Goal: Task Accomplishment & Management: Manage account settings

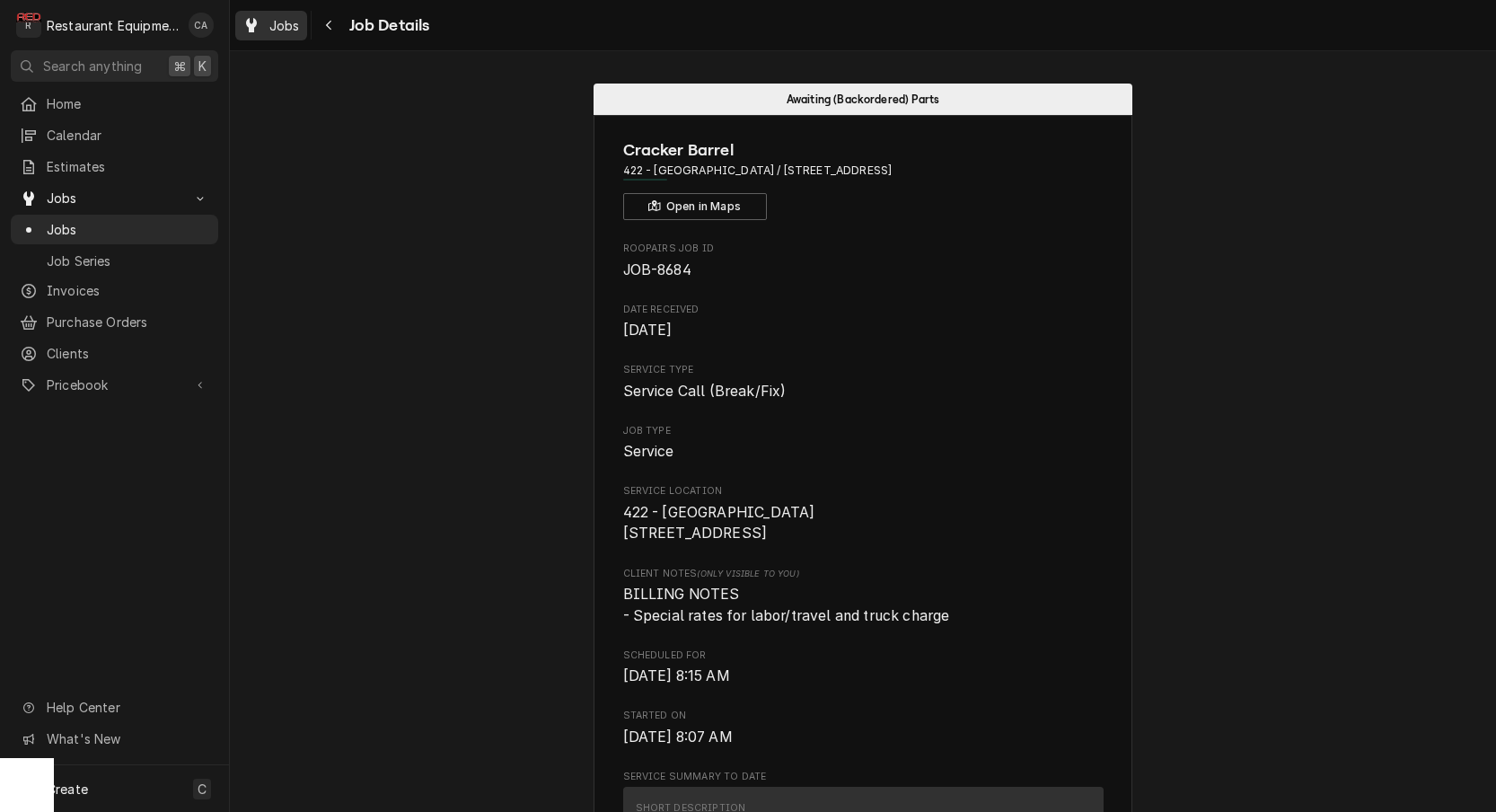
click at [262, 30] on div "Jobs" at bounding box center [272, 26] width 65 height 22
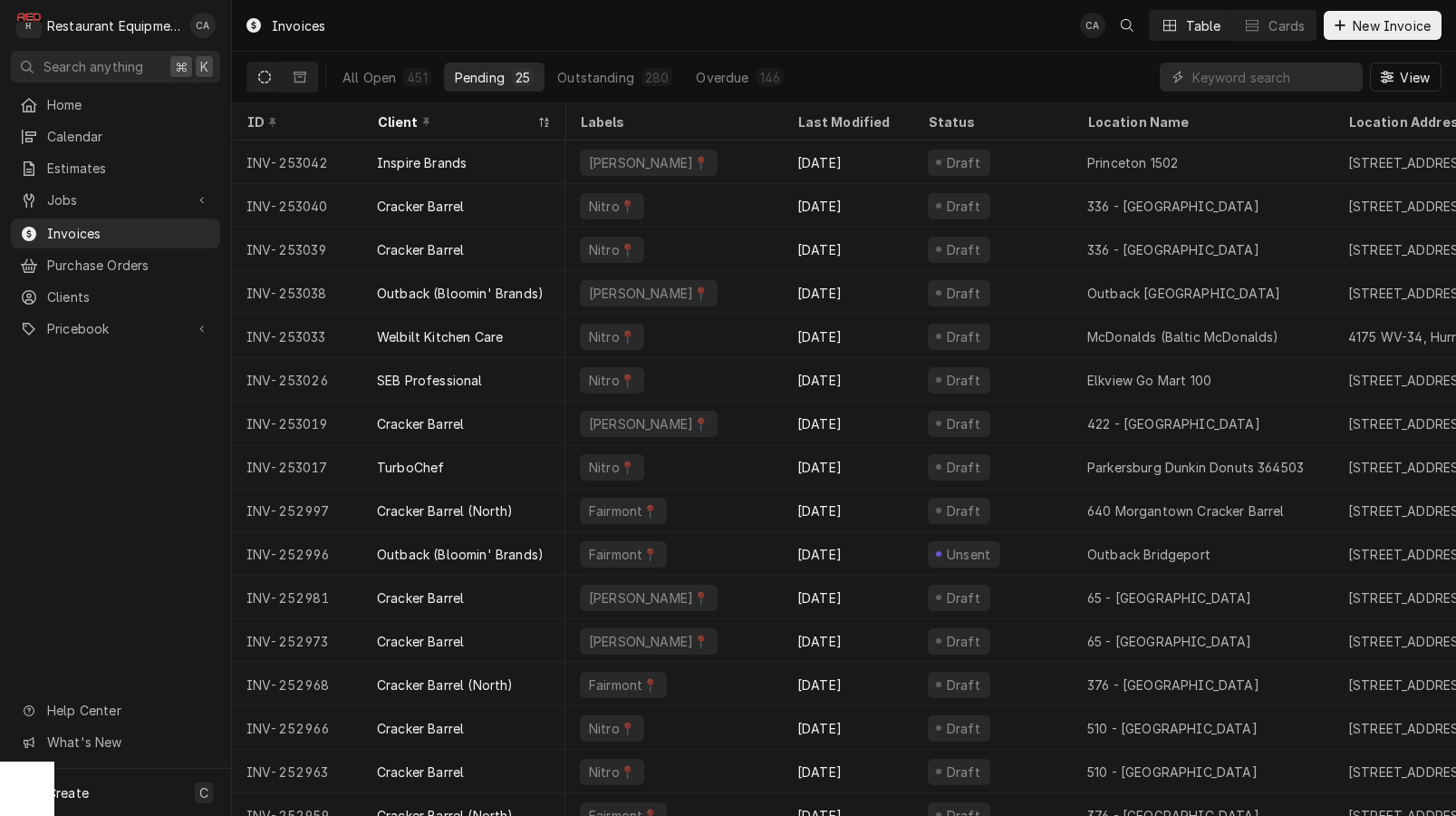
scroll to position [20, 4]
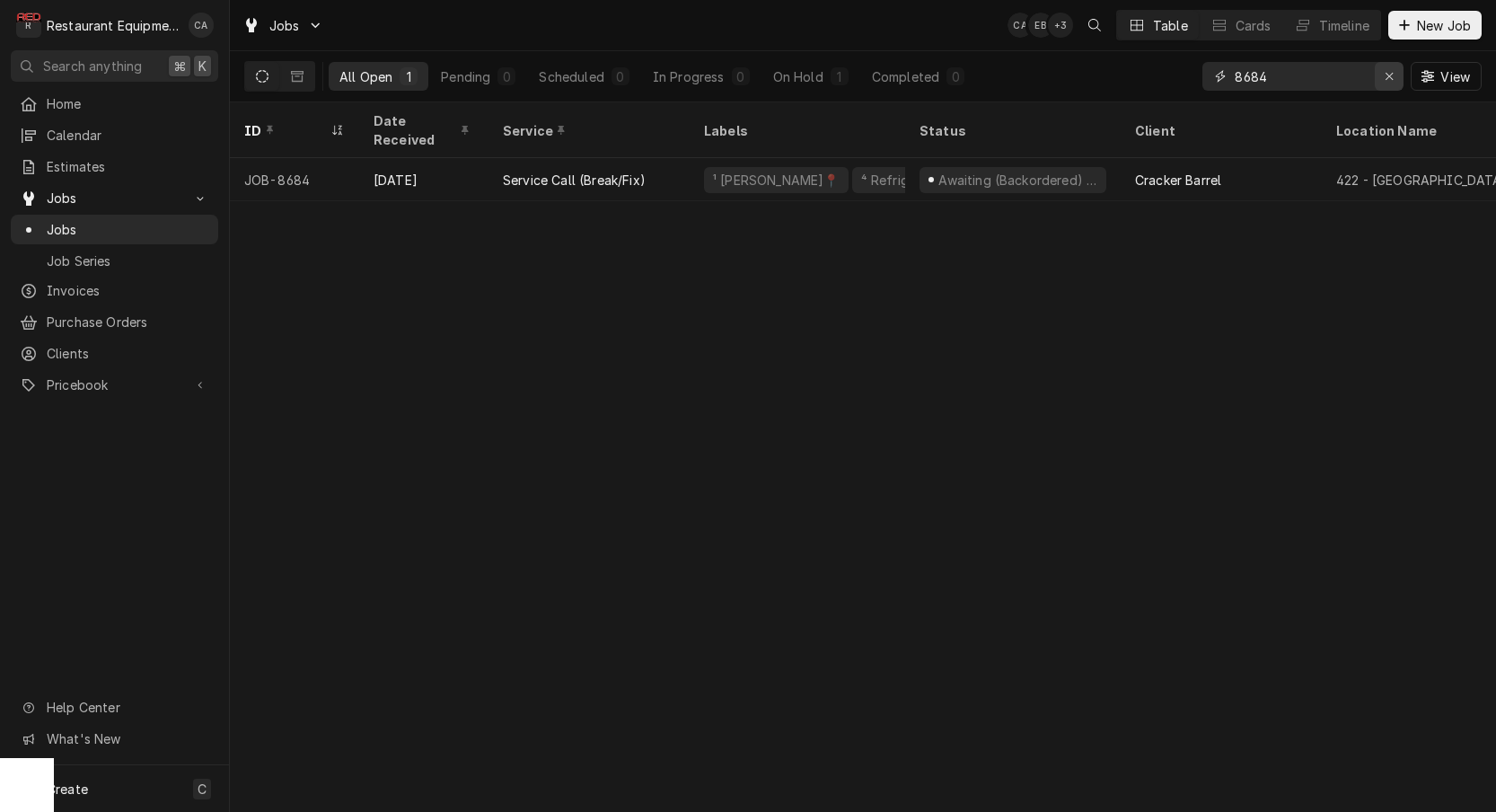
click at [1391, 81] on icon "Erase input" at bounding box center [1390, 77] width 10 height 13
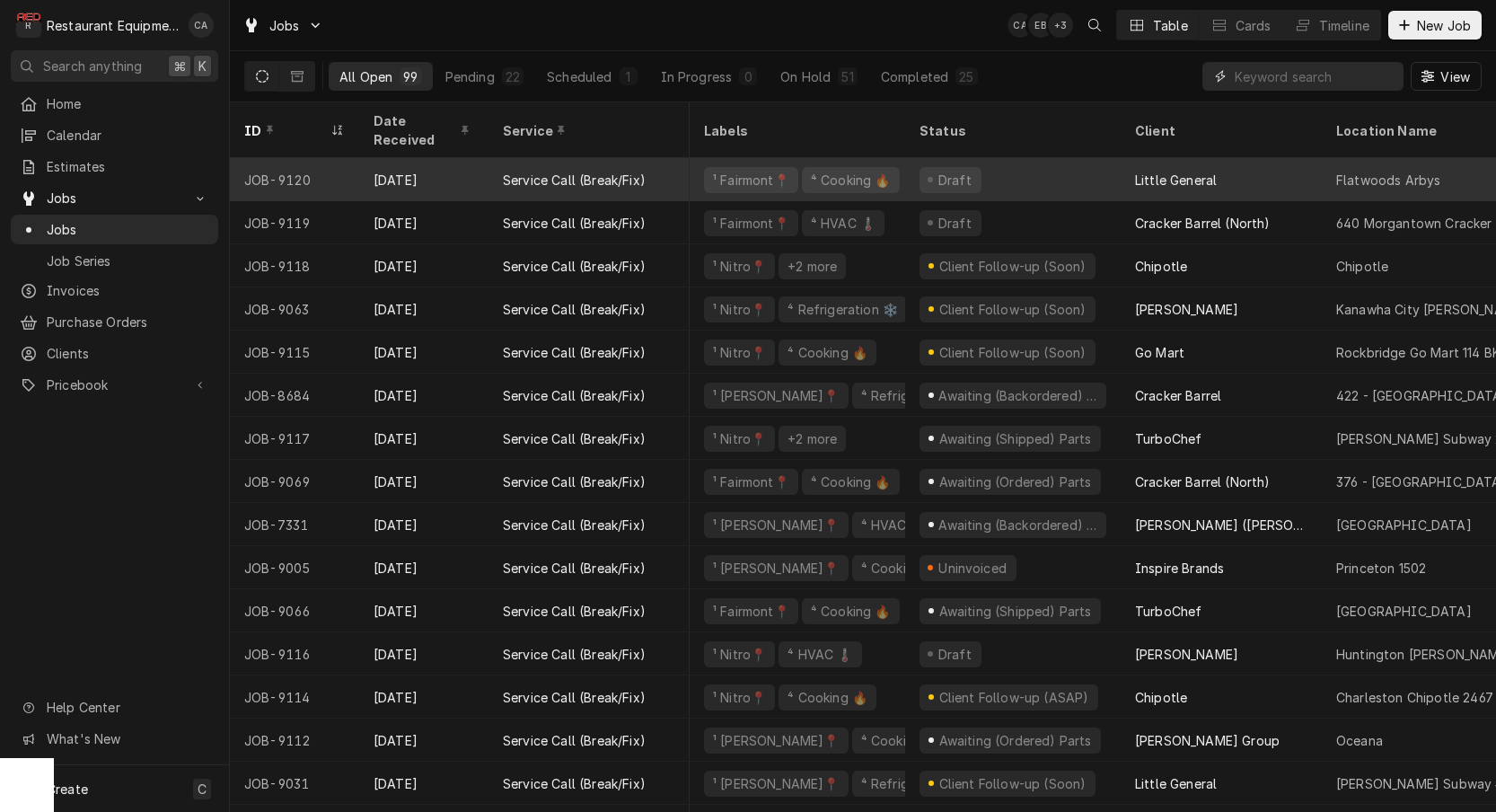
scroll to position [0, 3]
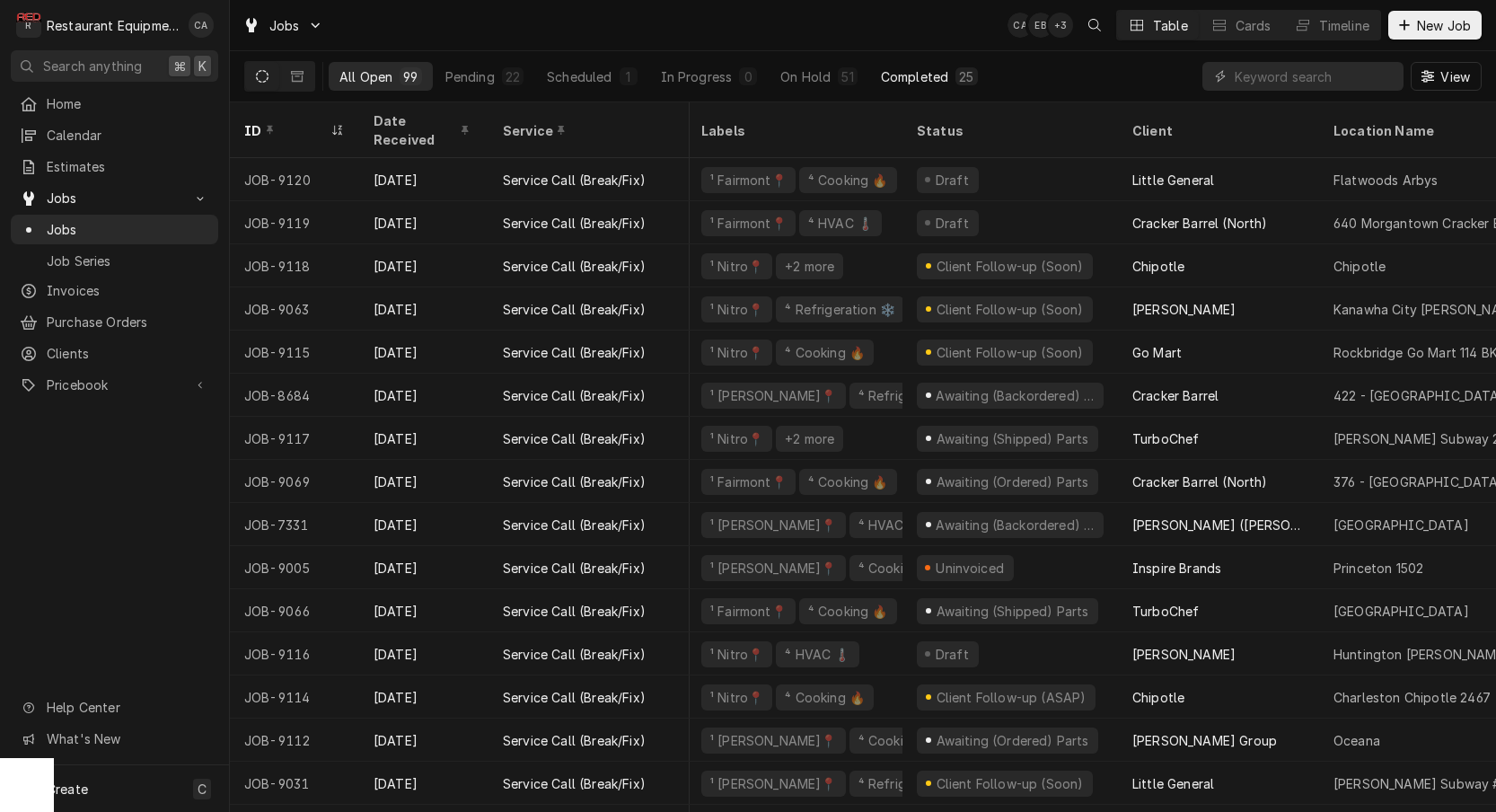
click at [920, 76] on div "Completed" at bounding box center [915, 77] width 67 height 18
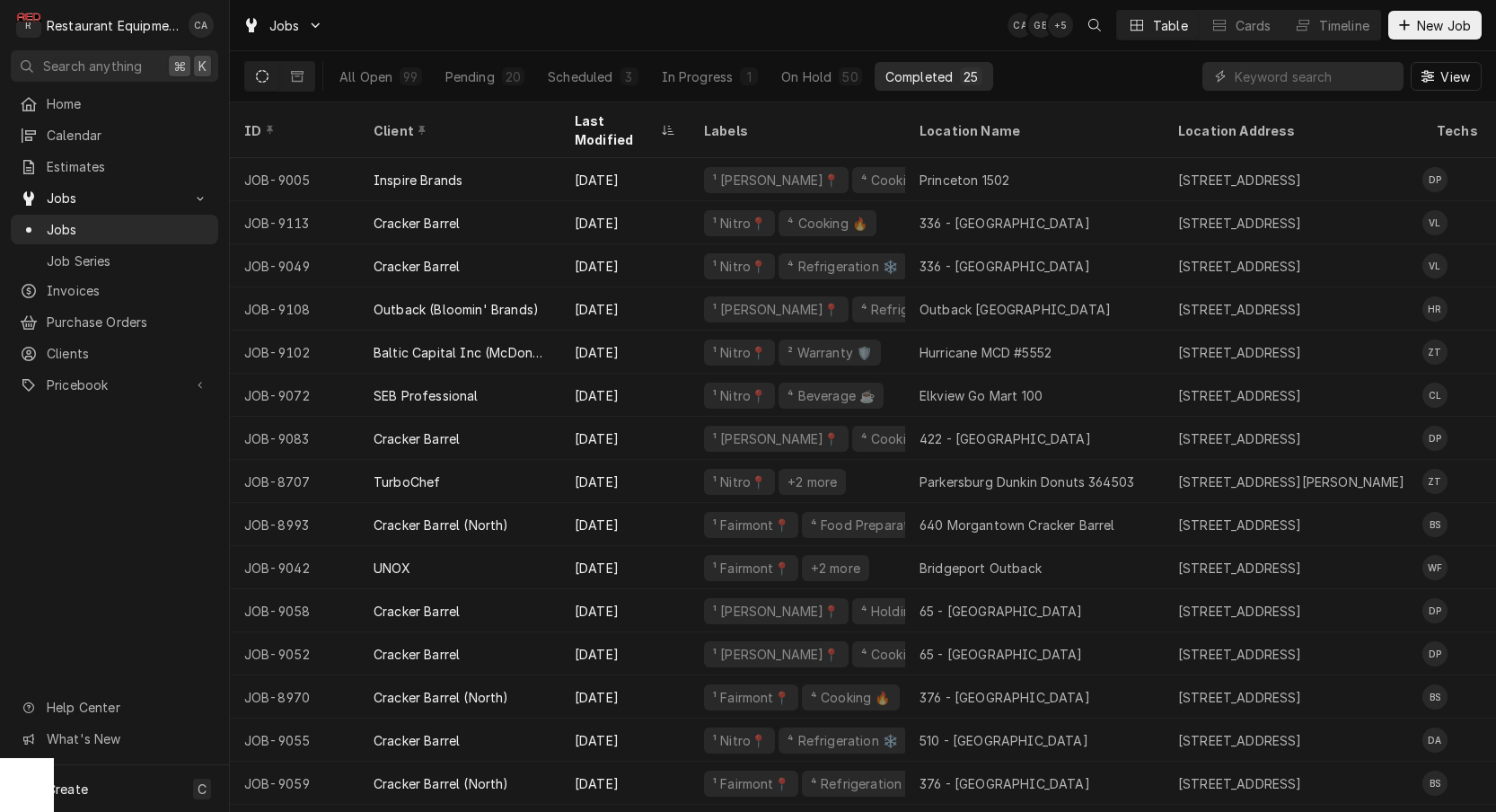
click at [508, 31] on div "Jobs CA GB + 5 Table Cards Timeline New Job" at bounding box center [863, 25] width 1266 height 50
click at [400, 25] on div "Jobs CA GB + 5 Table Cards Timeline New Job" at bounding box center [863, 25] width 1266 height 50
click at [431, 25] on div "Jobs CA GB + 5 Table Cards Timeline New Job" at bounding box center [863, 25] width 1266 height 50
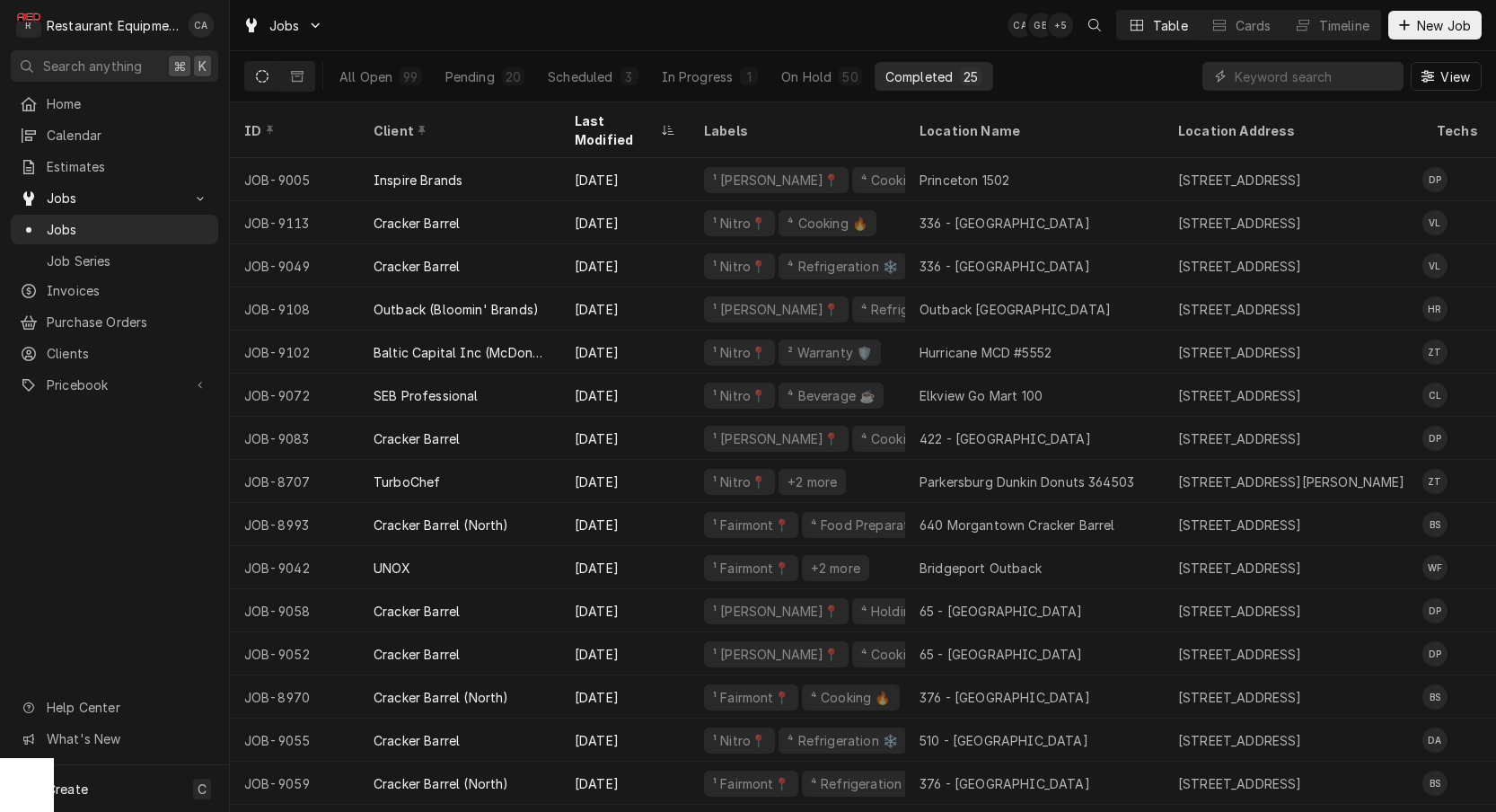
click at [790, 35] on div "Jobs CA GB + 5 Table Cards Timeline New Job" at bounding box center [863, 25] width 1266 height 50
click at [781, 30] on div "Jobs CA GB + 5 Table Cards Timeline New Job" at bounding box center [863, 25] width 1266 height 50
click at [596, 82] on div "Scheduled" at bounding box center [580, 77] width 65 height 18
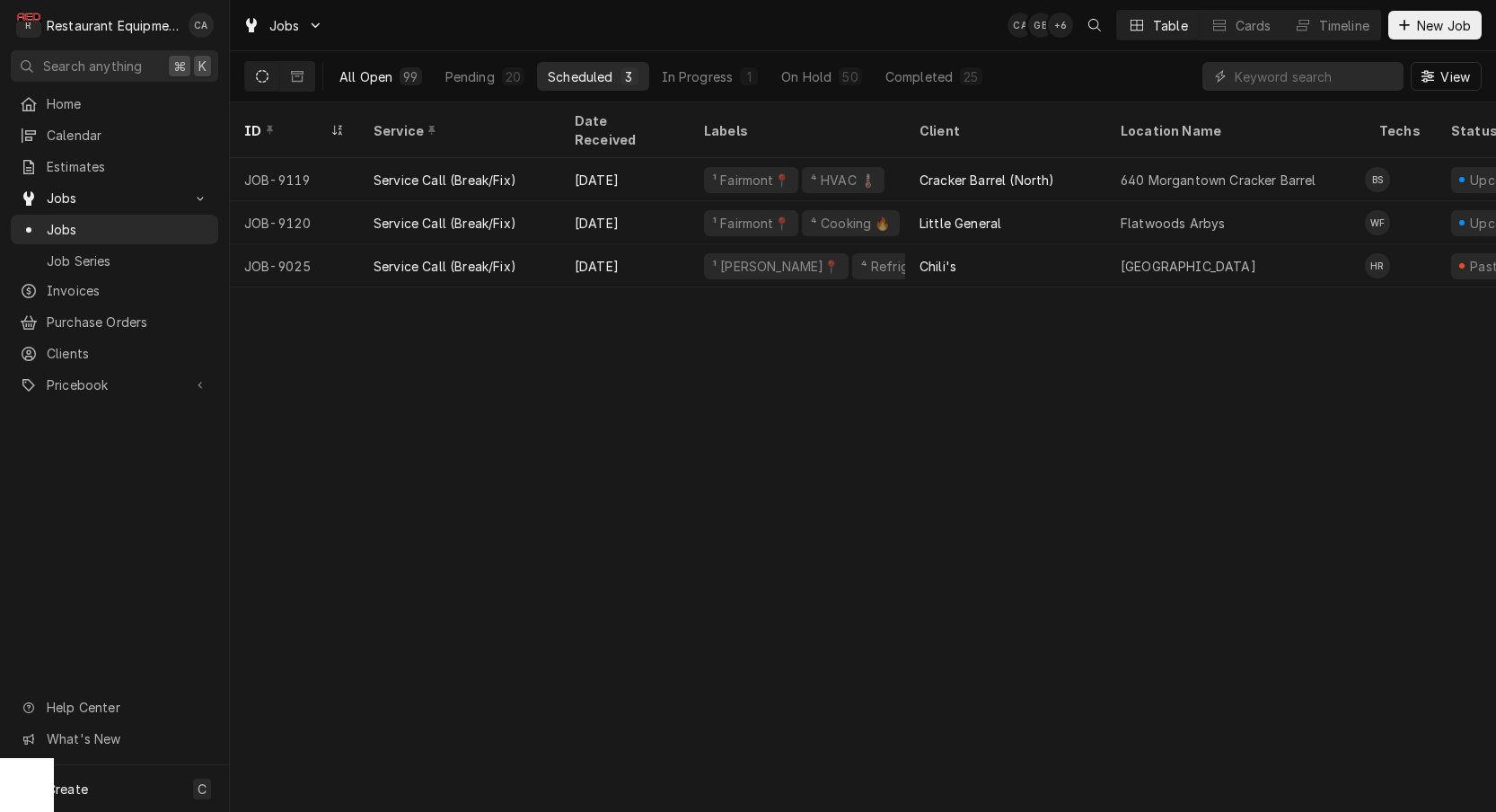
click at [374, 83] on div "All Open" at bounding box center [365, 77] width 53 height 18
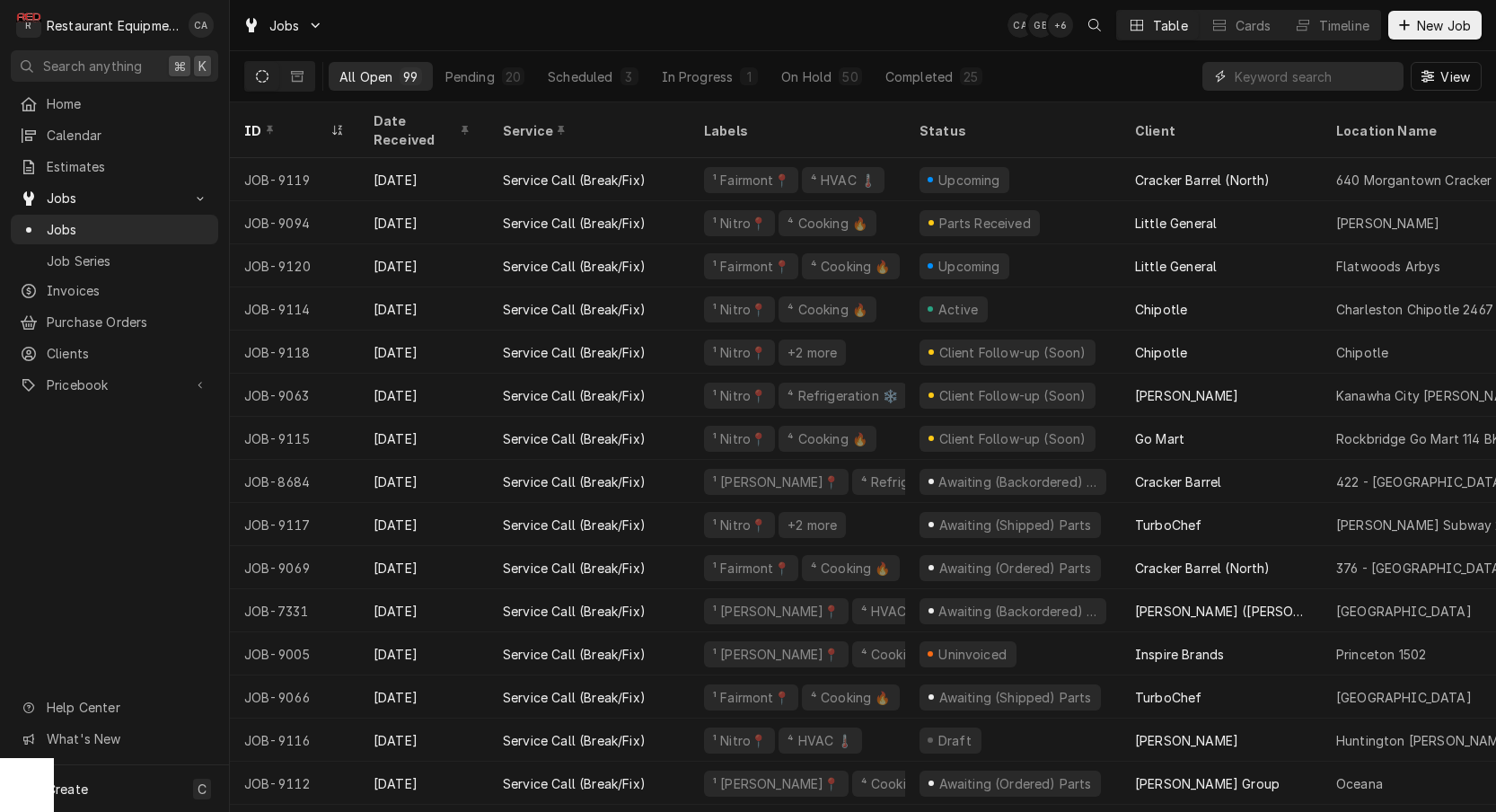
click at [1303, 80] on input "Dynamic Content Wrapper" at bounding box center [1314, 76] width 160 height 29
type input "8771"
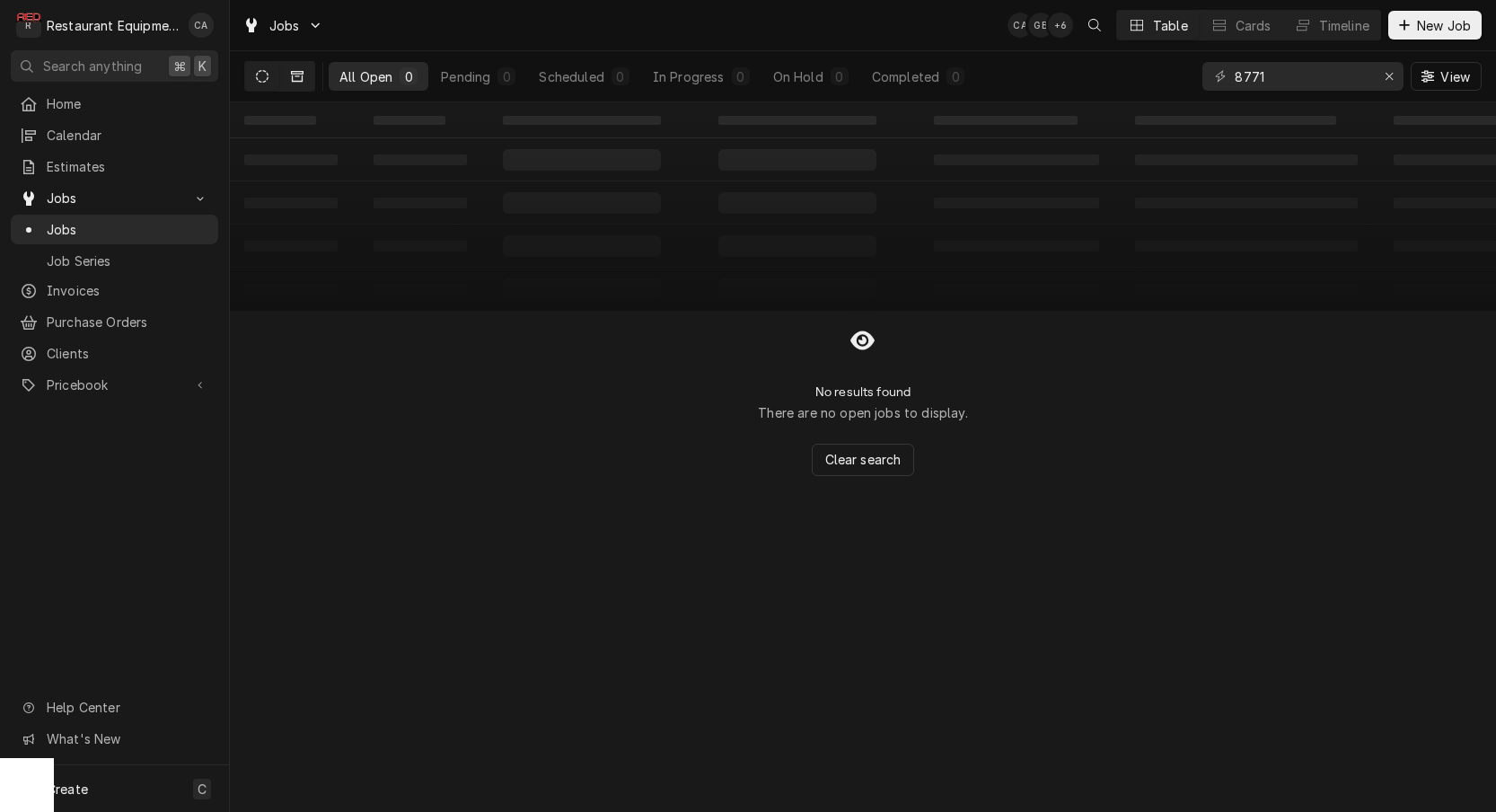
click at [291, 67] on button "Dynamic Content Wrapper" at bounding box center [297, 76] width 34 height 29
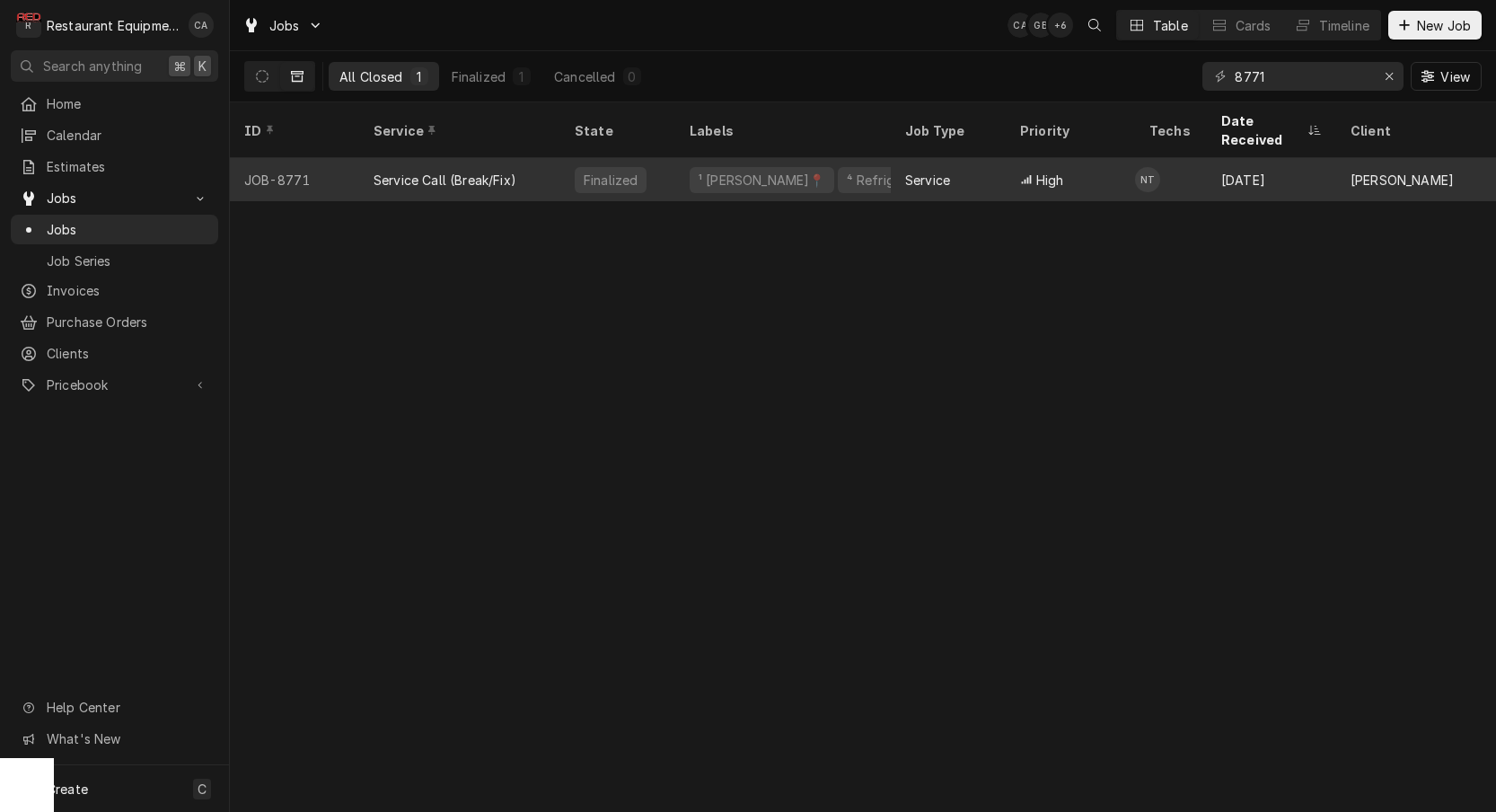
click at [698, 167] on div "¹ [PERSON_NAME]📍" at bounding box center [761, 180] width 144 height 26
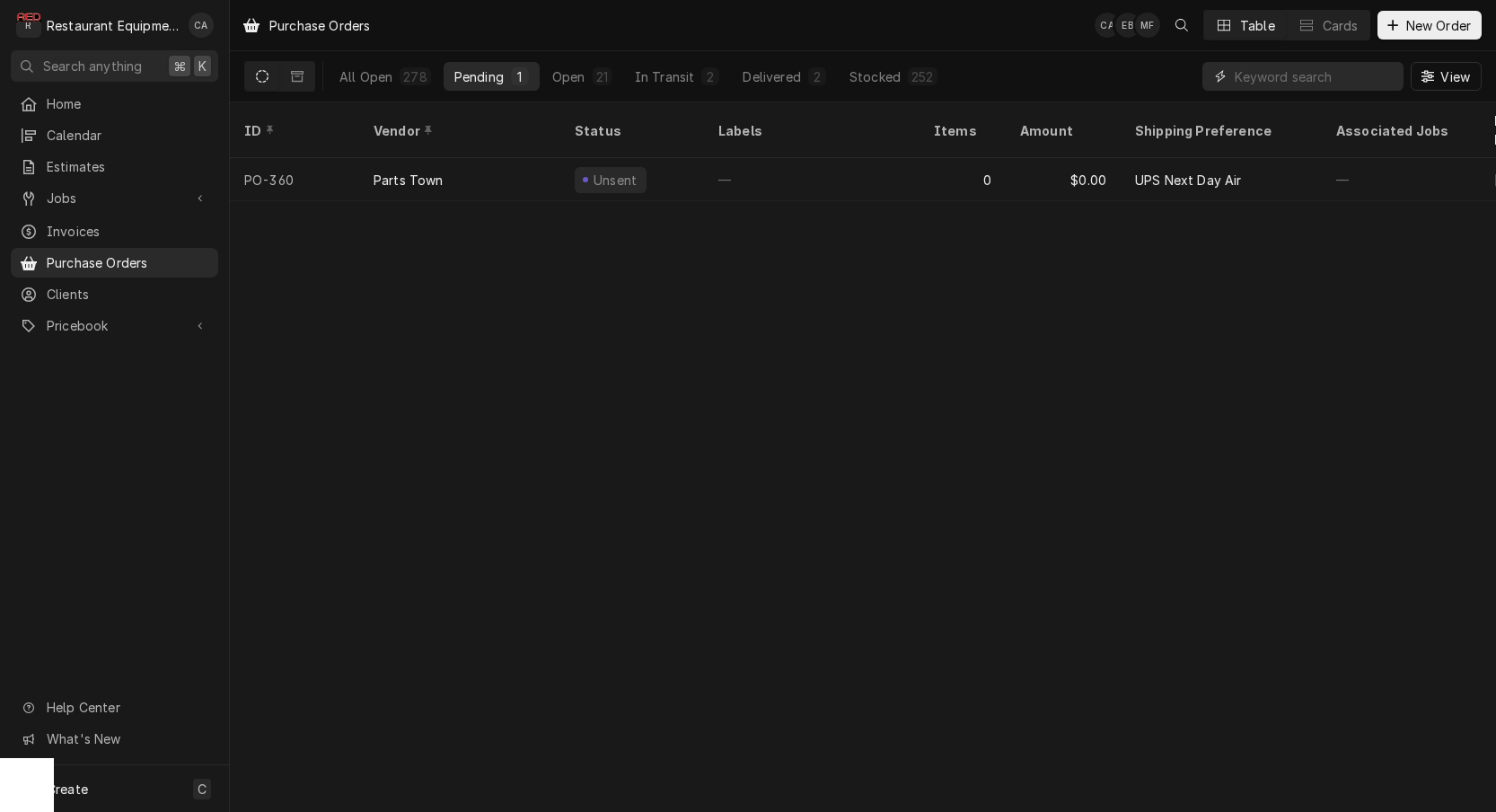
click at [1277, 76] on input "Dynamic Content Wrapper" at bounding box center [1314, 76] width 160 height 29
type input "359"
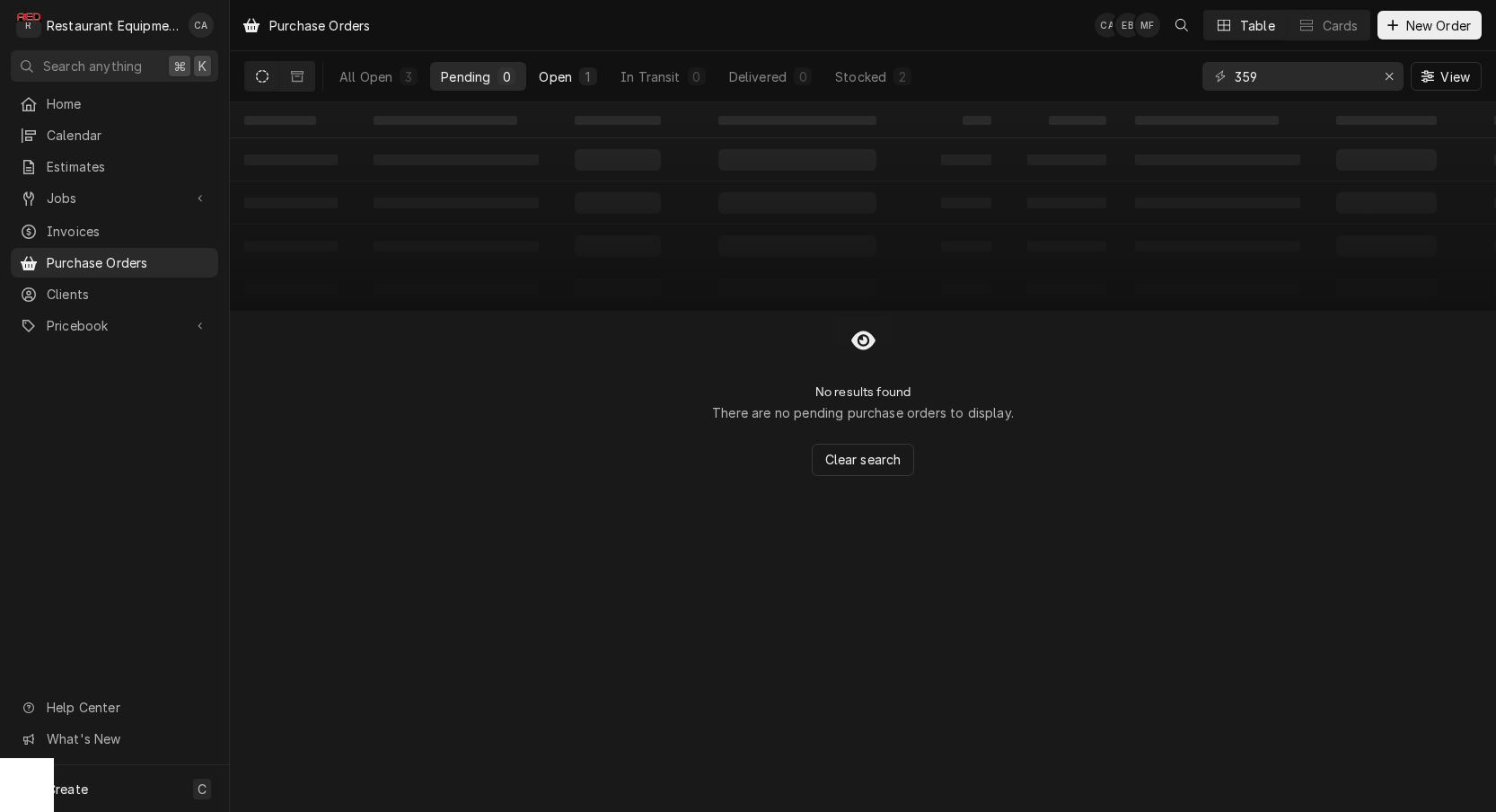
click at [545, 70] on div "Open" at bounding box center [555, 77] width 33 height 18
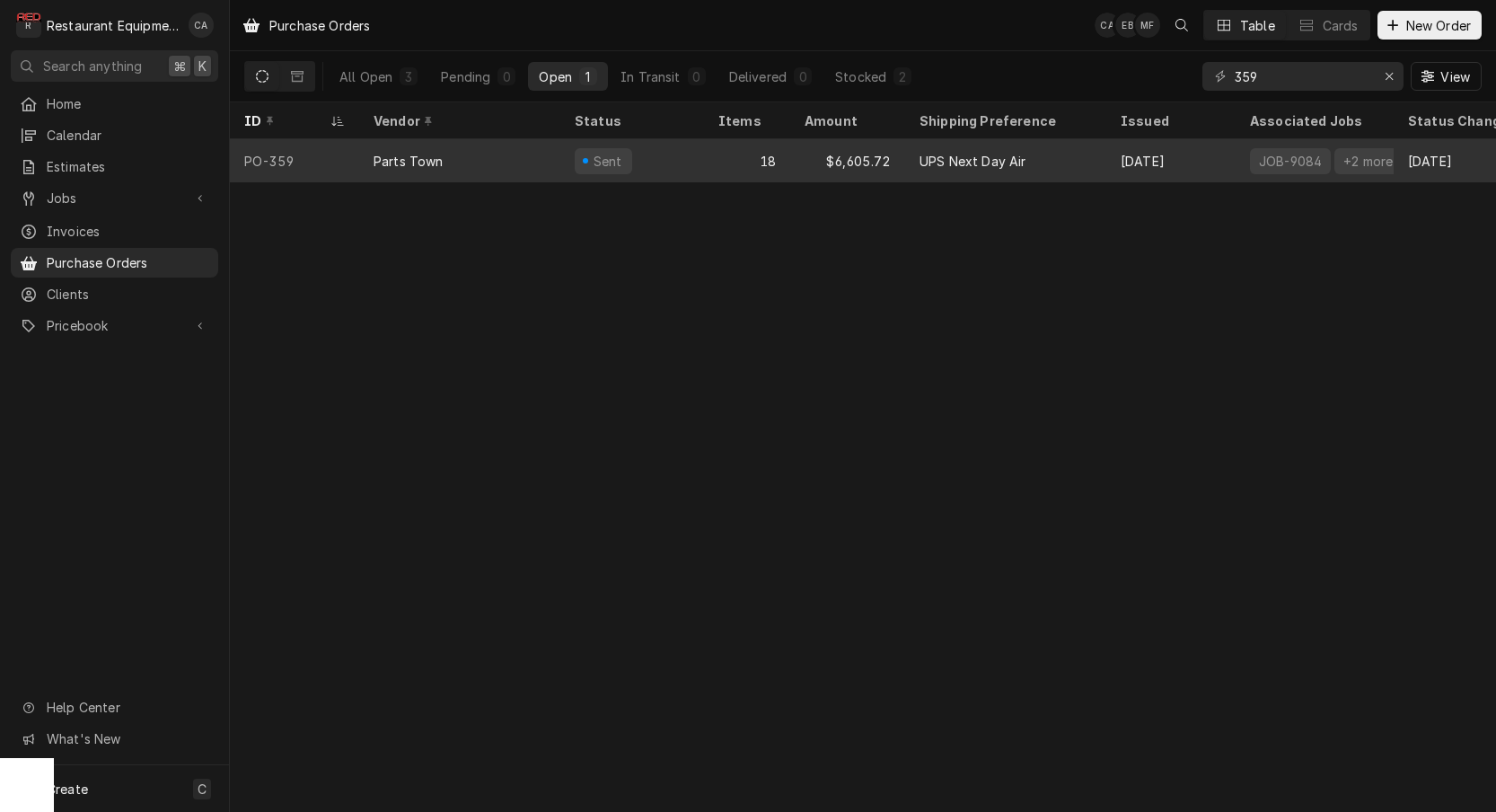
click at [685, 161] on div "Sent" at bounding box center [633, 161] width 144 height 43
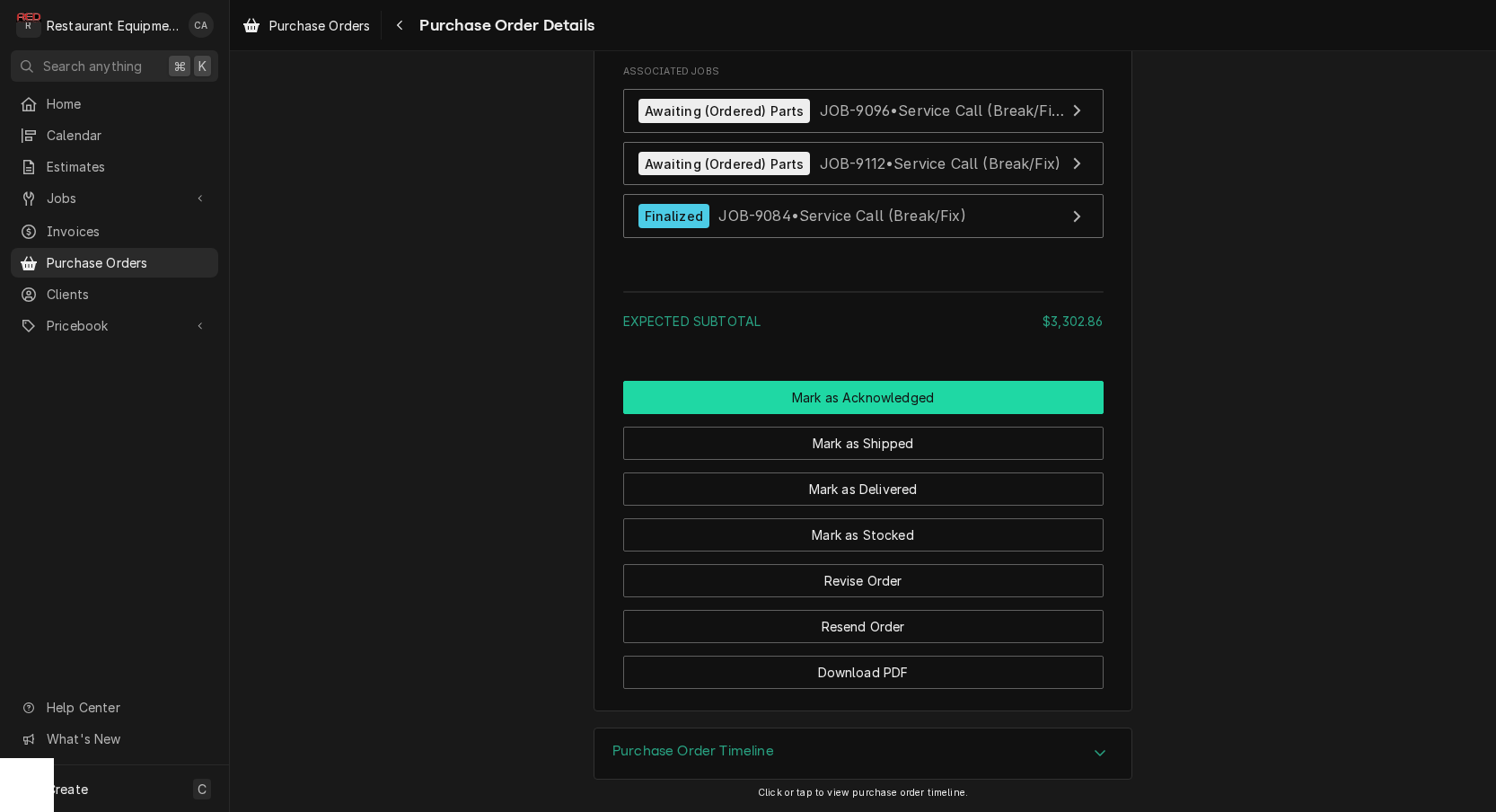
click at [873, 402] on button "Mark as Acknowledged" at bounding box center [864, 397] width 480 height 33
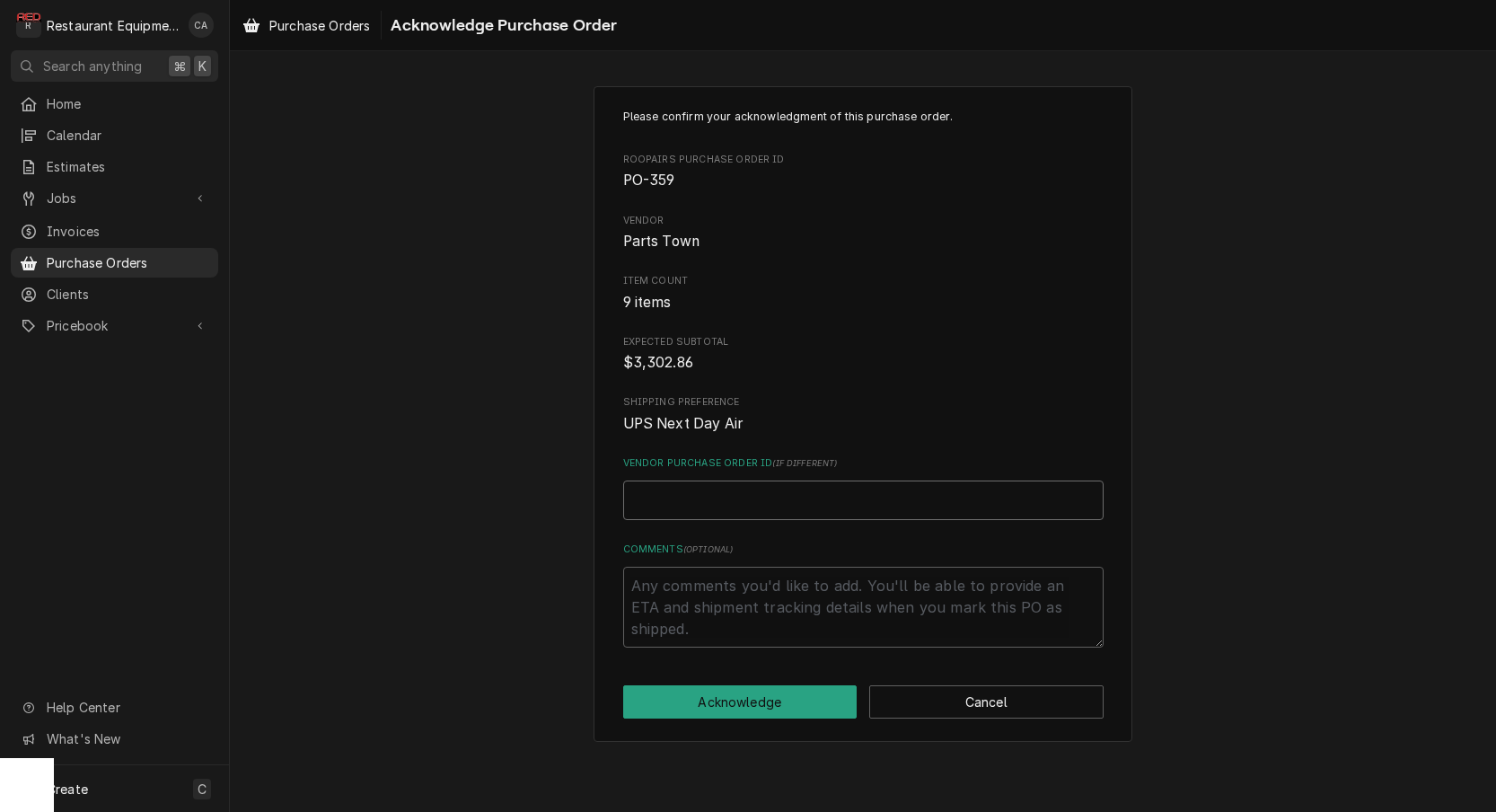
click at [721, 495] on input "Vendor Purchase Order ID ( if different )" at bounding box center [864, 500] width 480 height 40
type textarea "x"
type input "5"
type textarea "x"
type input "50"
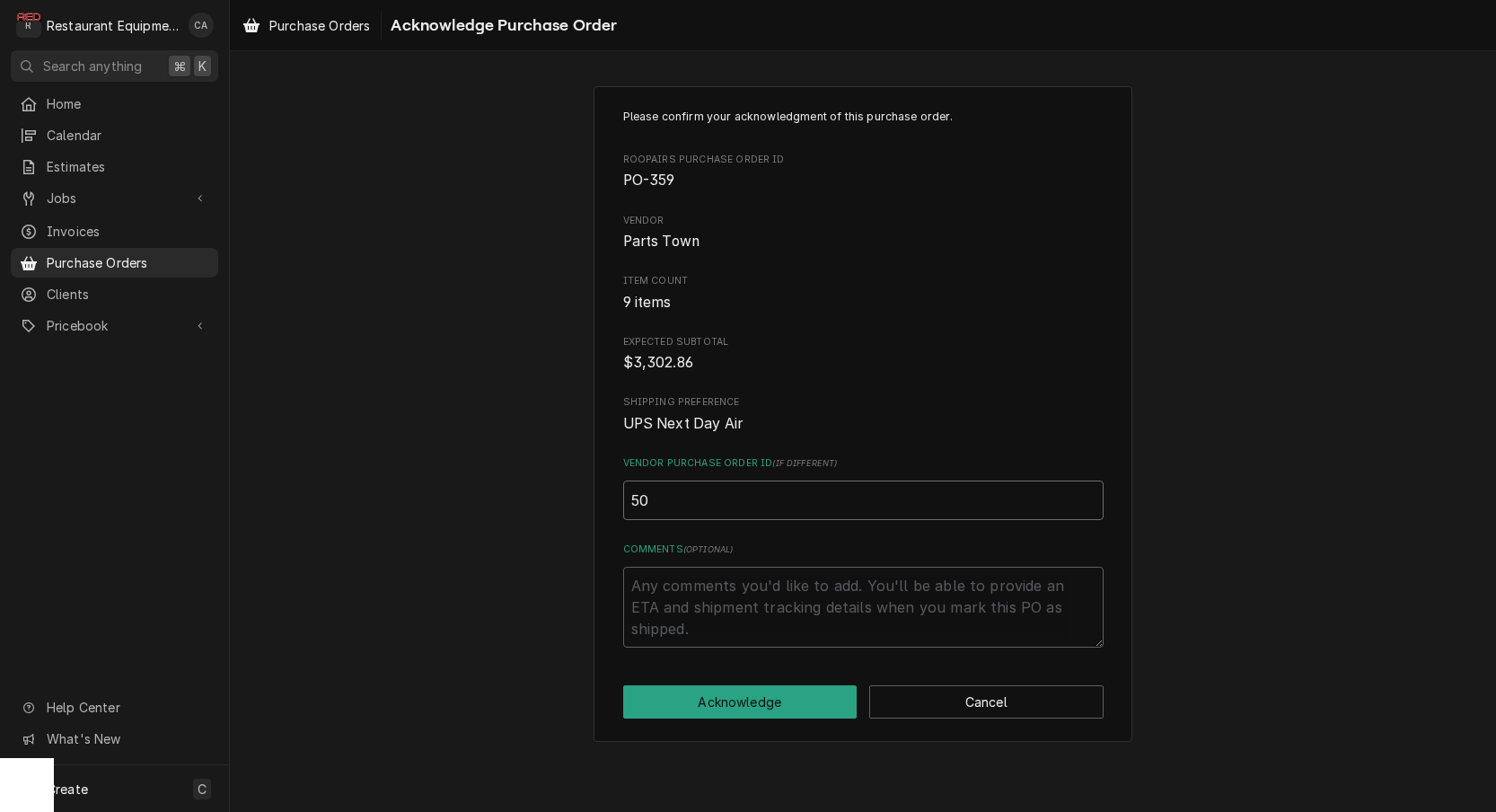
type textarea "x"
type input "506"
type textarea "x"
type input "5067"
type textarea "x"
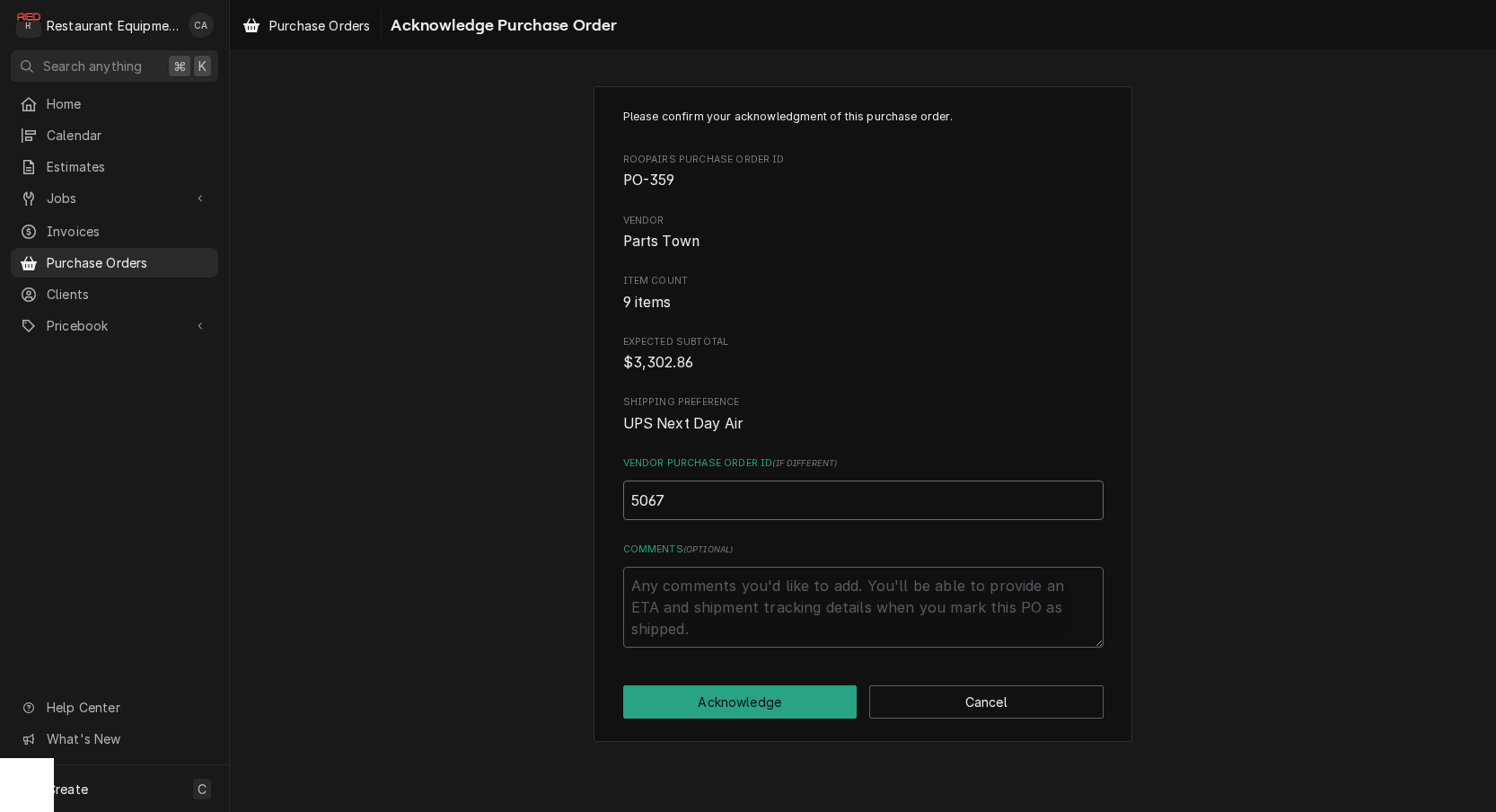
type input "50674"
type textarea "x"
type input "506749"
type textarea "x"
type input "5067490"
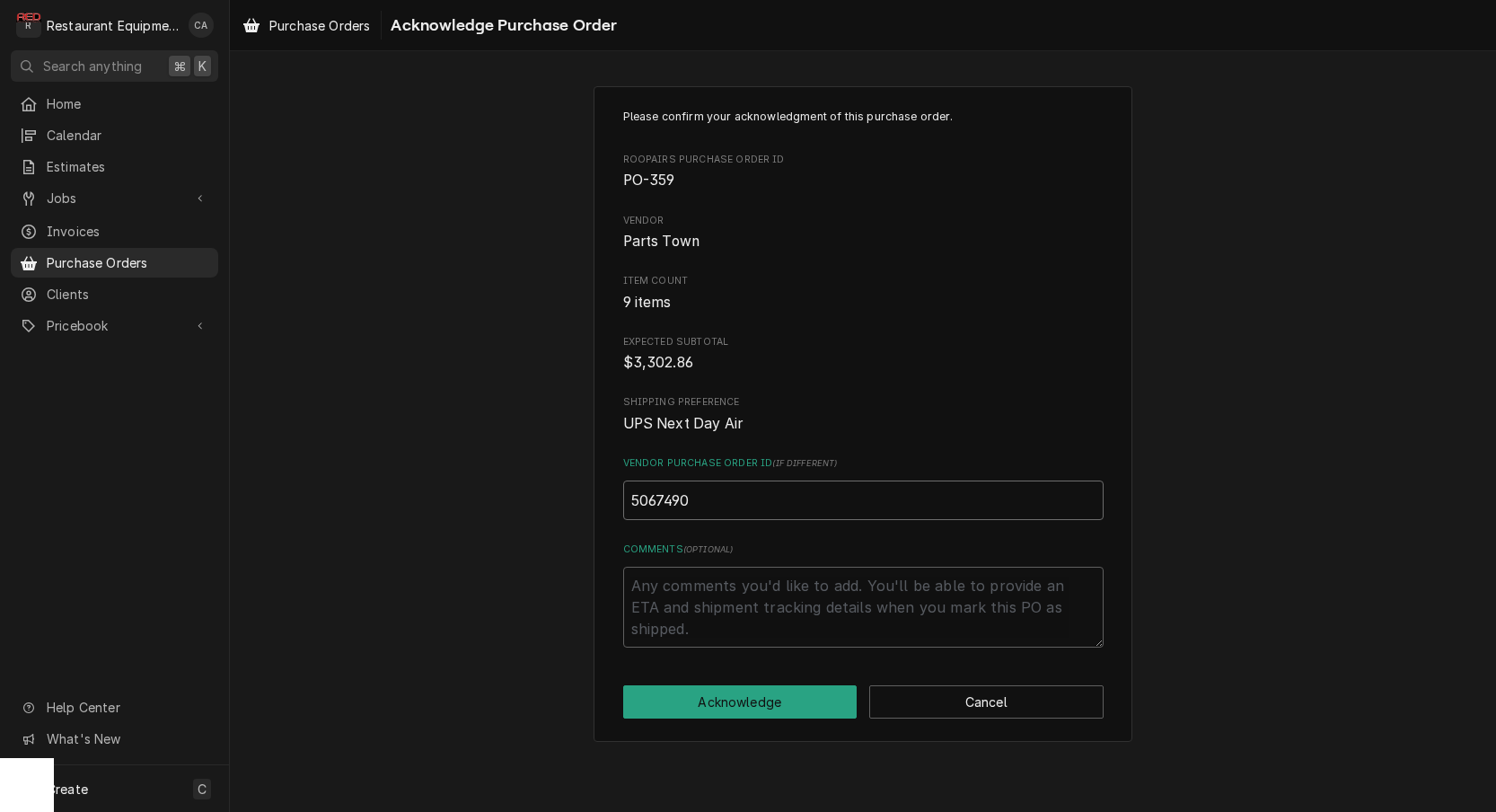
type textarea "x"
type input "50674902"
type textarea "x"
type input "506749026"
click at [712, 685] on button "Acknowledge" at bounding box center [741, 702] width 235 height 33
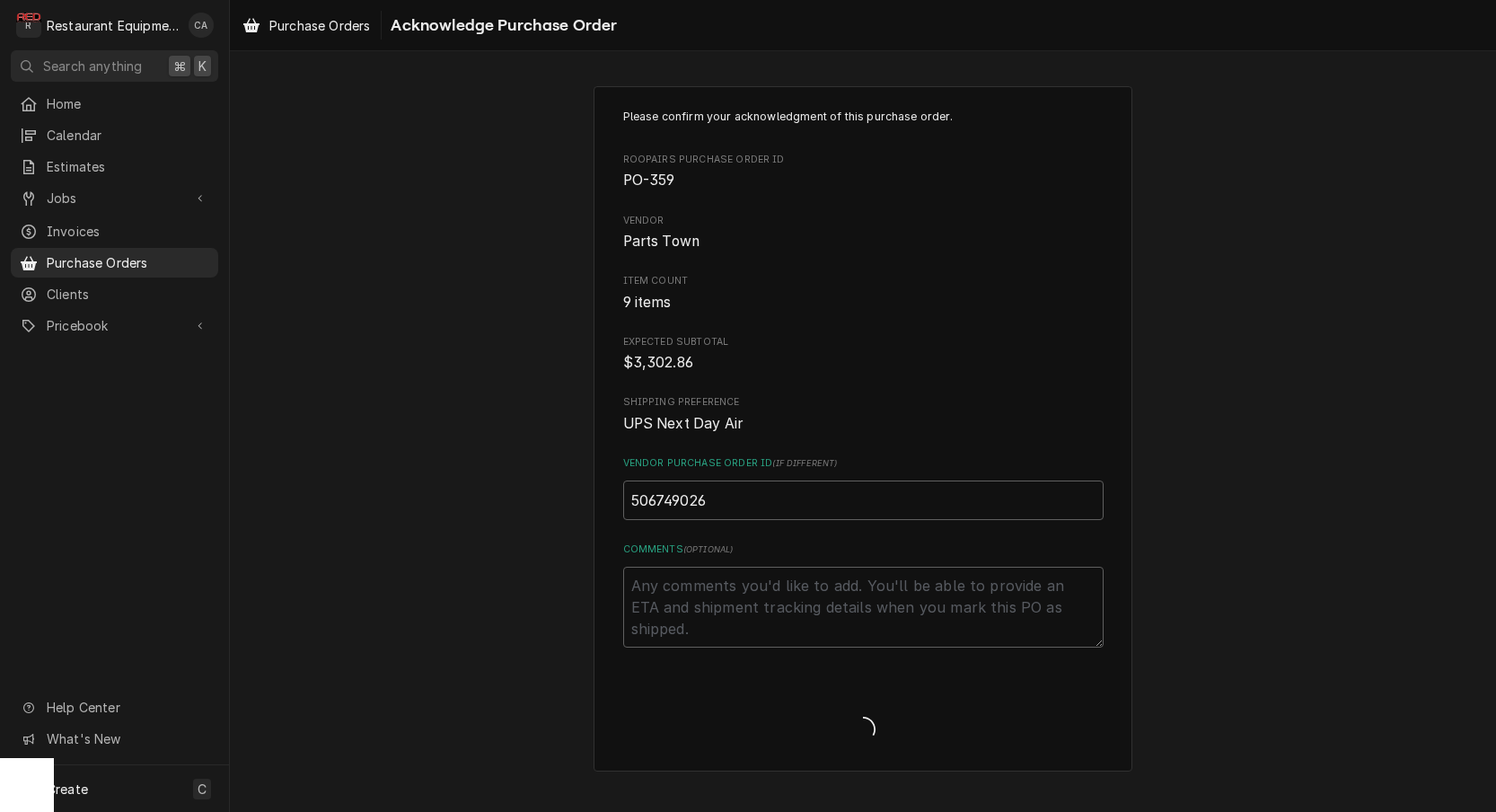
type textarea "x"
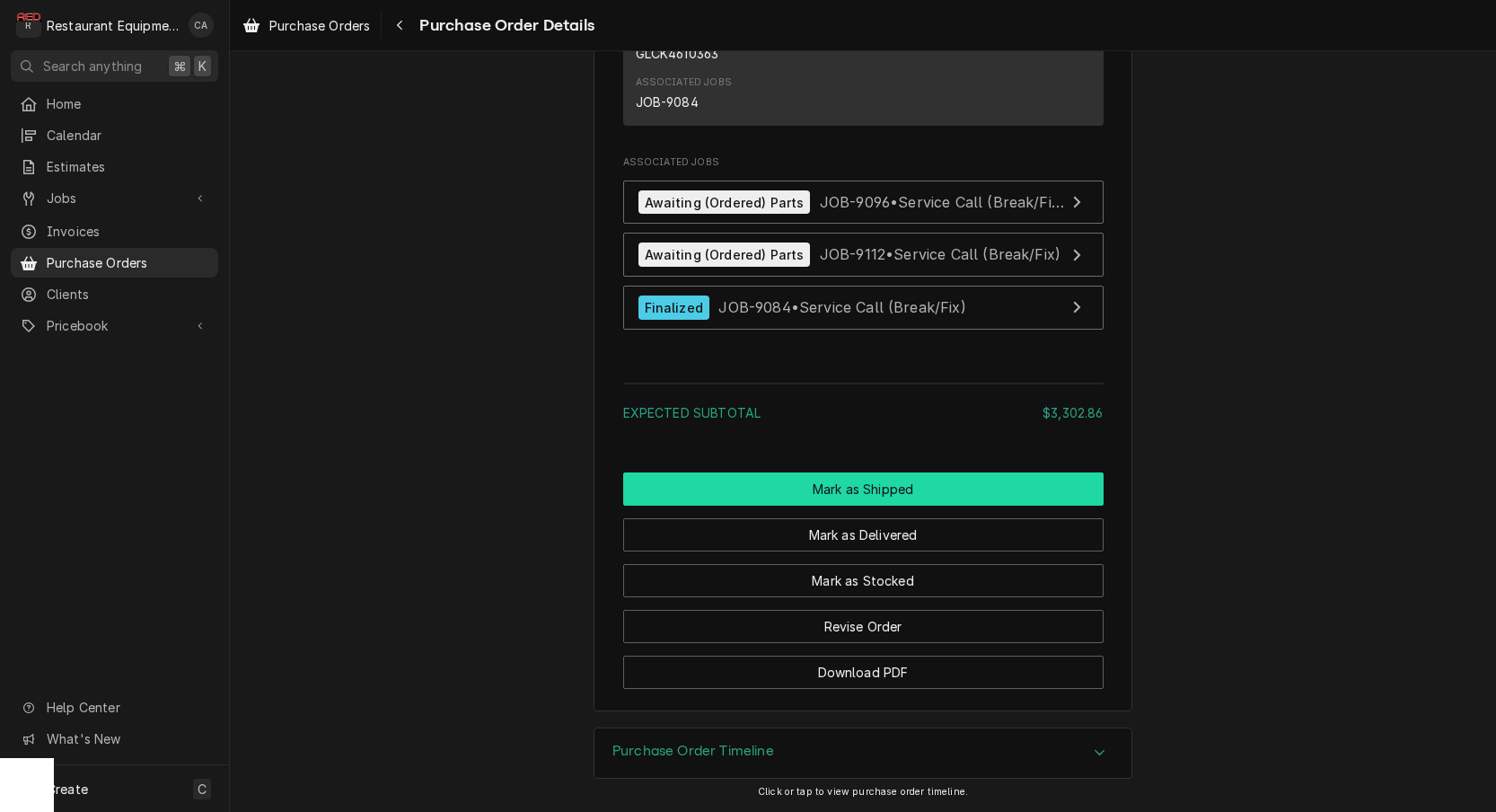
scroll to position [3823, 0]
click at [868, 478] on button "Mark as Shipped" at bounding box center [864, 489] width 480 height 33
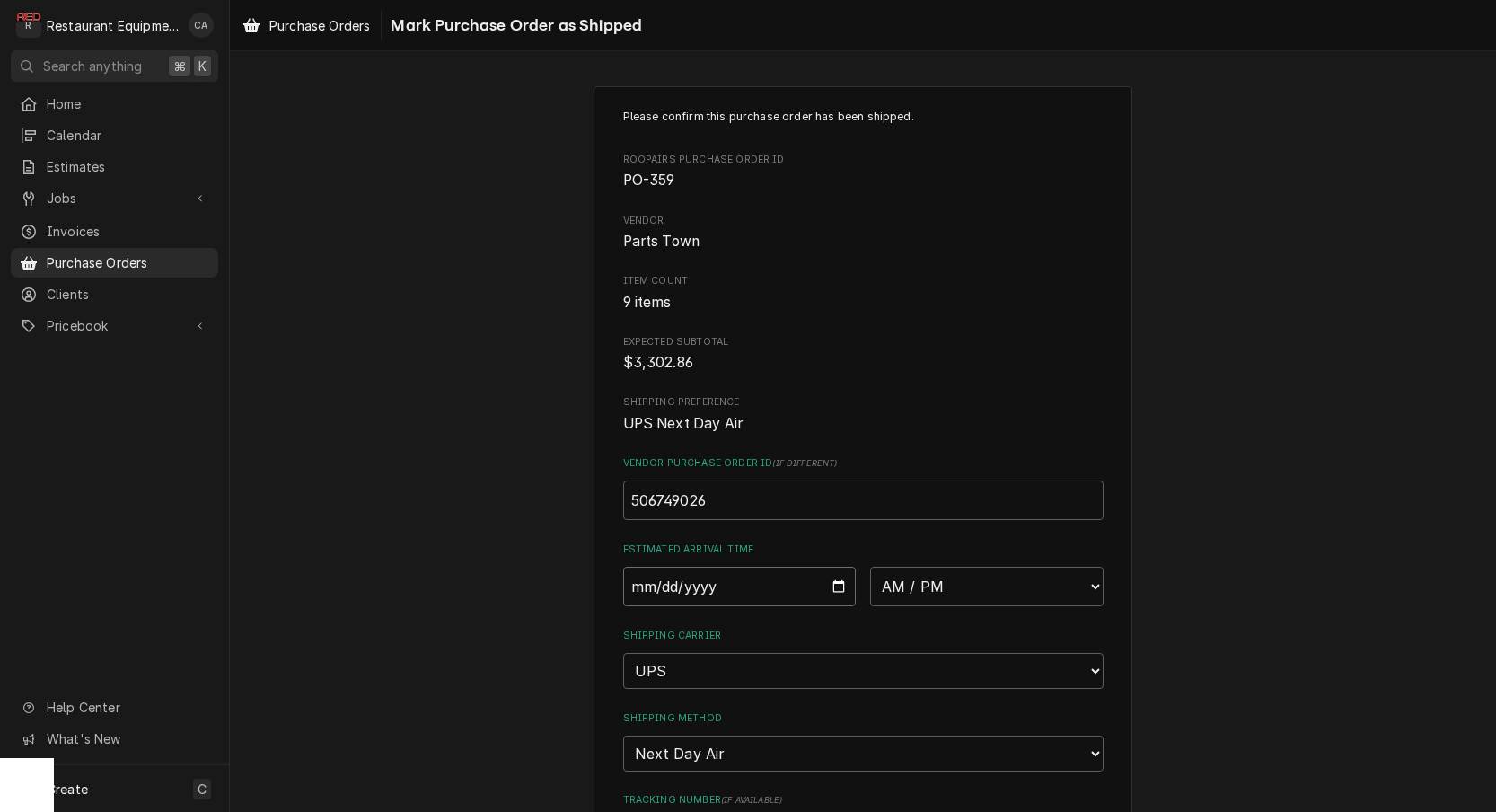
drag, startPoint x: 744, startPoint y: 582, endPoint x: 745, endPoint y: 644, distance: 62.0
click at [746, 582] on input "Date" at bounding box center [740, 586] width 234 height 40
type input "2025-10-06"
type textarea "x"
select select "10:30:00"
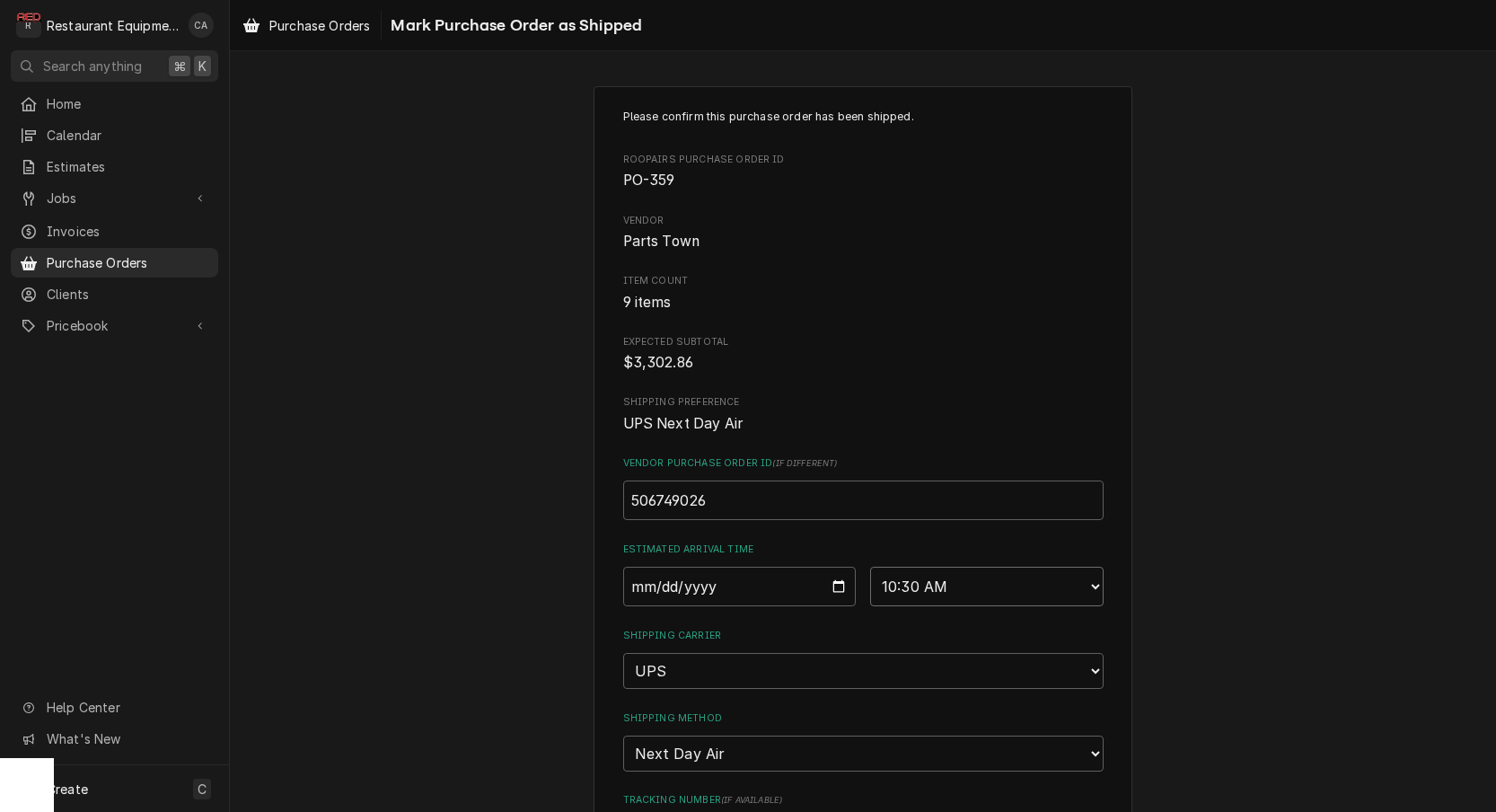
scroll to position [45, 0]
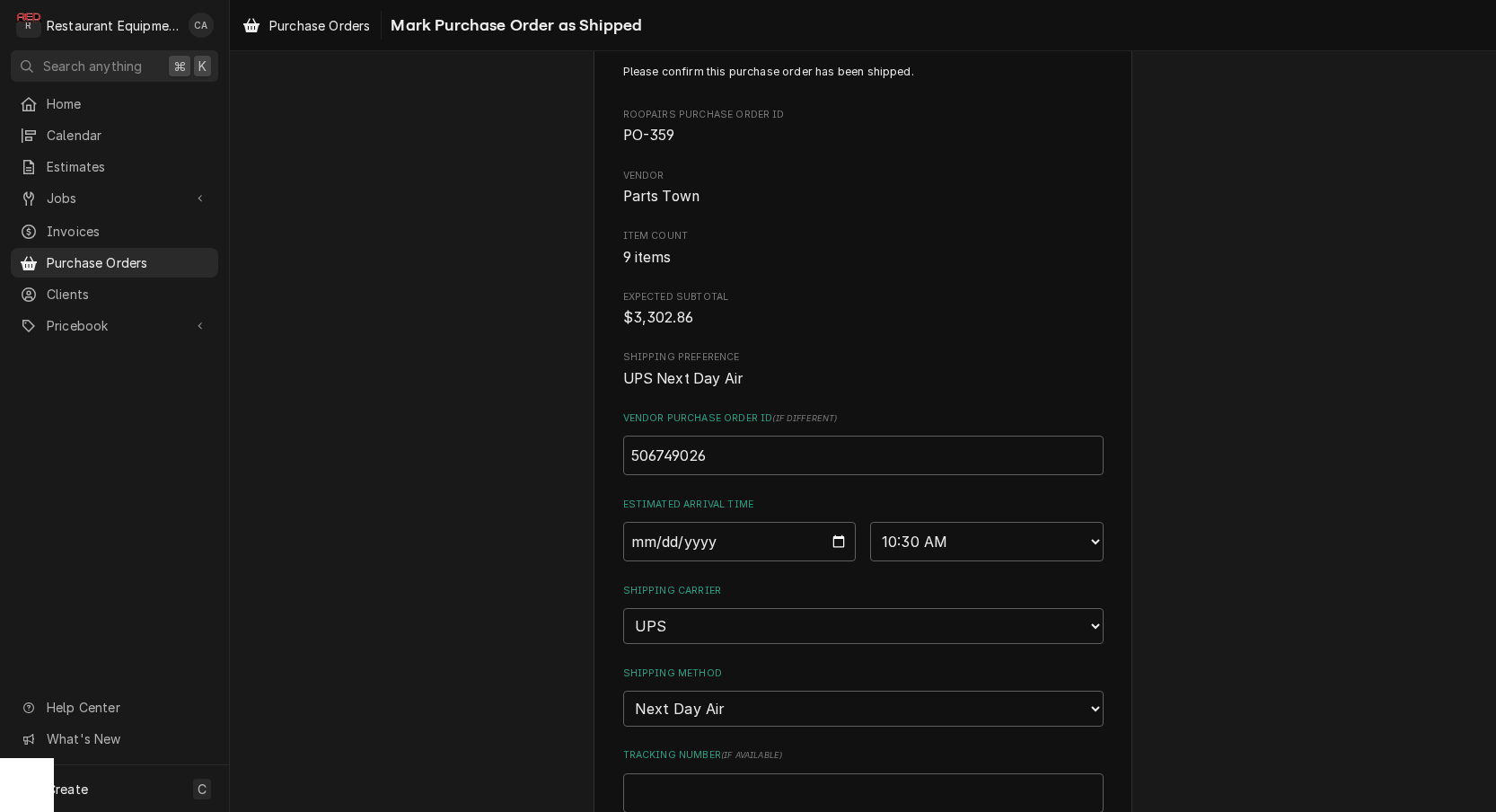
drag, startPoint x: 694, startPoint y: 714, endPoint x: 684, endPoint y: 729, distance: 18.0
click at [694, 748] on label "Tracking Number ( if available )" at bounding box center [864, 756] width 480 height 15
click at [694, 773] on input "Tracking Number ( if available )" at bounding box center [864, 793] width 480 height 40
click at [679, 773] on input "Tracking Number ( if available )" at bounding box center [864, 793] width 480 height 40
paste input "1Z6254550110789963, 1Z6254550110789801 & 1Z2376E80102542037"
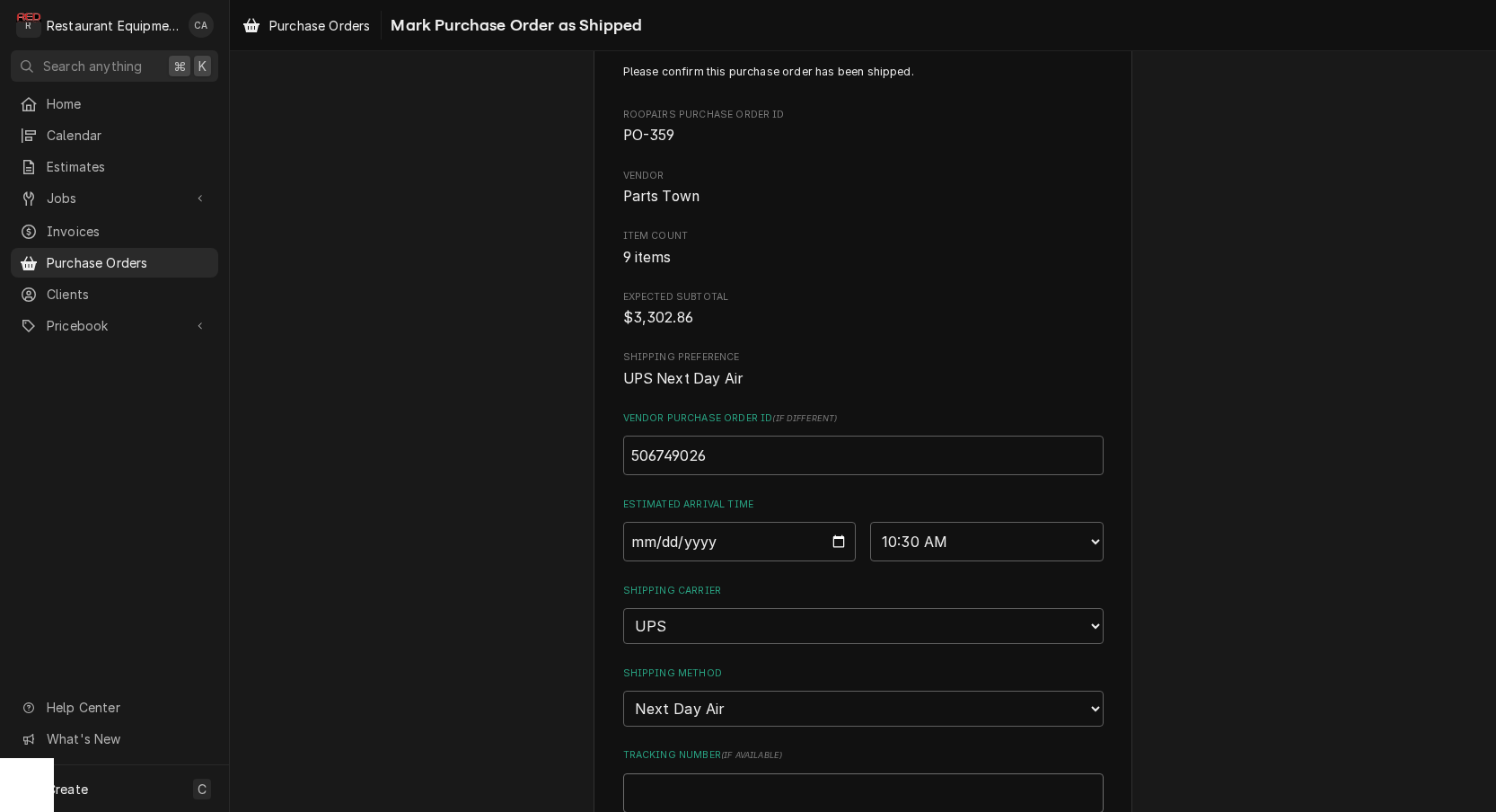
type textarea "x"
type input "1Z6254550110789963, 1Z6254550110789801 & 1Z2376E80102542037"
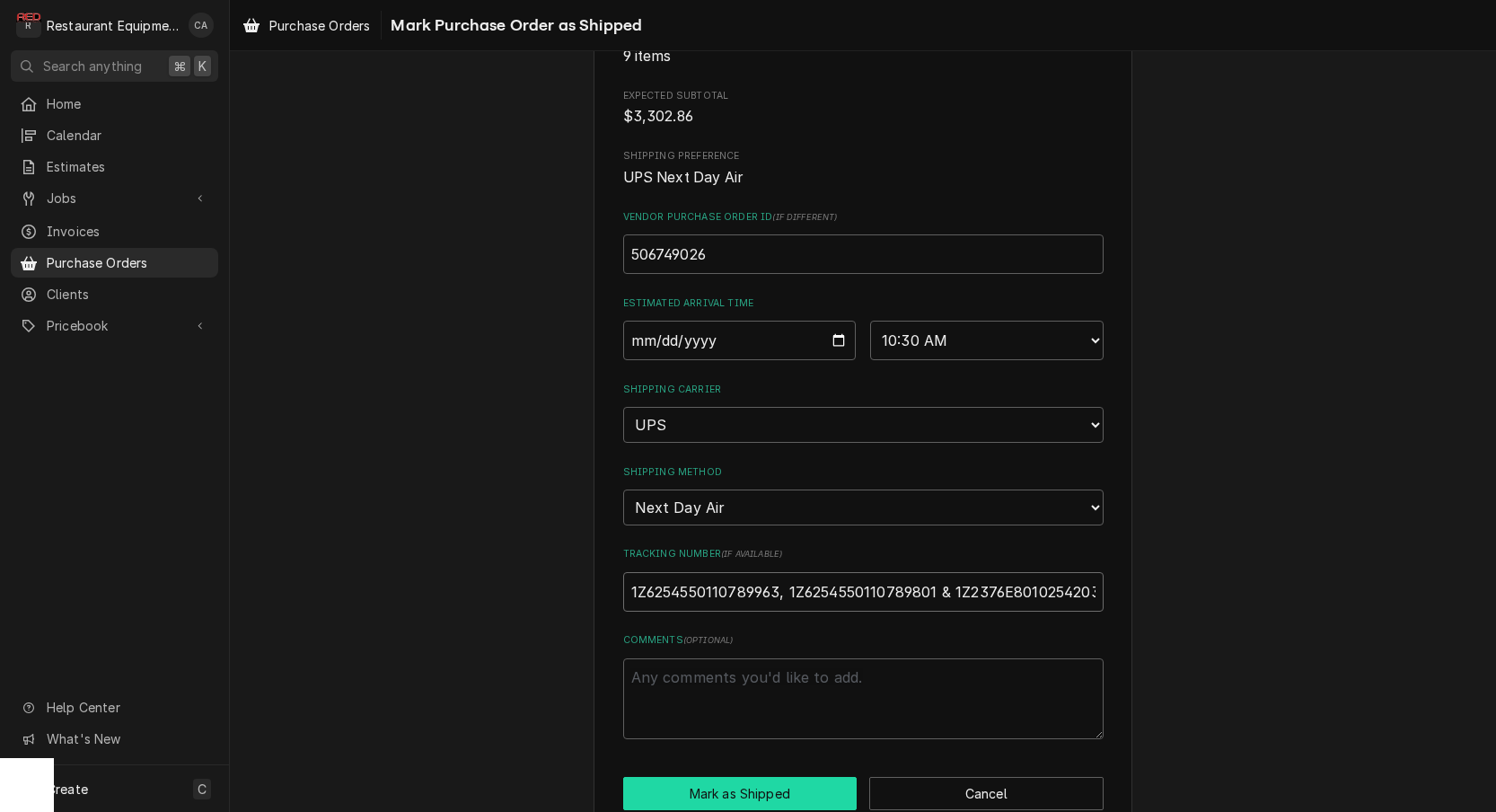
scroll to position [245, 0]
click at [942, 573] on input "1Z6254550110789963, 1Z6254550110789801 & 1Z2376E80102542037" at bounding box center [864, 592] width 480 height 40
type textarea "x"
type input "1Z6254550110789963, 1Z6254550110789801 &1Z2376E80102542037"
type textarea "x"
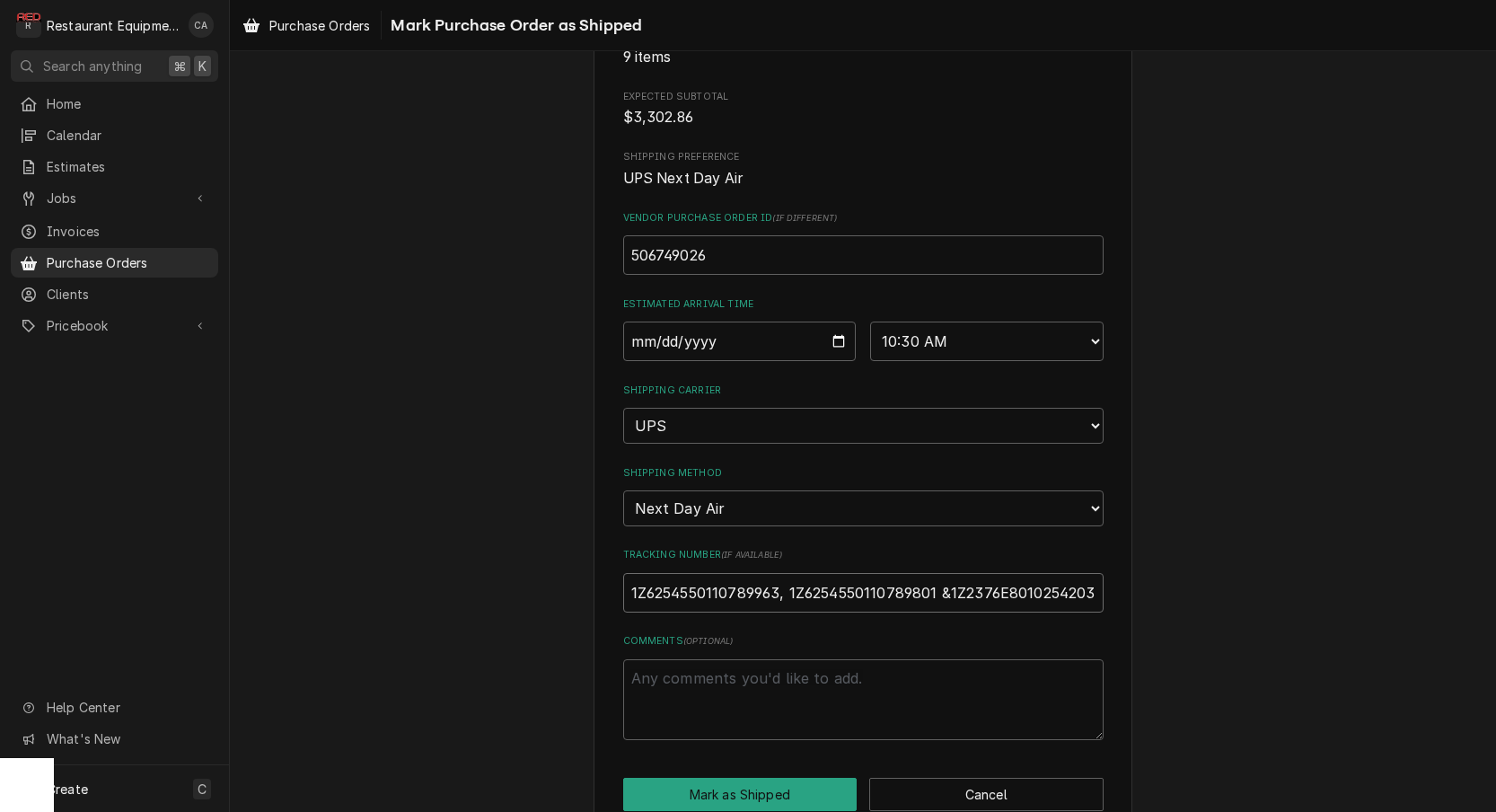
type input "1Z6254550110789963, 1Z6254550110789801 1Z2376E80102542037"
type textarea "x"
type input "1Z6254550110789963, 1Z62545501107898011Z2376E80102542037"
type textarea "x"
type input "1Z6254550110789963, 1Z6254550110789801,1Z2376E80102542037"
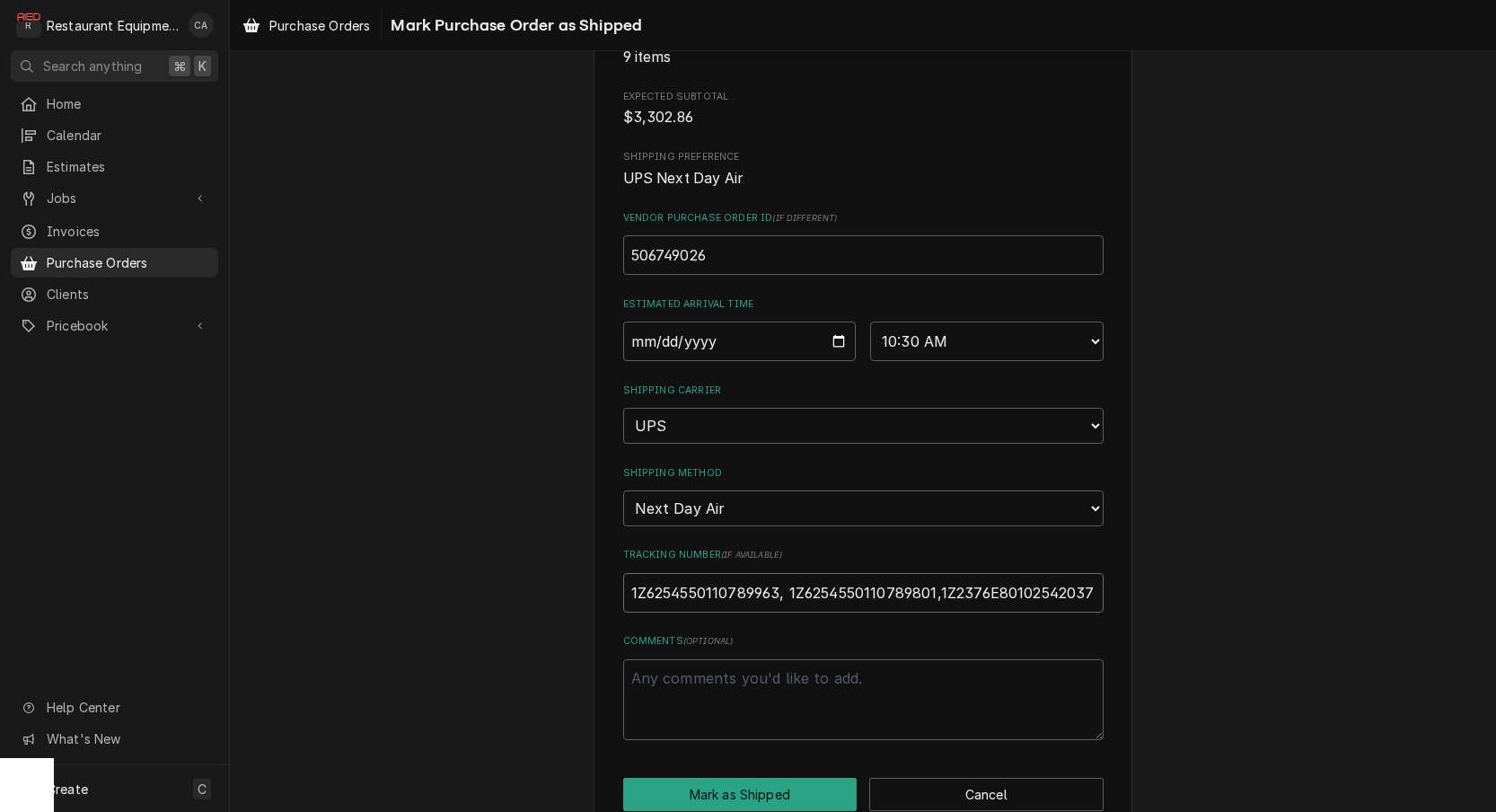
type textarea "x"
type input "1Z6254550110789963, 1Z6254550110789801, 1Z2376E80102542037"
click at [747, 778] on button "Mark as Shipped" at bounding box center [741, 794] width 235 height 33
type textarea "x"
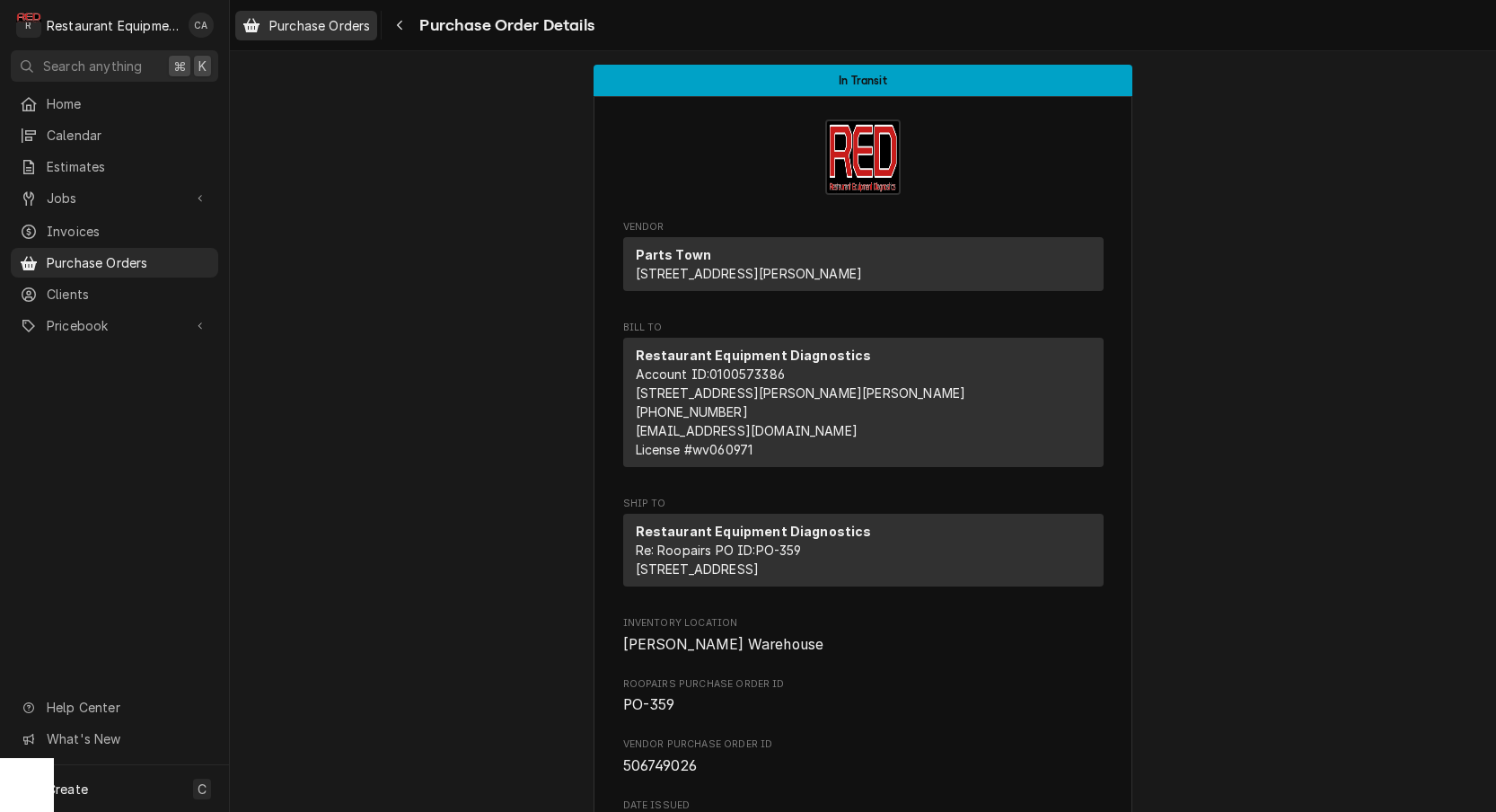
click at [322, 31] on span "Purchase Orders" at bounding box center [320, 25] width 101 height 18
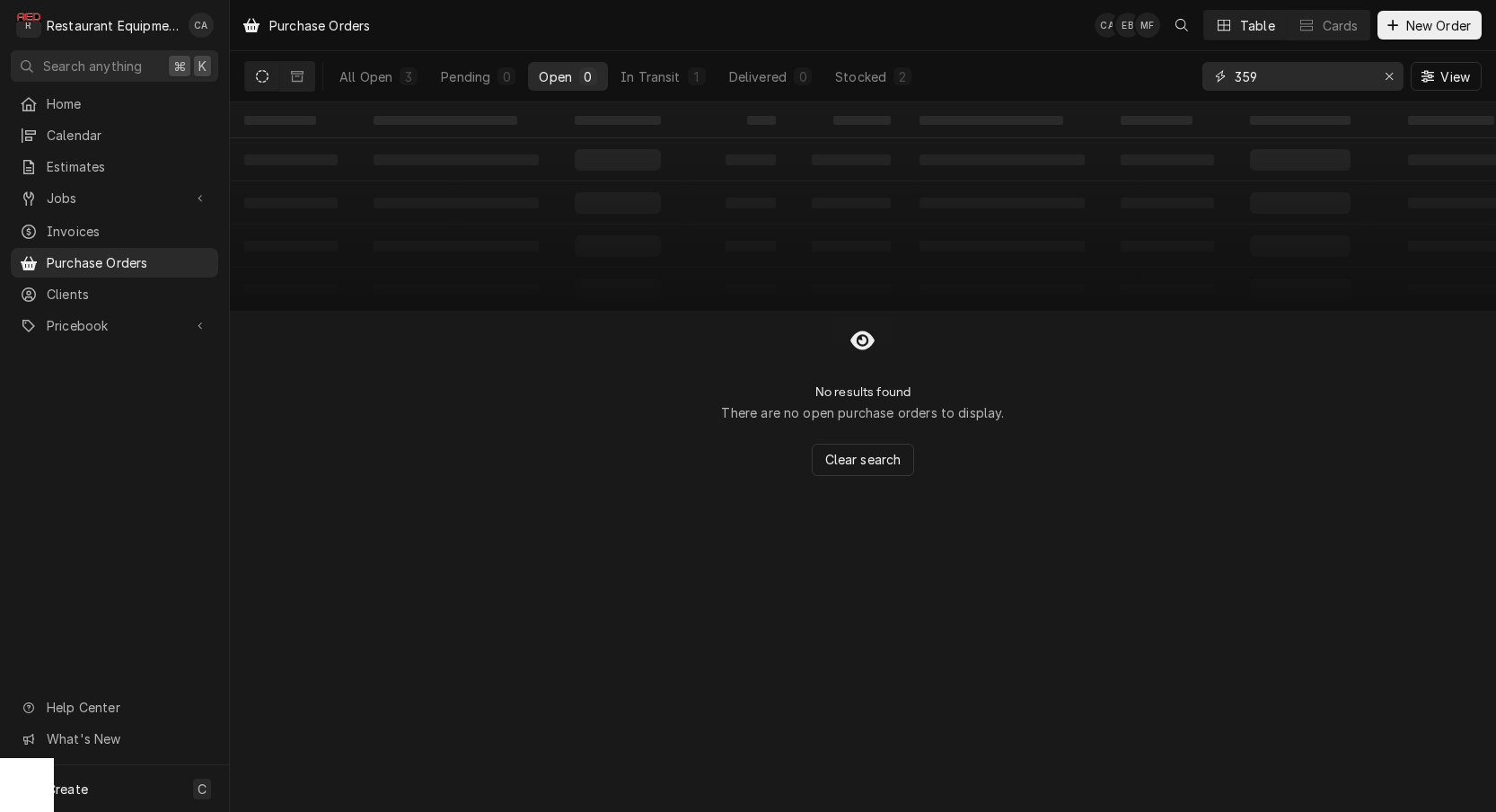
click at [1265, 78] on input "359" at bounding box center [1302, 76] width 135 height 29
type input "354"
click at [652, 83] on div "In Transit" at bounding box center [651, 77] width 60 height 18
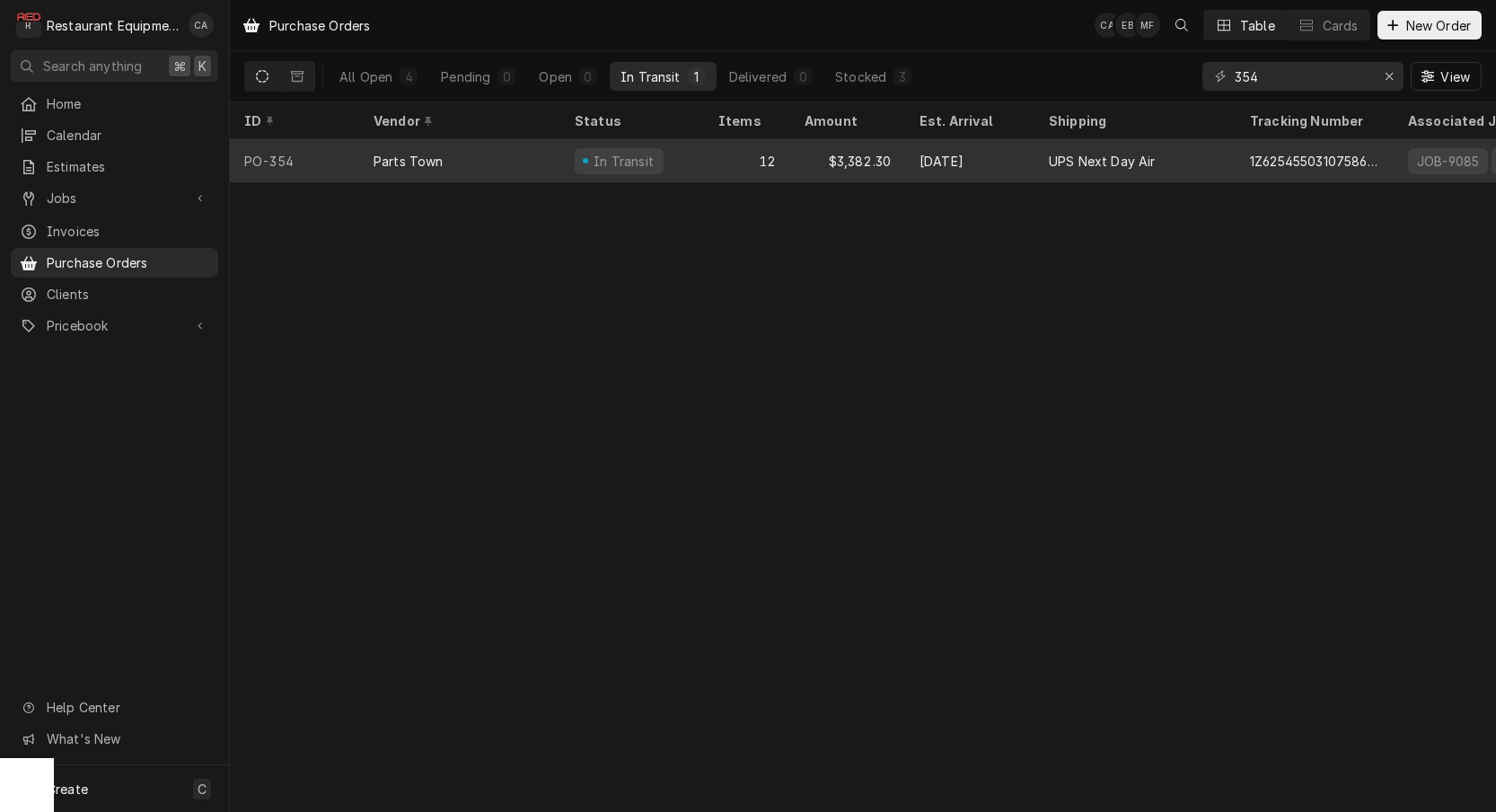
click at [689, 166] on div "In Transit" at bounding box center [633, 161] width 144 height 43
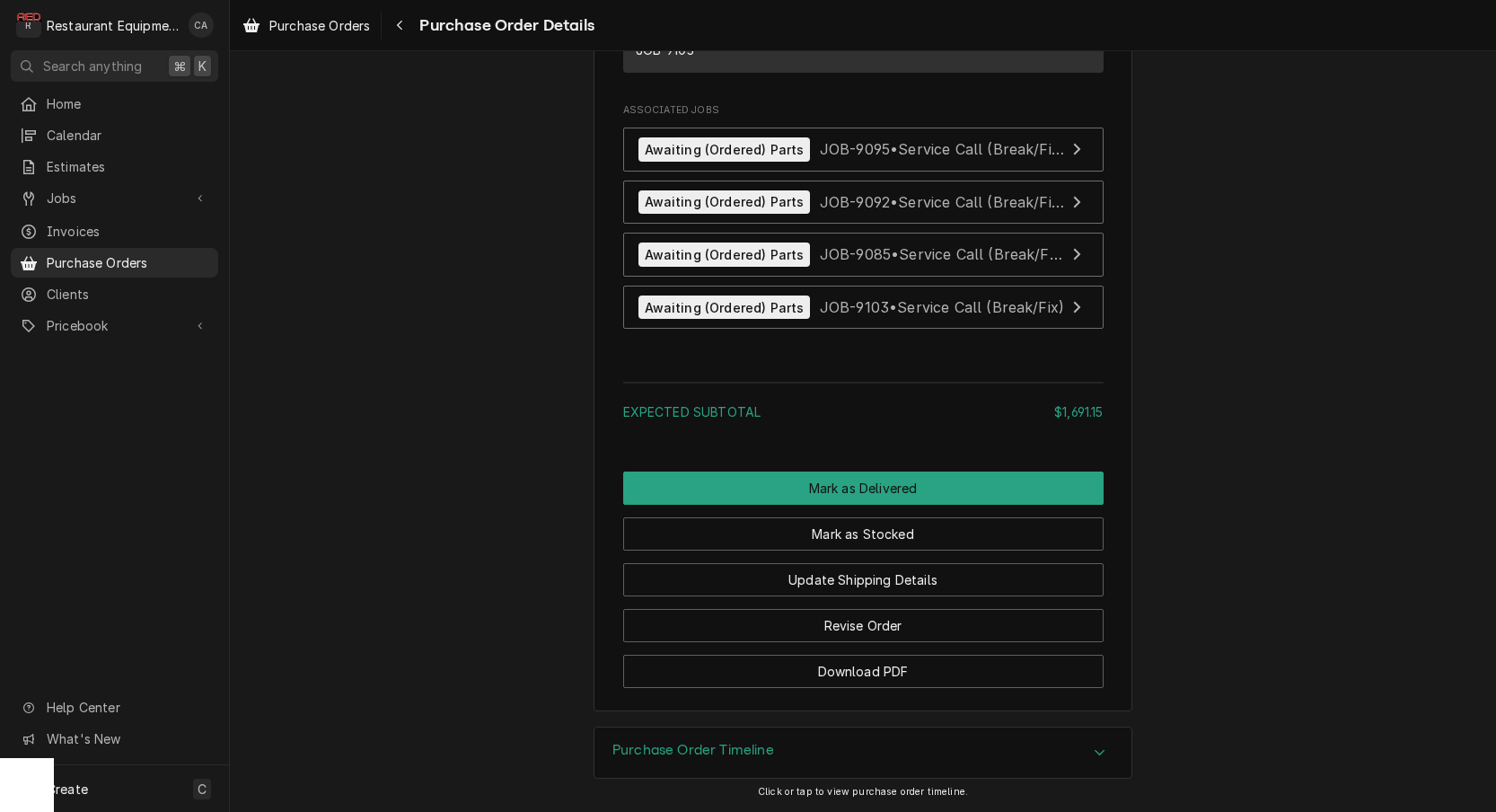
drag, startPoint x: 708, startPoint y: 761, endPoint x: 649, endPoint y: 698, distance: 86.3
click at [708, 759] on div "Purchase Order Timeline" at bounding box center [693, 752] width 162 height 21
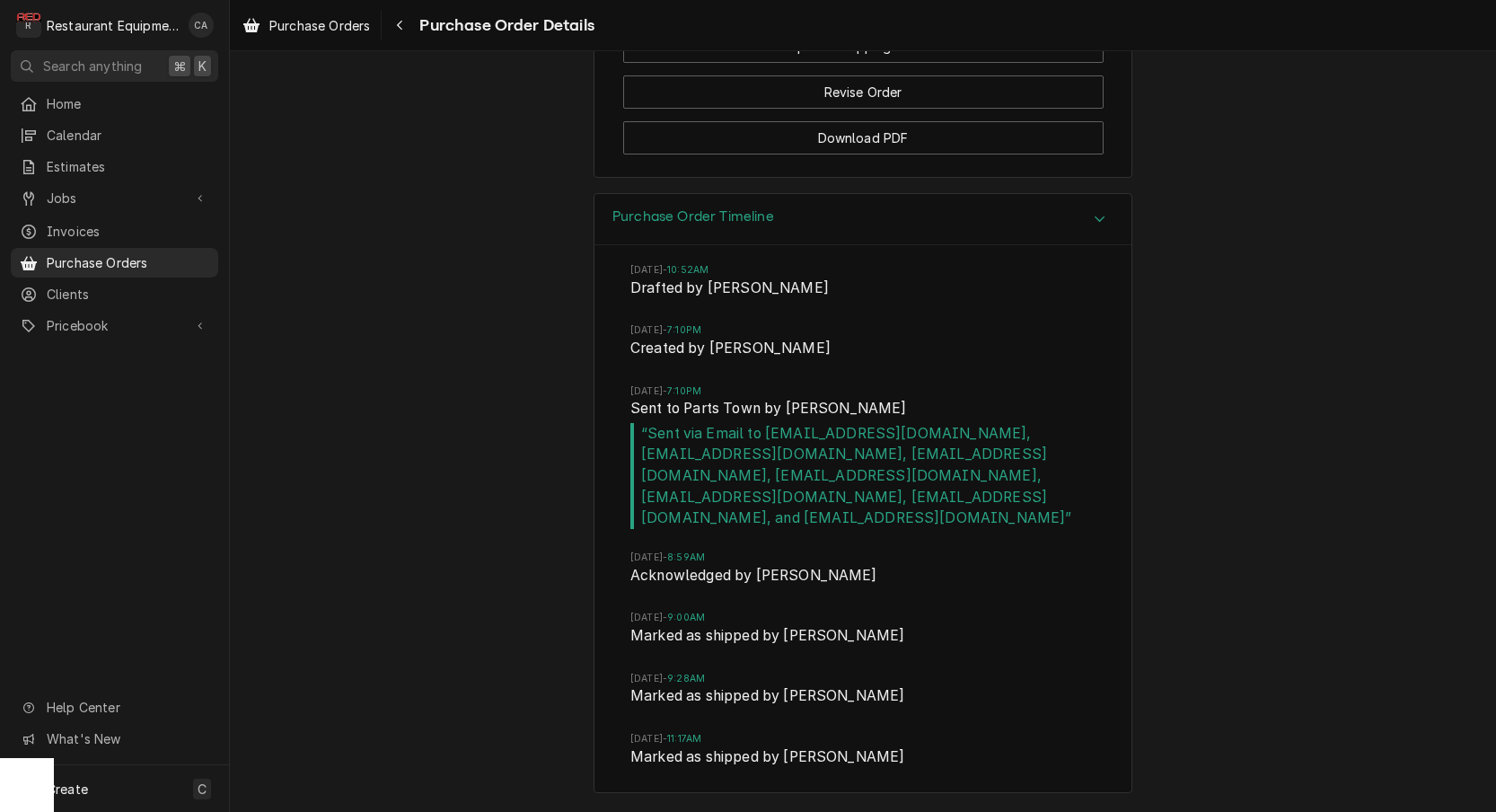
drag, startPoint x: 507, startPoint y: 261, endPoint x: 499, endPoint y: 273, distance: 14.4
click at [505, 262] on div "Purchase Order Timeline Thu, Oct 2, 2025 - 10:52AM Drafted by Chrissy Adams Thu…" at bounding box center [863, 503] width 1266 height 619
click at [333, 20] on span "Purchase Orders" at bounding box center [320, 25] width 101 height 18
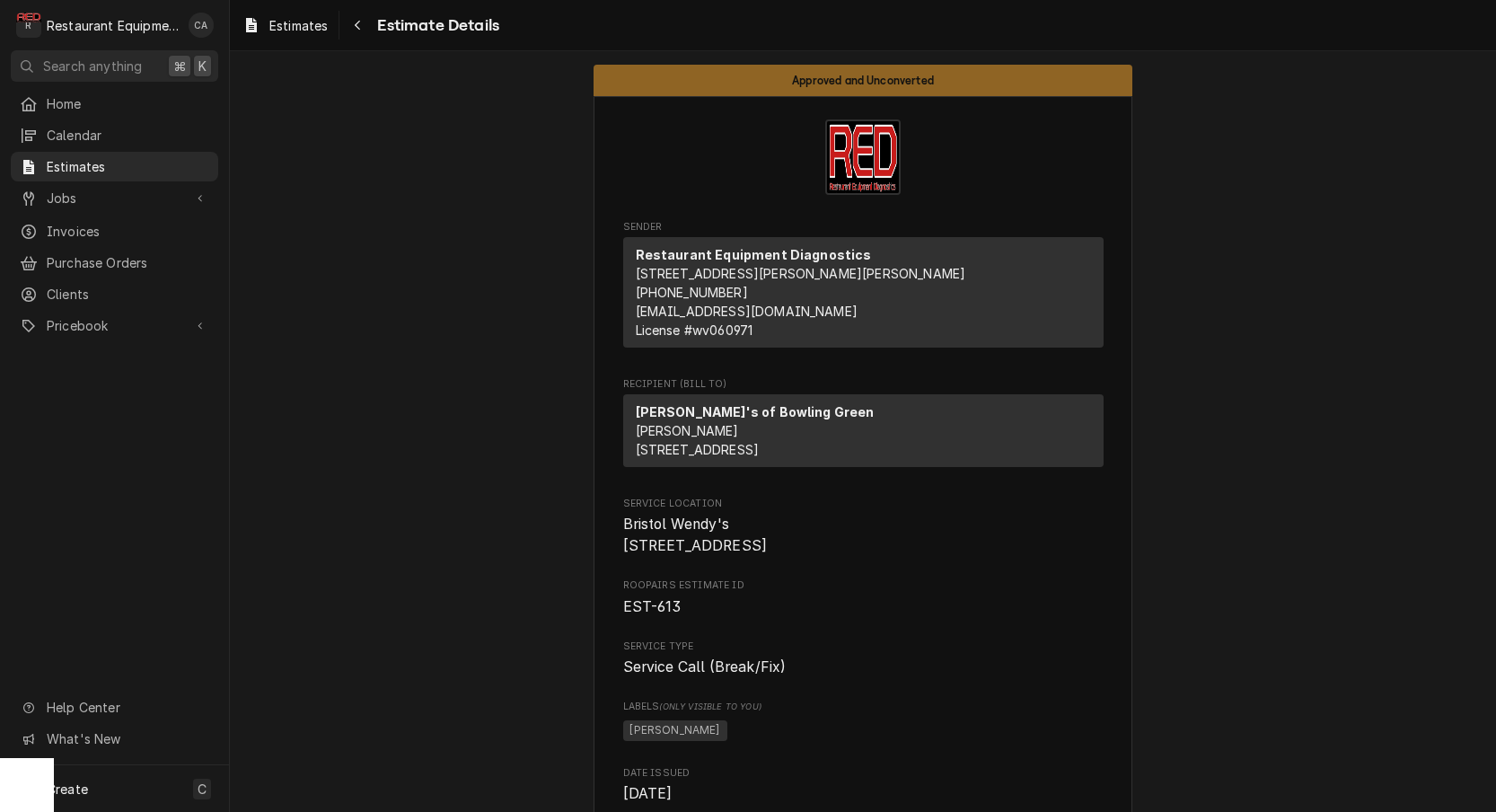
scroll to position [1628, 0]
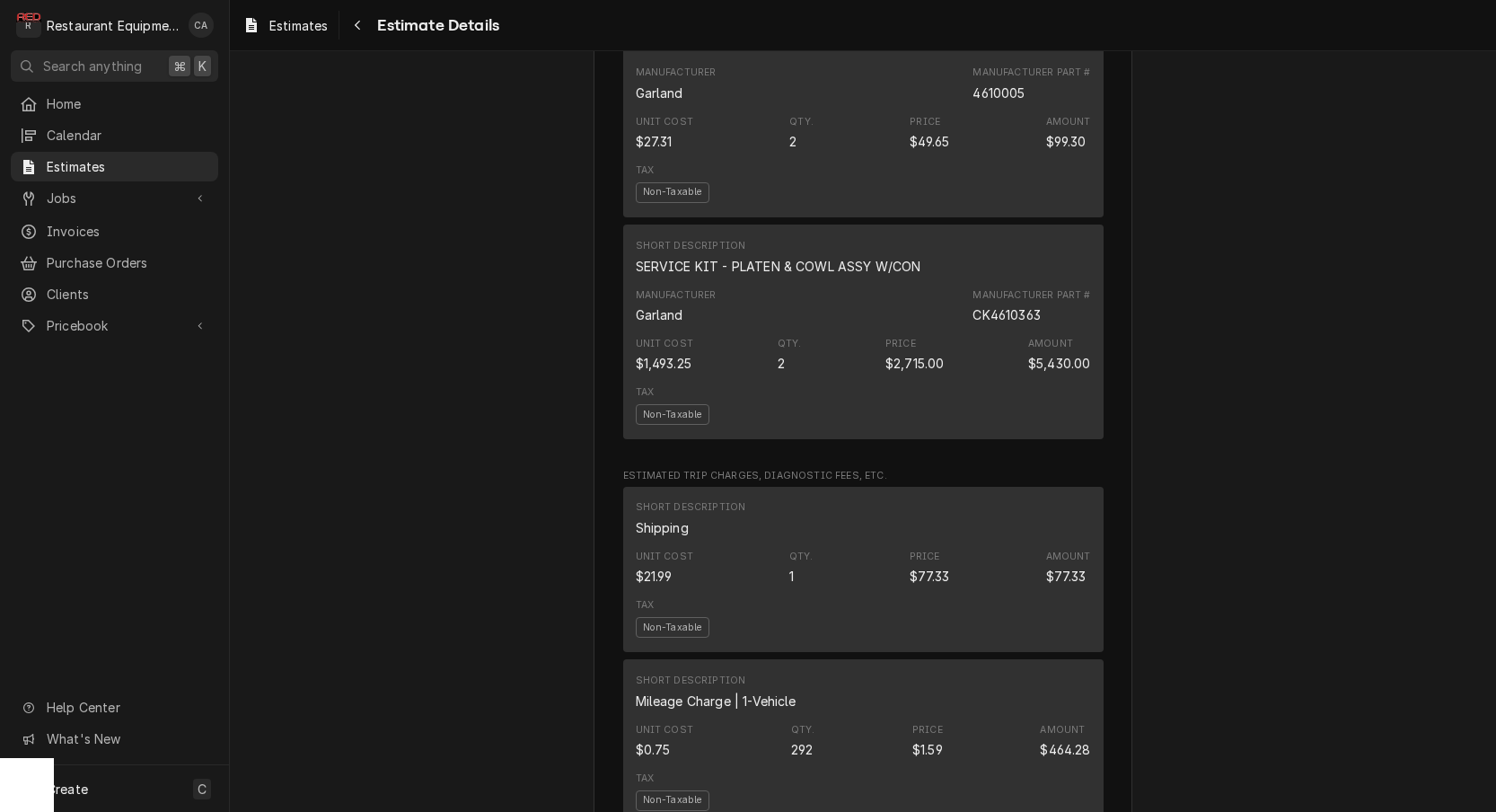
click at [374, 333] on div "Approved and Unconverted Sender Restaurant Equipment Diagnostics [STREET_ADDRES…" at bounding box center [863, 548] width 1266 height 4250
click at [383, 195] on div "Approved and Unconverted Sender Restaurant Equipment Diagnostics [STREET_ADDRES…" at bounding box center [863, 548] width 1266 height 4250
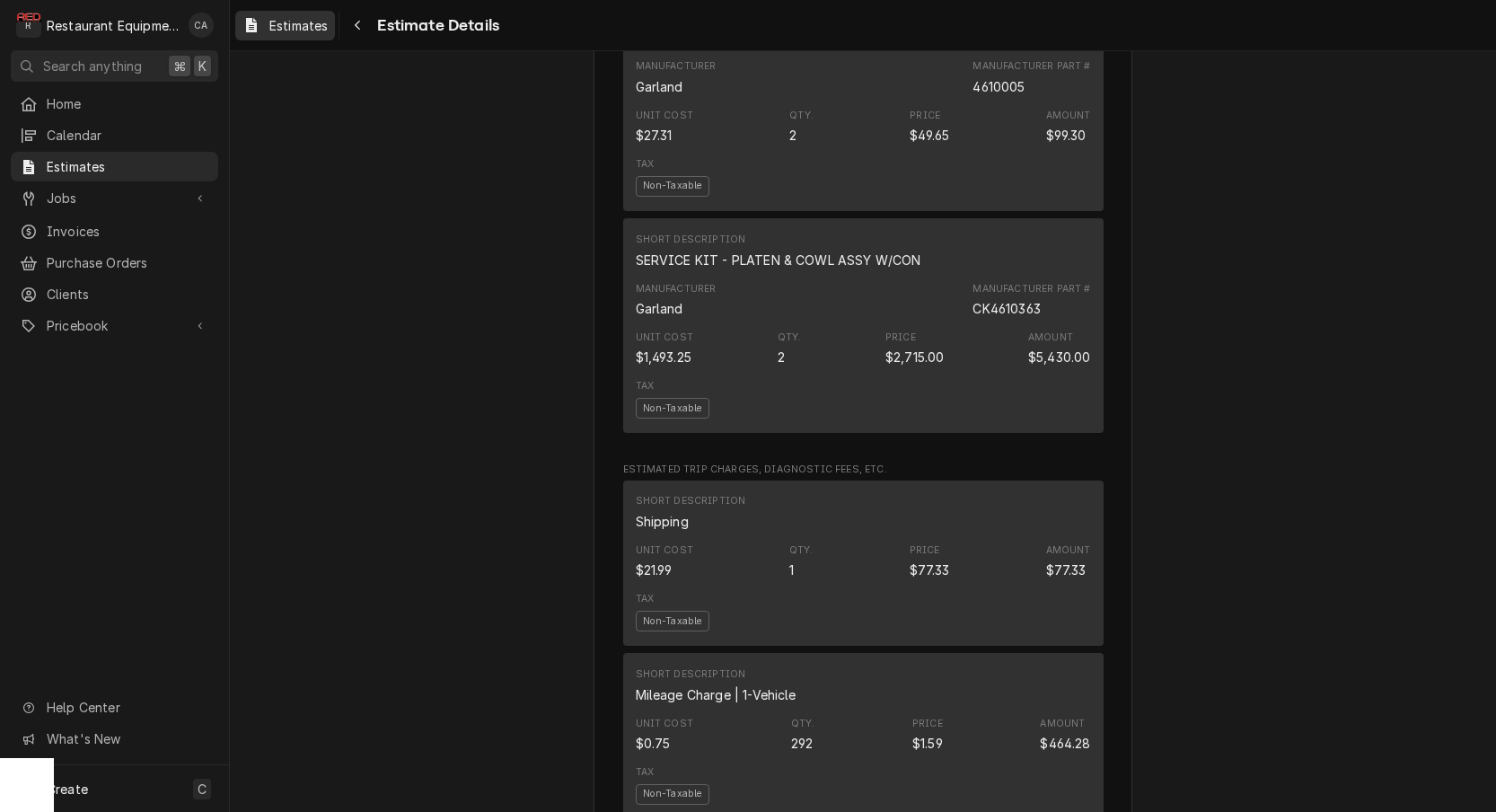
click at [310, 32] on span "Estimates" at bounding box center [298, 25] width 58 height 18
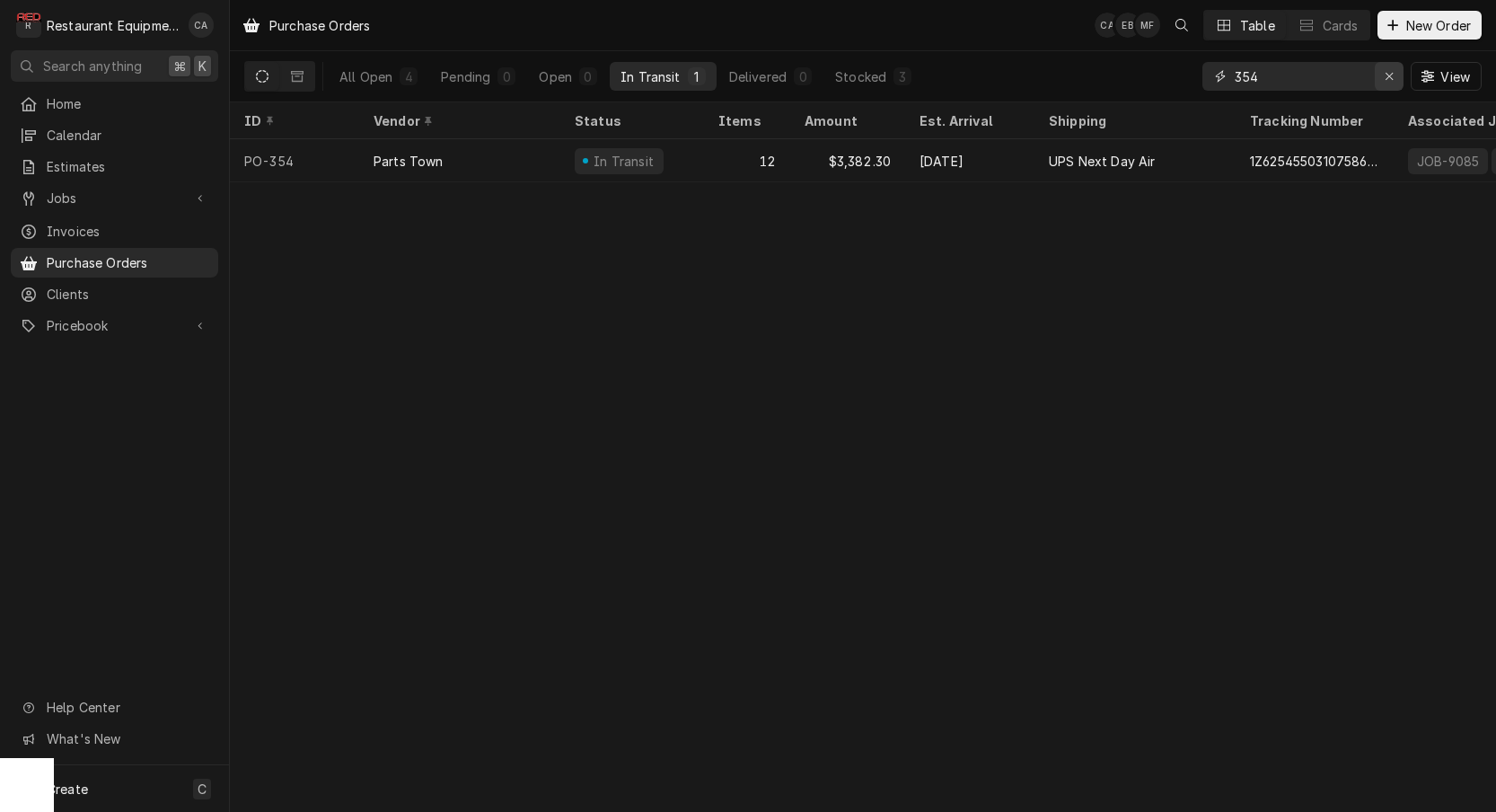
click at [1390, 81] on icon "Erase input" at bounding box center [1390, 77] width 10 height 13
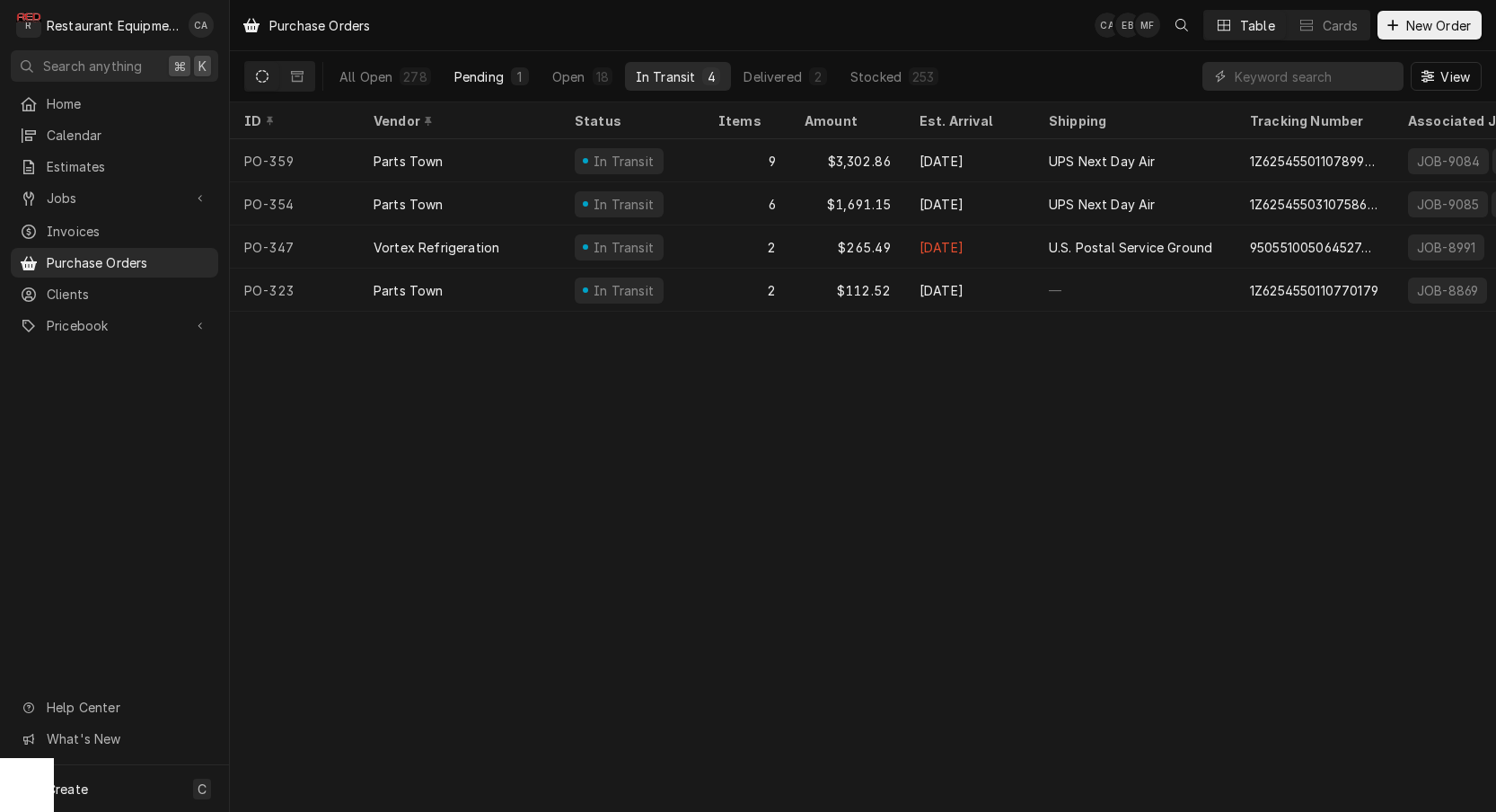
click at [486, 79] on div "Pending" at bounding box center [479, 77] width 49 height 18
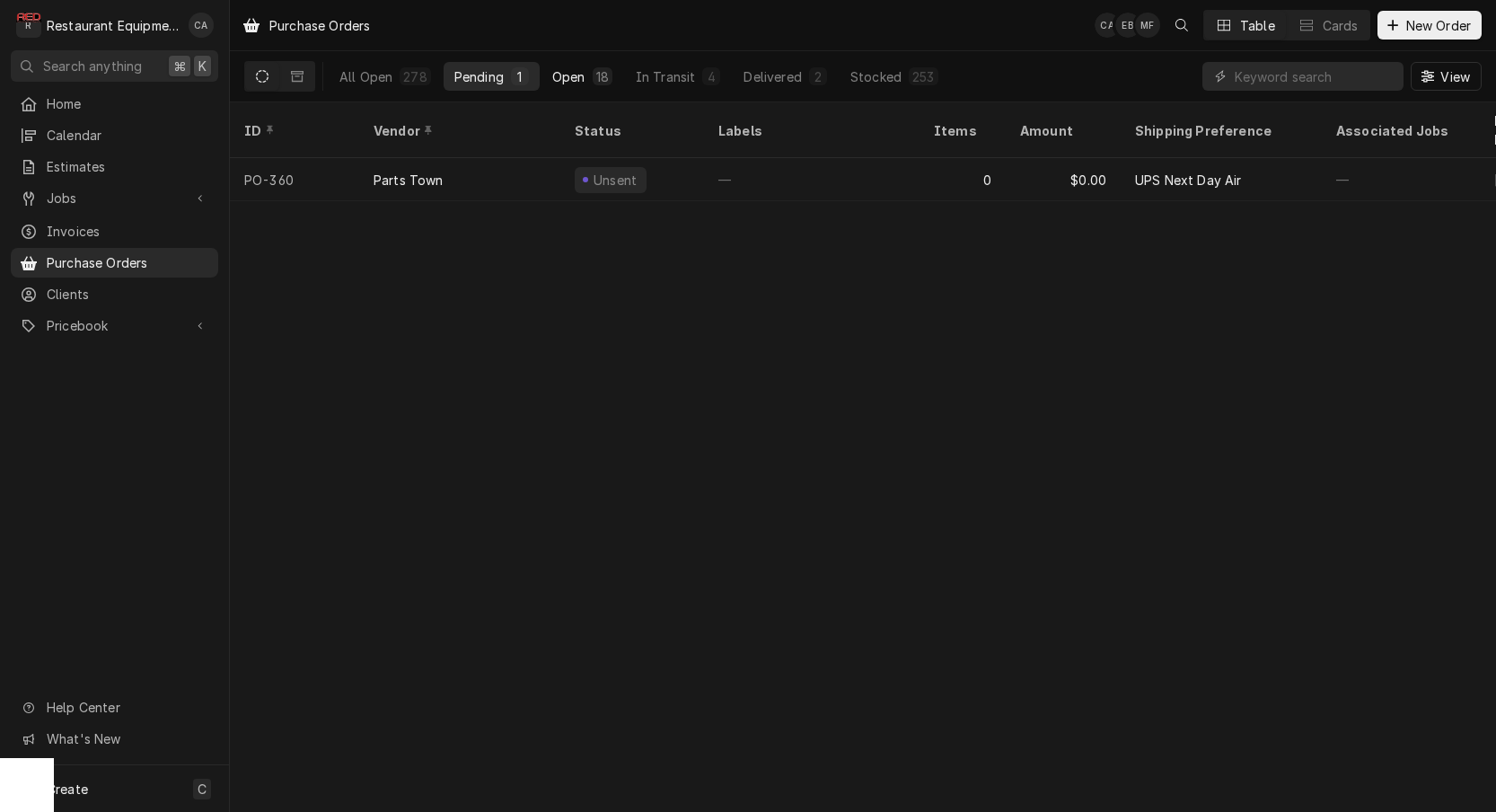
click at [564, 78] on div "Open" at bounding box center [569, 77] width 33 height 18
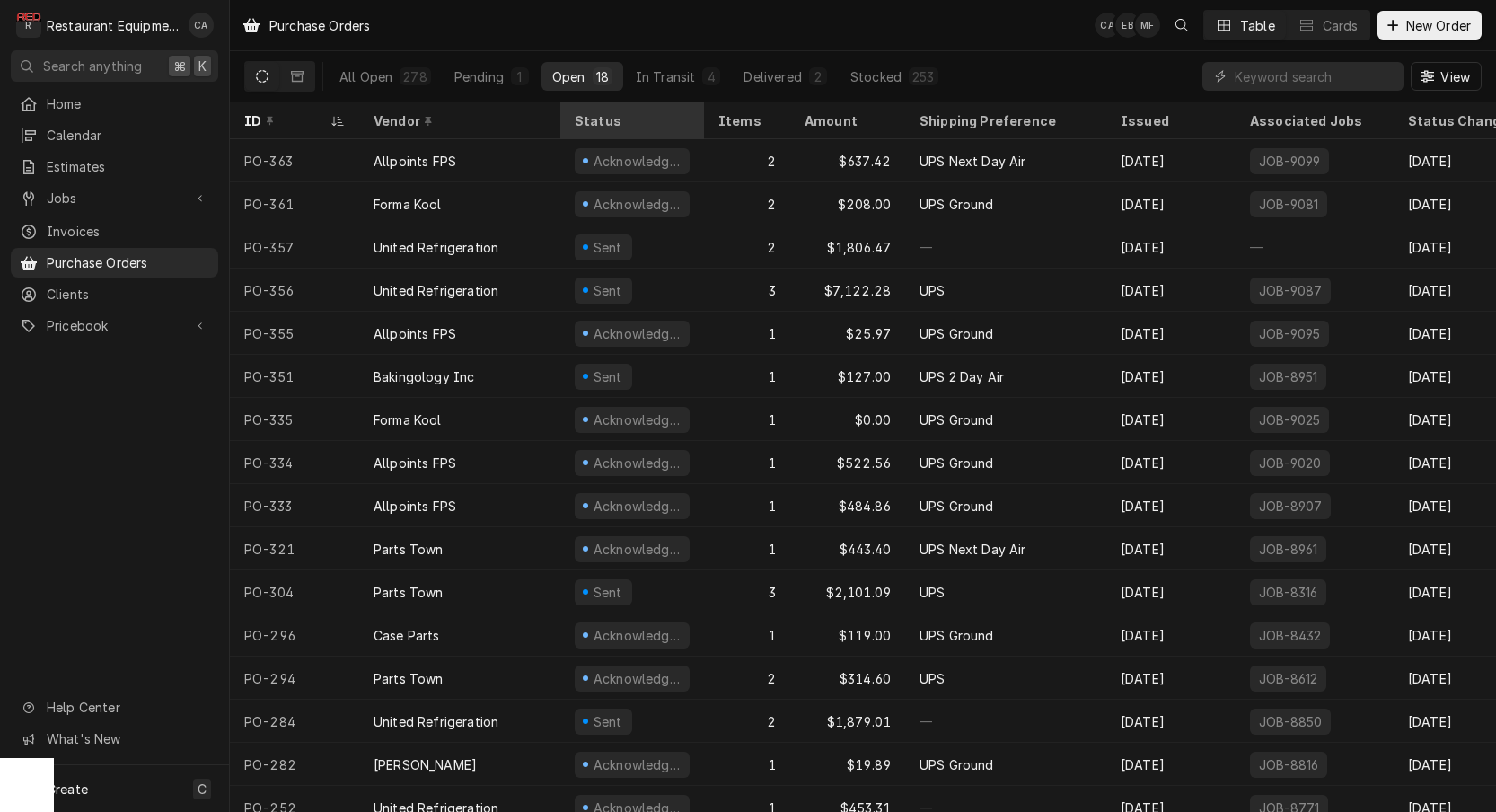
click at [621, 121] on div "Status" at bounding box center [630, 121] width 112 height 18
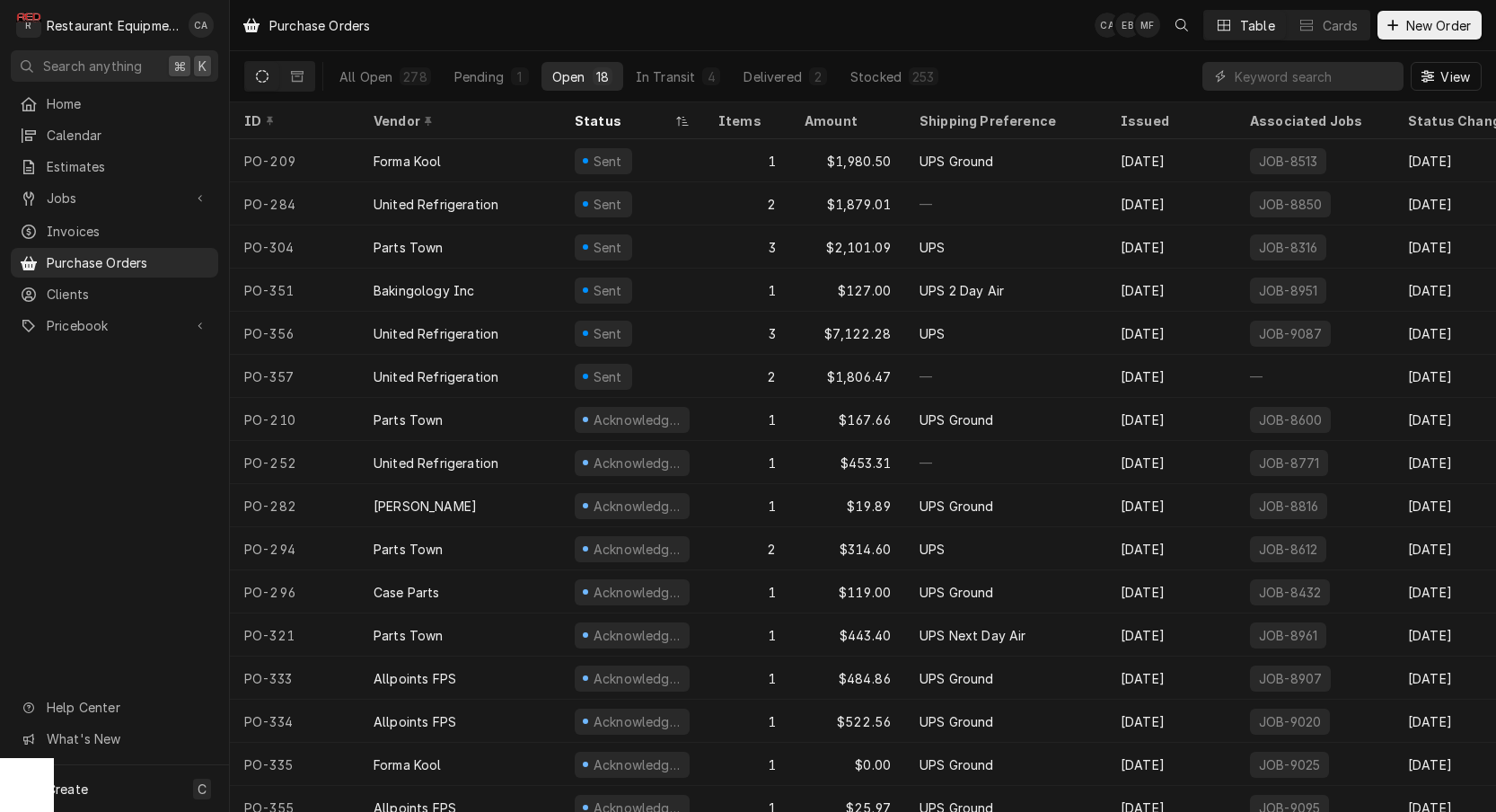
click at [621, 121] on div "Status" at bounding box center [623, 121] width 97 height 18
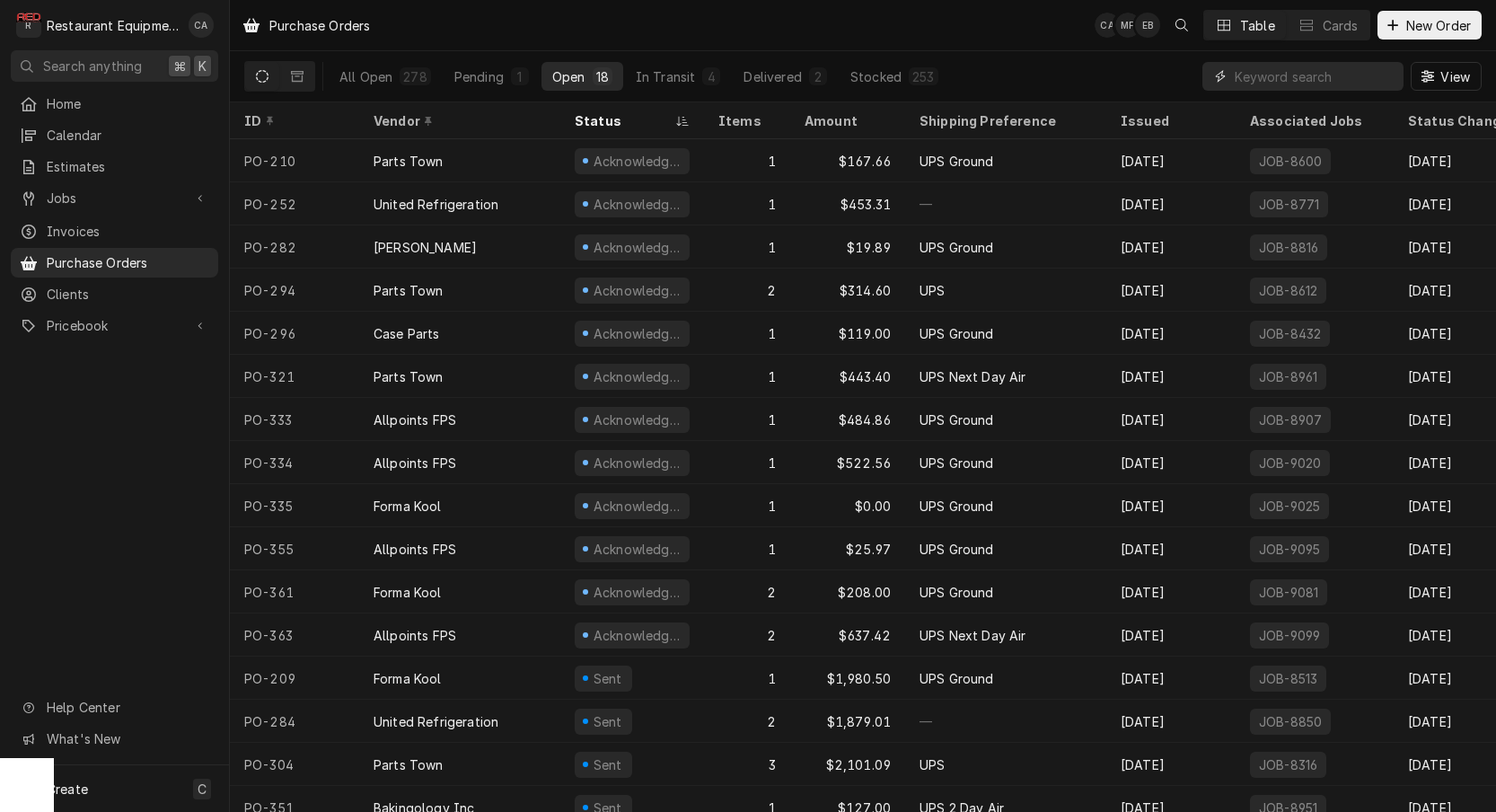
click at [1330, 70] on input "Dynamic Content Wrapper" at bounding box center [1314, 76] width 160 height 29
type input "beckley"
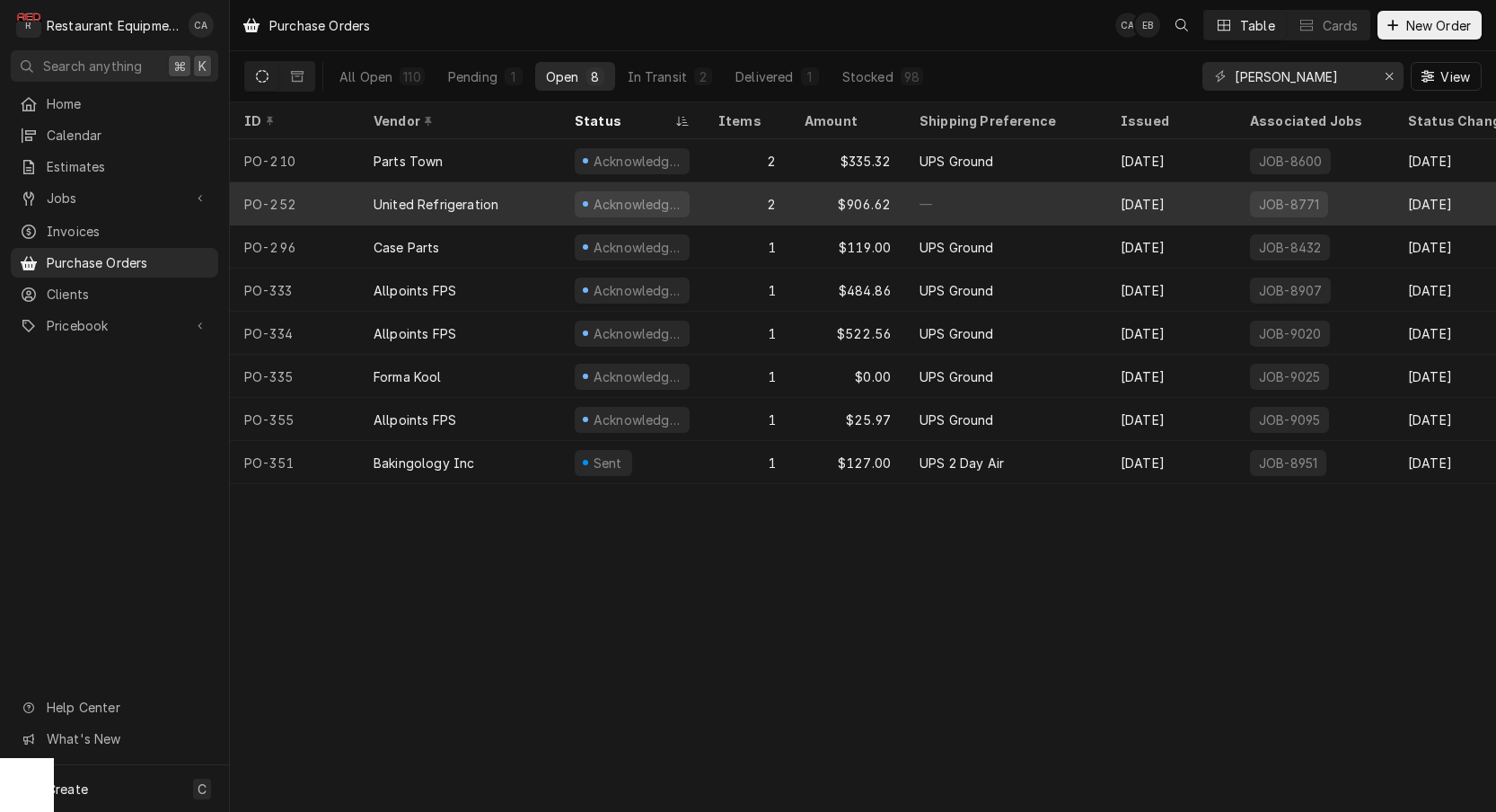
click at [1061, 197] on div "—" at bounding box center [1006, 203] width 201 height 43
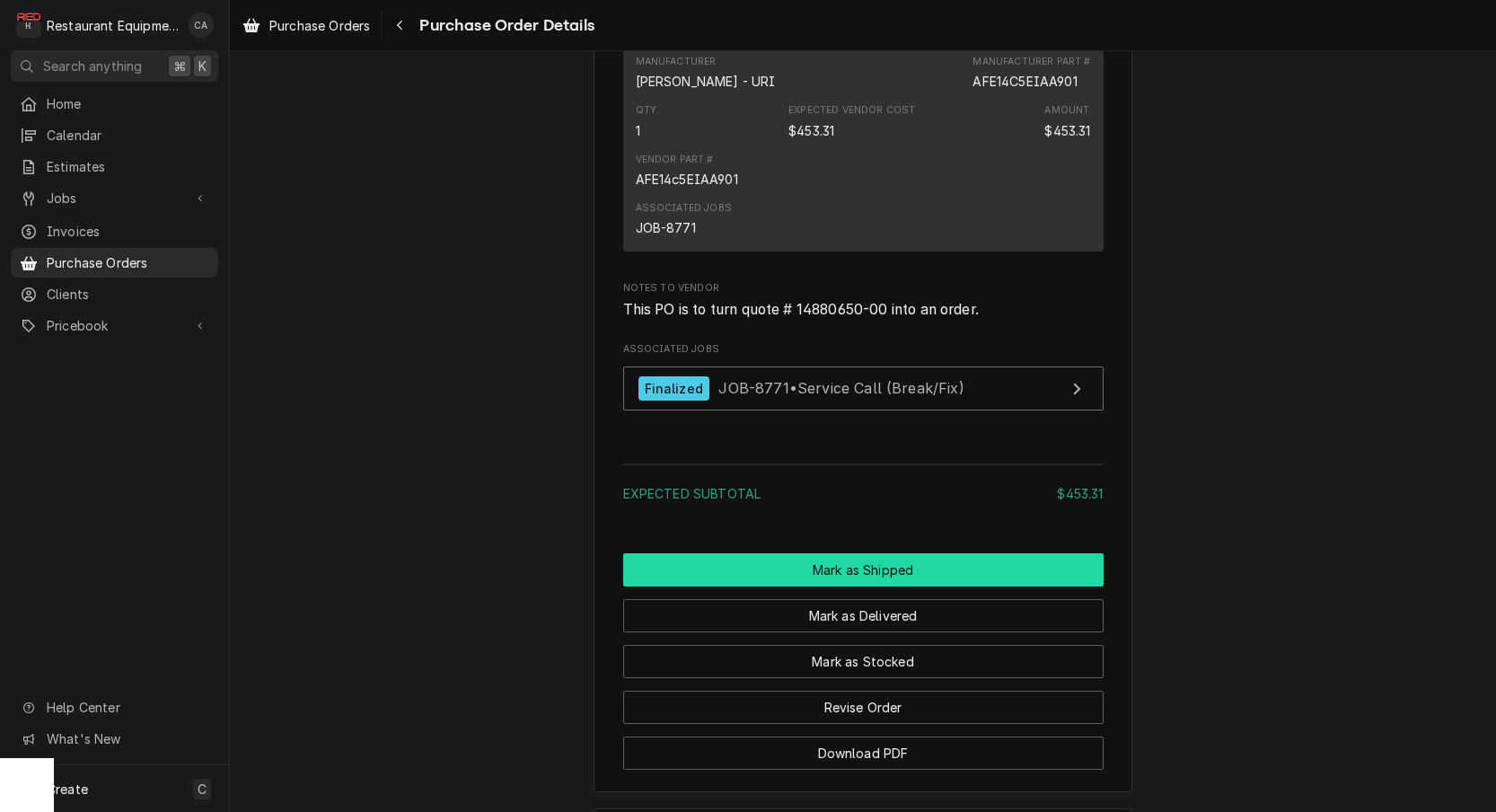
click at [874, 587] on button "Mark as Shipped" at bounding box center [864, 570] width 480 height 33
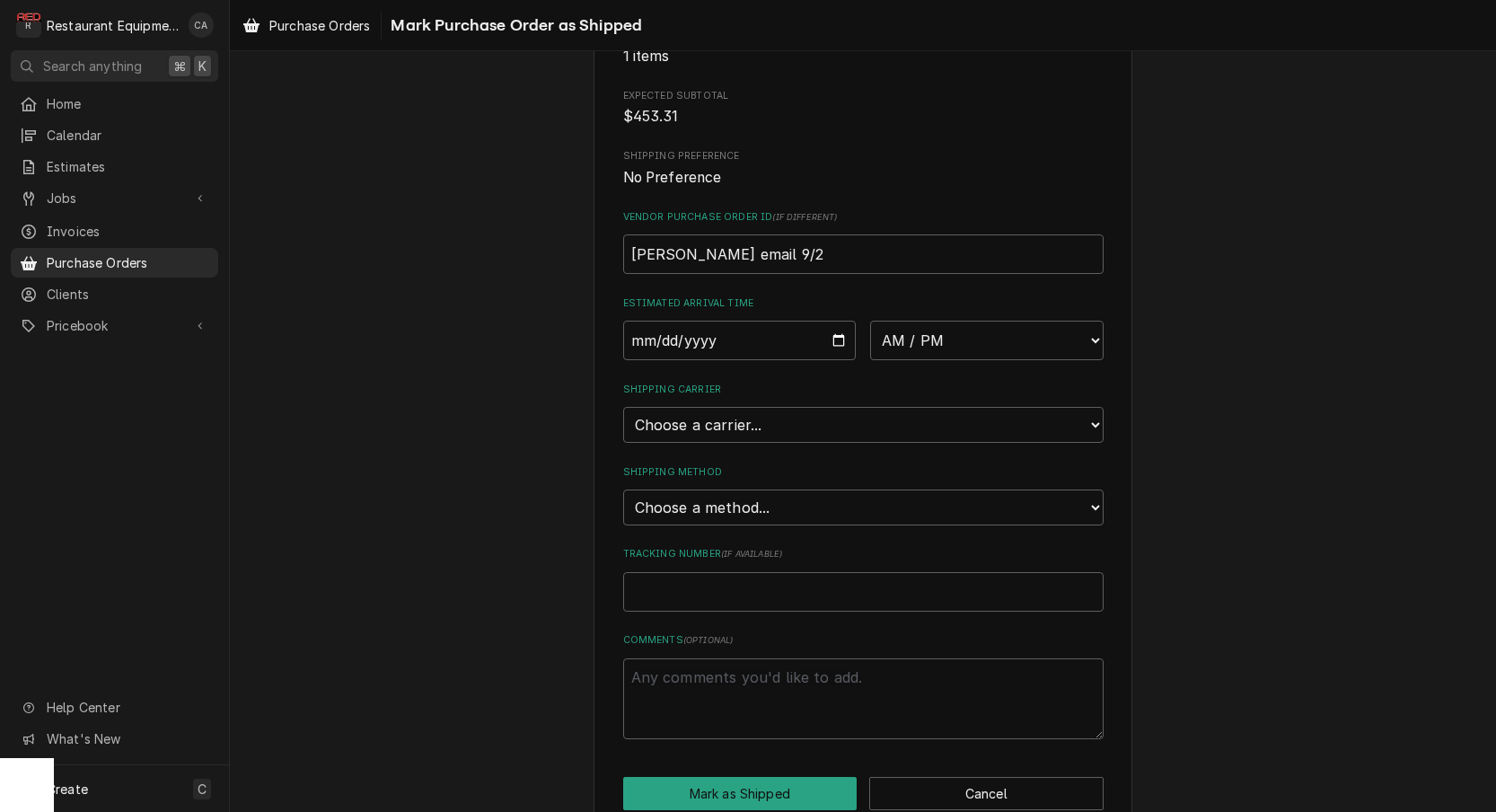
scroll to position [245, 0]
click at [707, 336] on input "Date" at bounding box center [740, 341] width 234 height 40
click at [440, 331] on div "Please confirm this purchase order has been shipped. Roopairs Purchase Order ID…" at bounding box center [863, 336] width 1266 height 1024
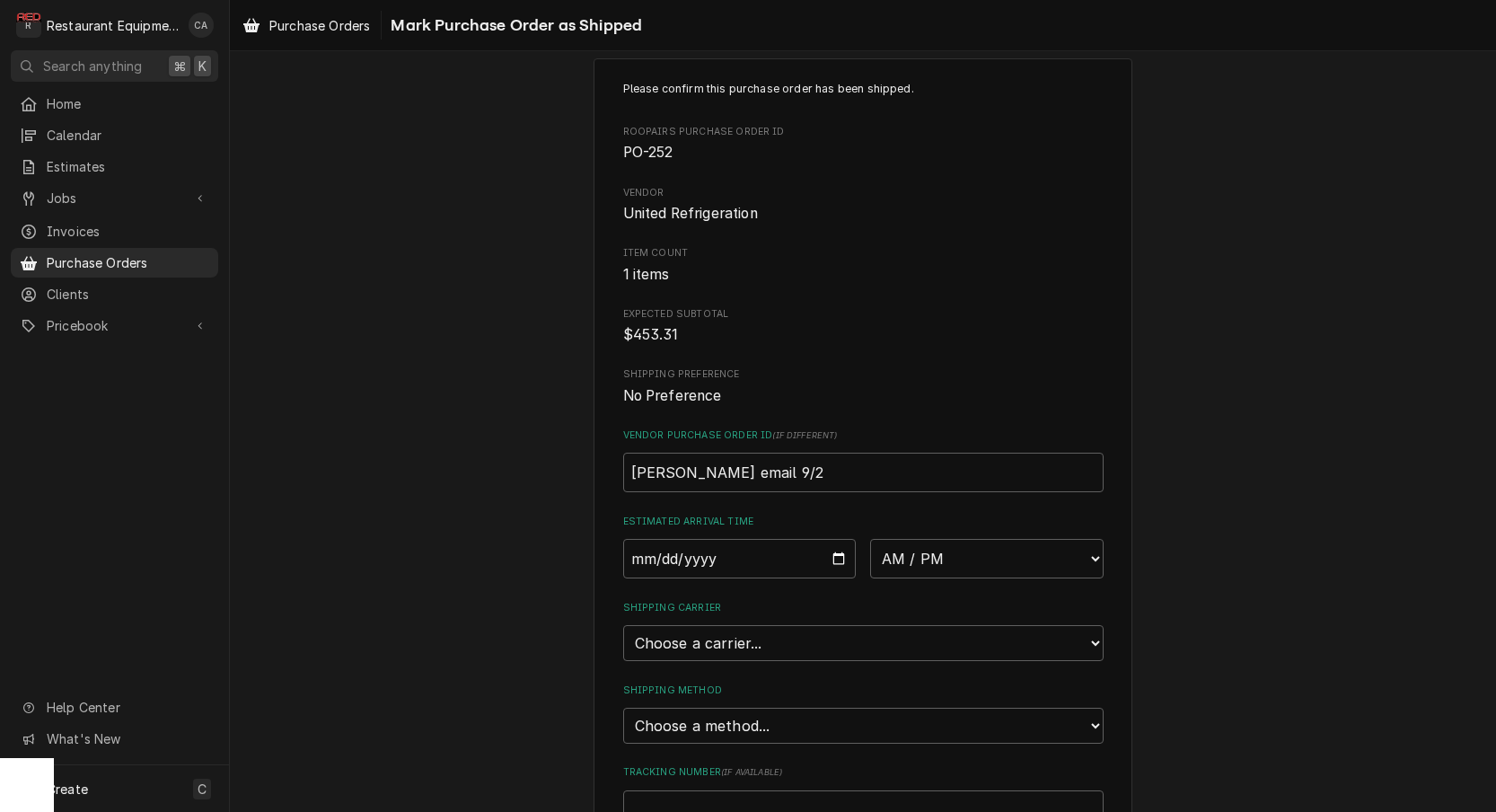
scroll to position [68, 0]
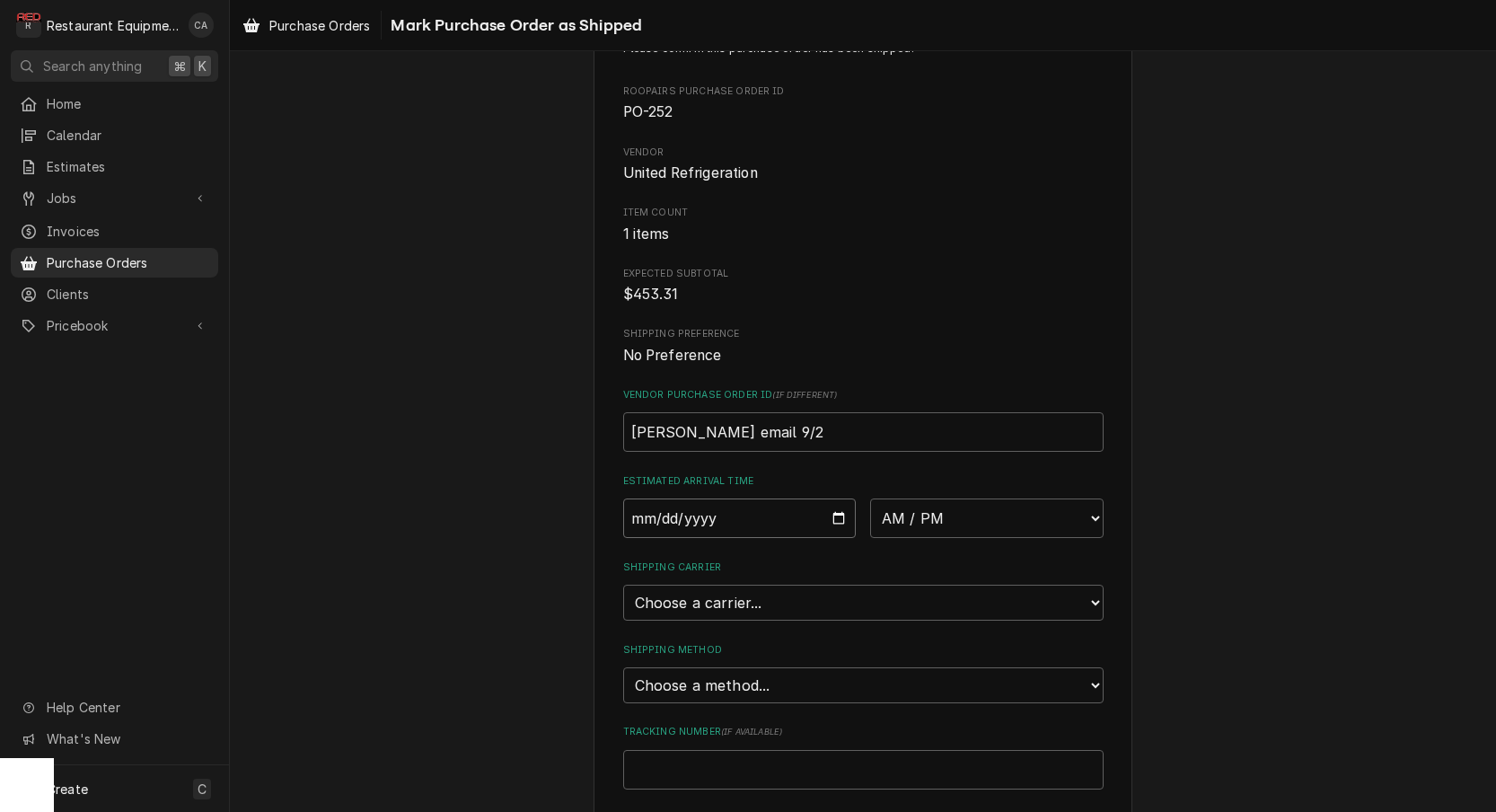
click at [698, 513] on input "Date" at bounding box center [740, 517] width 234 height 40
type input "2025-09-17"
type textarea "x"
select select "10:00:00"
type textarea "x"
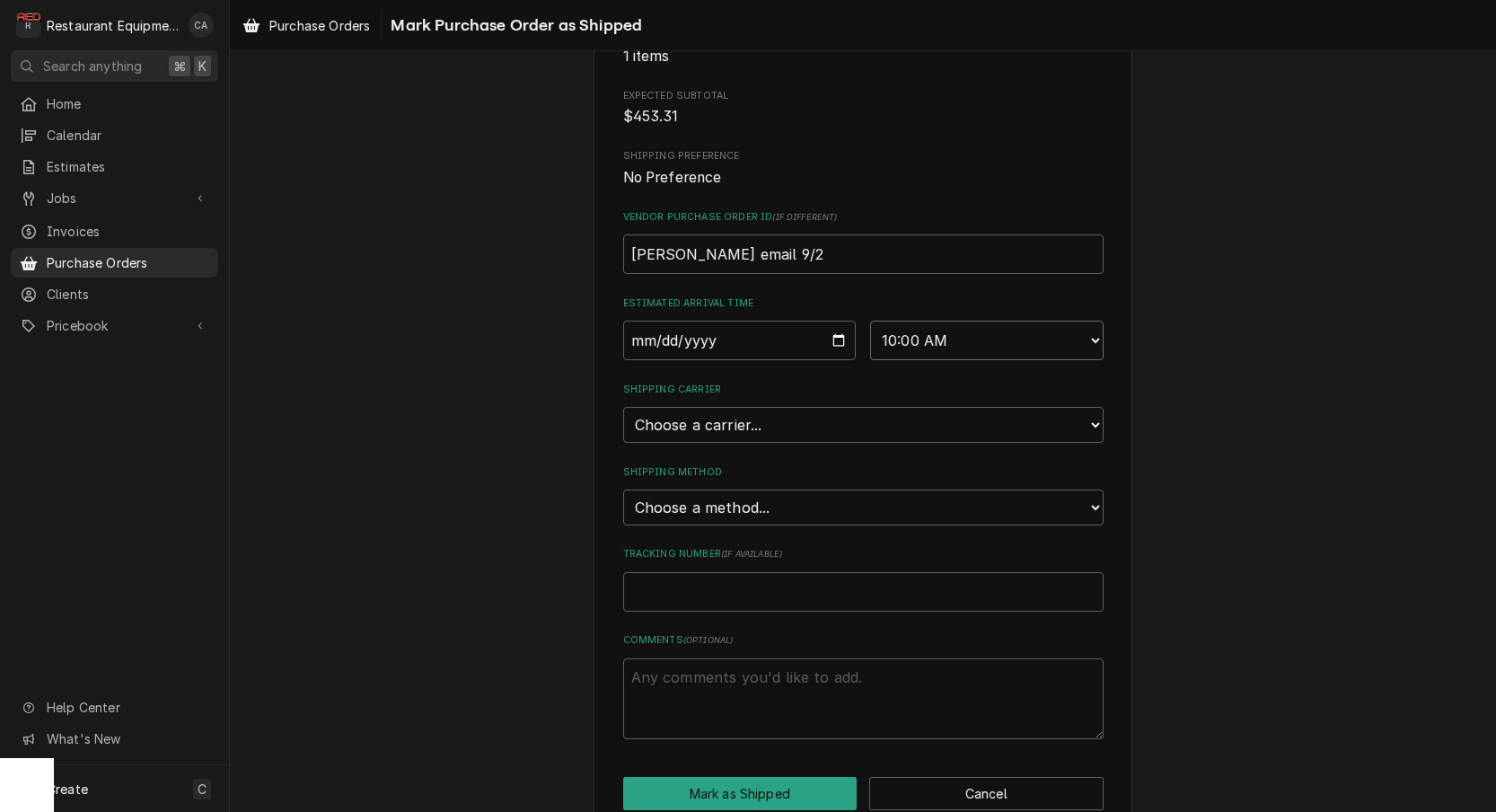
scroll to position [245, 0]
select select "0"
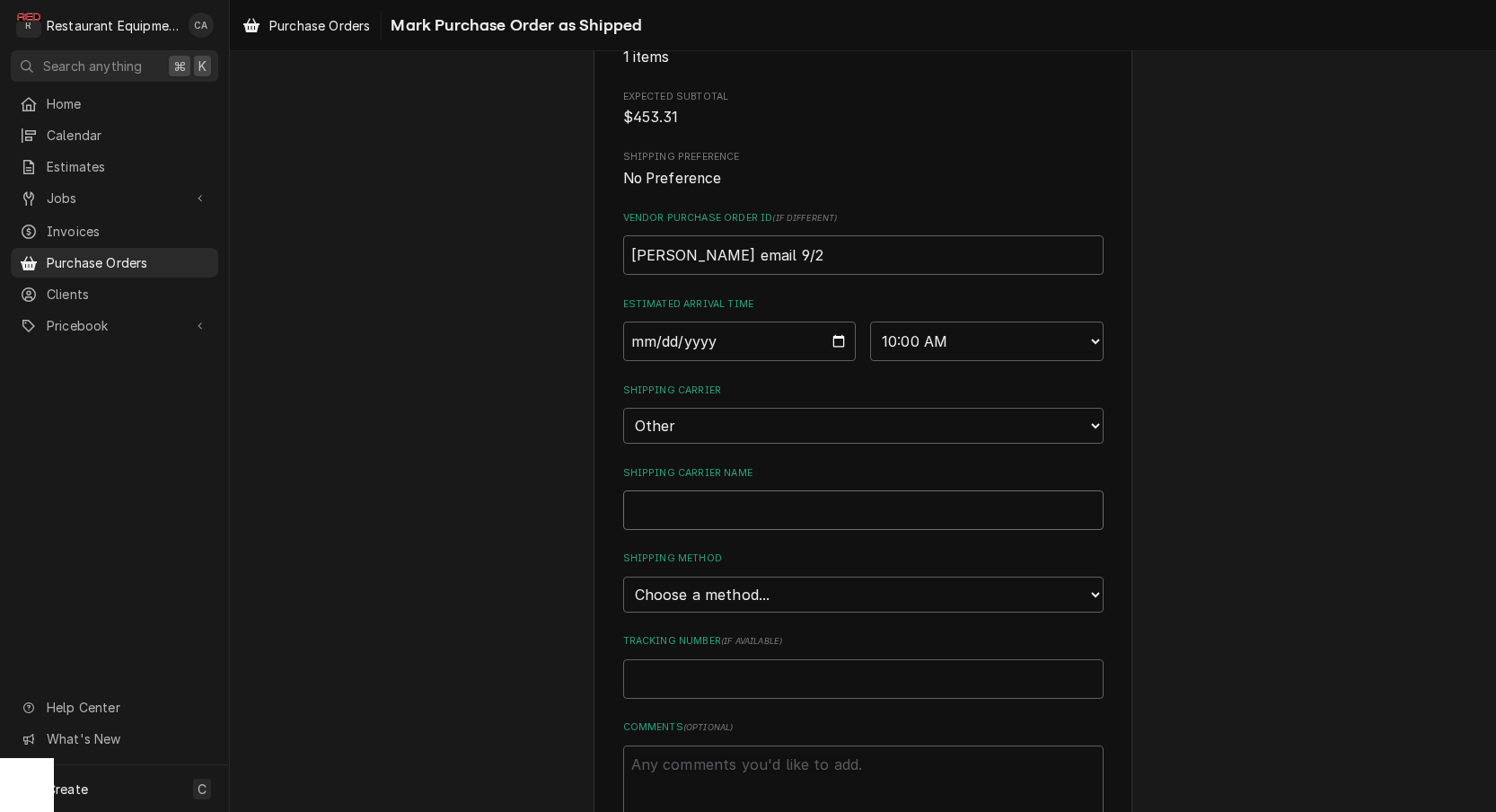
click at [685, 491] on input "Shipping Carrier Name" at bounding box center [864, 510] width 480 height 40
type textarea "x"
type input "O"
type textarea "x"
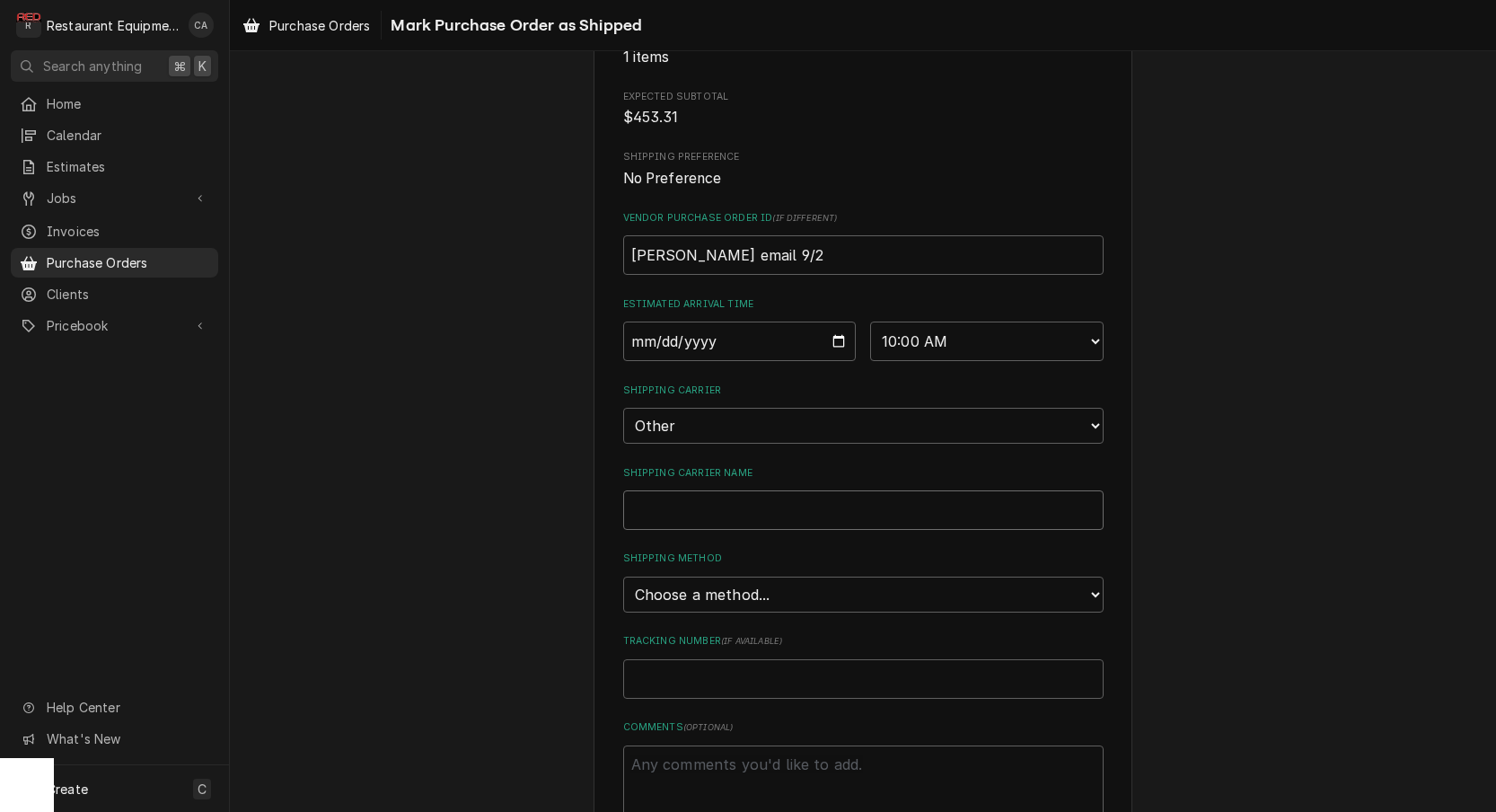
type input "P"
type textarea "x"
type input "Pc"
type textarea "x"
type input "P"
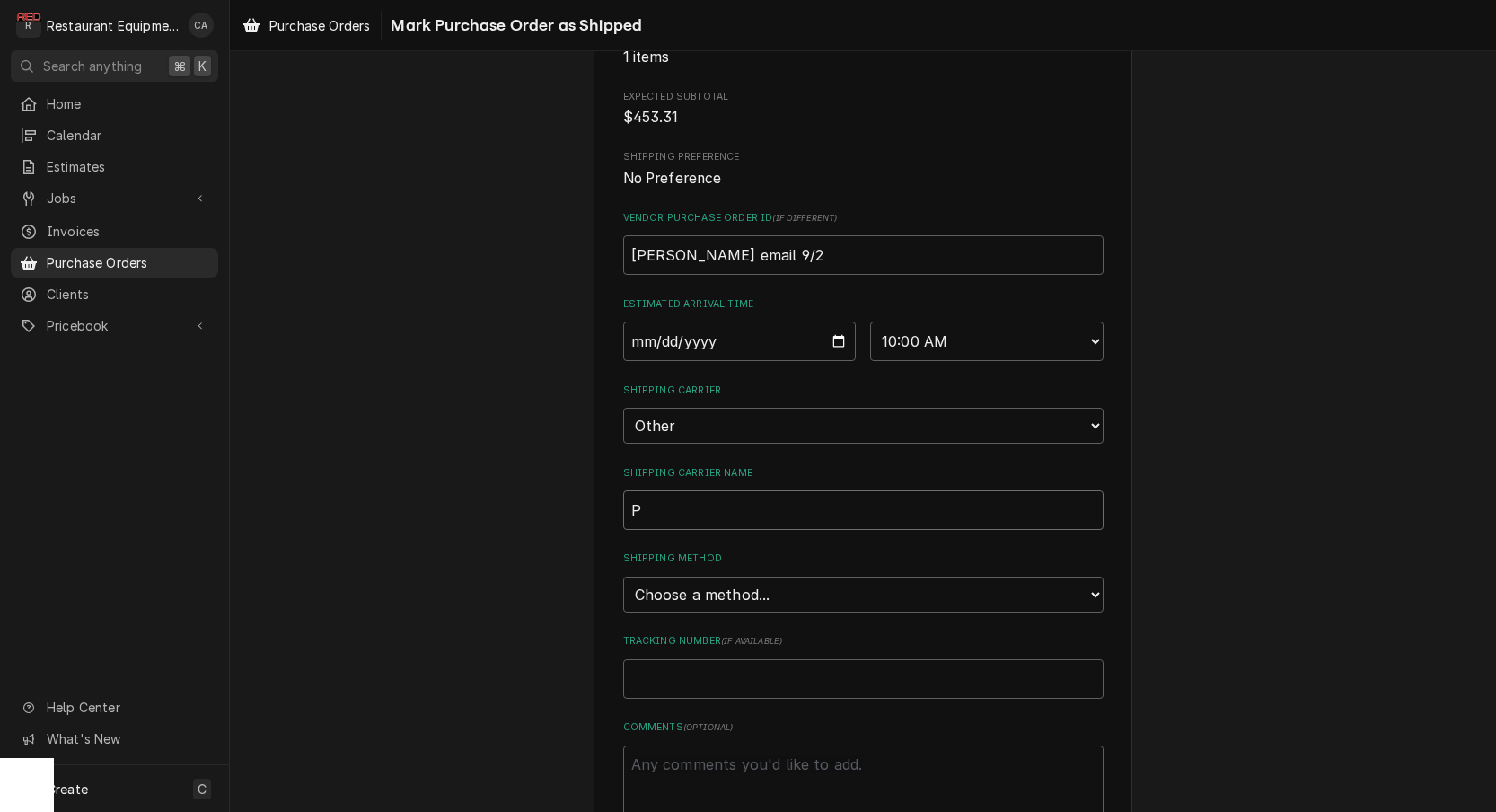
type textarea "x"
type input "Pi"
type textarea "x"
type input "Pic"
type textarea "x"
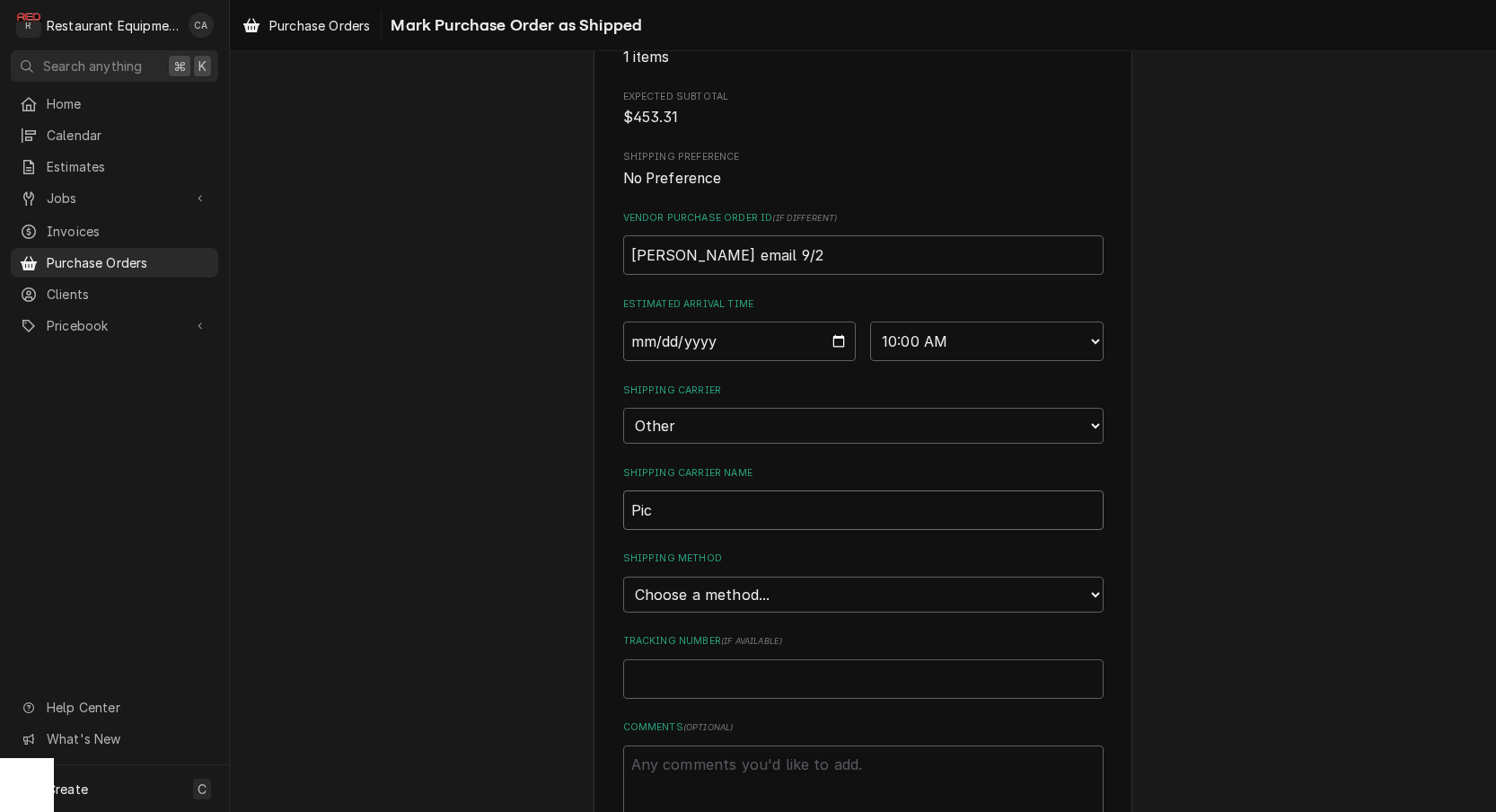
type input "Pick"
type textarea "x"
type input "Picke"
type textarea "x"
type input "Picked"
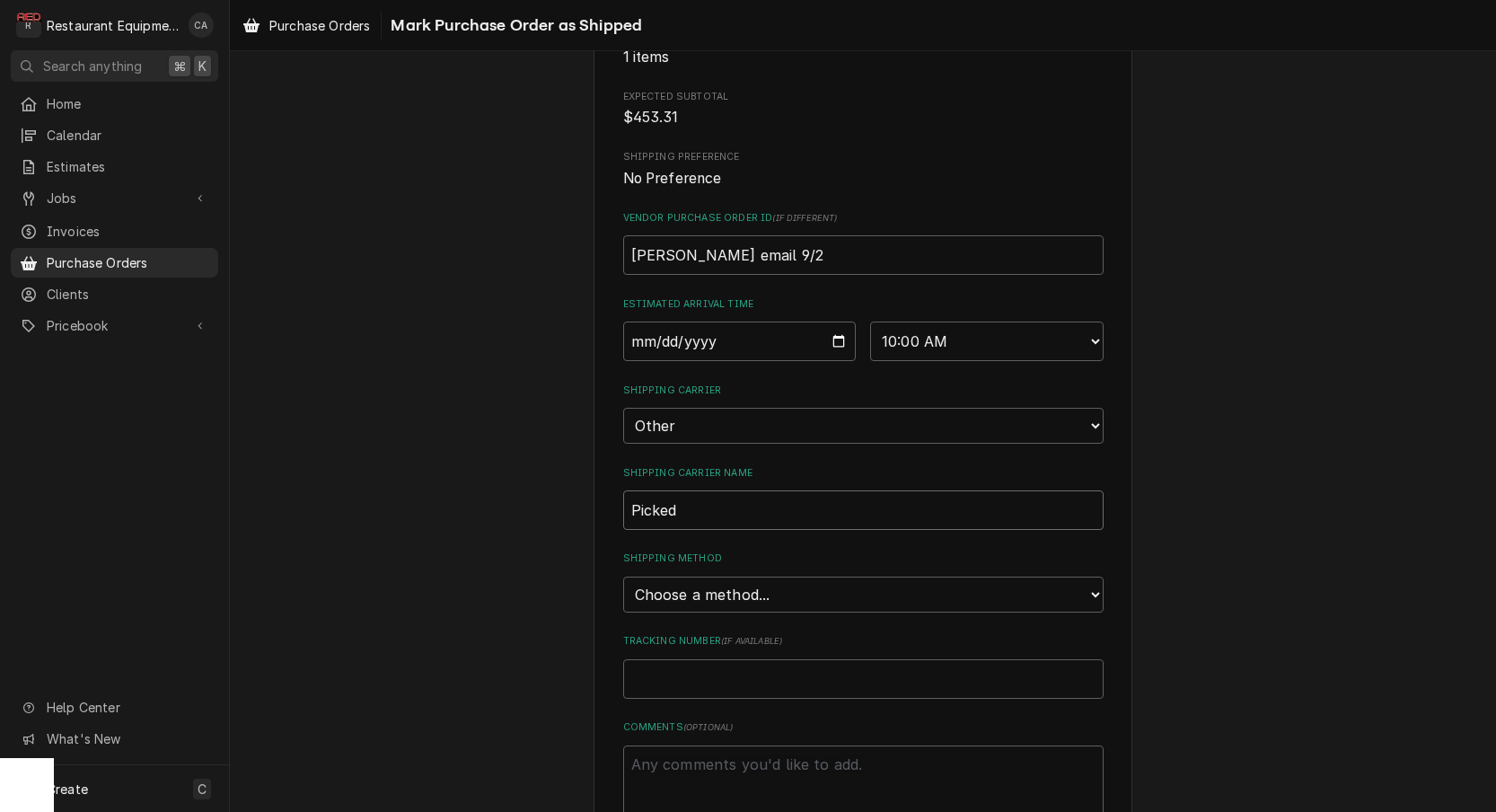
type textarea "x"
type input "Picked"
type textarea "x"
type input "Picked U"
type textarea "x"
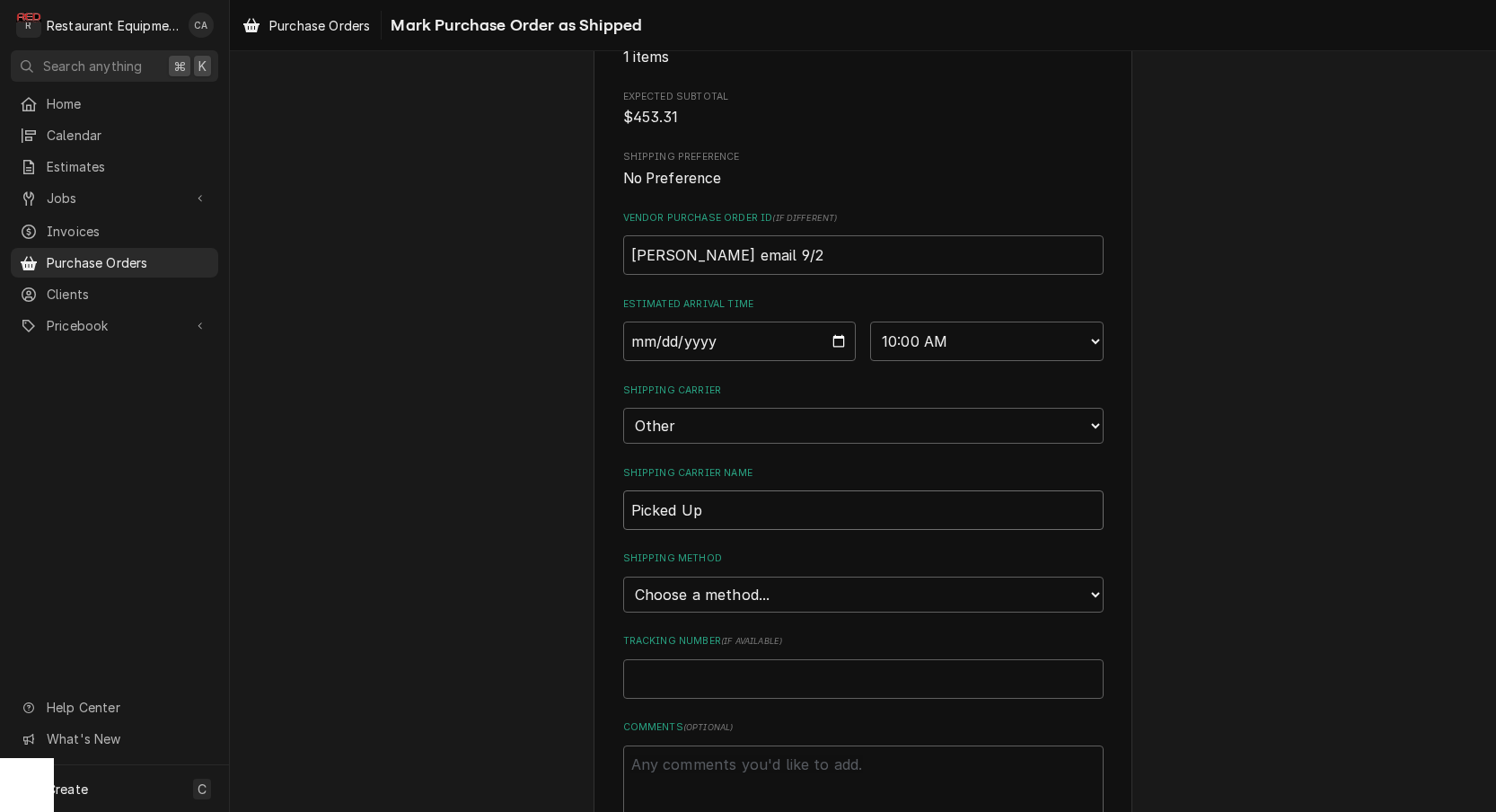
type input "Picked Up"
select select "0"
drag, startPoint x: 687, startPoint y: 560, endPoint x: 675, endPoint y: 647, distance: 87.8
click at [676, 659] on input "Shipping Method Name" at bounding box center [864, 678] width 480 height 40
type textarea "x"
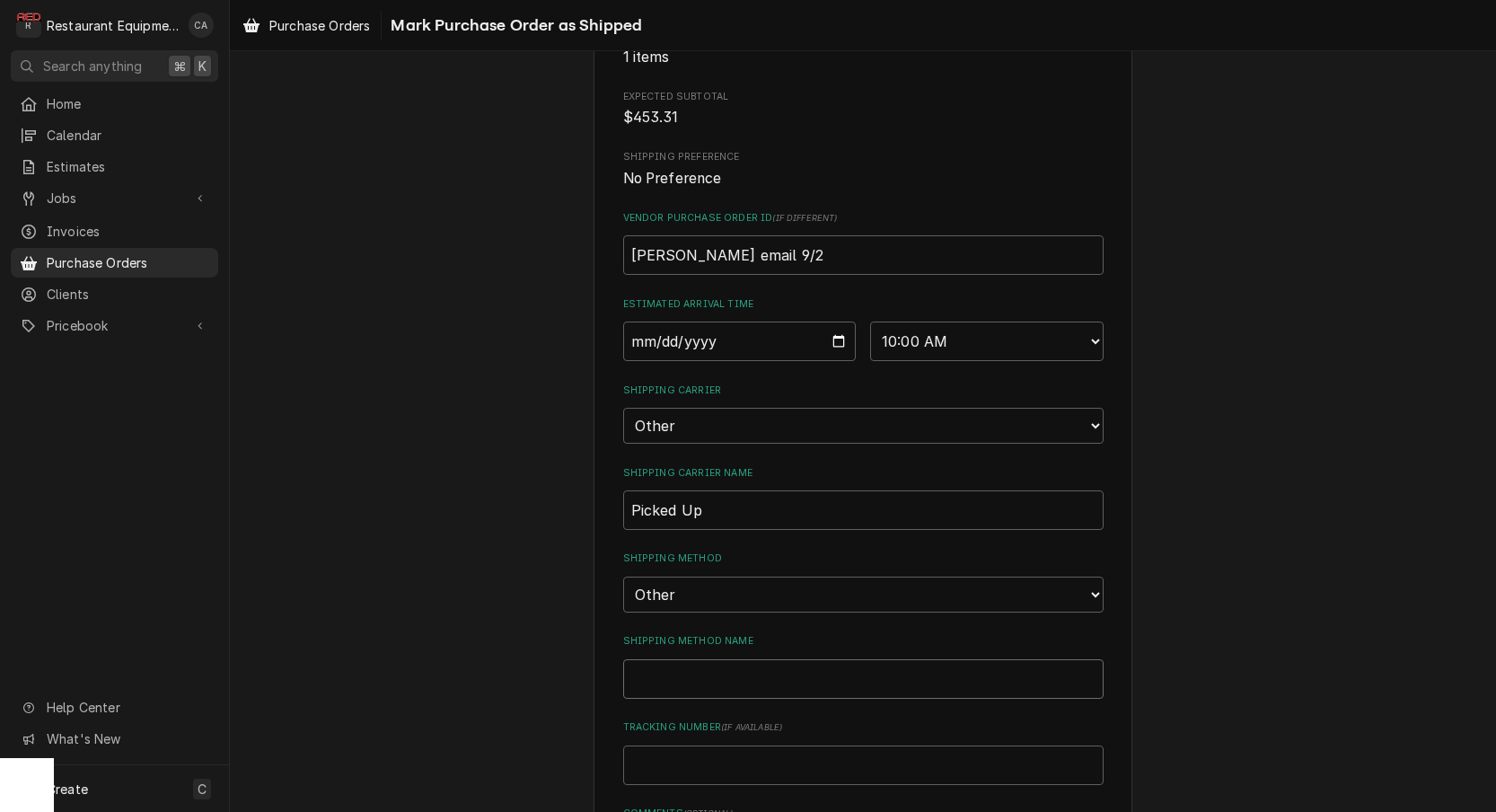
type input "P"
type textarea "x"
type input "Pi"
type textarea "x"
type input "Pic"
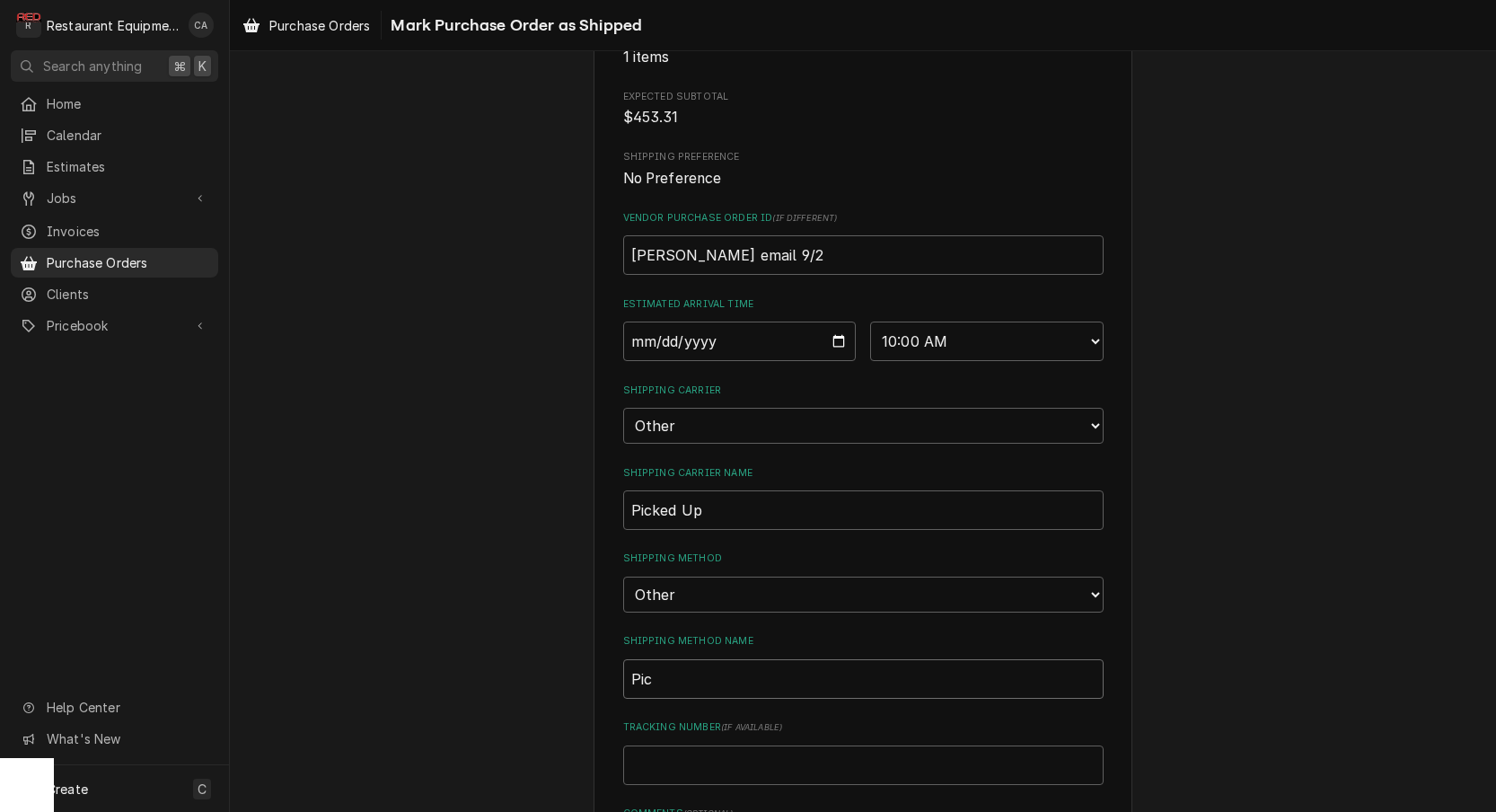
type textarea "x"
type input "Pick"
type textarea "x"
type input "Picke"
type textarea "x"
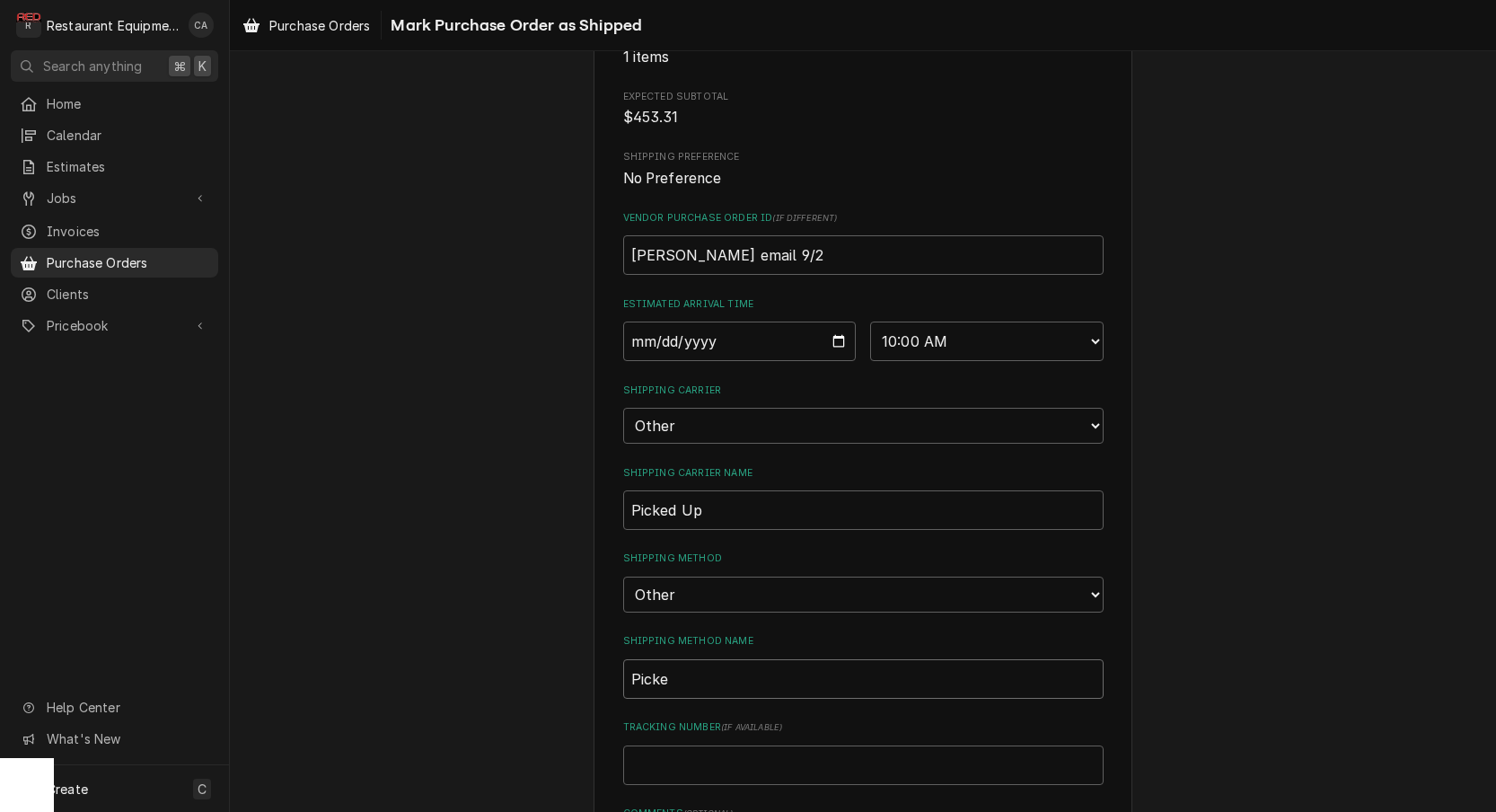
type input "Picked"
type textarea "x"
type input "Picked"
type textarea "x"
type input "Picked U"
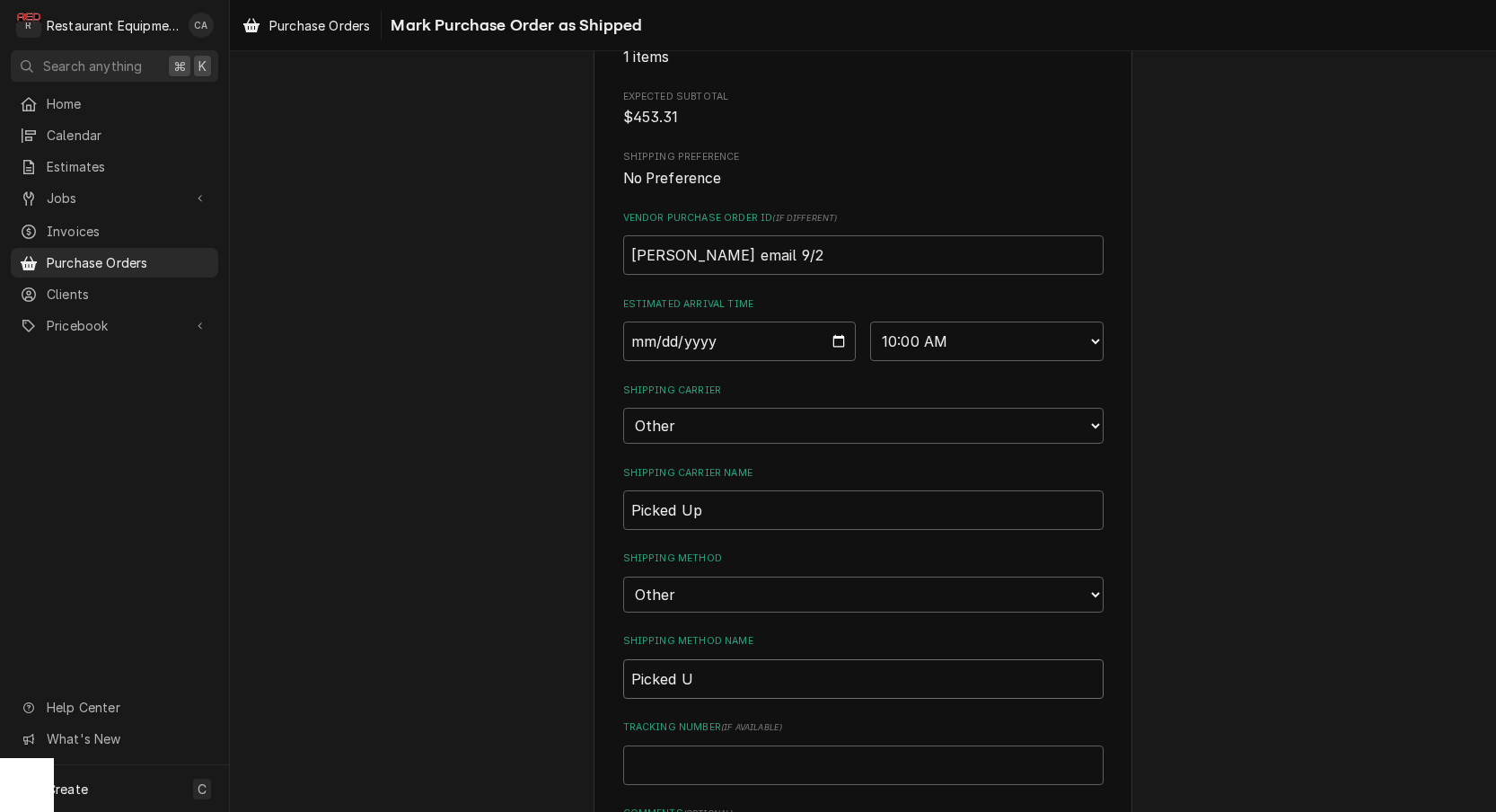
type textarea "x"
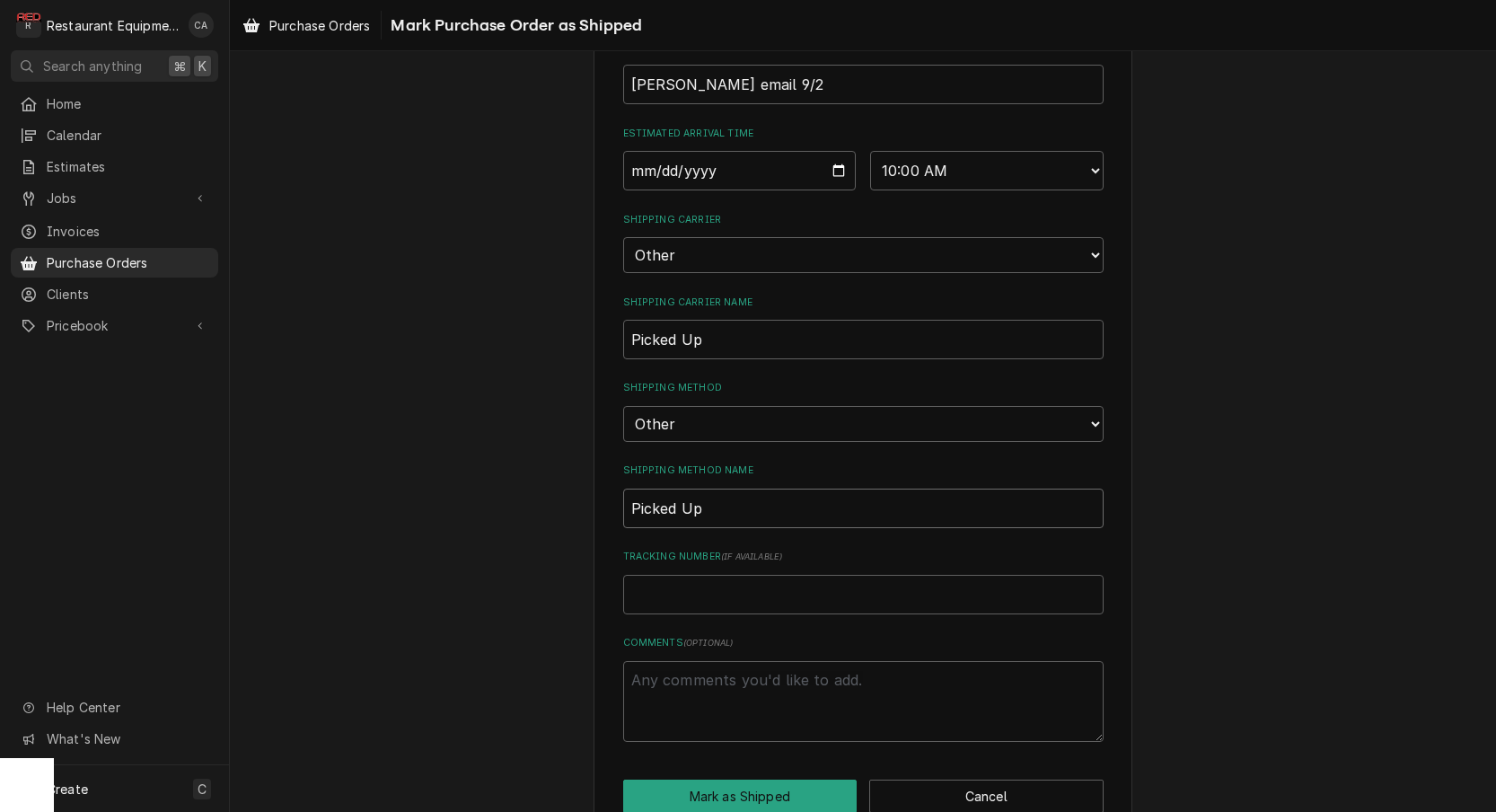
scroll to position [0, 0]
type input "Picked Up"
click at [728, 780] on button "Mark as Shipped" at bounding box center [741, 796] width 235 height 33
type textarea "x"
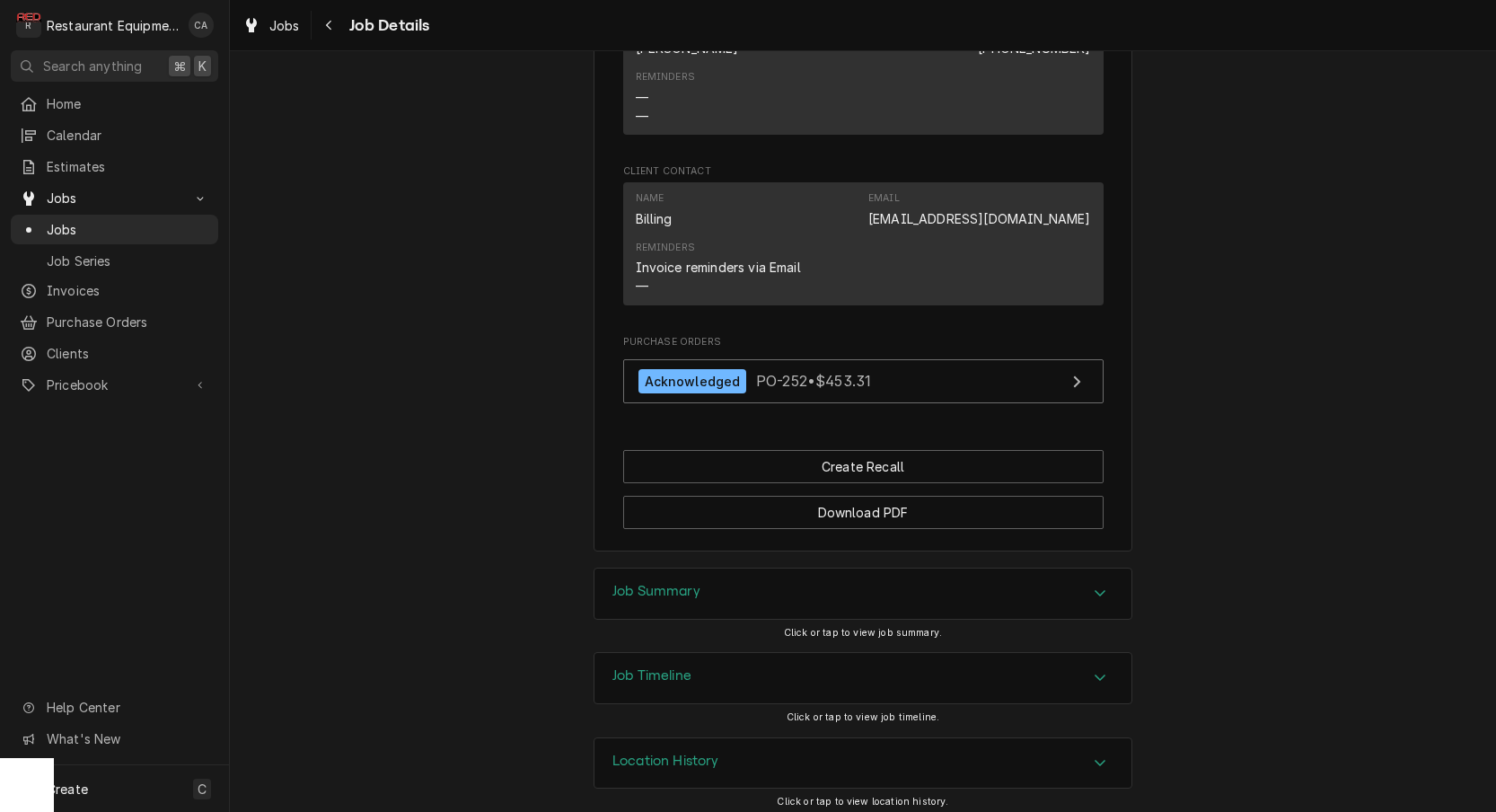
scroll to position [1528, 0]
click at [657, 669] on h3 "Job Timeline" at bounding box center [652, 677] width 79 height 17
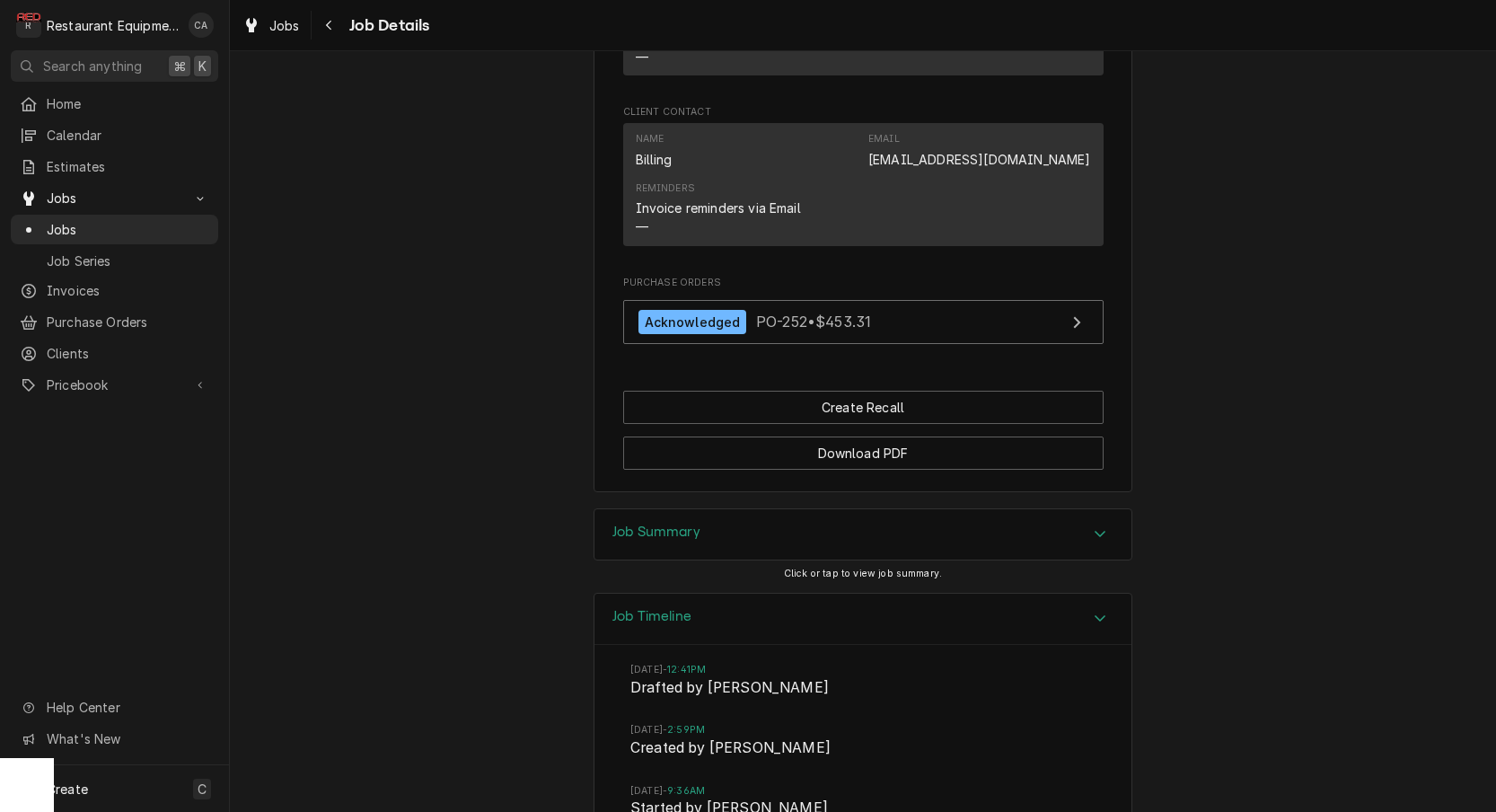
scroll to position [1586, 0]
drag, startPoint x: 644, startPoint y: 527, endPoint x: 563, endPoint y: 522, distance: 81.2
click at [639, 527] on h3 "Job Summary" at bounding box center [656, 535] width 88 height 17
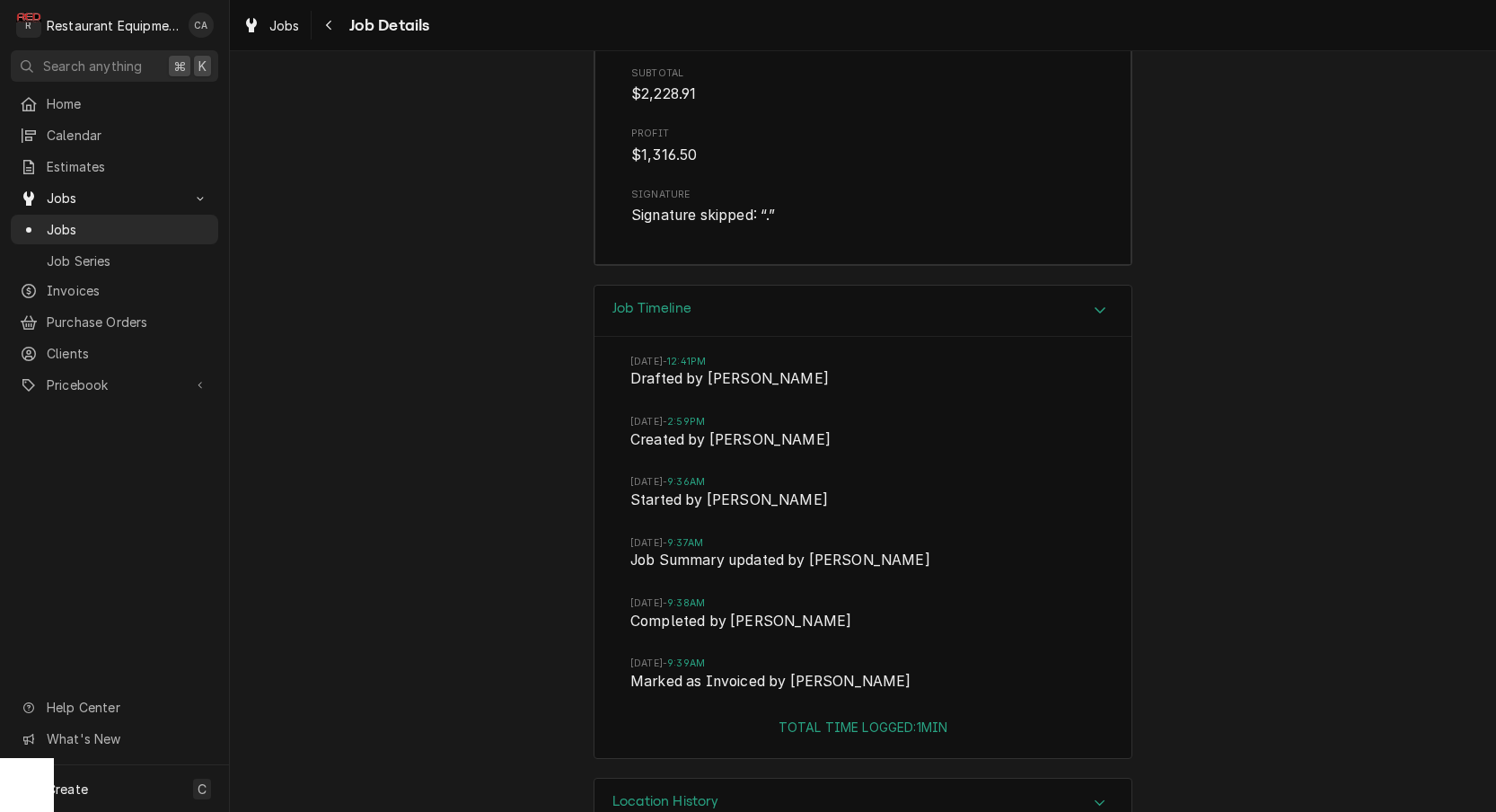
scroll to position [0, 0]
drag, startPoint x: 467, startPoint y: 474, endPoint x: 447, endPoint y: 489, distance: 25.0
click at [466, 474] on div "Job Timeline [DATE] 12:41PM Drafted by [PERSON_NAME][DATE] 2:59PM Created by [P…" at bounding box center [863, 531] width 1266 height 493
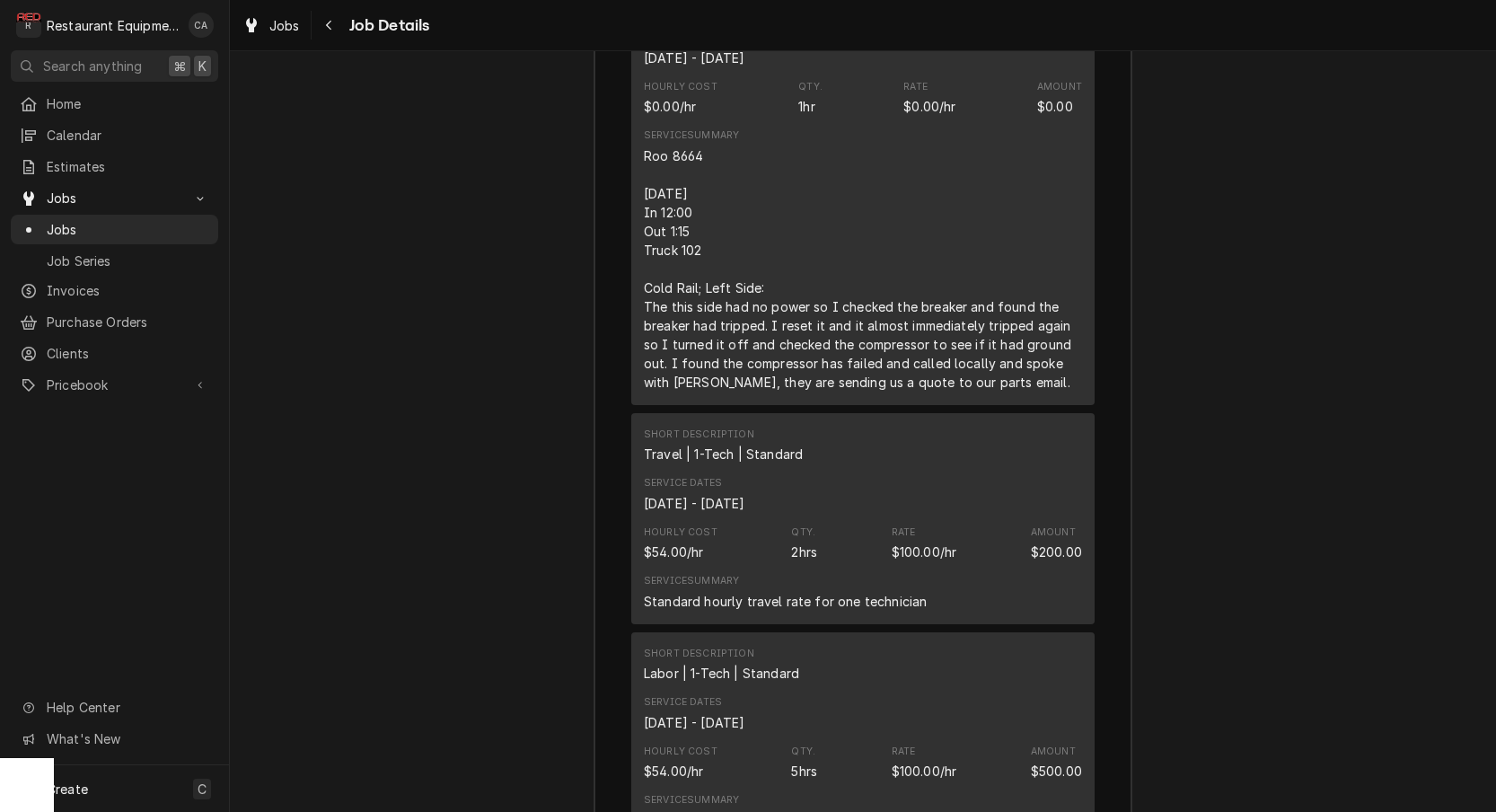
scroll to position [2479, 0]
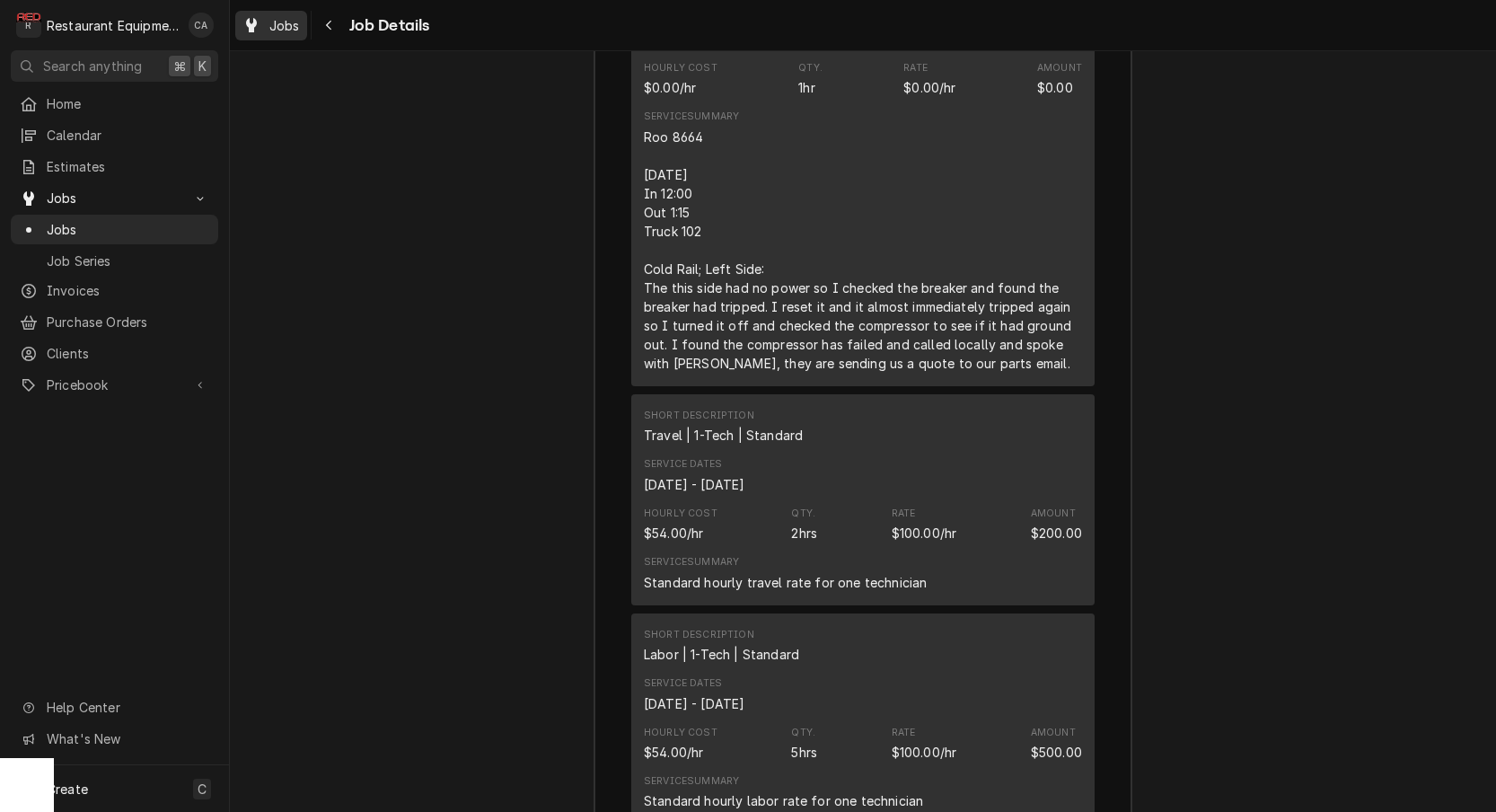
click at [290, 27] on span "Jobs" at bounding box center [285, 25] width 30 height 18
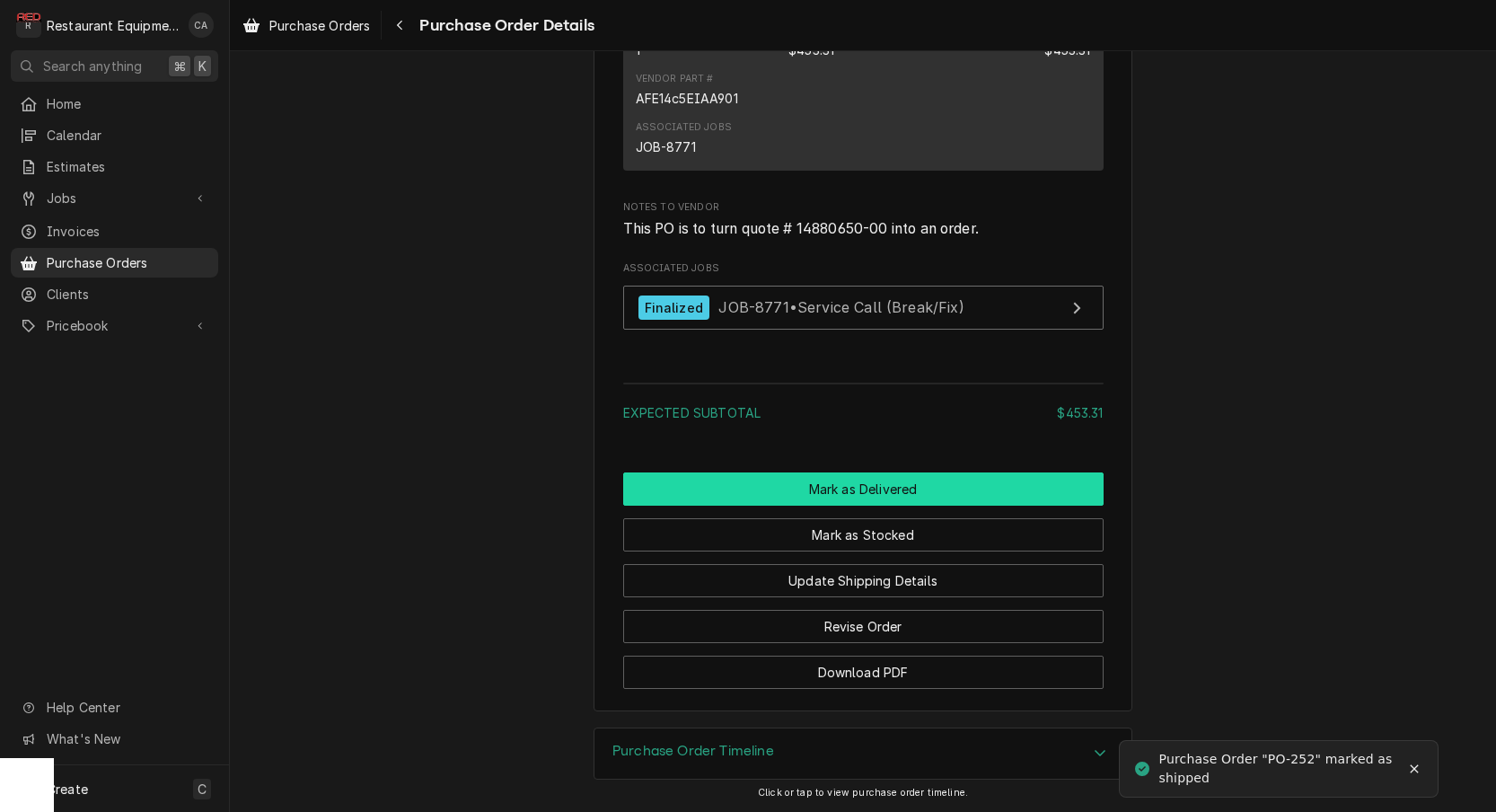
click at [914, 488] on button "Mark as Delivered" at bounding box center [864, 489] width 480 height 33
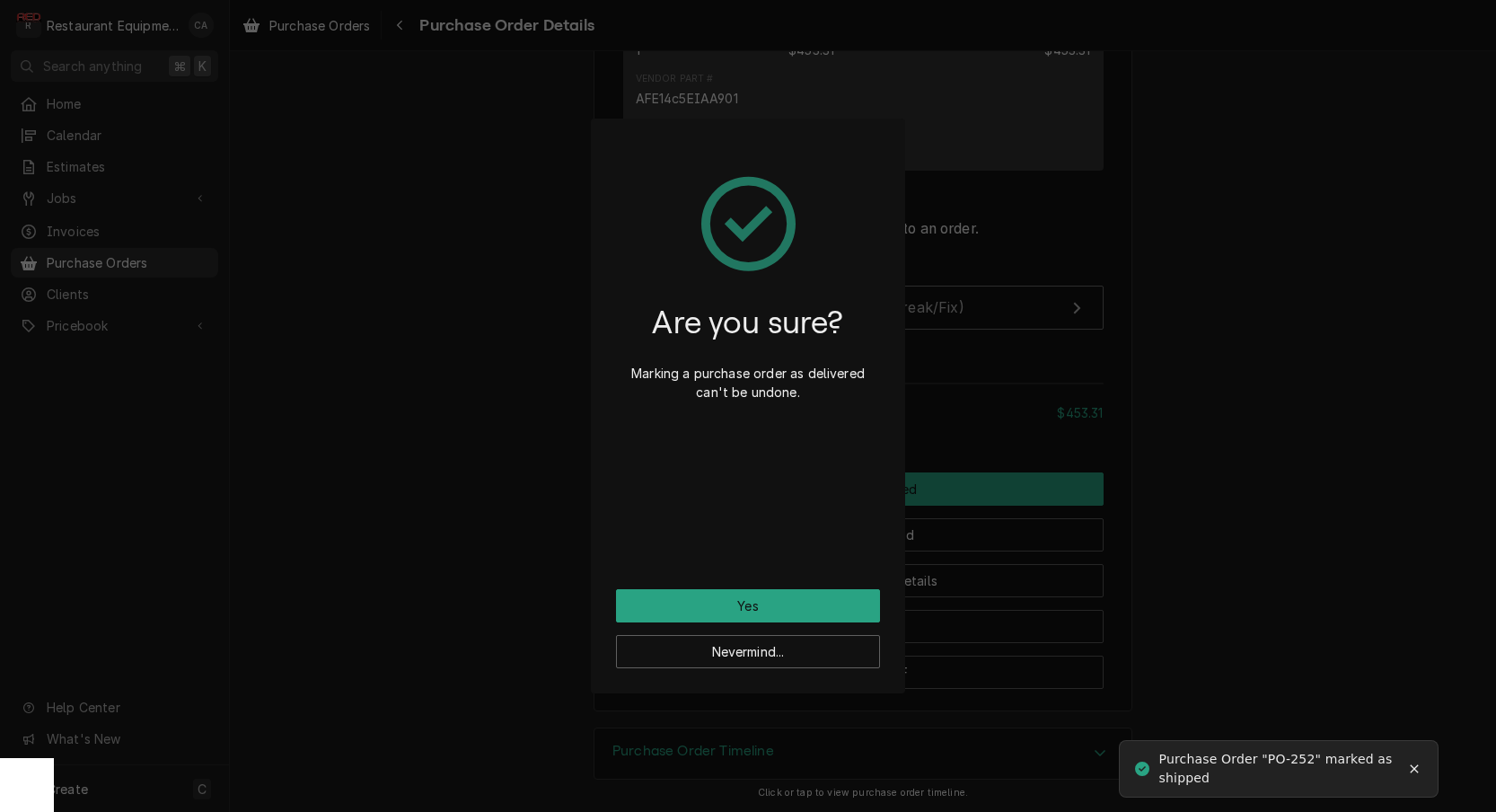
drag, startPoint x: 766, startPoint y: 609, endPoint x: 734, endPoint y: 594, distance: 35.3
click at [762, 608] on button "Yes" at bounding box center [748, 606] width 264 height 33
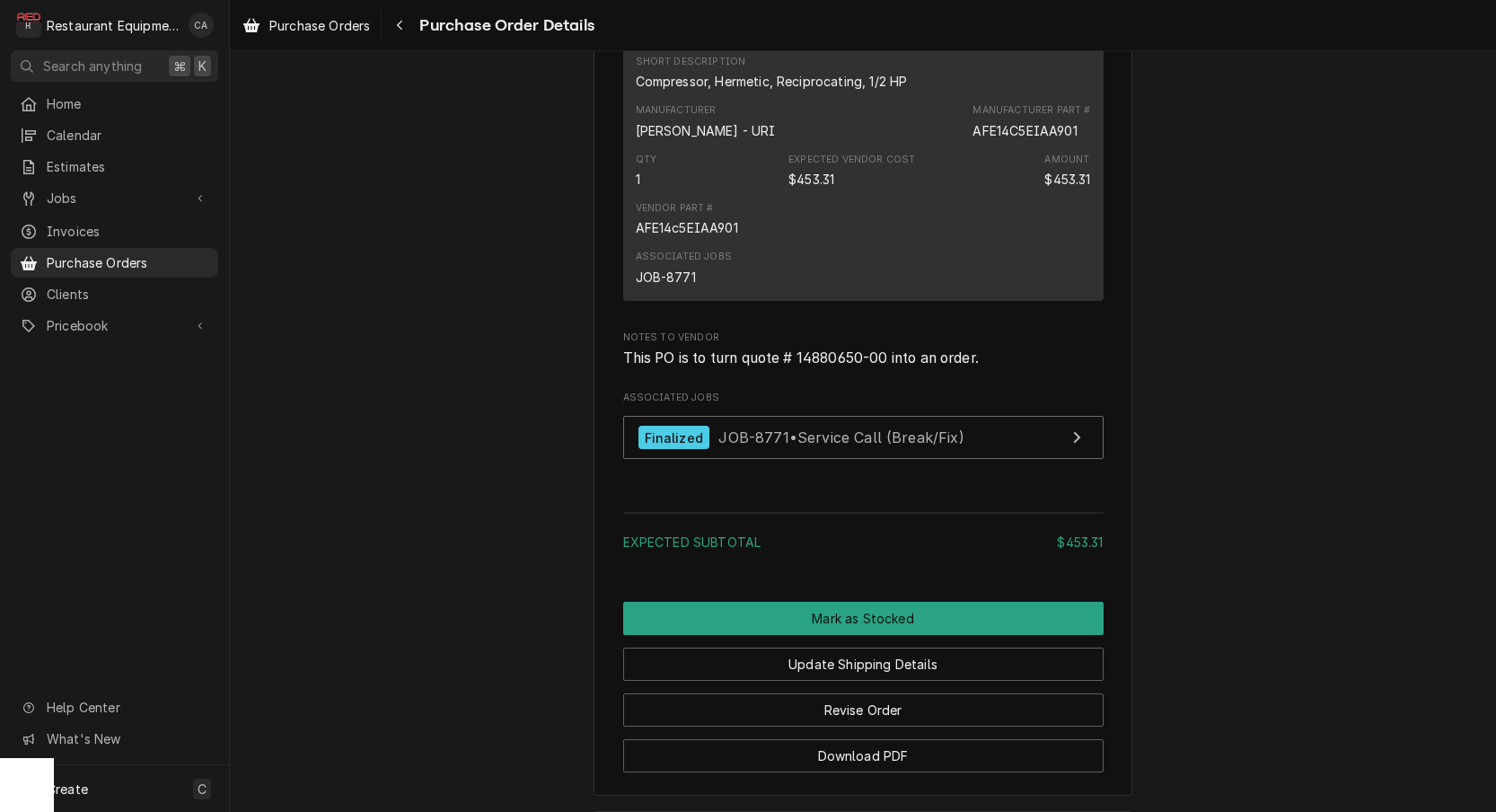
click at [870, 538] on div "Expected Subtotal $453.31" at bounding box center [864, 534] width 480 height 58
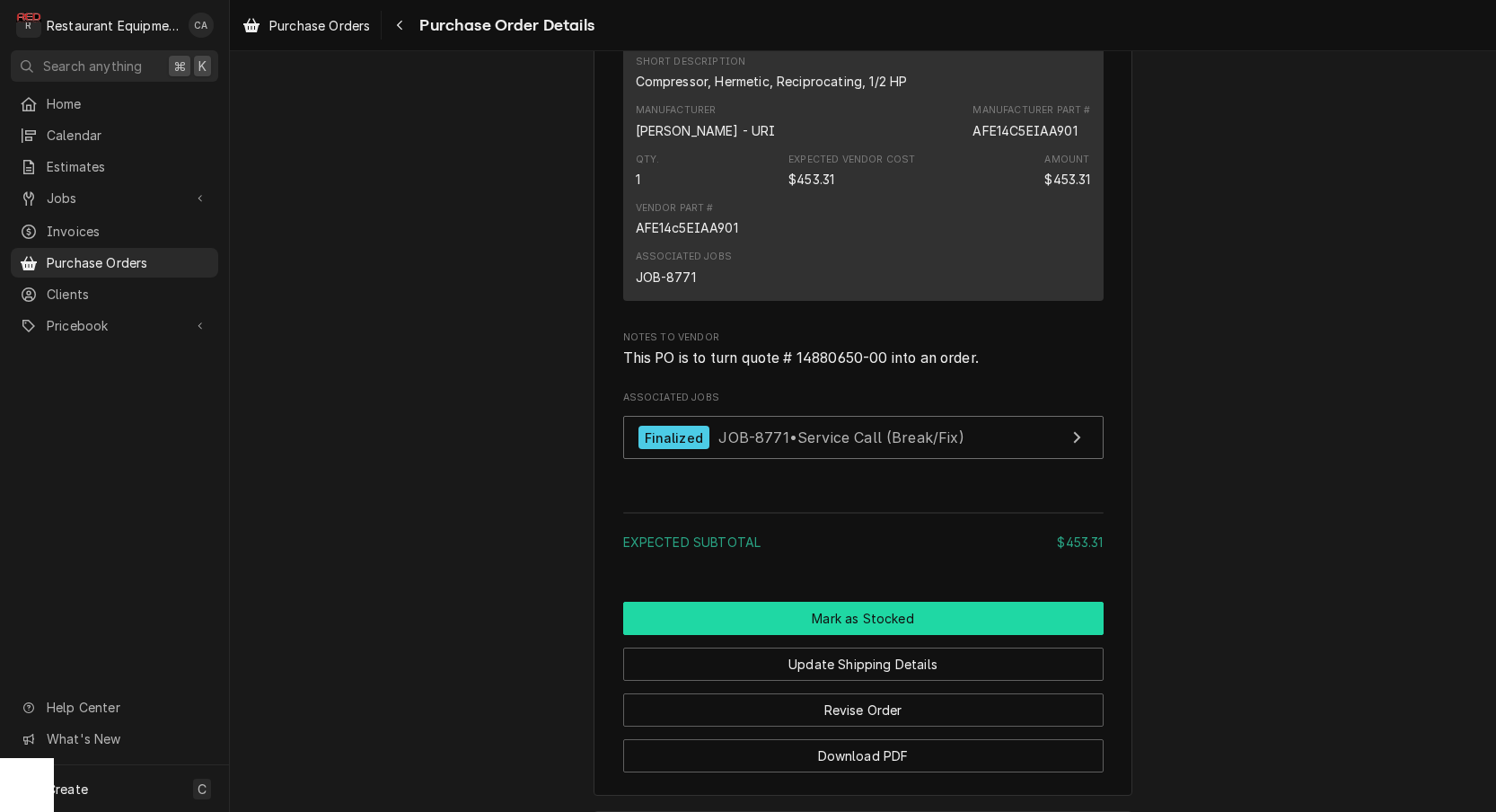
click at [880, 623] on button "Mark as Stocked" at bounding box center [864, 618] width 480 height 33
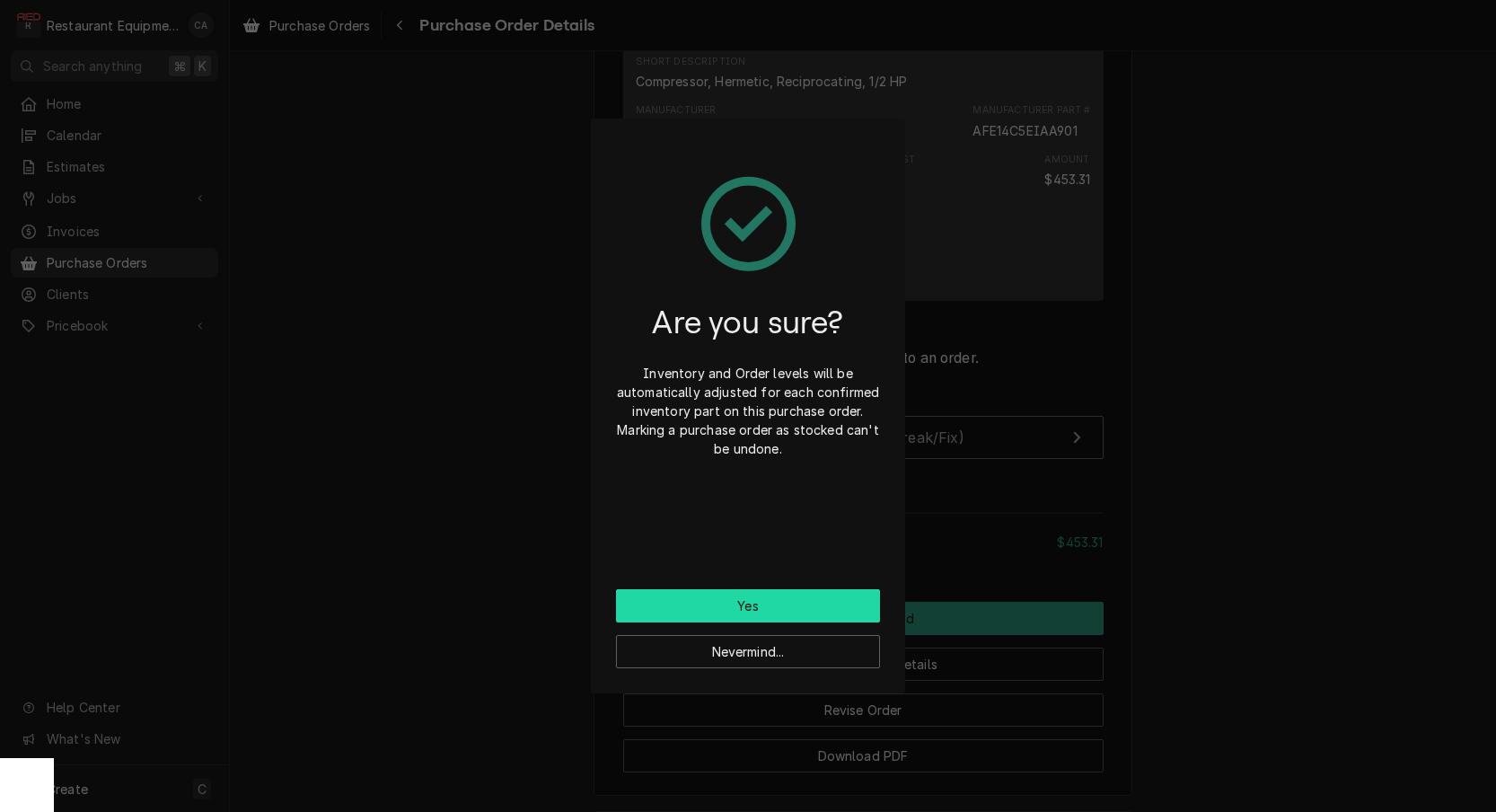
click at [785, 601] on button "Yes" at bounding box center [748, 606] width 264 height 33
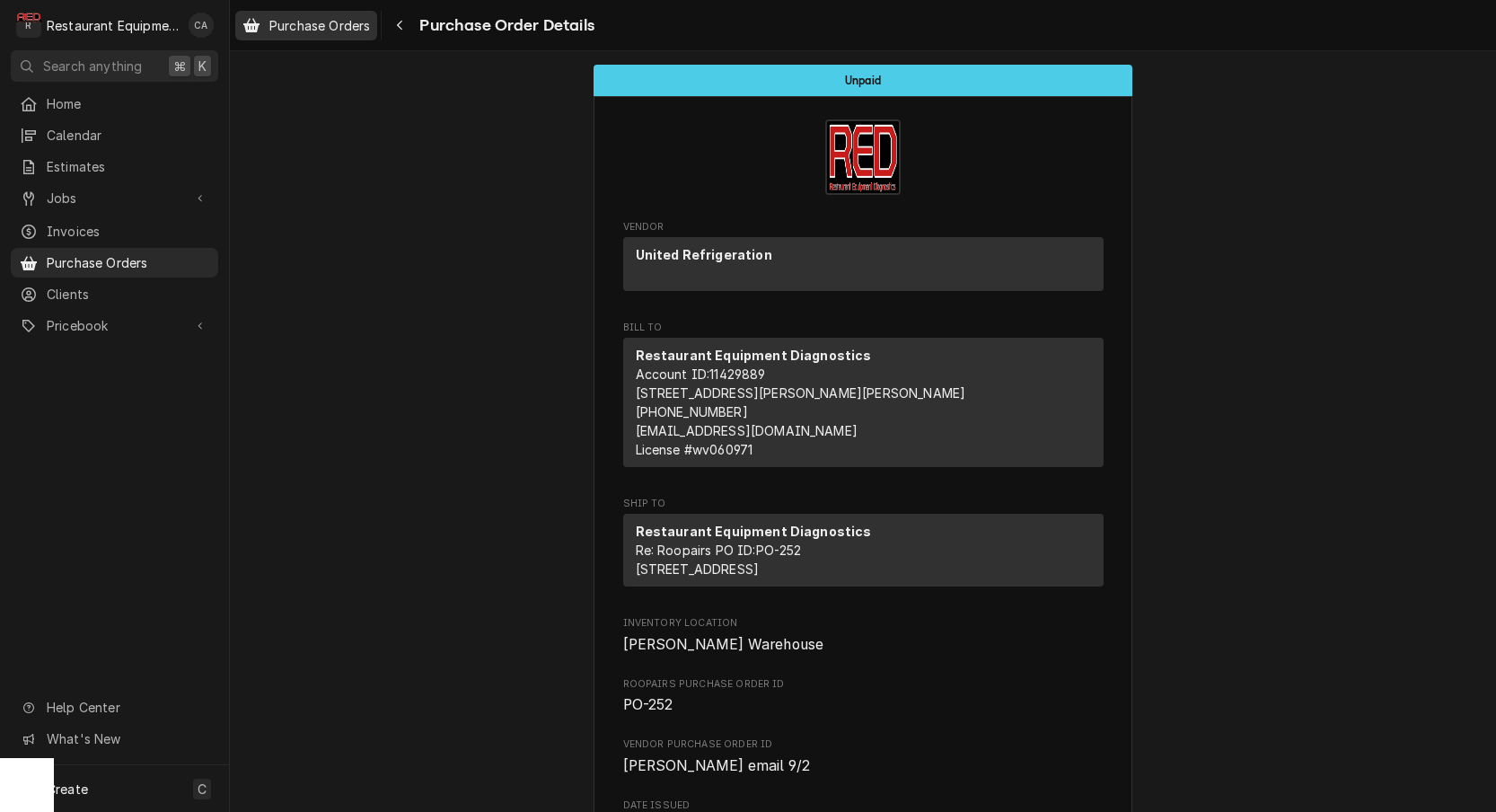
click at [333, 29] on span "Purchase Orders" at bounding box center [320, 25] width 101 height 18
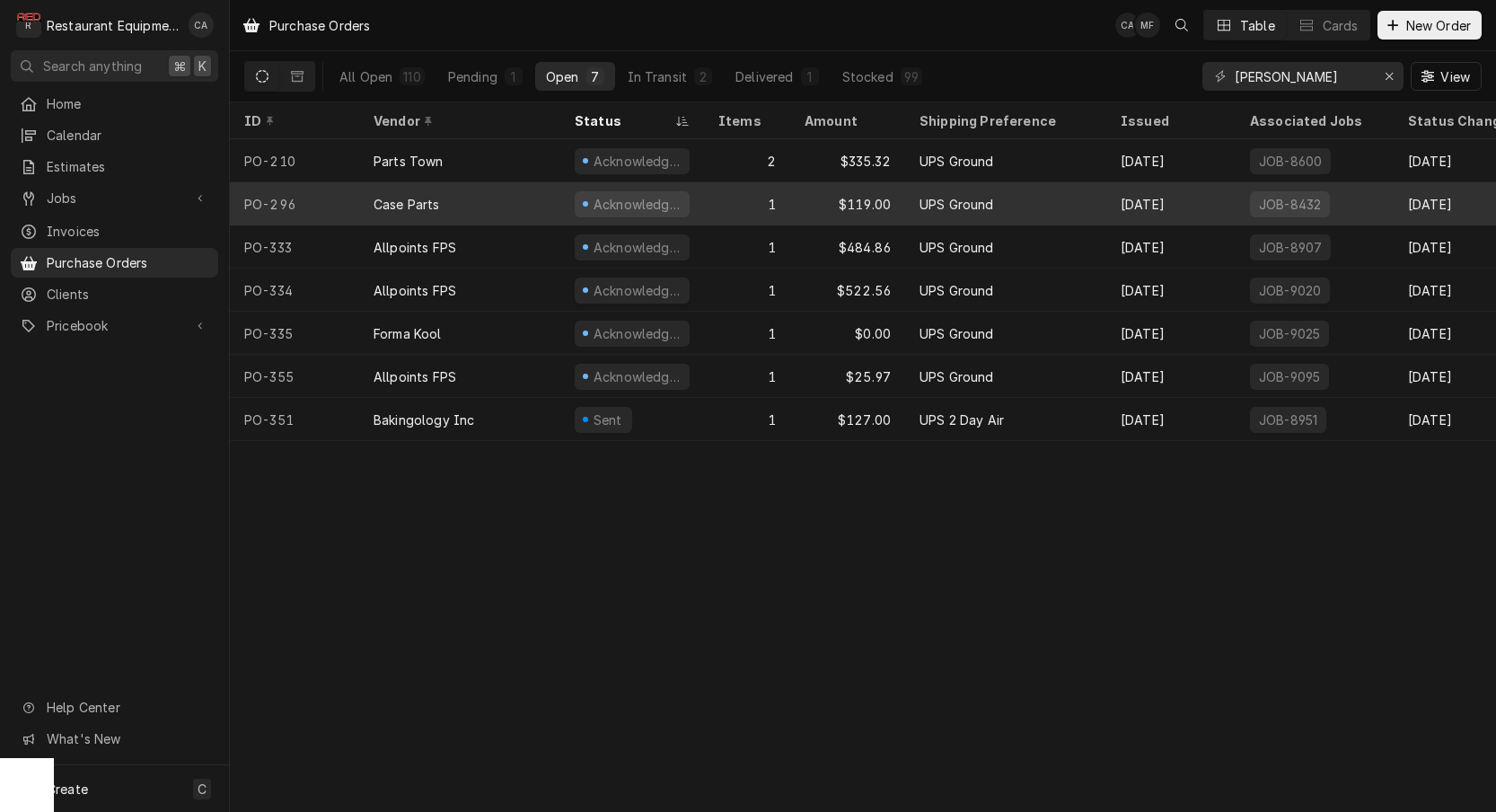
click at [841, 208] on div "$119.00" at bounding box center [847, 203] width 115 height 43
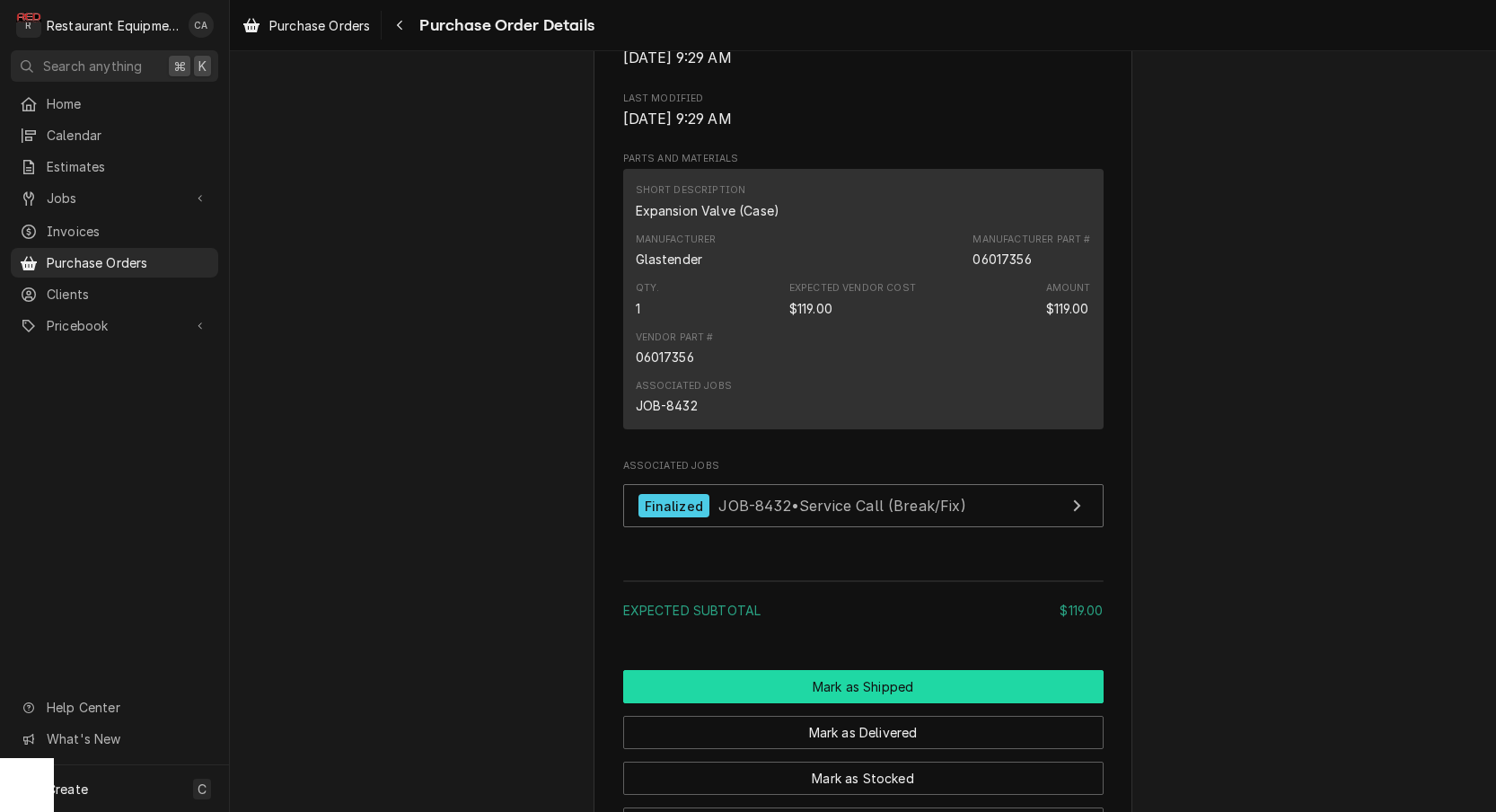
click at [908, 703] on button "Mark as Shipped" at bounding box center [864, 686] width 480 height 33
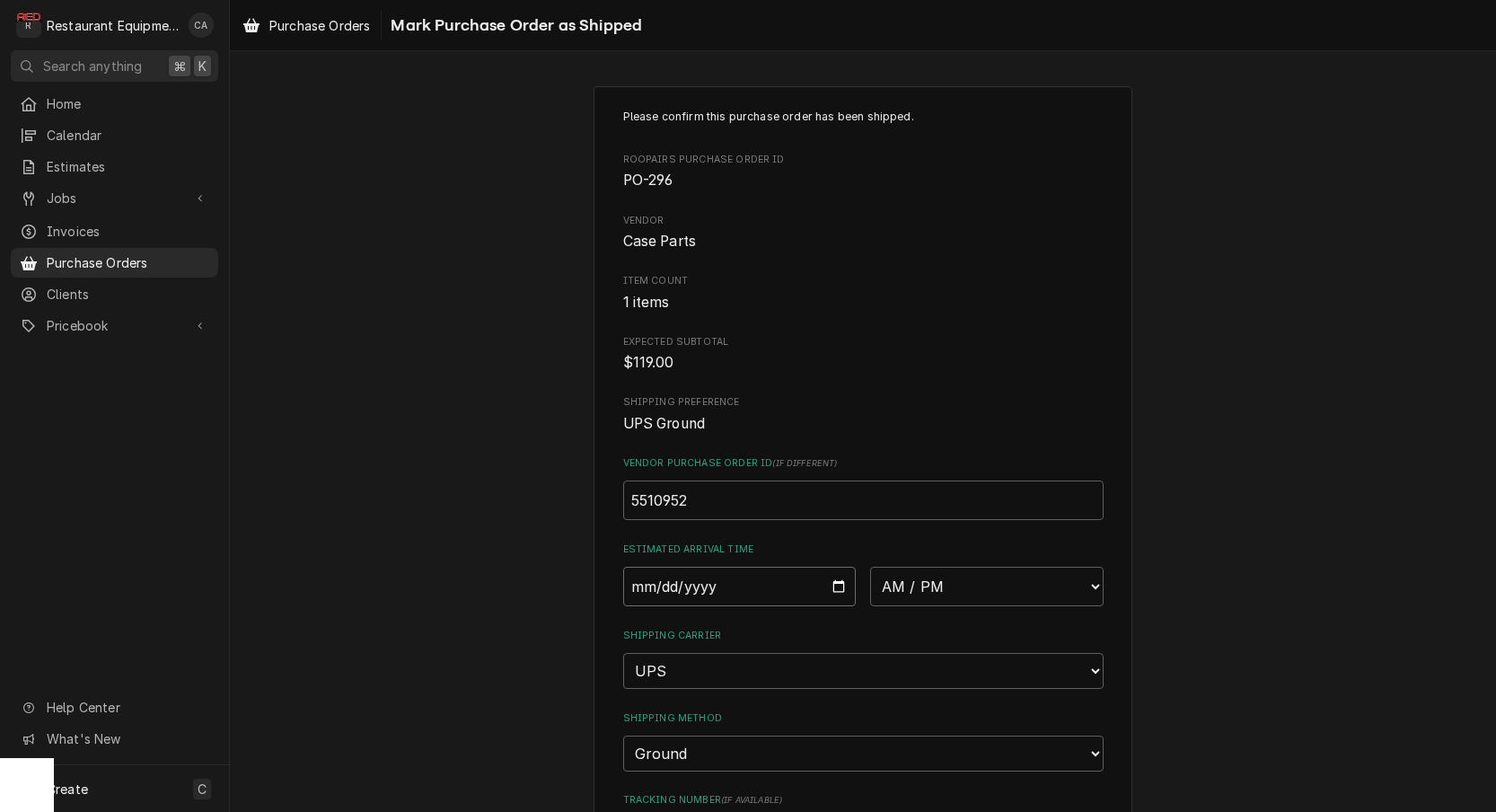
click at [691, 572] on input "Date" at bounding box center [740, 586] width 234 height 40
click at [662, 579] on input "Date" at bounding box center [740, 586] width 234 height 40
type input "2025-09-15"
type textarea "x"
select select "13:00:00"
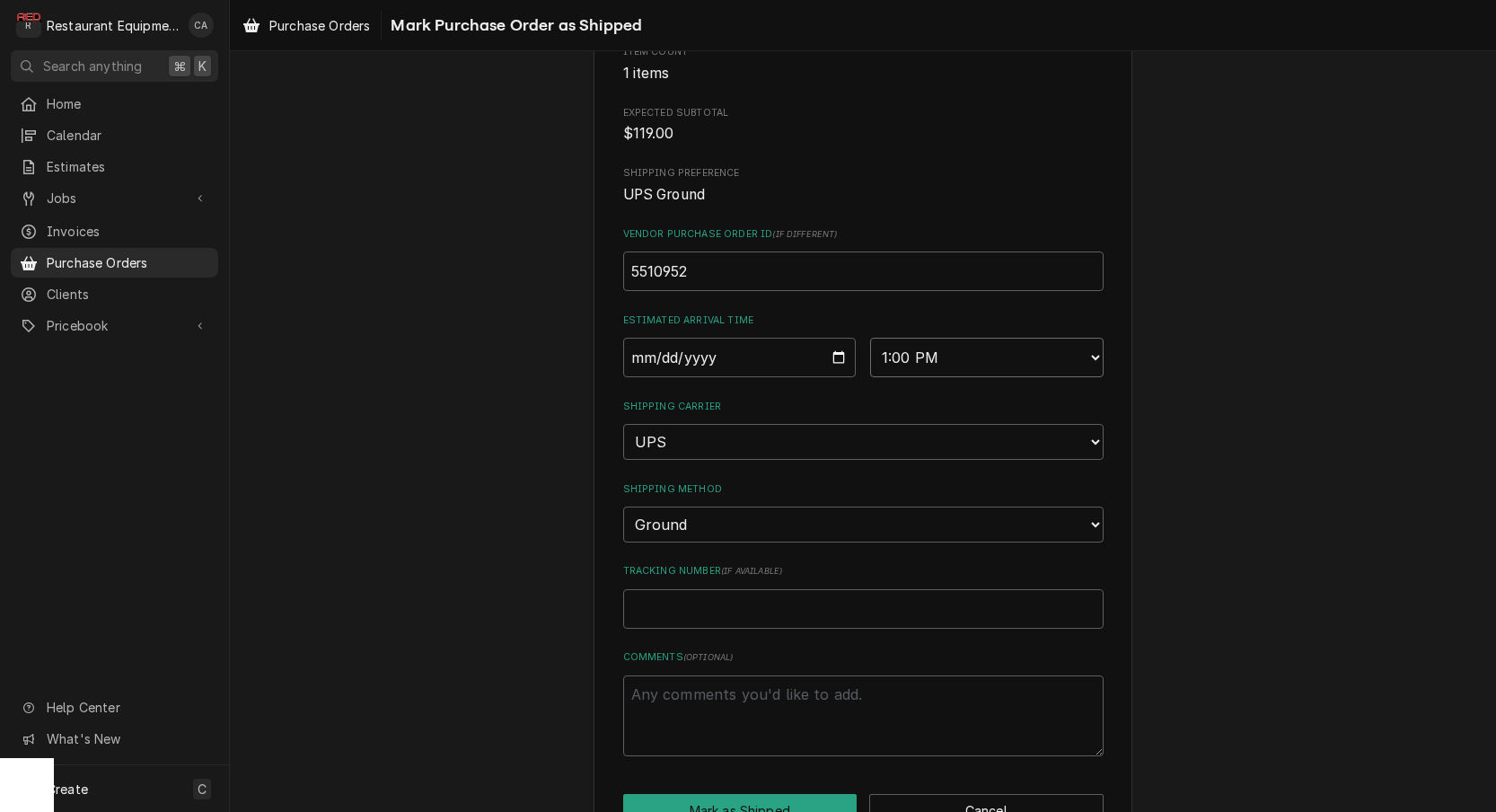
scroll to position [245, 0]
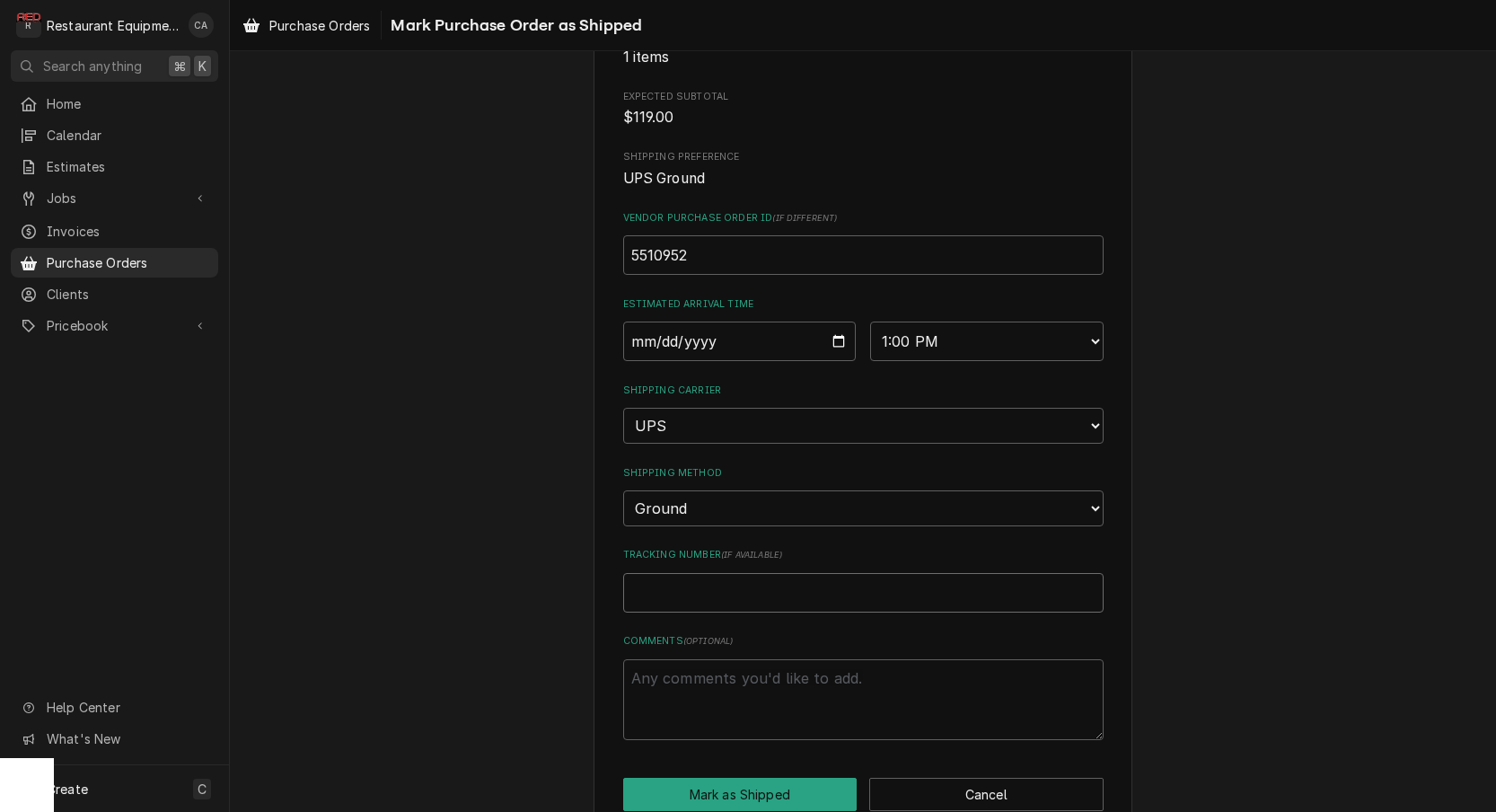
click at [670, 573] on input "Tracking Number ( if available )" at bounding box center [864, 592] width 480 height 40
paste input "1ZAG21460344418420"
type textarea "x"
type input "1ZAG21460344418420"
click at [690, 778] on button "Mark as Shipped" at bounding box center [741, 794] width 235 height 33
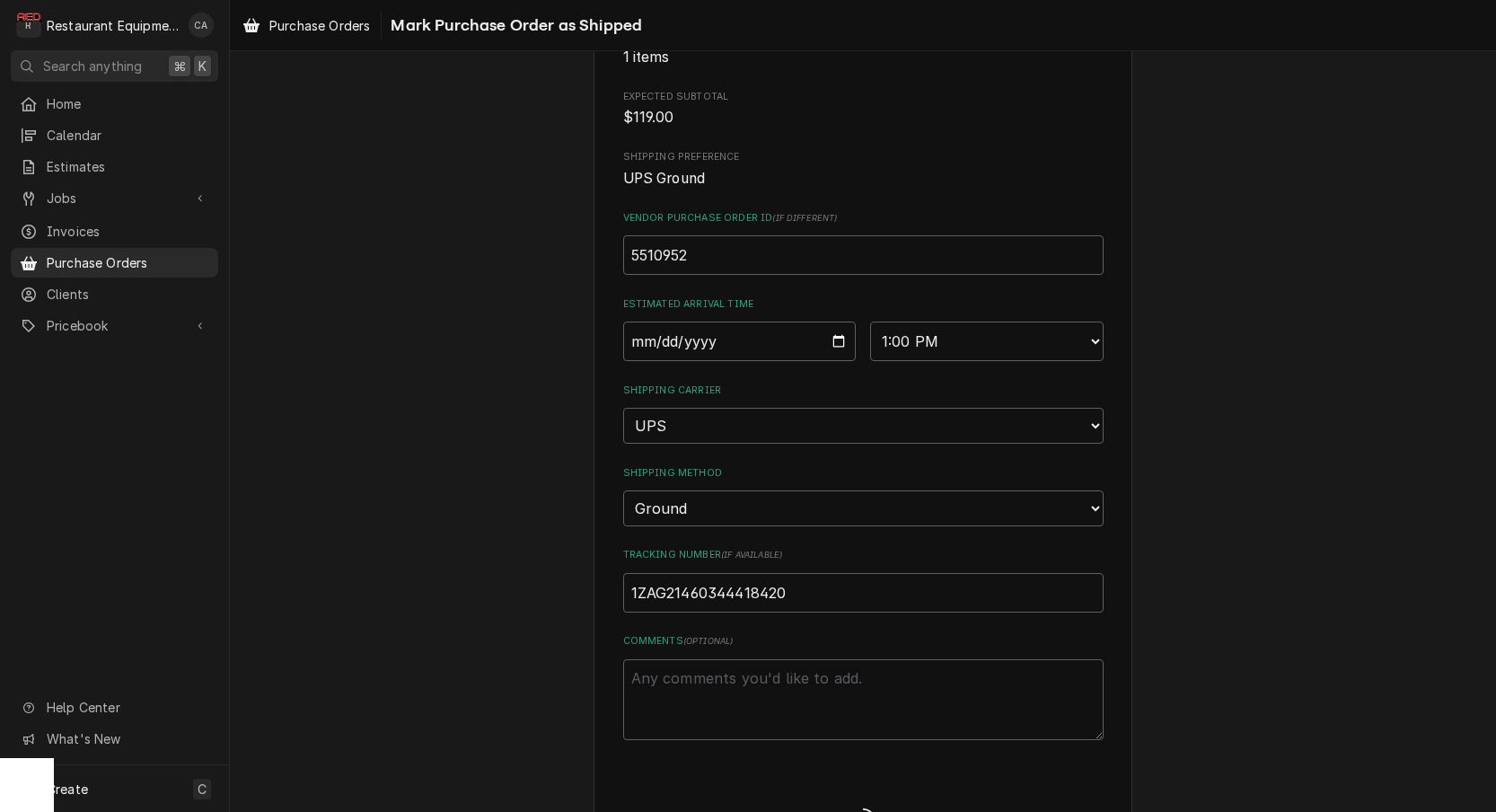
type textarea "x"
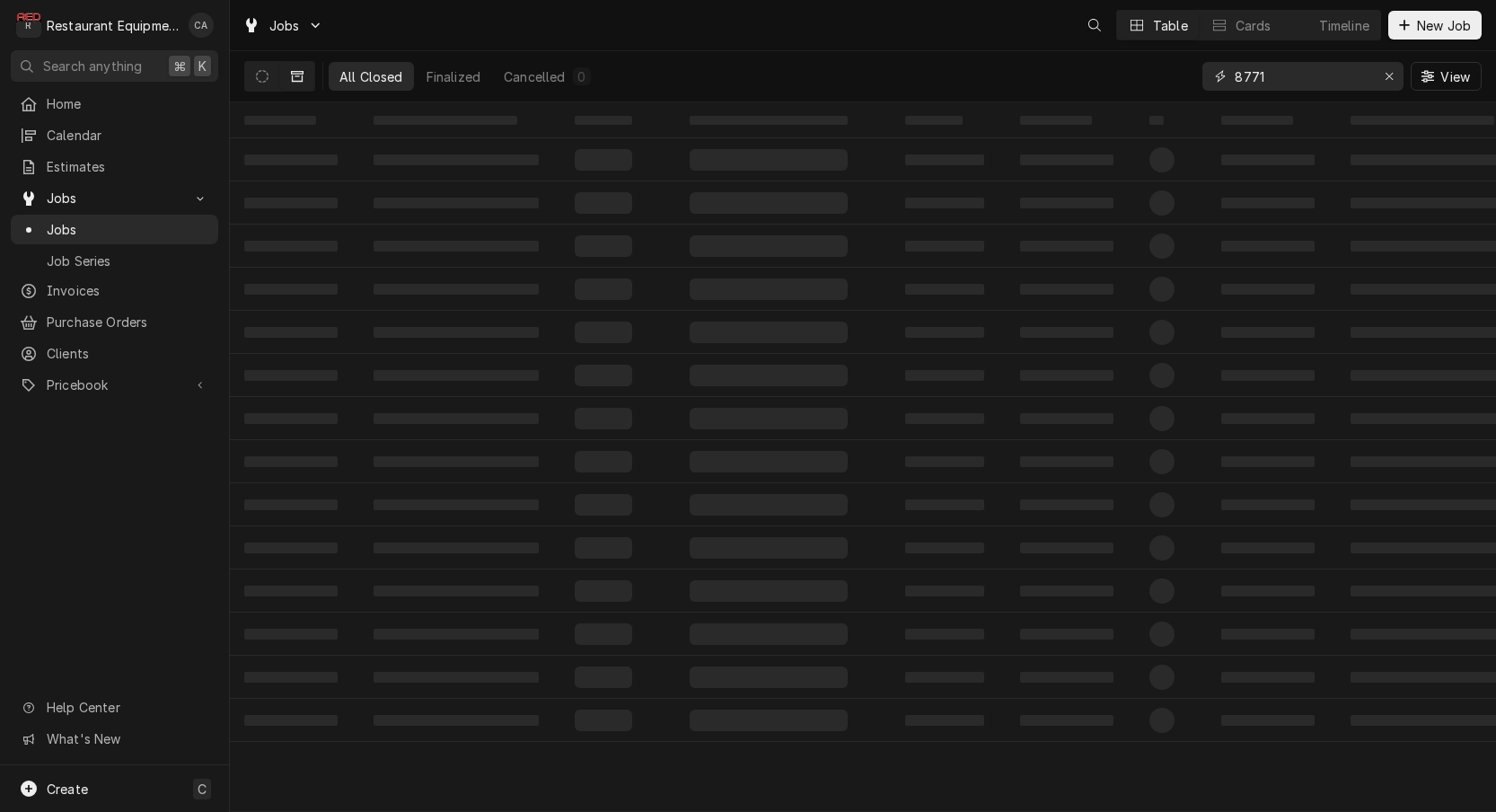
click at [1296, 69] on input "8771" at bounding box center [1302, 76] width 135 height 29
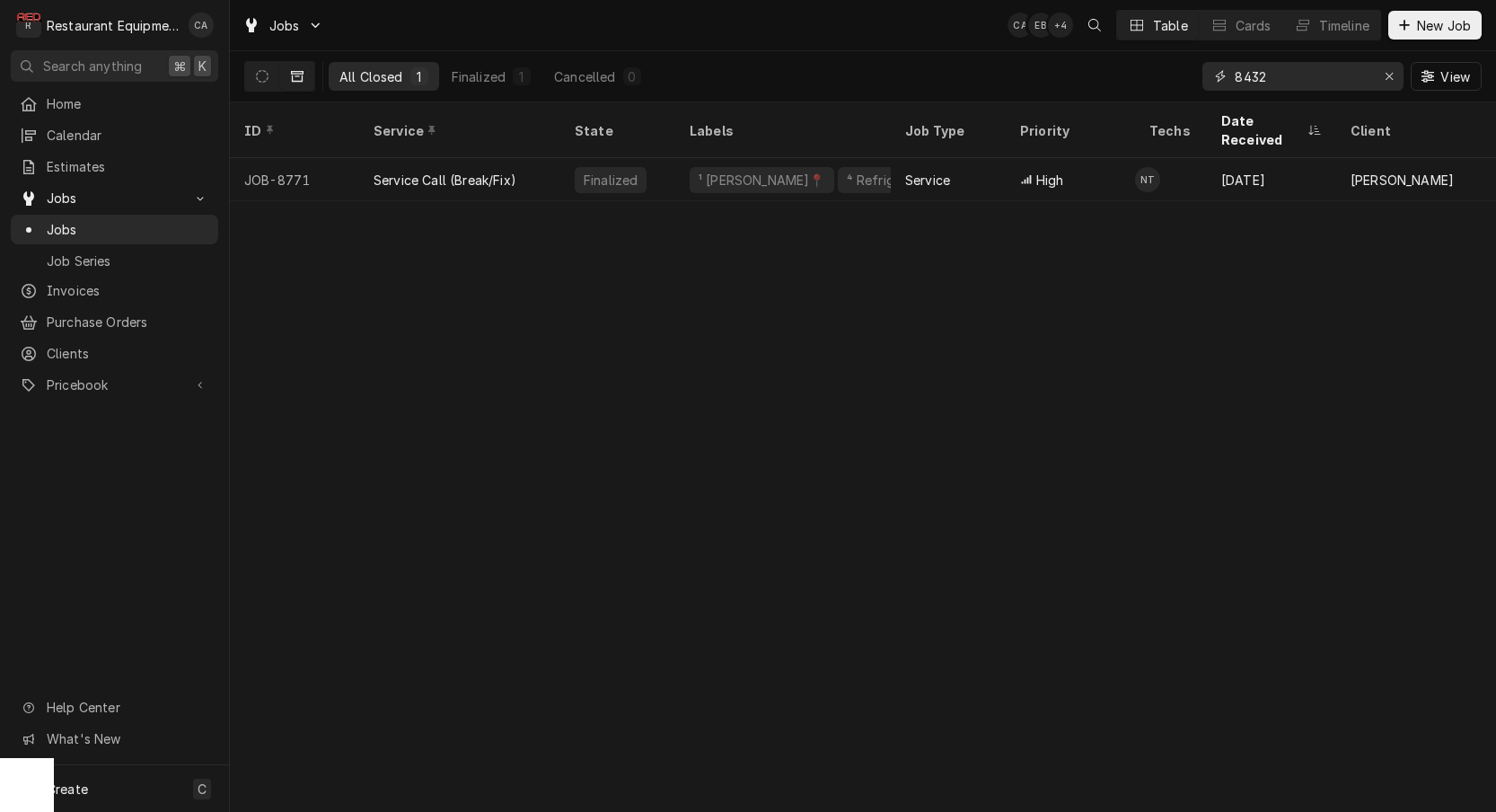
type input "8432"
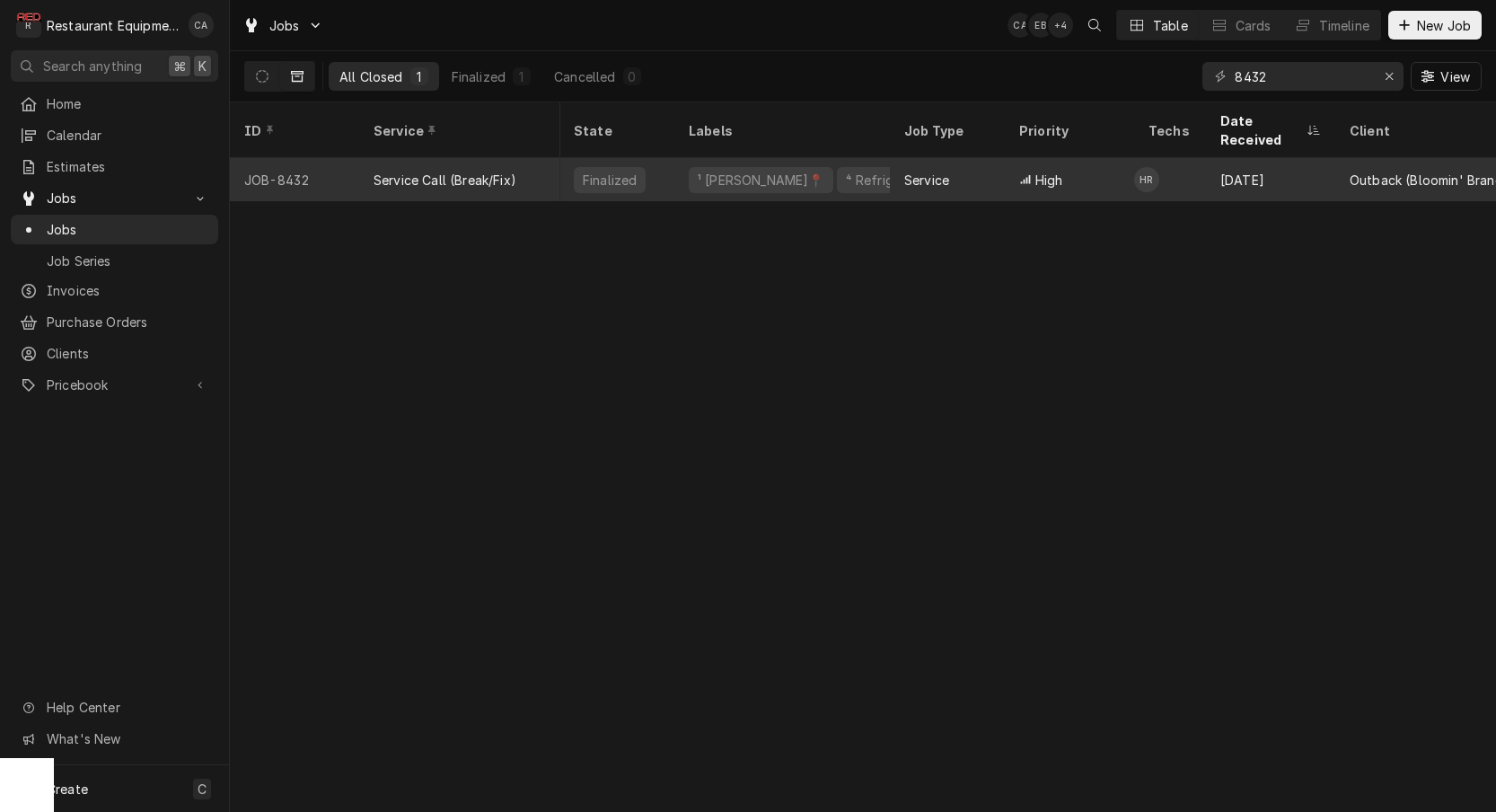
click at [837, 167] on div "⁴ Refrigeration ❄️" at bounding box center [901, 180] width 128 height 26
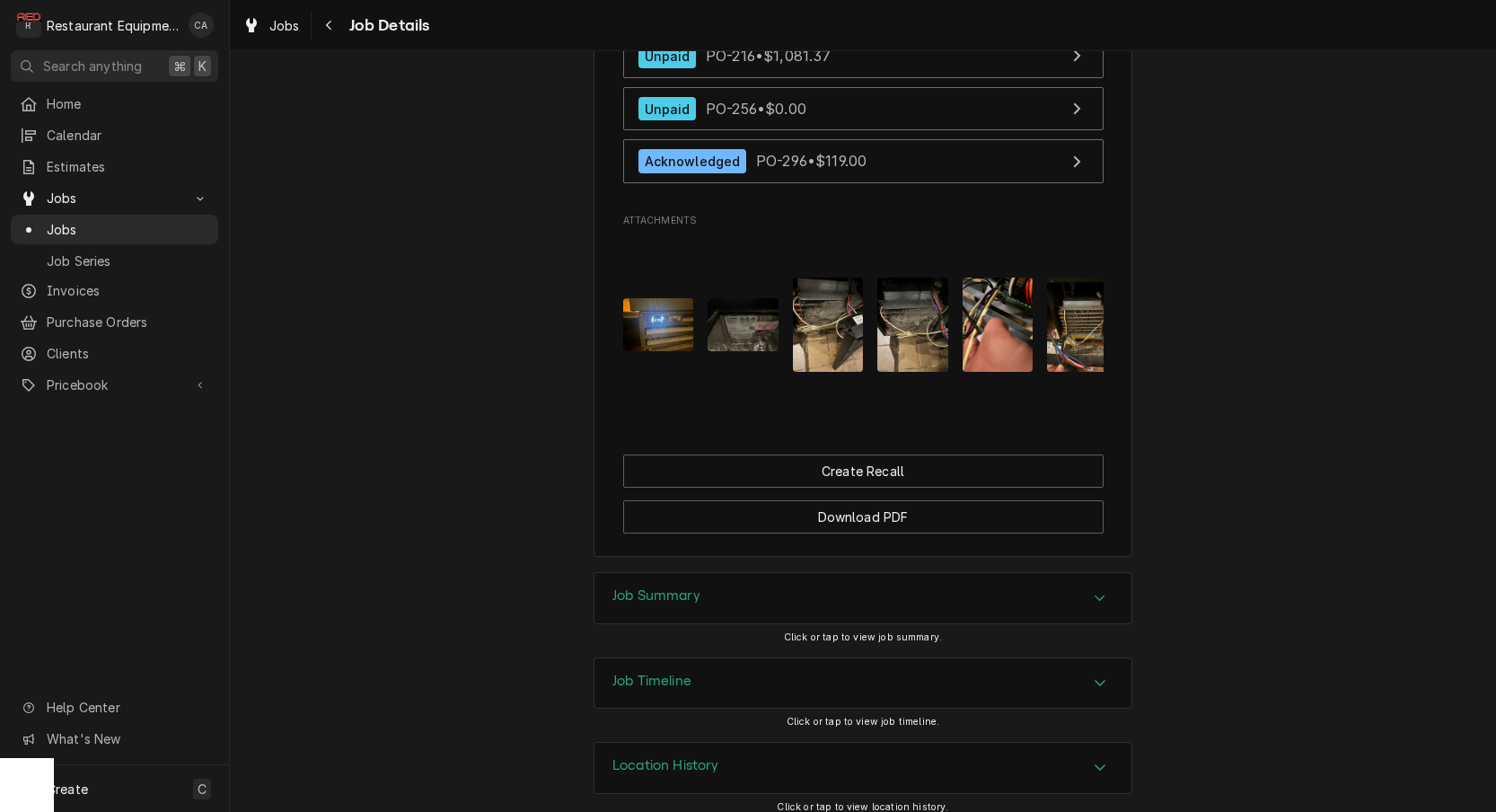
click at [639, 673] on h3 "Job Timeline" at bounding box center [652, 681] width 79 height 17
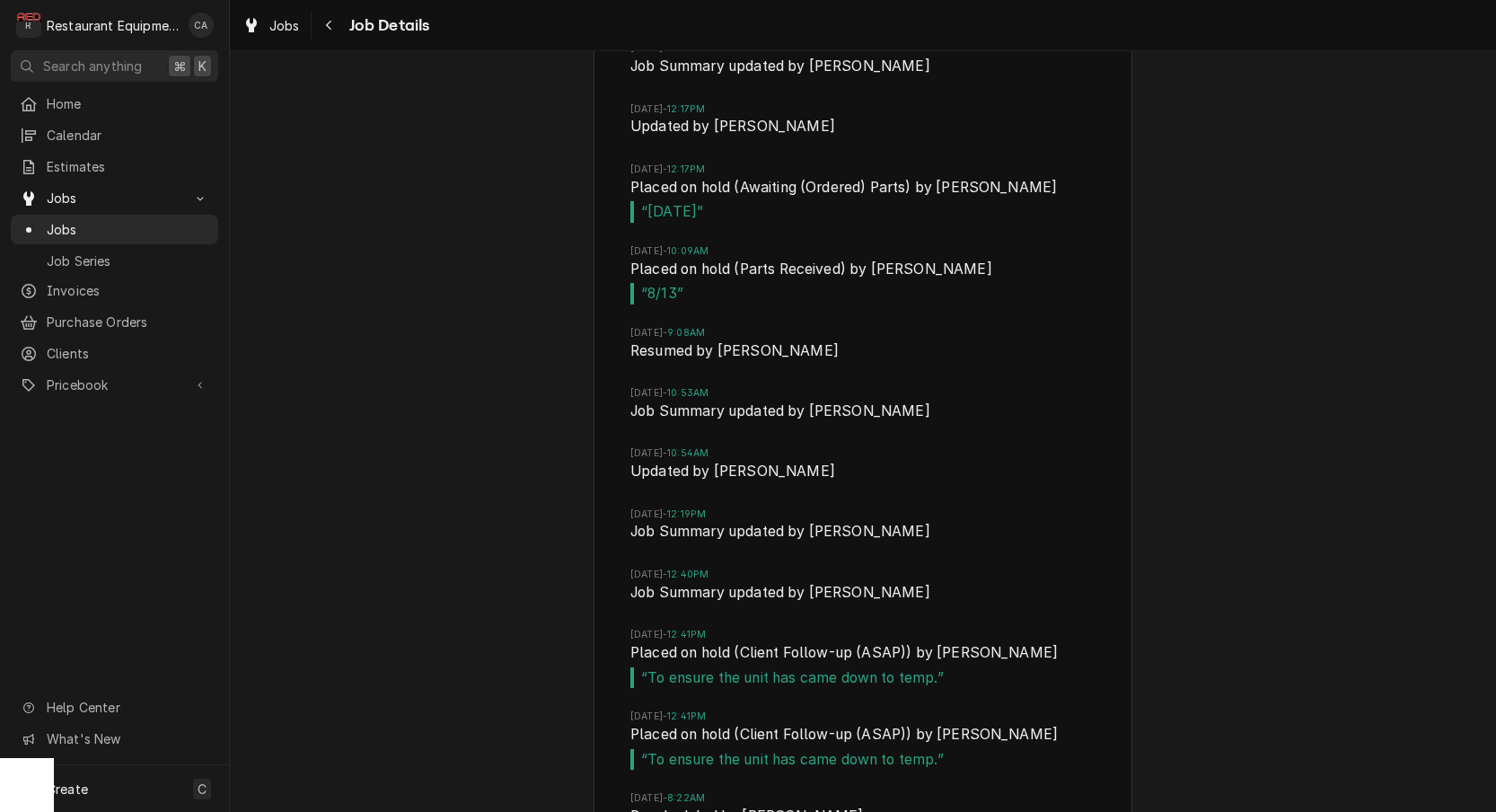
scroll to position [3659, 0]
click at [271, 21] on span "Jobs" at bounding box center [285, 25] width 30 height 18
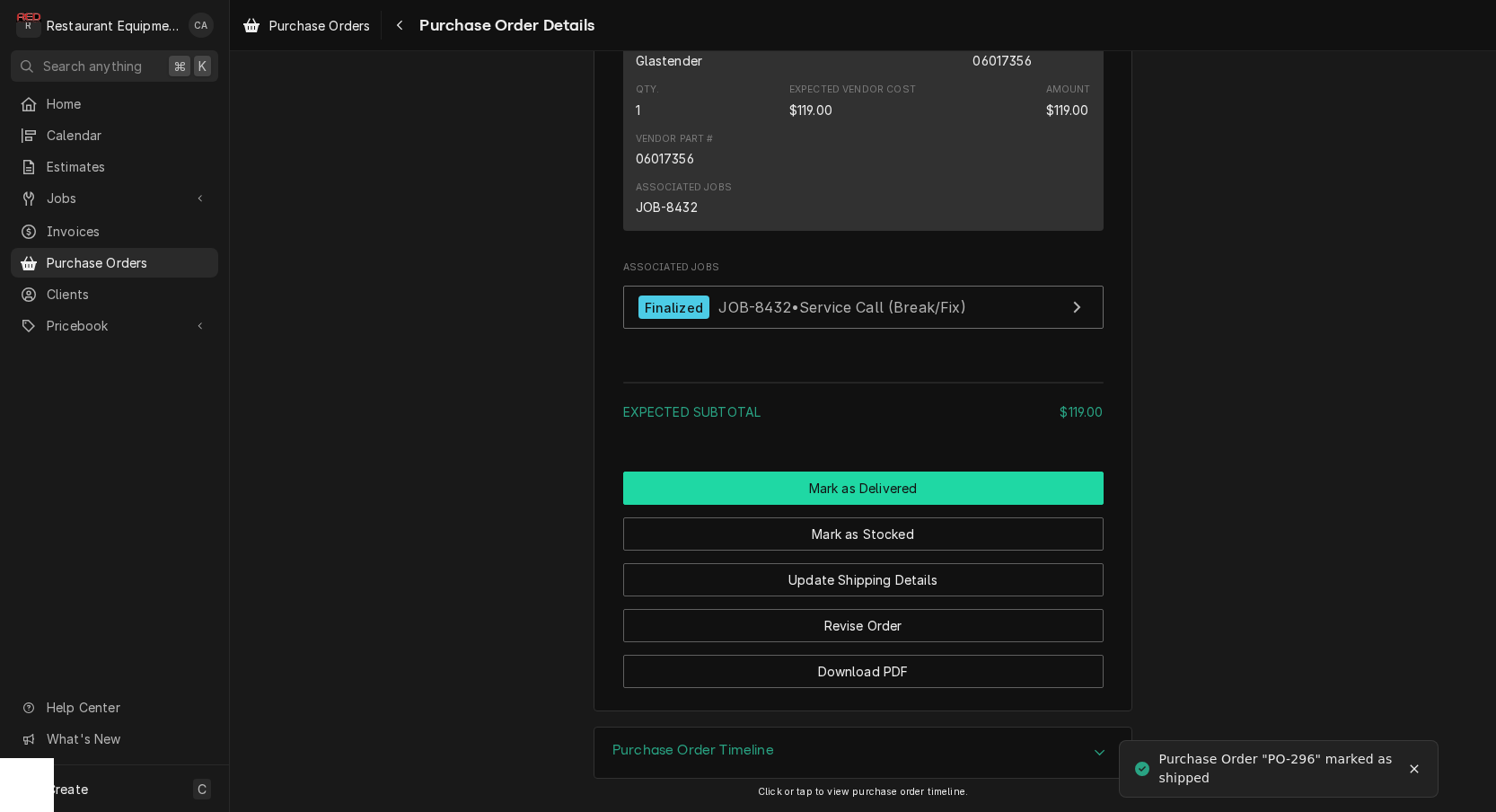
click at [776, 496] on button "Mark as Delivered" at bounding box center [864, 488] width 480 height 33
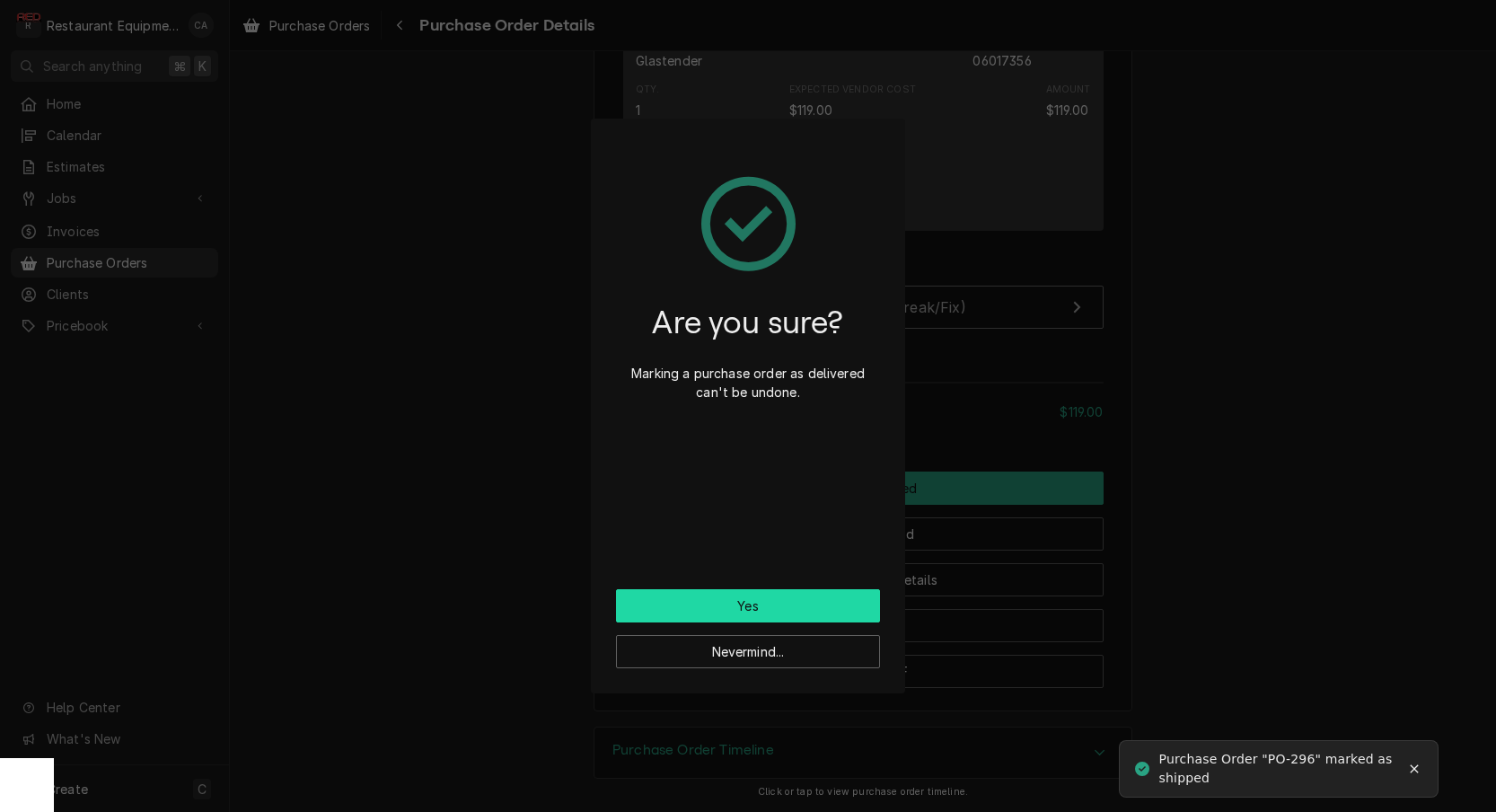
click at [809, 605] on button "Yes" at bounding box center [748, 606] width 264 height 33
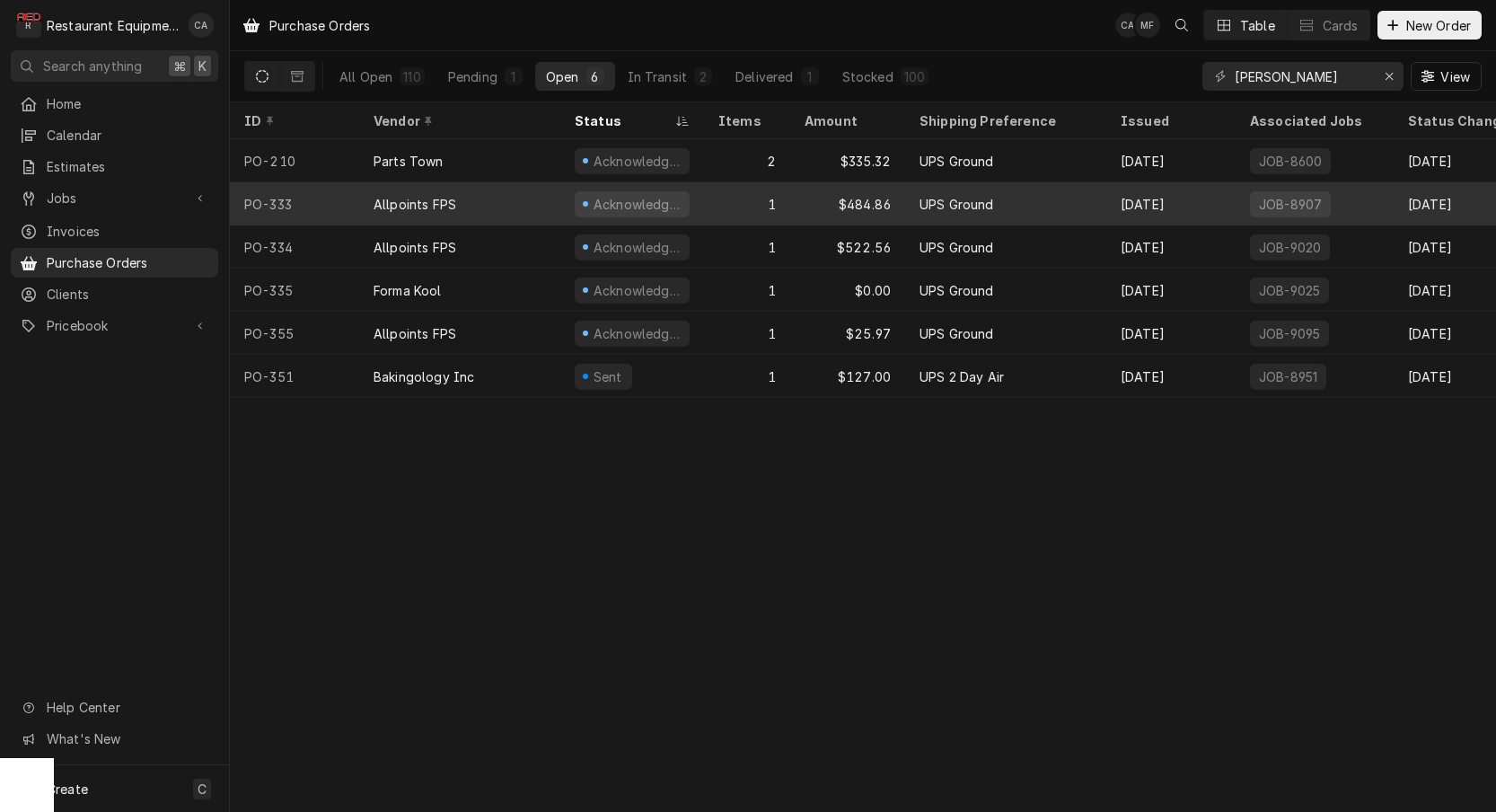
click at [425, 209] on div "Allpoints FPS" at bounding box center [414, 204] width 82 height 18
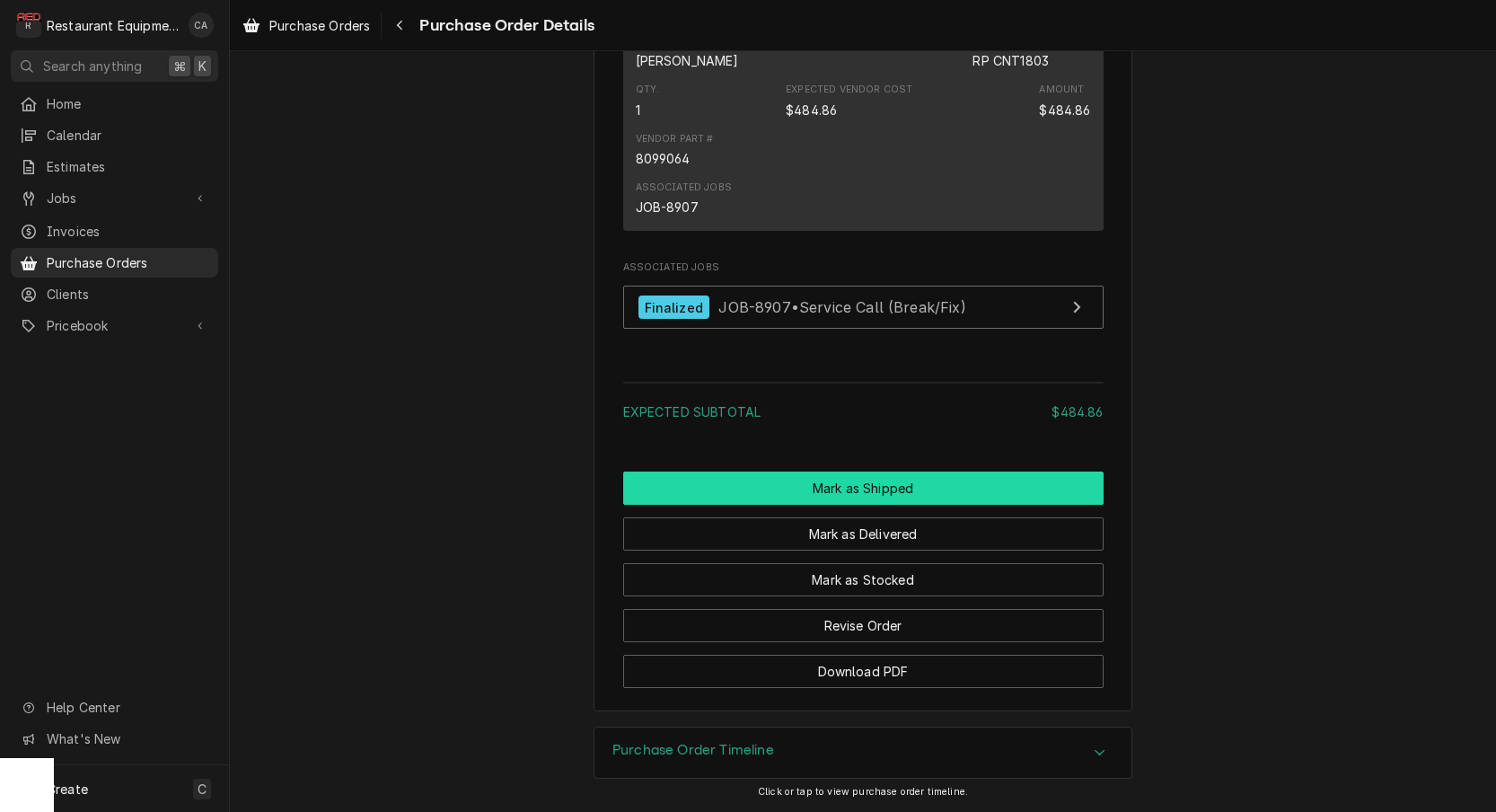
scroll to position [1233, 0]
click at [865, 486] on button "Mark as Shipped" at bounding box center [864, 488] width 480 height 33
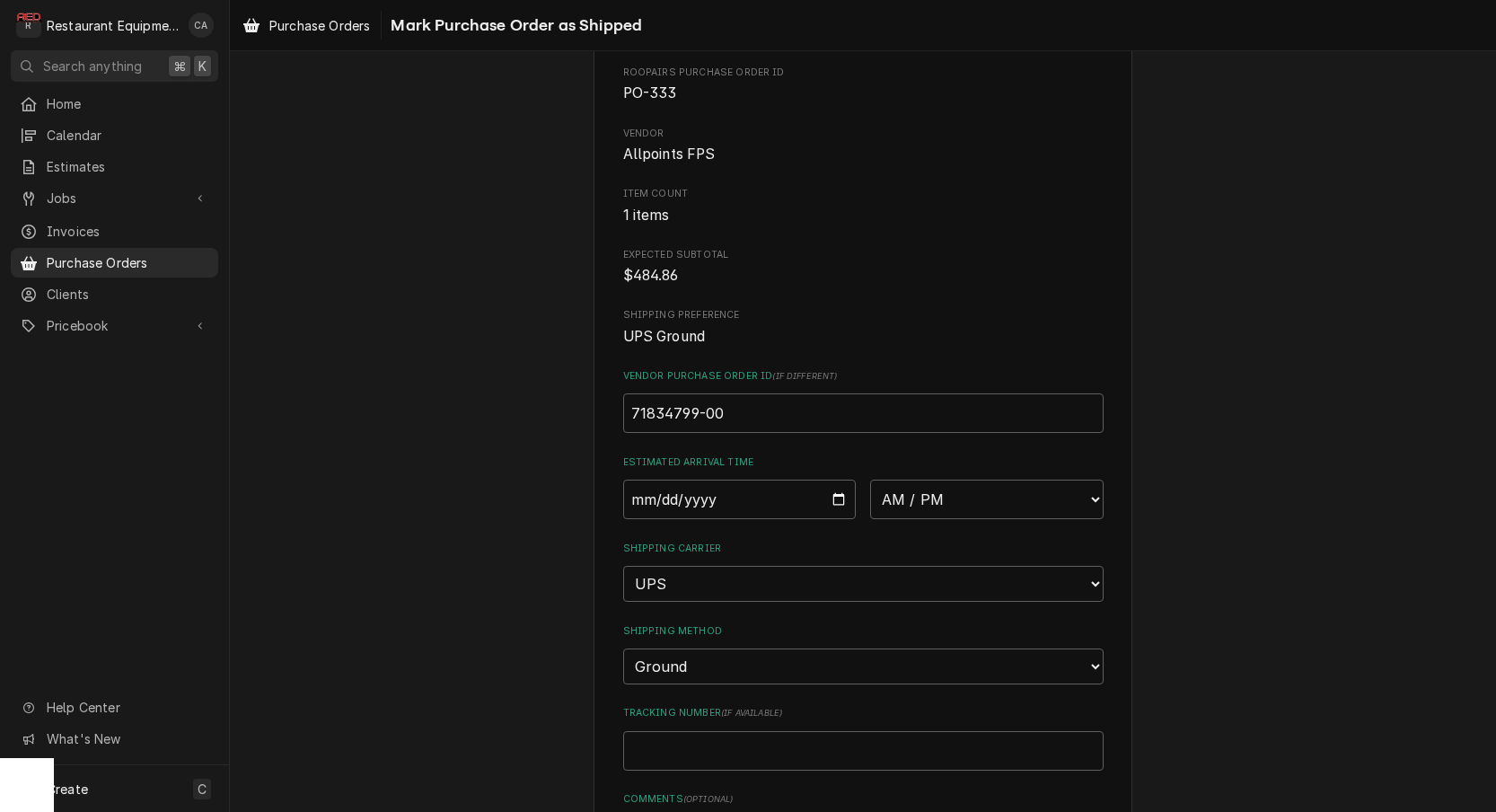
scroll to position [91, 0]
click at [689, 498] on input "Date" at bounding box center [740, 495] width 234 height 40
type input "2025-10-01"
type textarea "x"
select select "13:00:00"
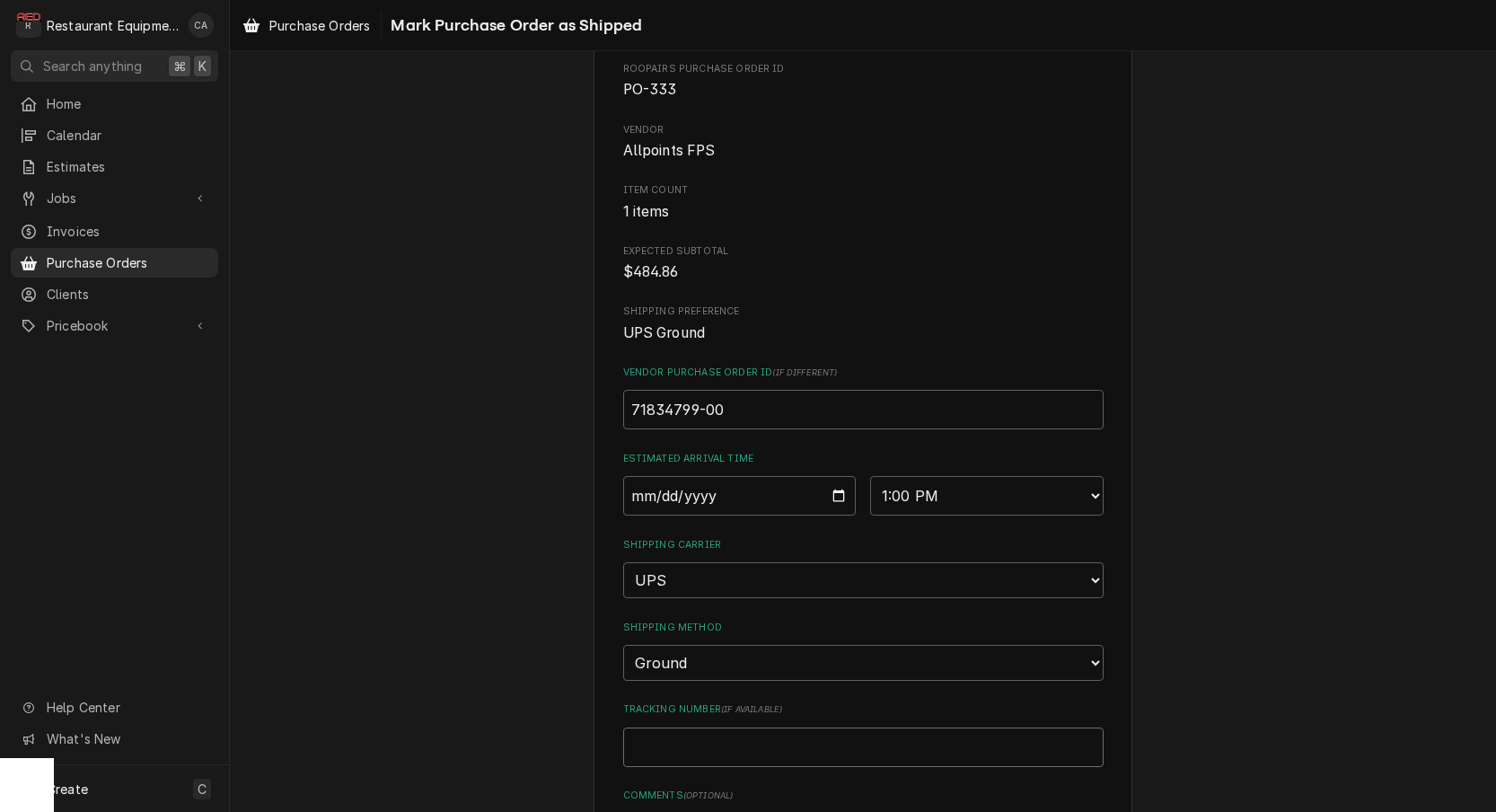
click at [712, 727] on input "Tracking Number ( if available )" at bounding box center [864, 746] width 480 height 40
click at [695, 727] on input "Tracking Number ( if available )" at bounding box center [864, 746] width 480 height 40
paste input "1ZG19D140304359319"
type textarea "x"
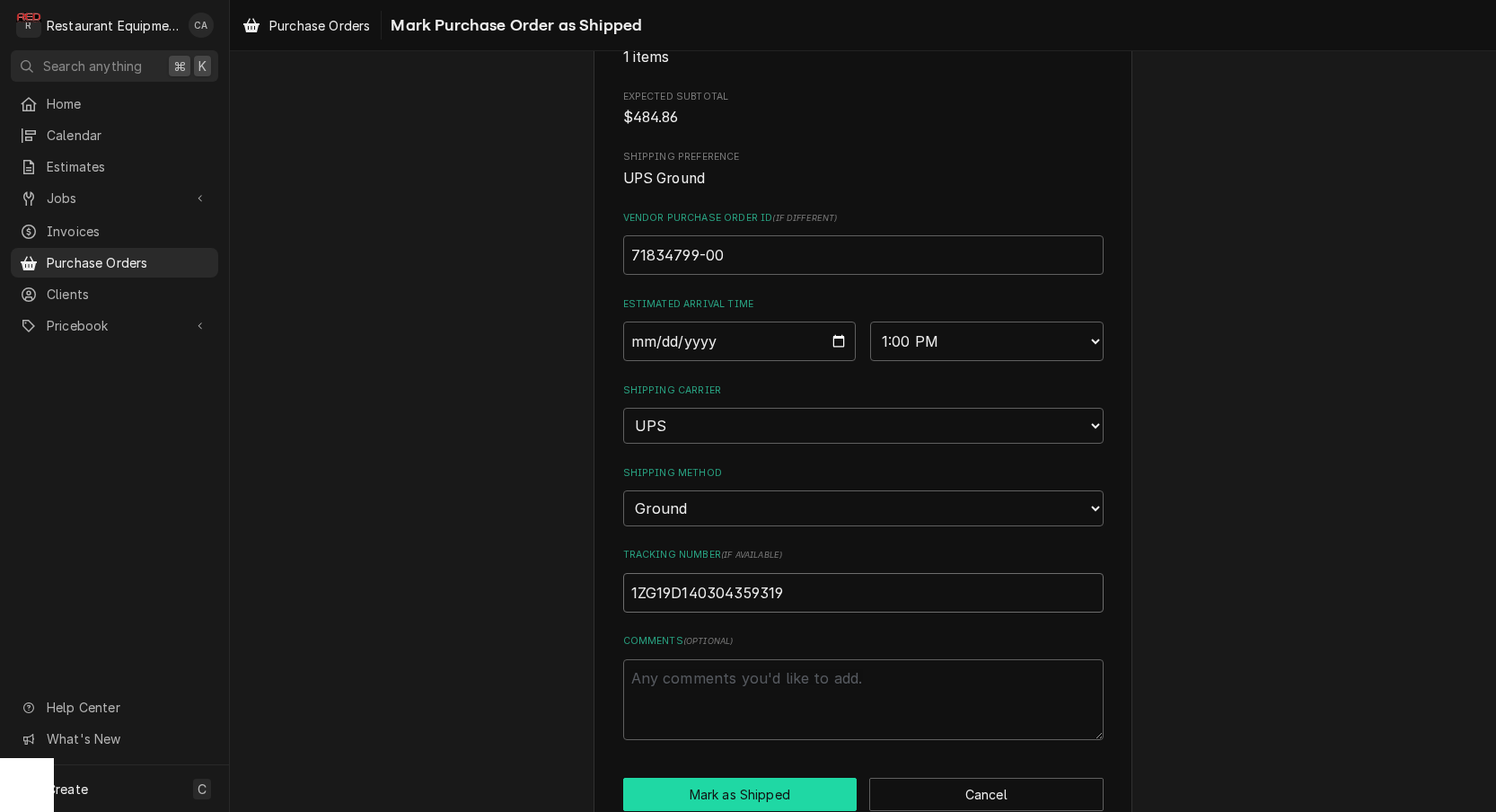
scroll to position [0, 0]
type input "1ZG19D140304359319"
click at [739, 778] on button "Mark as Shipped" at bounding box center [741, 794] width 235 height 33
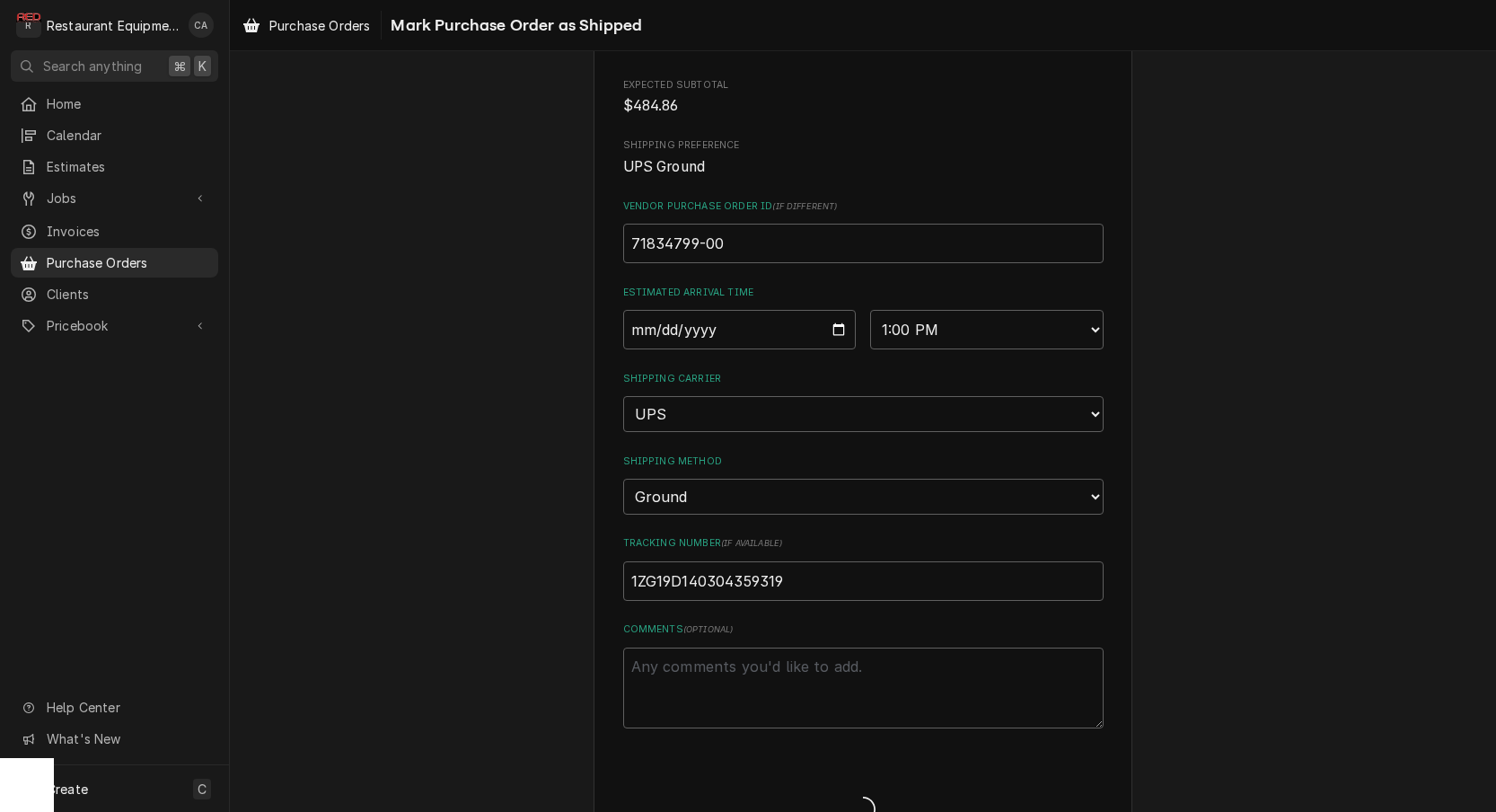
scroll to position [263, 0]
type textarea "x"
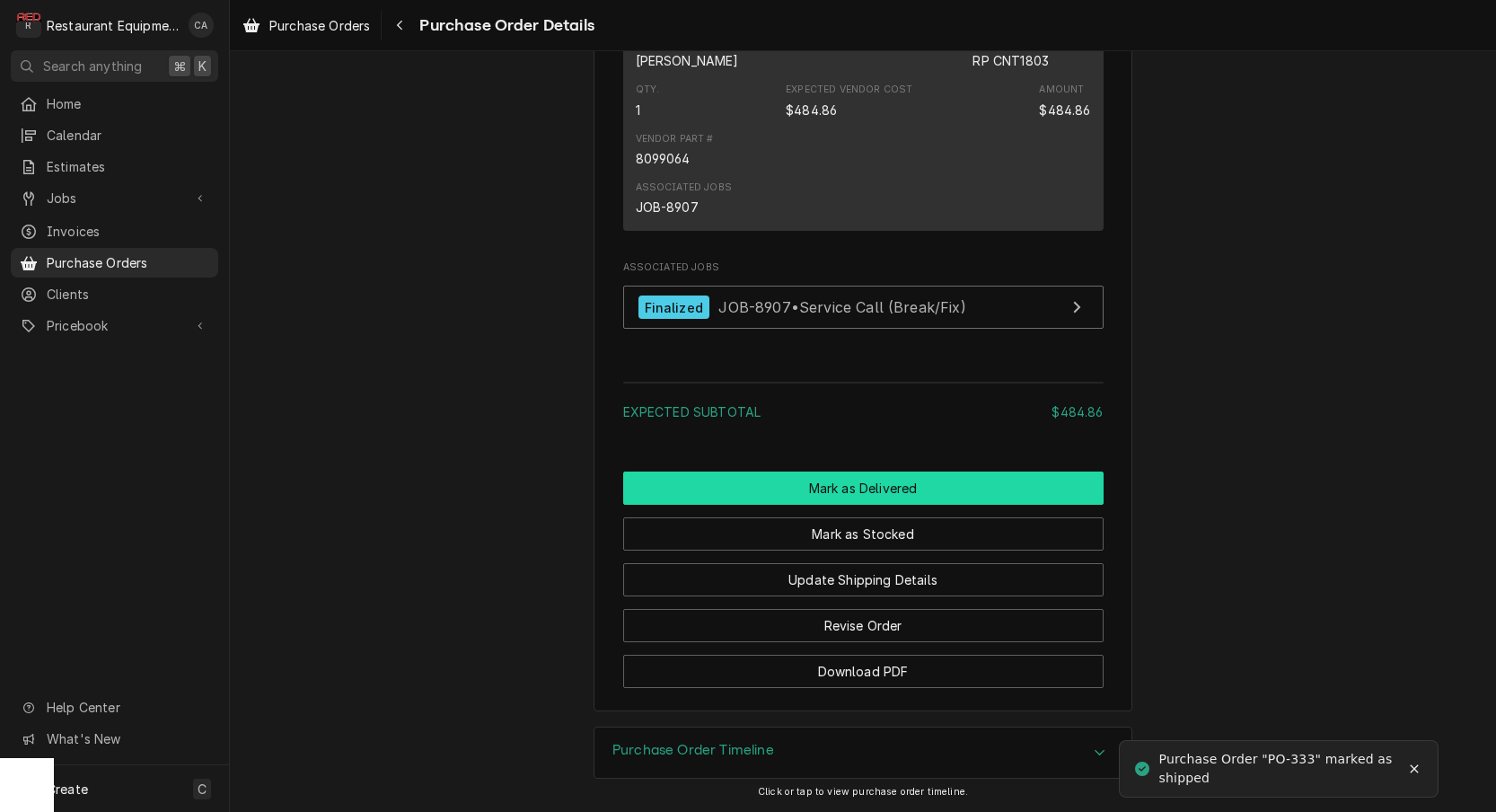
scroll to position [1351, 0]
click at [799, 493] on button "Mark as Delivered" at bounding box center [864, 488] width 480 height 33
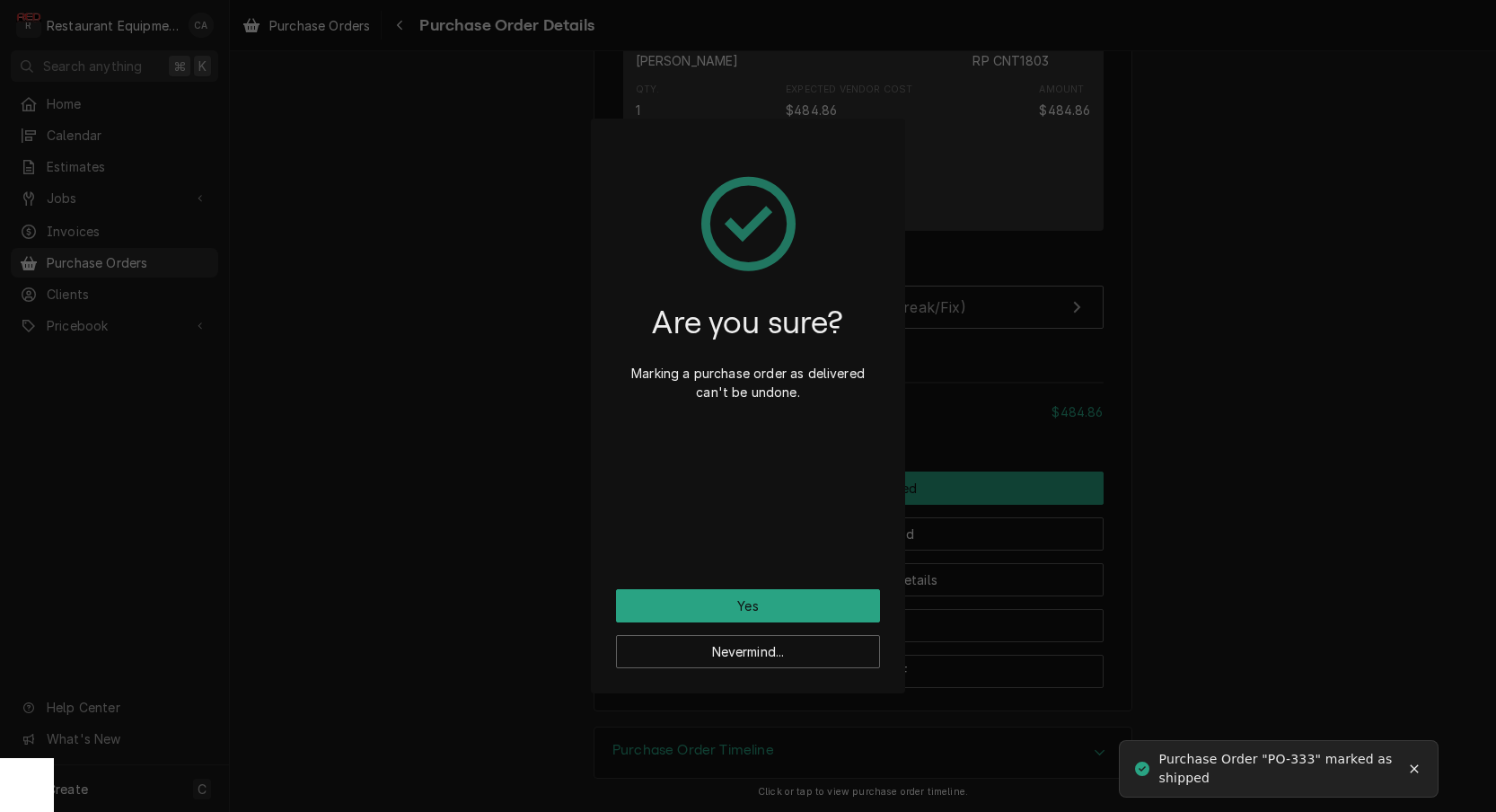
drag, startPoint x: 767, startPoint y: 603, endPoint x: 643, endPoint y: 613, distance: 124.4
click at [767, 603] on button "Yes" at bounding box center [748, 606] width 264 height 33
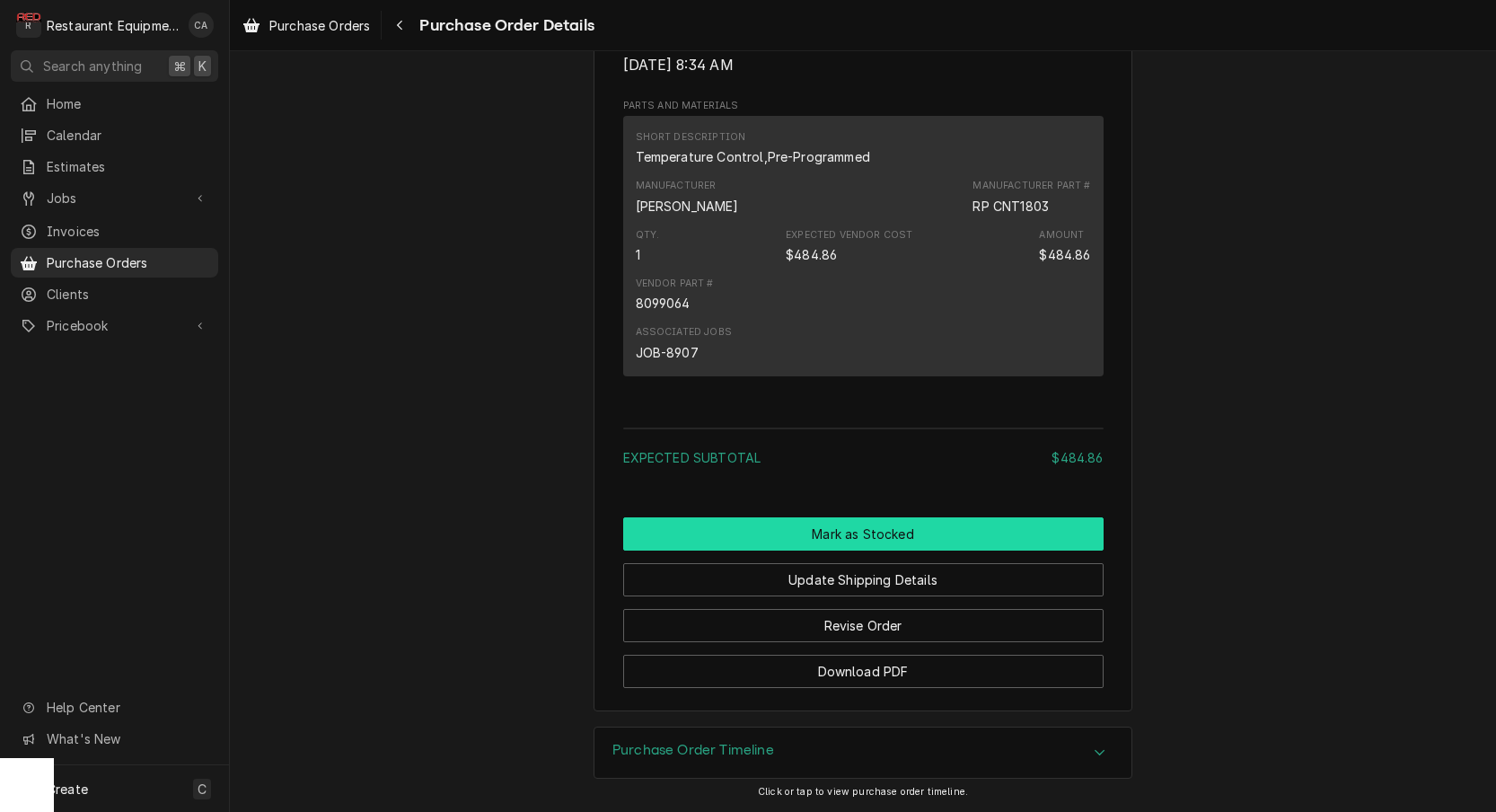
click at [793, 539] on button "Mark as Stocked" at bounding box center [864, 534] width 480 height 33
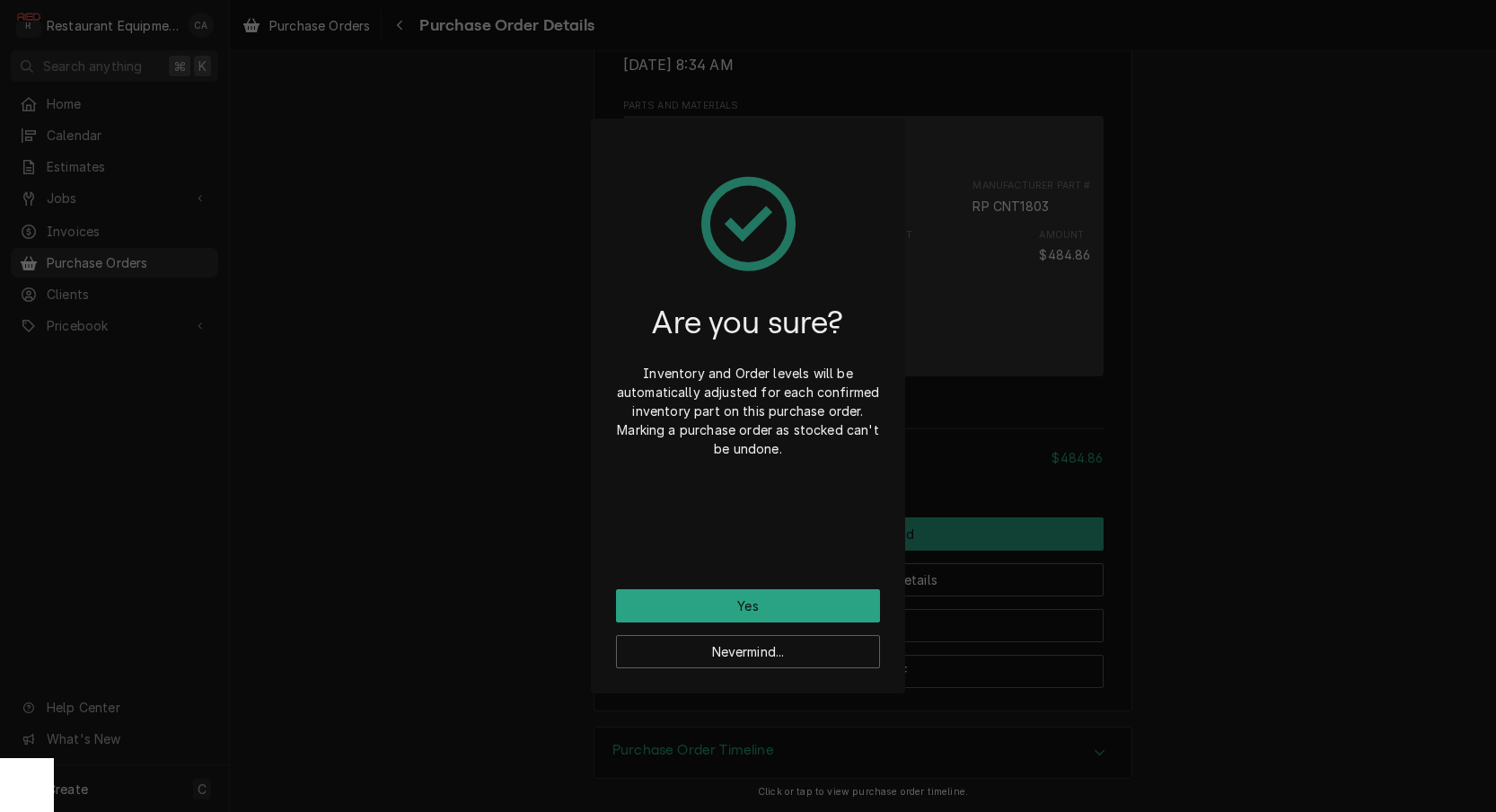
drag, startPoint x: 734, startPoint y: 607, endPoint x: 726, endPoint y: 616, distance: 12.0
click at [733, 607] on button "Yes" at bounding box center [748, 606] width 264 height 33
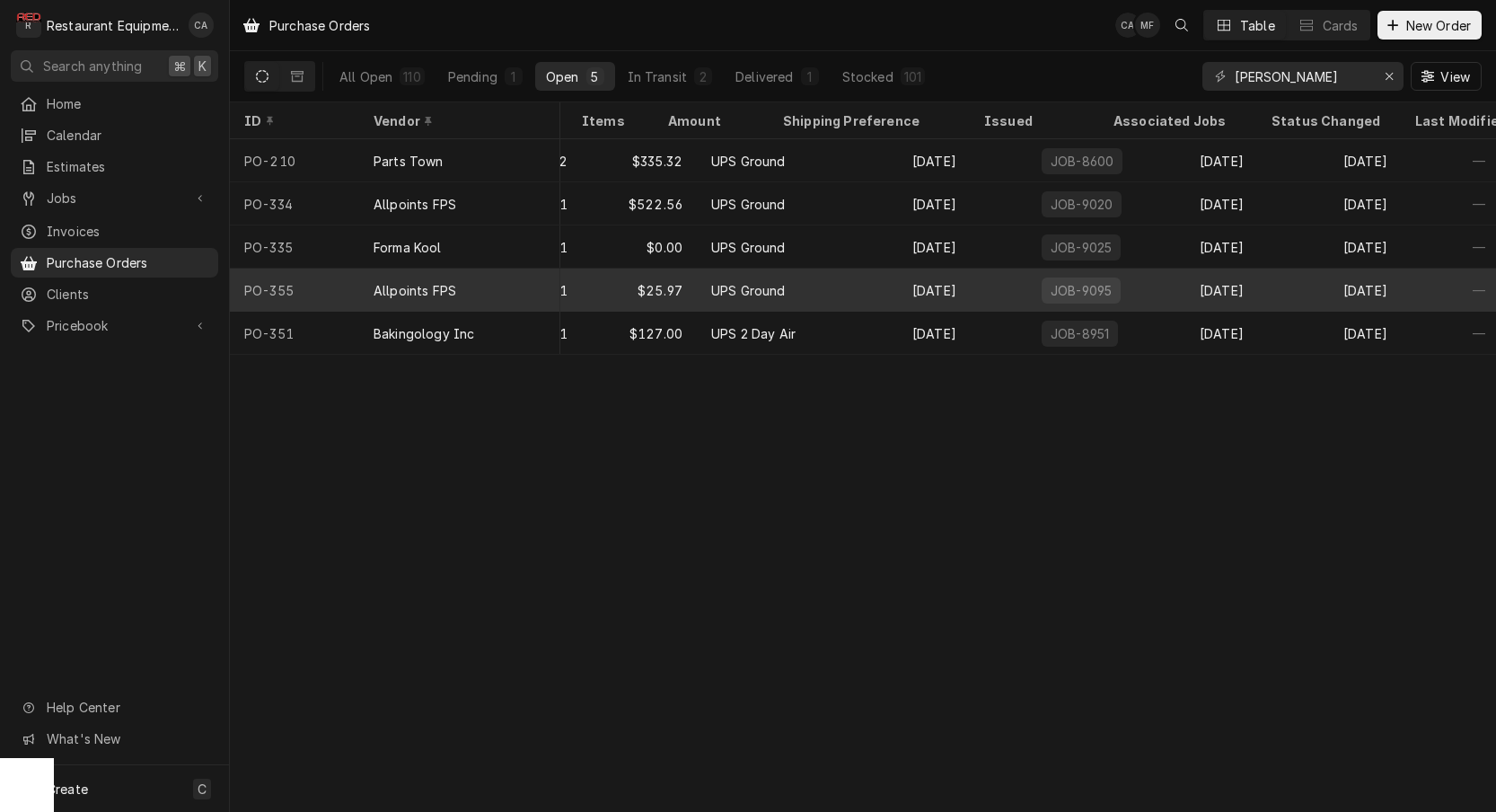
scroll to position [0, 208]
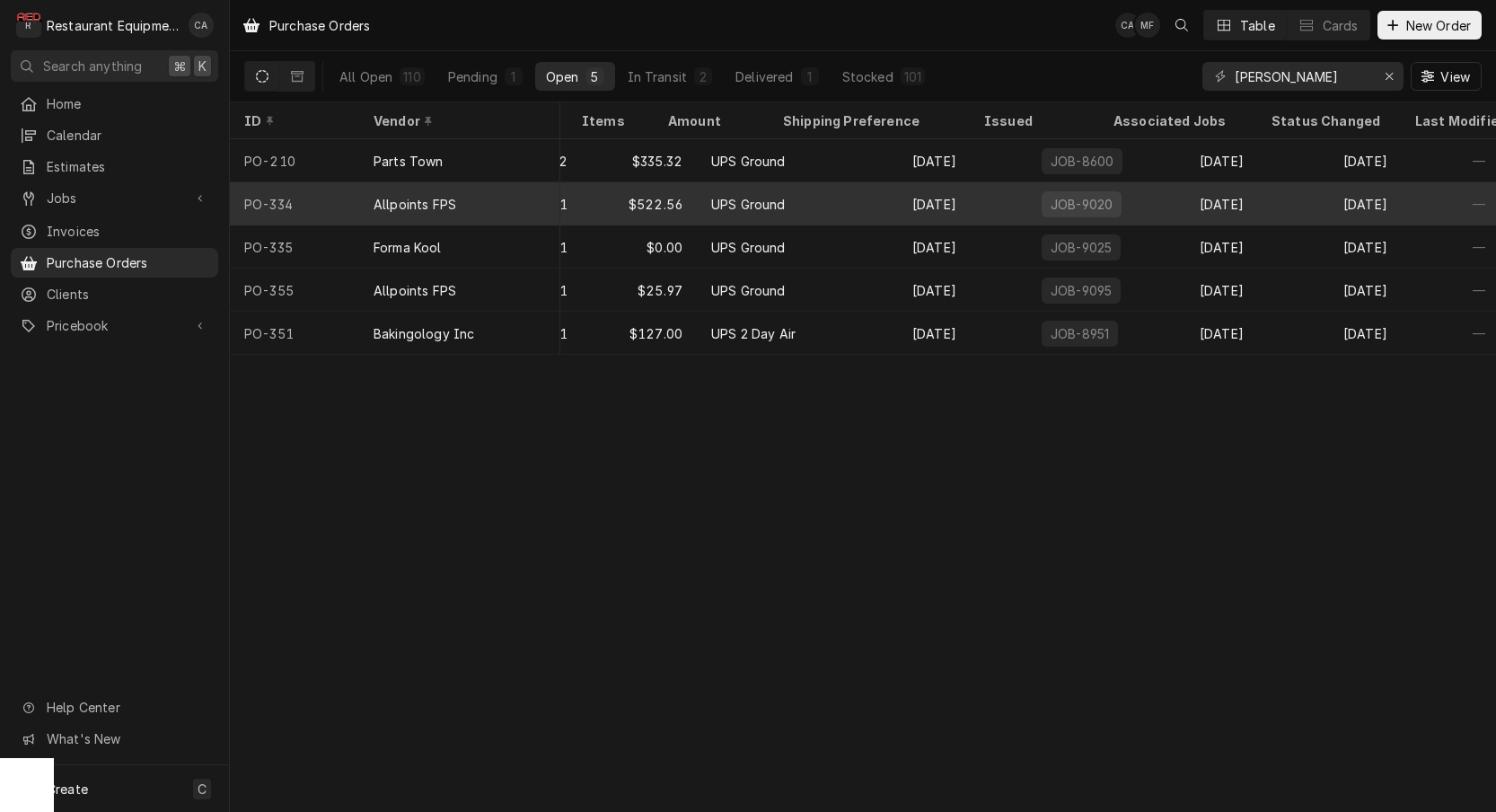
click at [445, 195] on div "Allpoints FPS" at bounding box center [414, 204] width 82 height 18
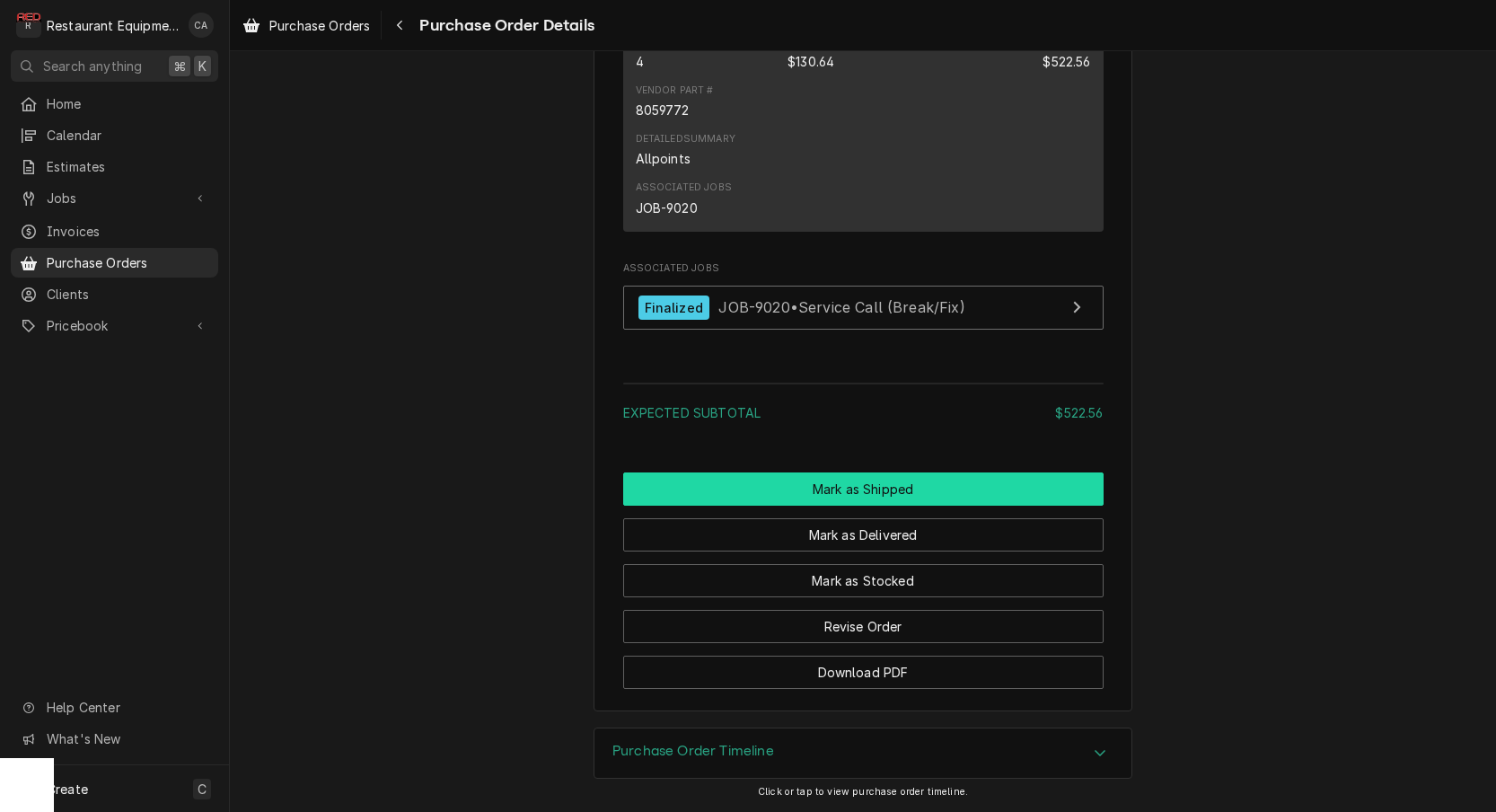
scroll to position [1280, 0]
click at [862, 479] on button "Mark as Shipped" at bounding box center [864, 489] width 480 height 33
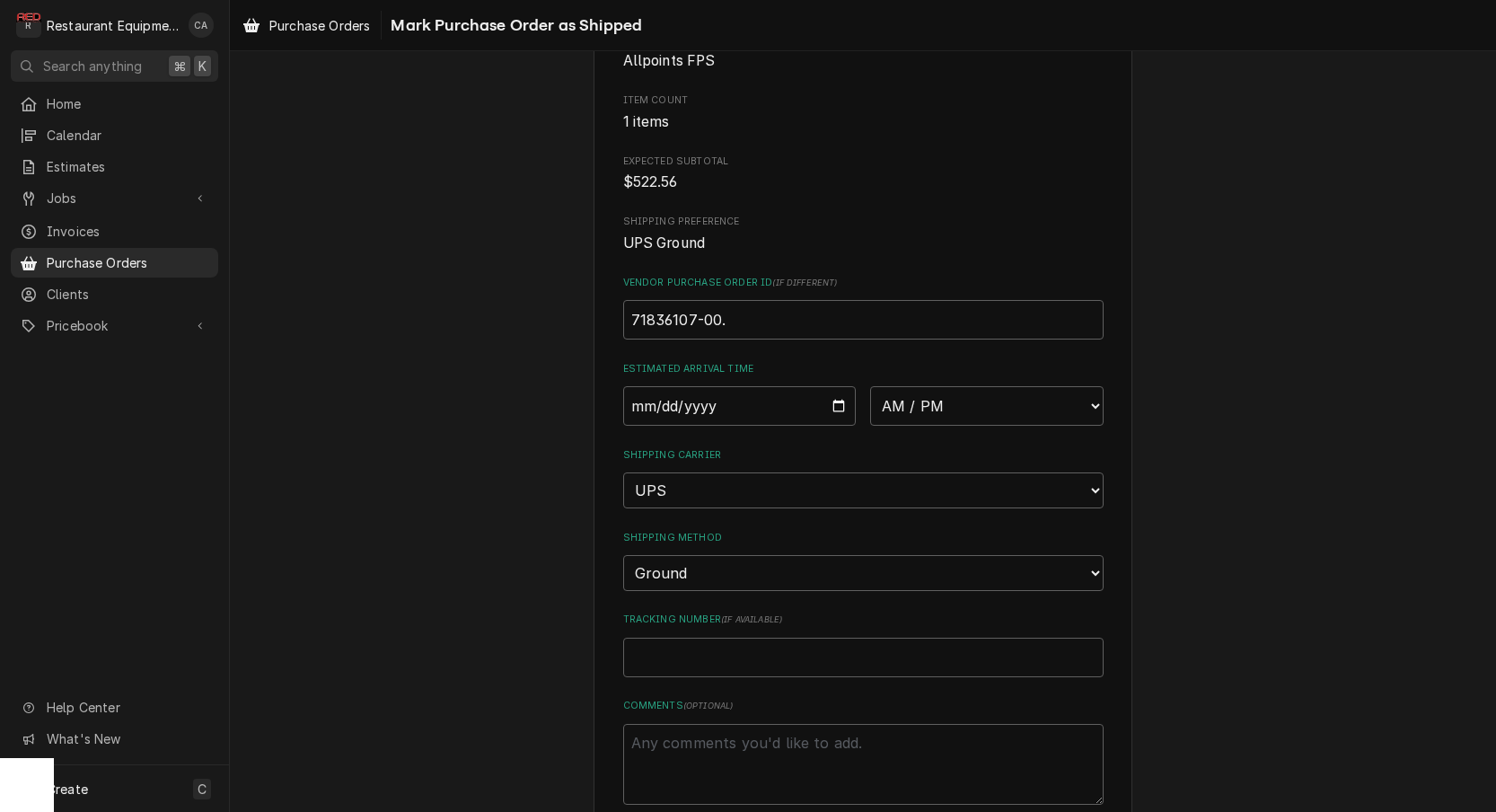
scroll to position [204, 0]
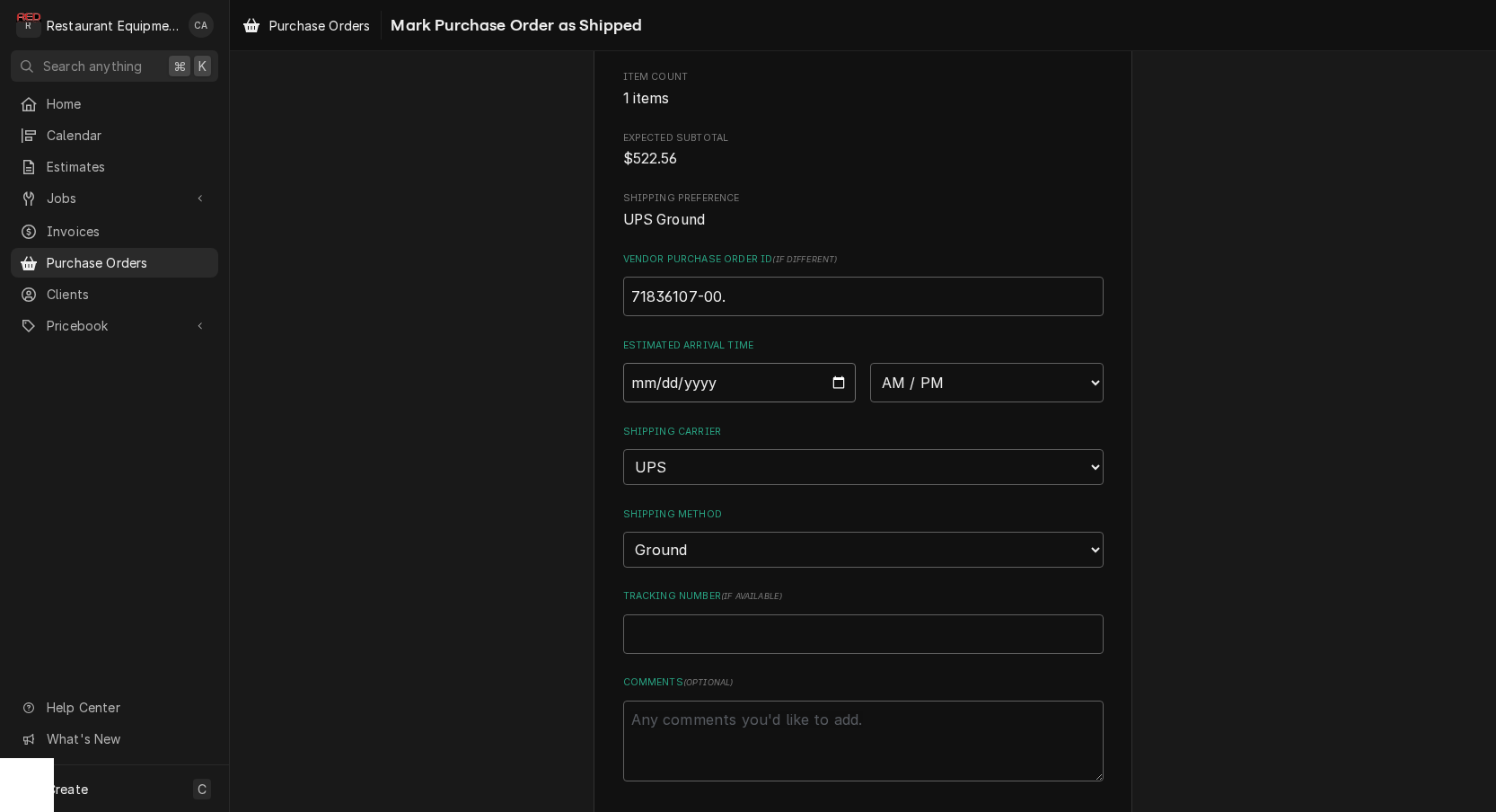
click at [698, 376] on input "Date" at bounding box center [740, 382] width 234 height 40
type input "[DATE]"
type textarea "x"
select select "13:00:00"
click at [683, 614] on input "Tracking Number ( if available )" at bounding box center [864, 634] width 480 height 40
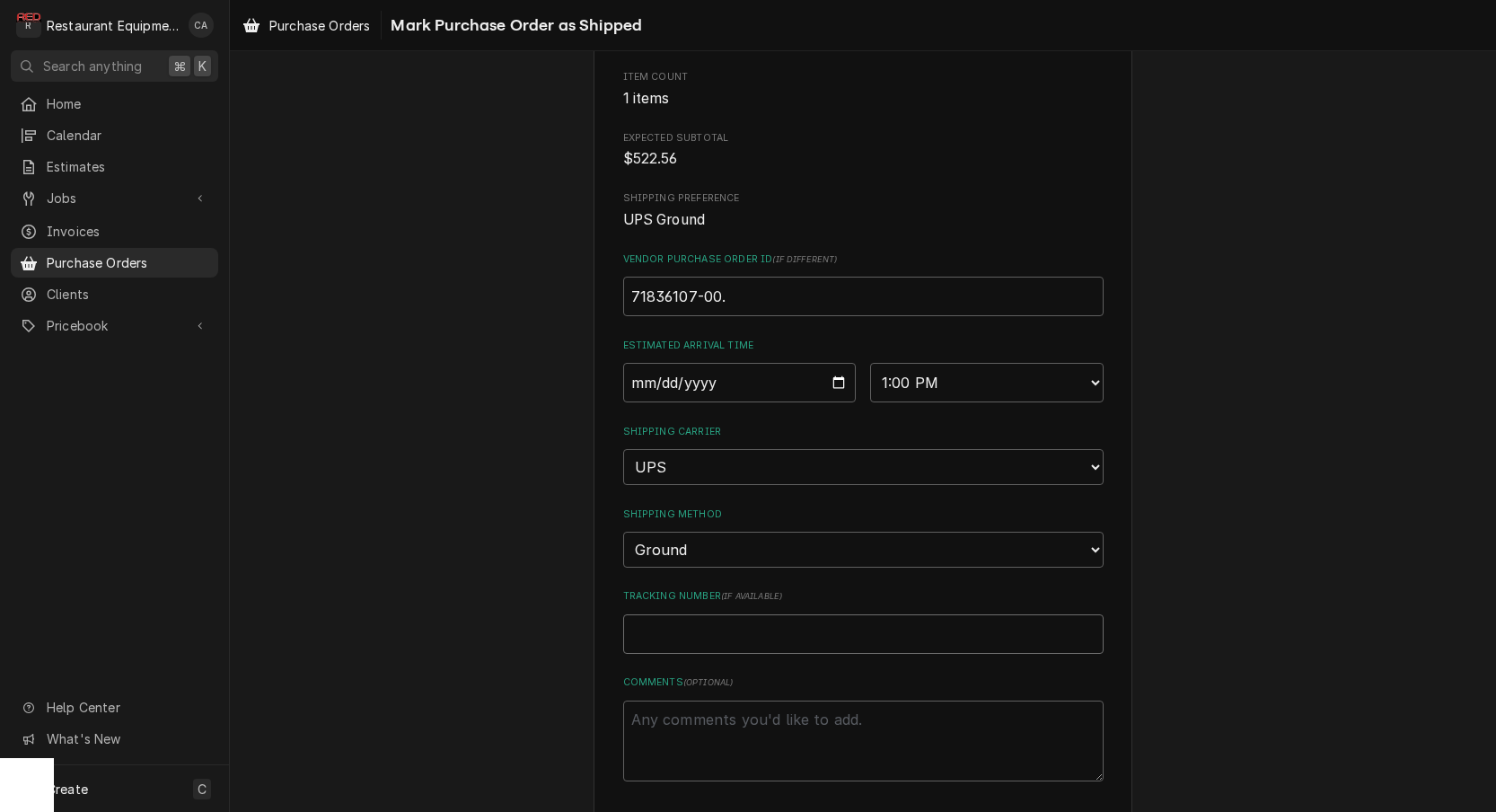
paste input "[URL][DOMAIN_NAME]"
type textarea "x"
type input "[URL][DOMAIN_NAME]"
type textarea "x"
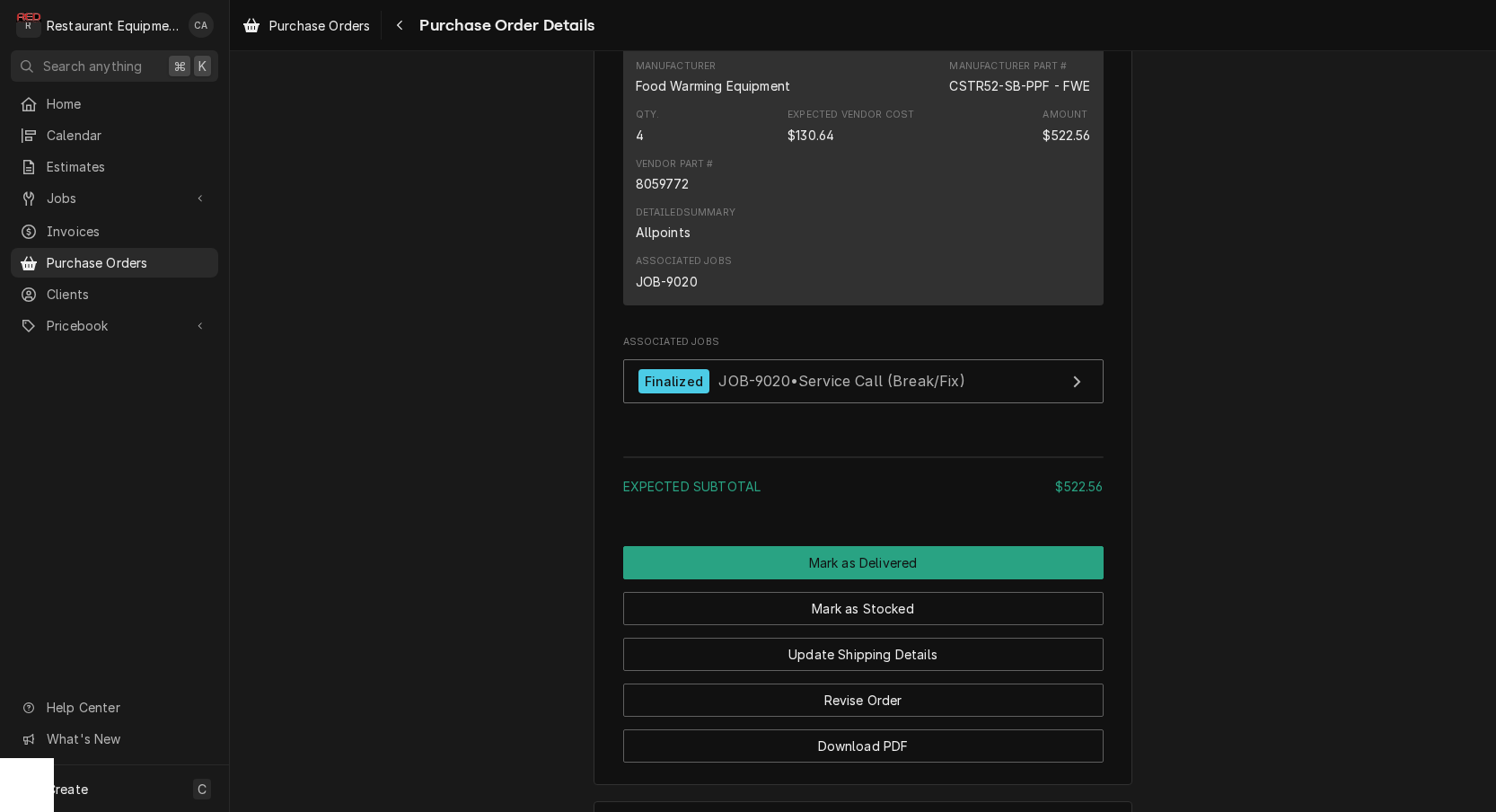
scroll to position [1328, 0]
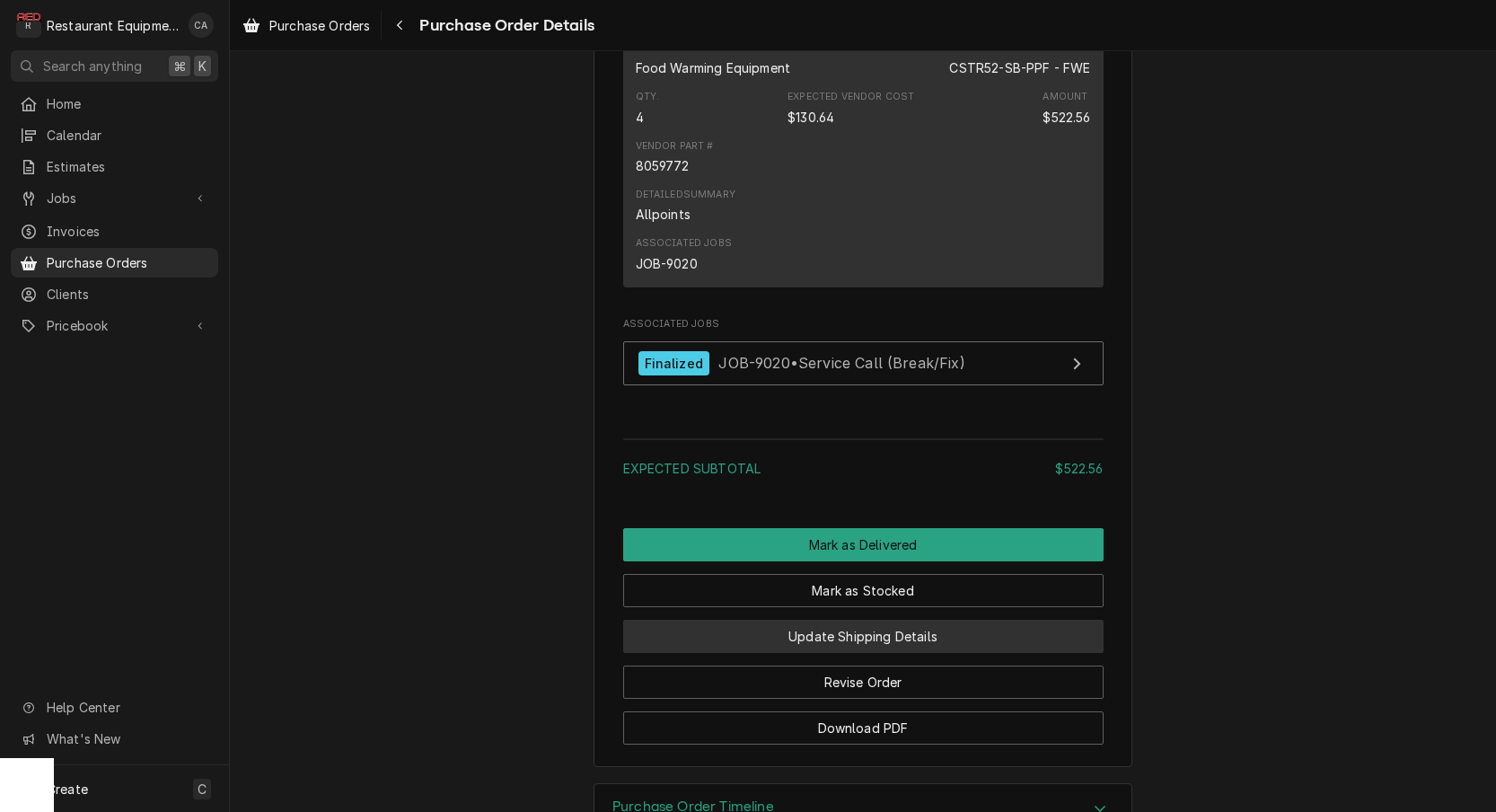
click at [869, 653] on button "Update Shipping Details" at bounding box center [864, 636] width 480 height 33
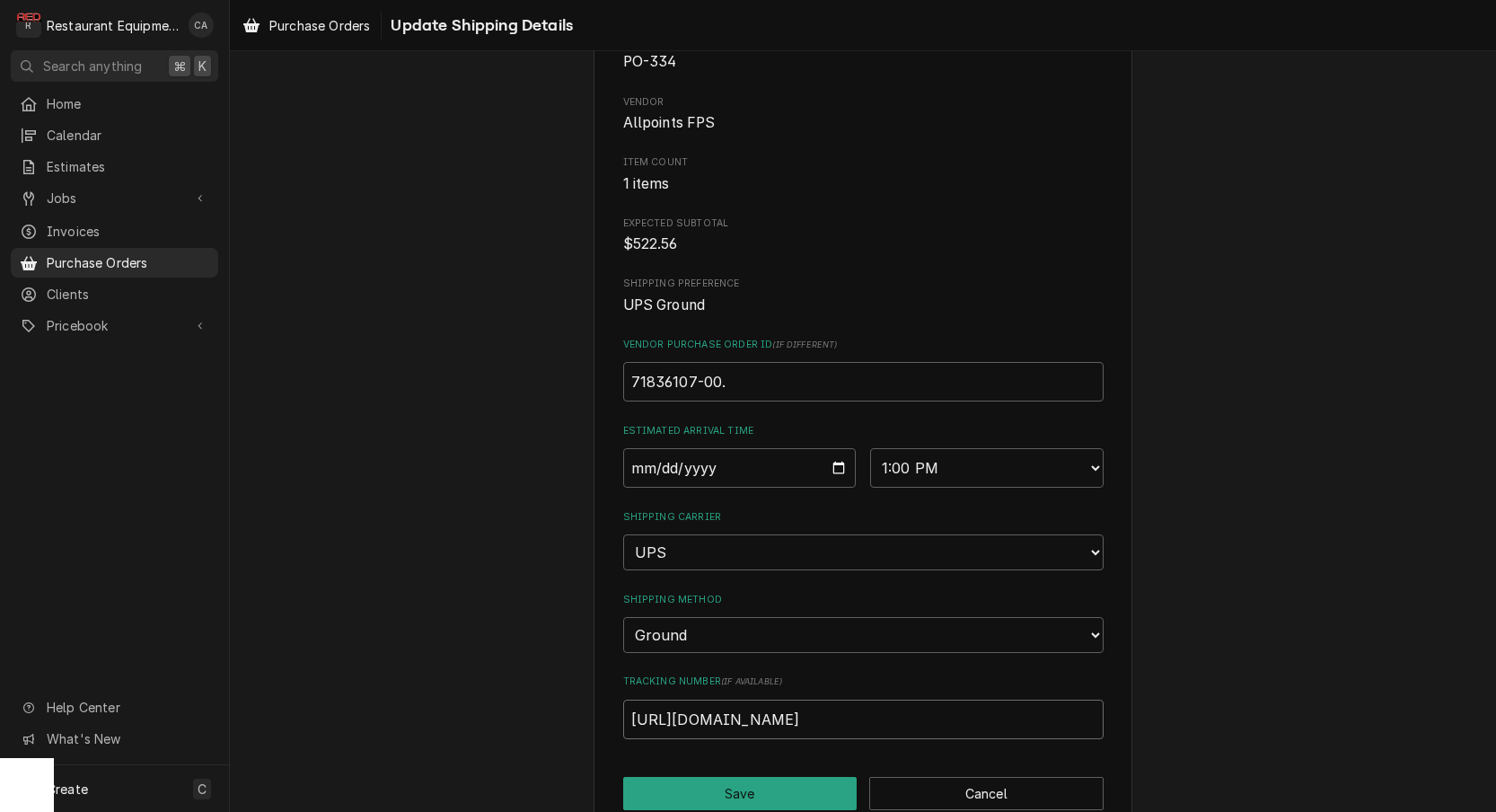
drag, startPoint x: 979, startPoint y: 682, endPoint x: 395, endPoint y: 661, distance: 584.4
click at [395, 661] on div "Please provide updated shipment details below. Roopairs Purchase Order ID PO-33…" at bounding box center [863, 400] width 1266 height 897
drag, startPoint x: 759, startPoint y: 677, endPoint x: 450, endPoint y: 682, distance: 309.0
click at [441, 674] on div "Please provide updated shipment details below. Roopairs Purchase Order ID PO-33…" at bounding box center [863, 400] width 1266 height 897
type input "1ZG19D140304374098"
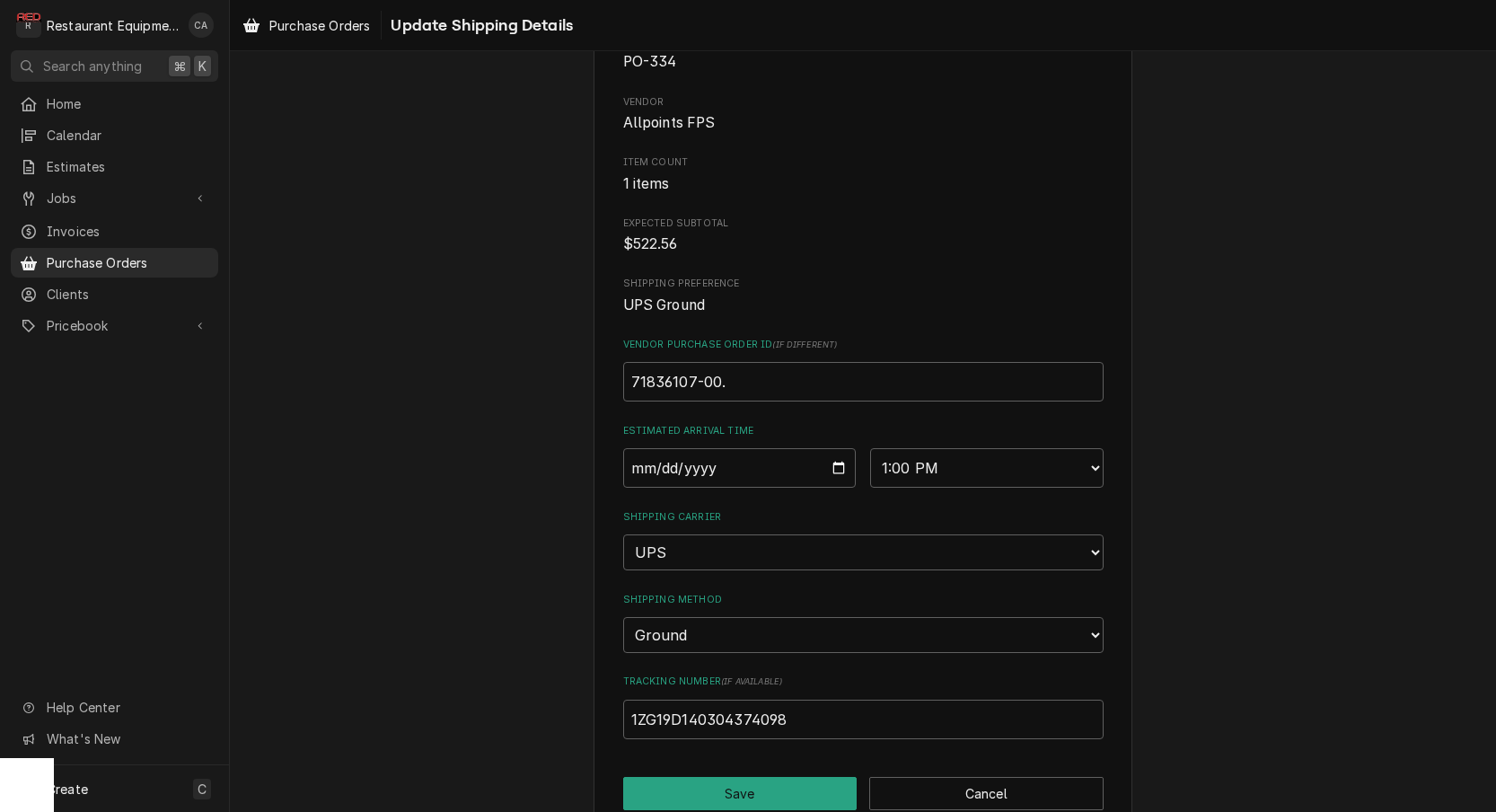
click at [782, 774] on div "Please provide updated shipment details below. Roopairs Purchase Order ID PO-33…" at bounding box center [862, 400] width 539 height 866
click at [684, 777] on button "Save" at bounding box center [741, 794] width 235 height 33
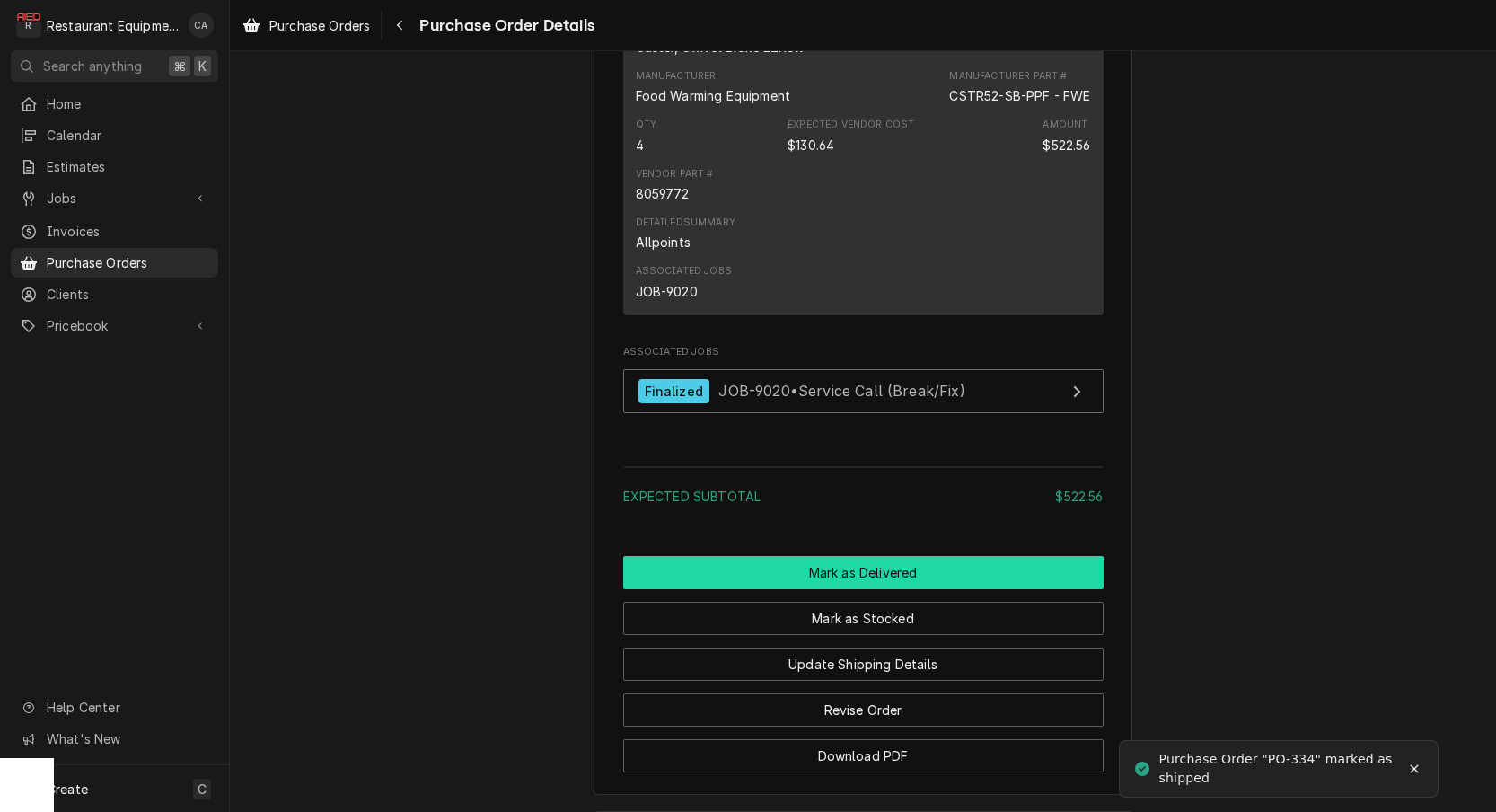
click at [859, 585] on button "Mark as Delivered" at bounding box center [864, 573] width 480 height 33
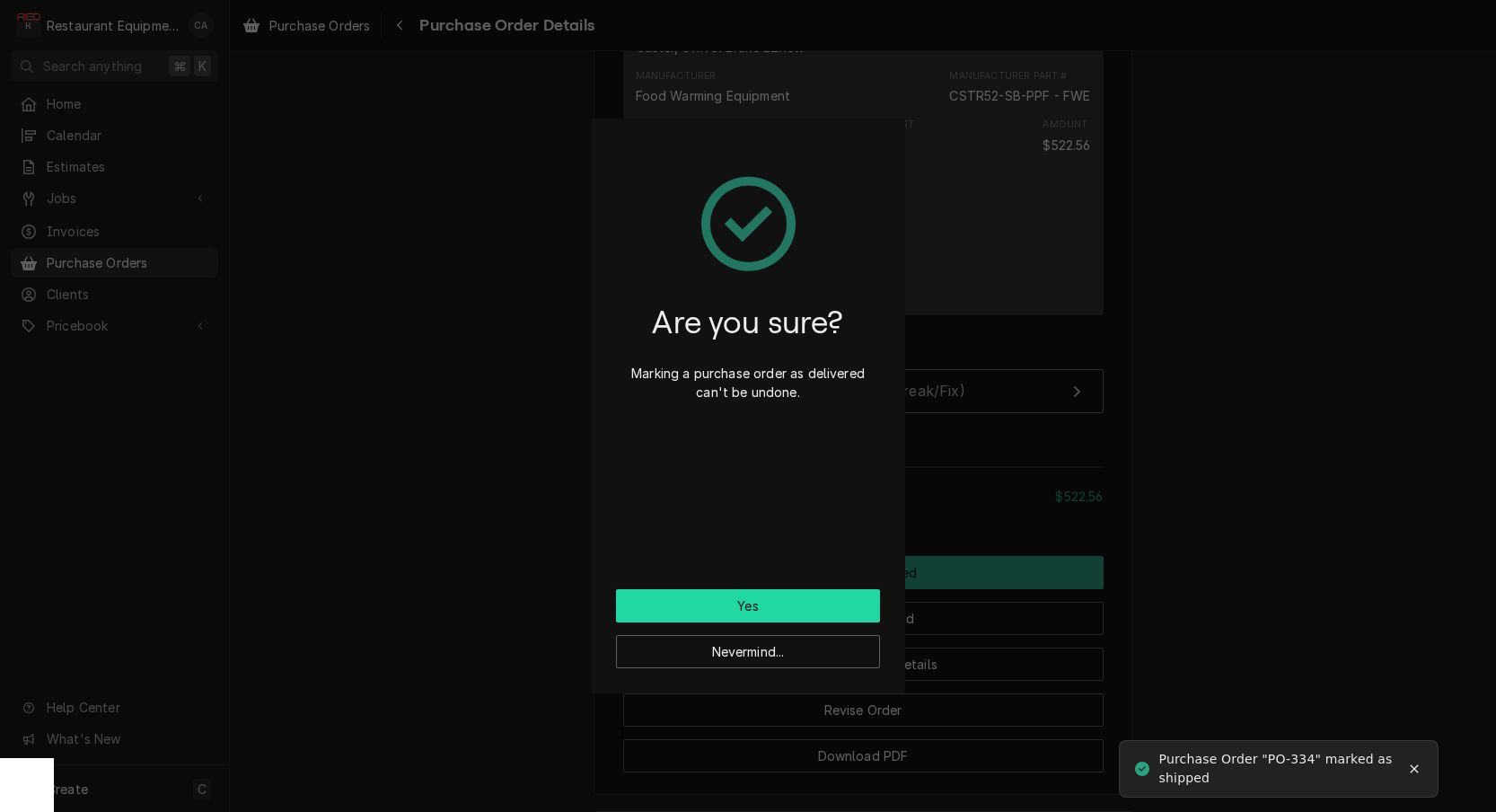
click at [831, 607] on button "Yes" at bounding box center [748, 606] width 264 height 33
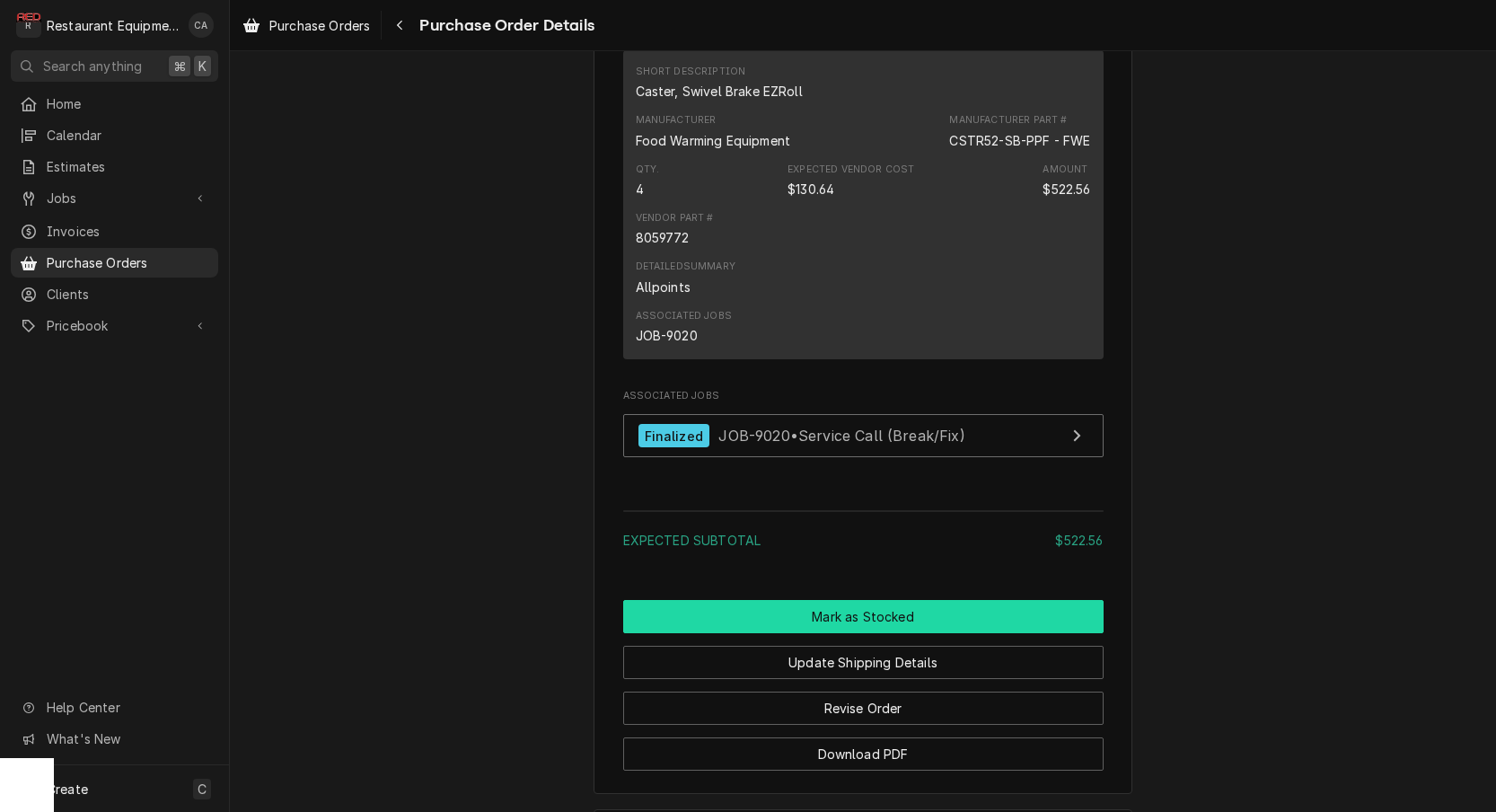
click at [869, 624] on button "Mark as Stocked" at bounding box center [864, 616] width 480 height 33
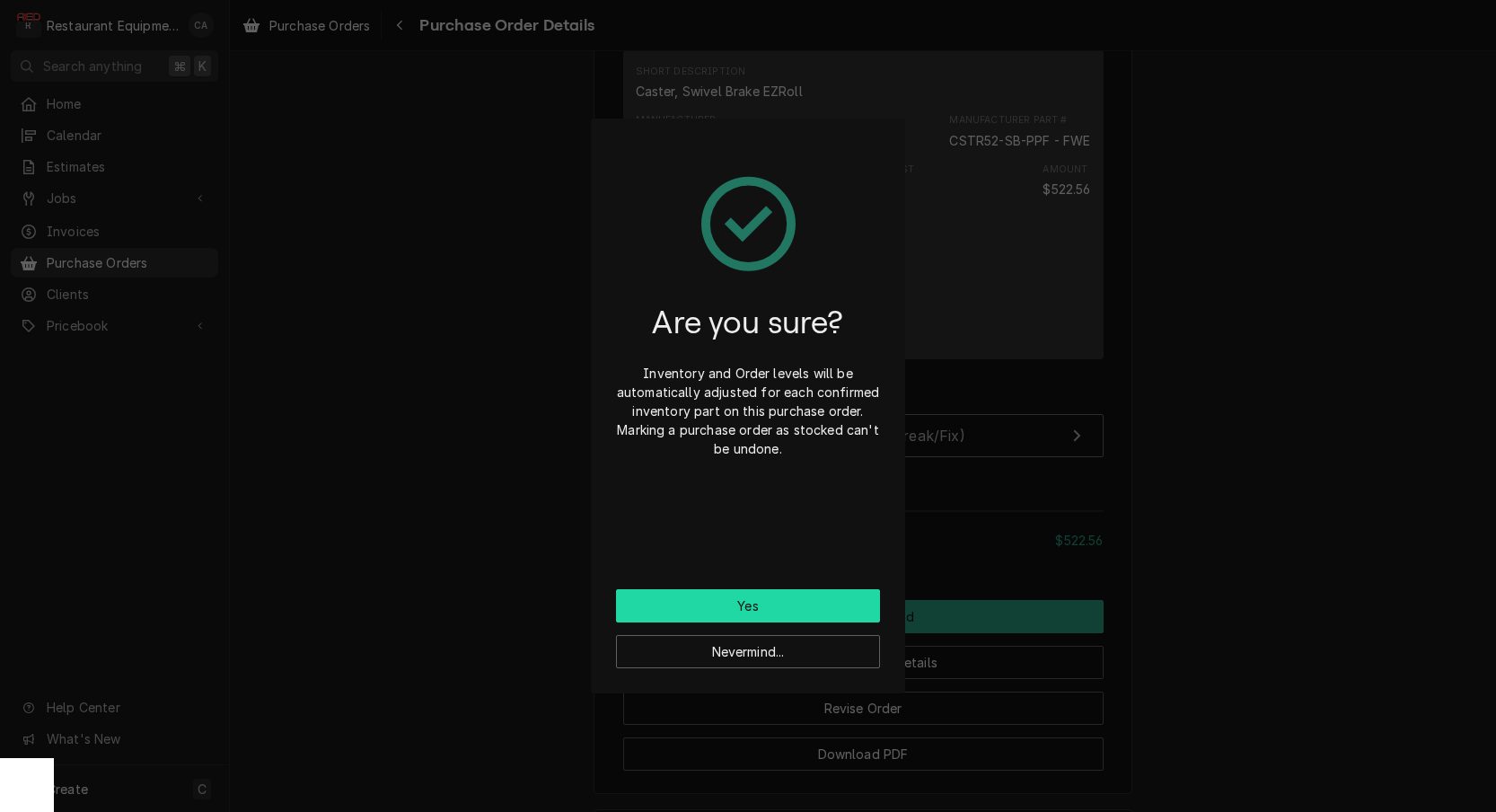
click at [740, 607] on button "Yes" at bounding box center [748, 606] width 264 height 33
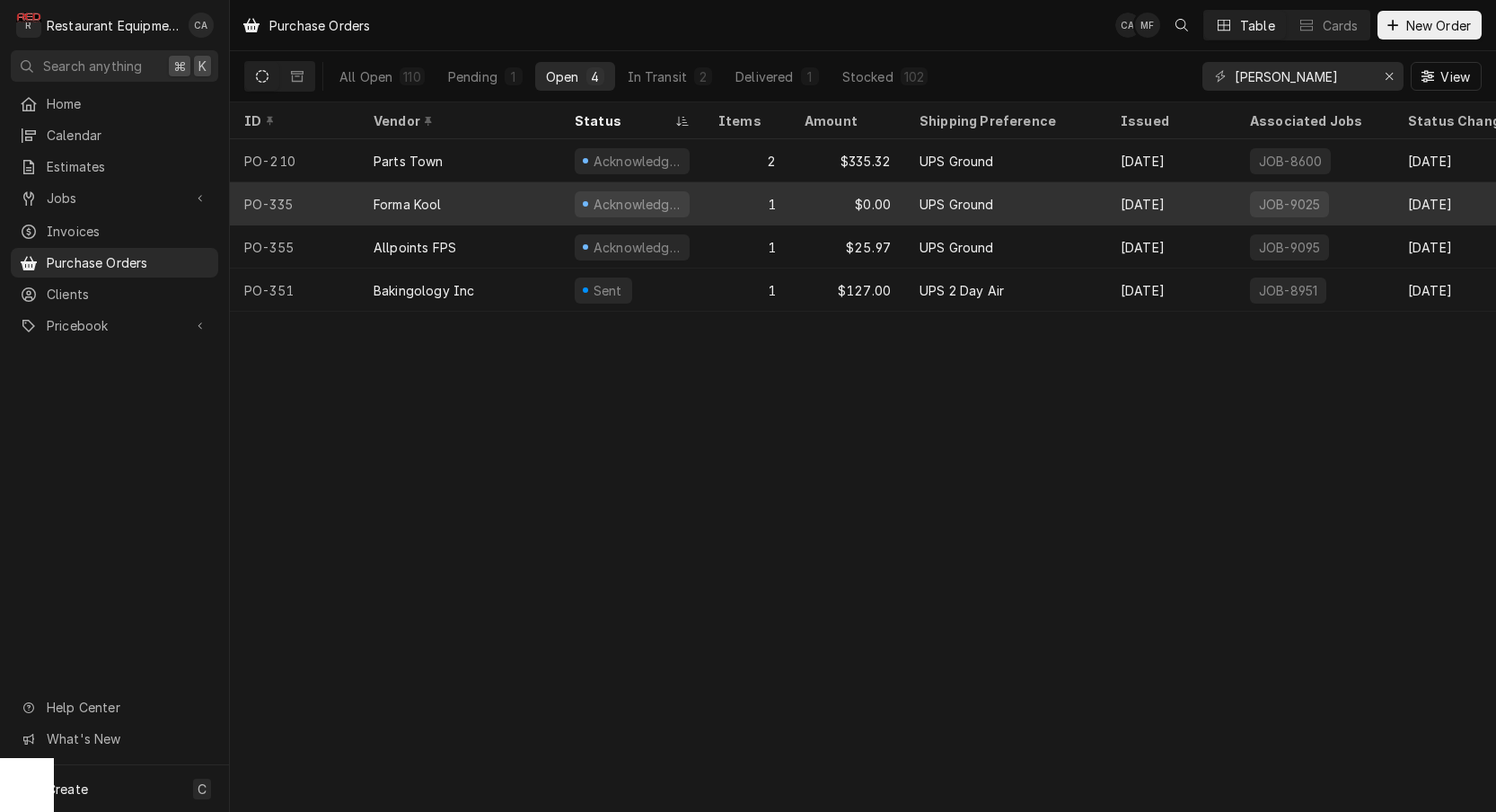
click at [495, 196] on div "Forma Kool" at bounding box center [460, 203] width 201 height 43
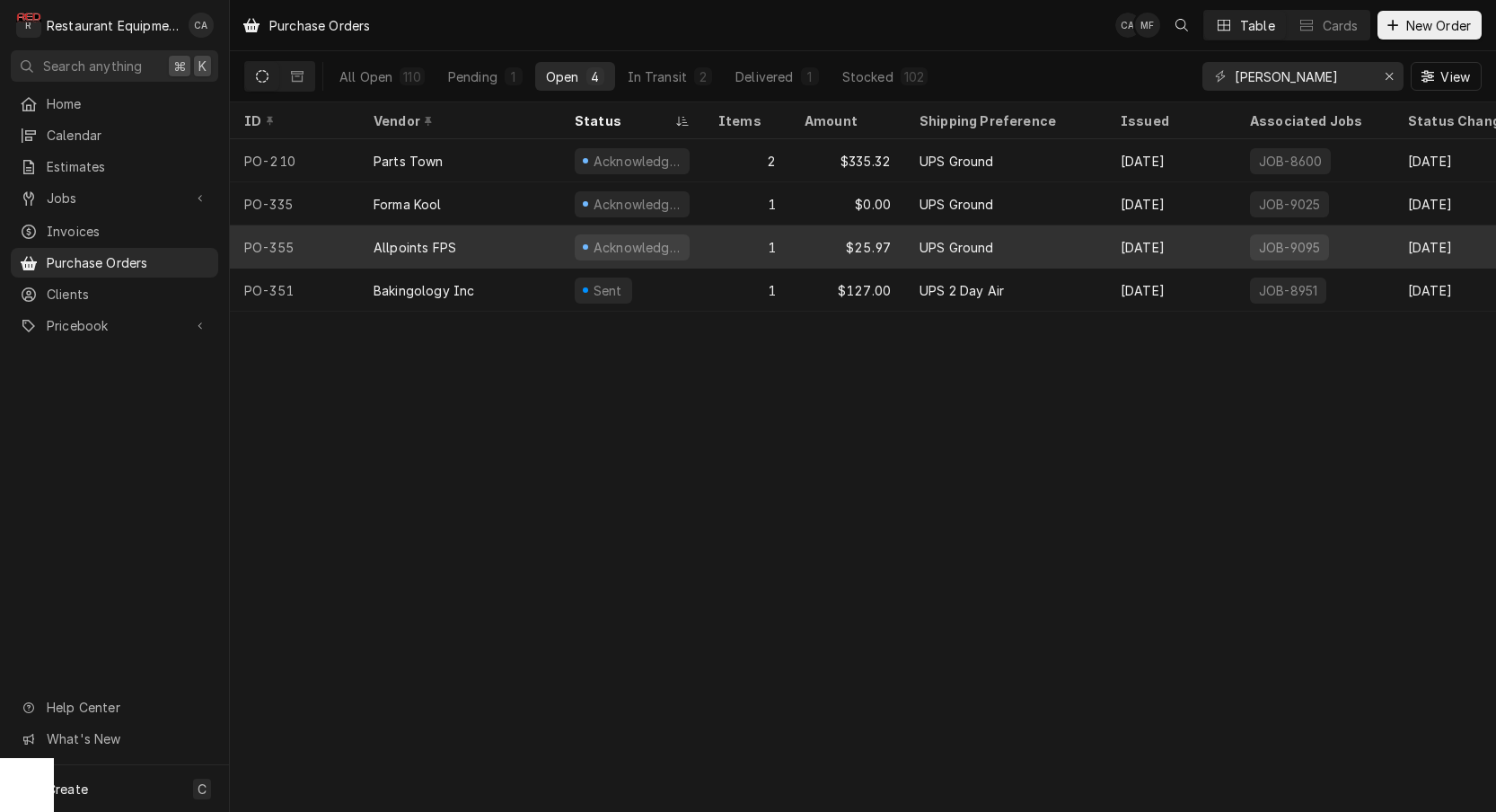
click at [405, 239] on div "Allpoints FPS" at bounding box center [414, 248] width 82 height 18
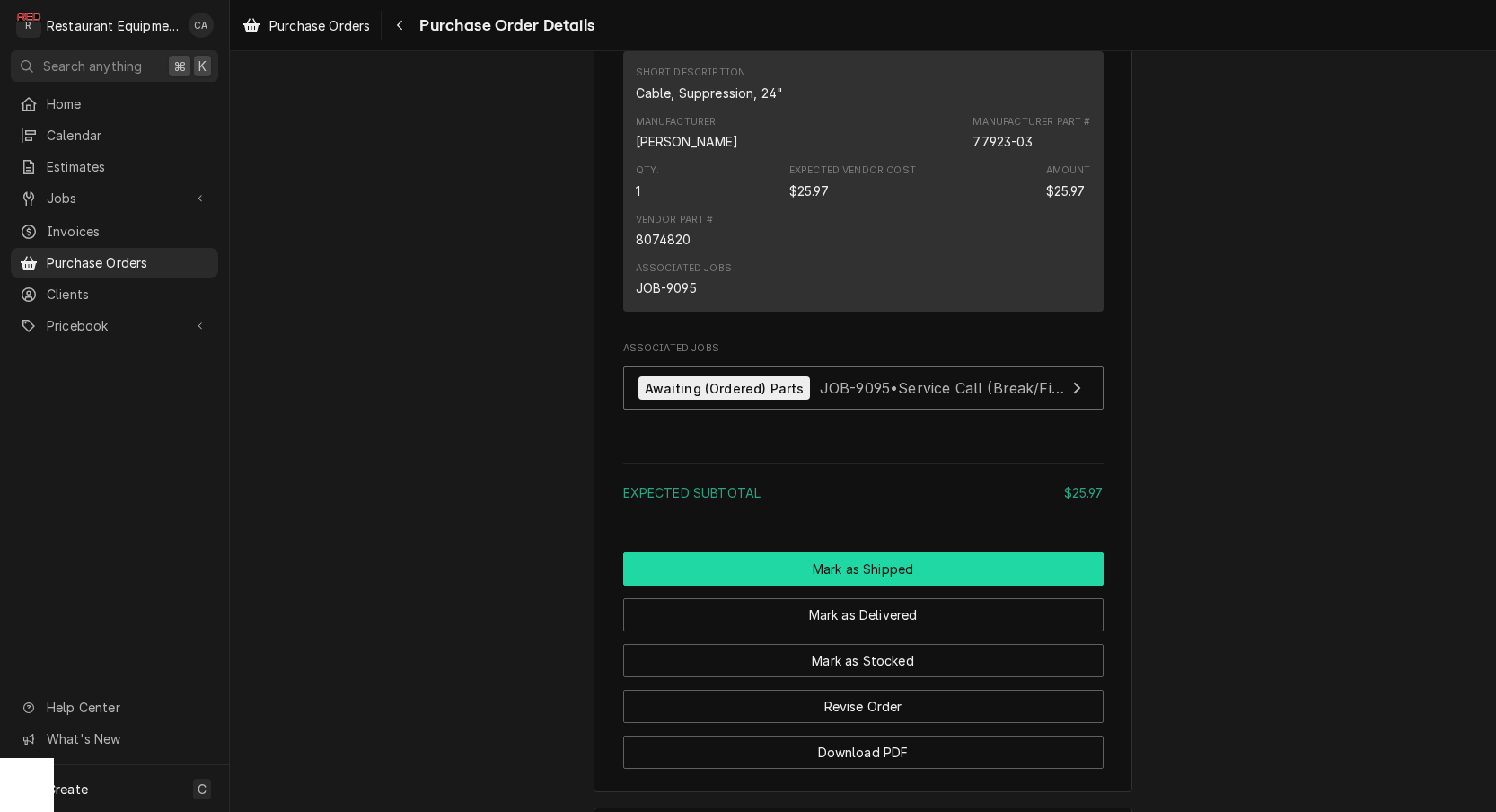
click at [852, 579] on button "Mark as Shipped" at bounding box center [864, 569] width 480 height 33
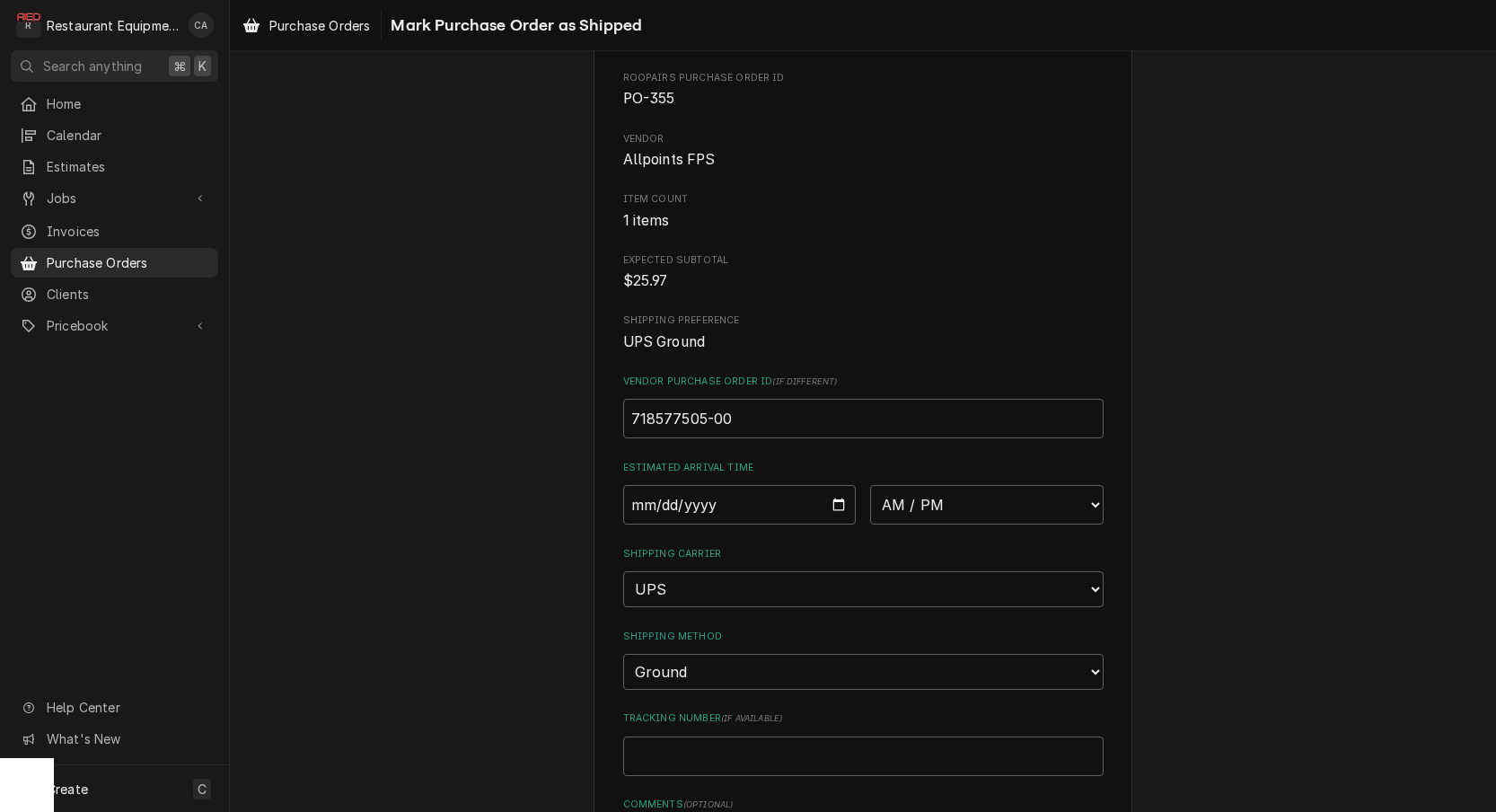
scroll to position [245, 0]
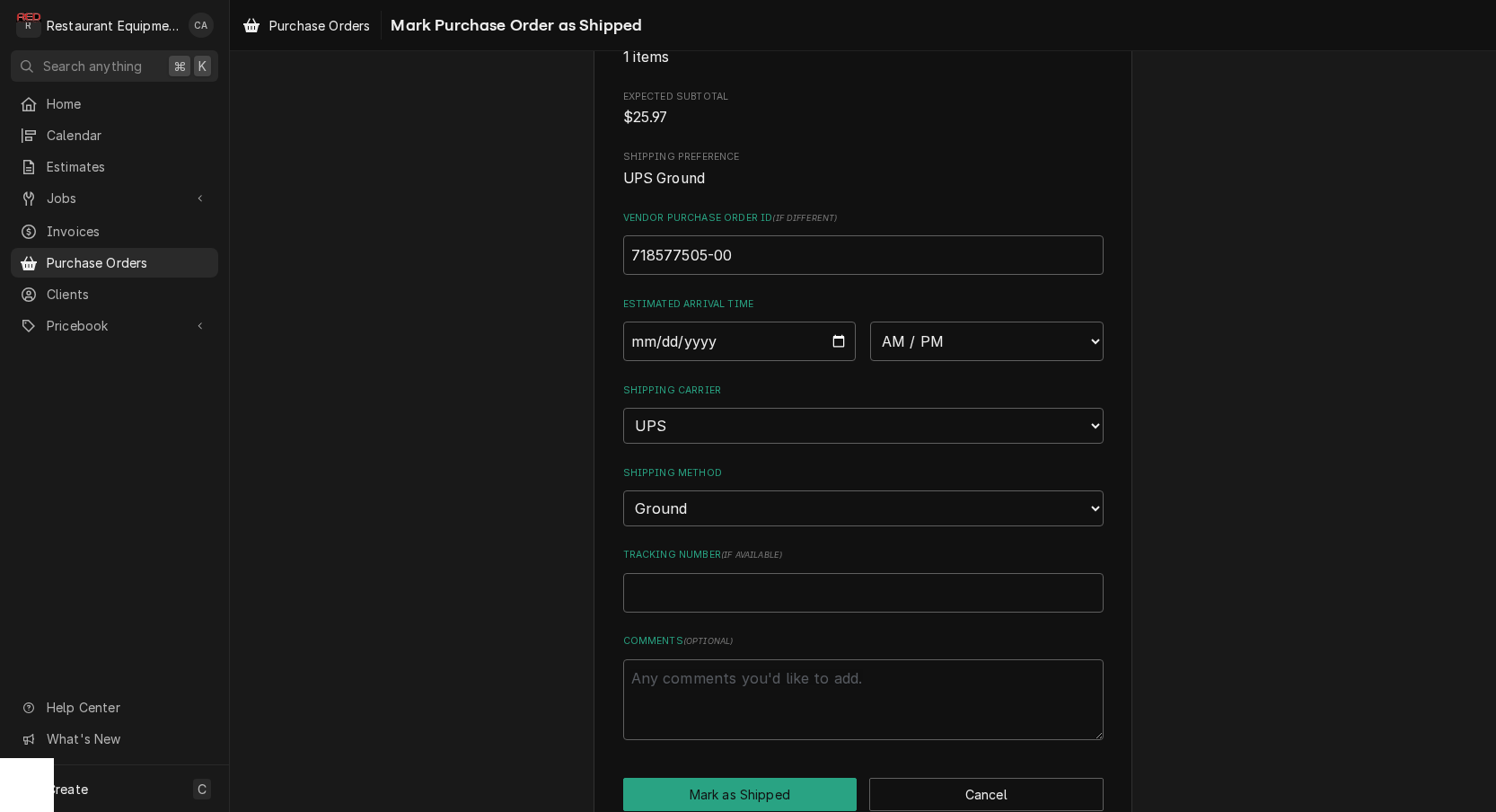
drag, startPoint x: 410, startPoint y: 481, endPoint x: 421, endPoint y: 478, distance: 11.4
click at [421, 478] on div "Please confirm this purchase order has been shipped. Roopairs Purchase Order ID…" at bounding box center [863, 336] width 1266 height 1024
drag, startPoint x: 710, startPoint y: 336, endPoint x: 745, endPoint y: 372, distance: 50.2
click at [711, 336] on input "Date" at bounding box center [740, 341] width 234 height 40
type input "2025-10-06"
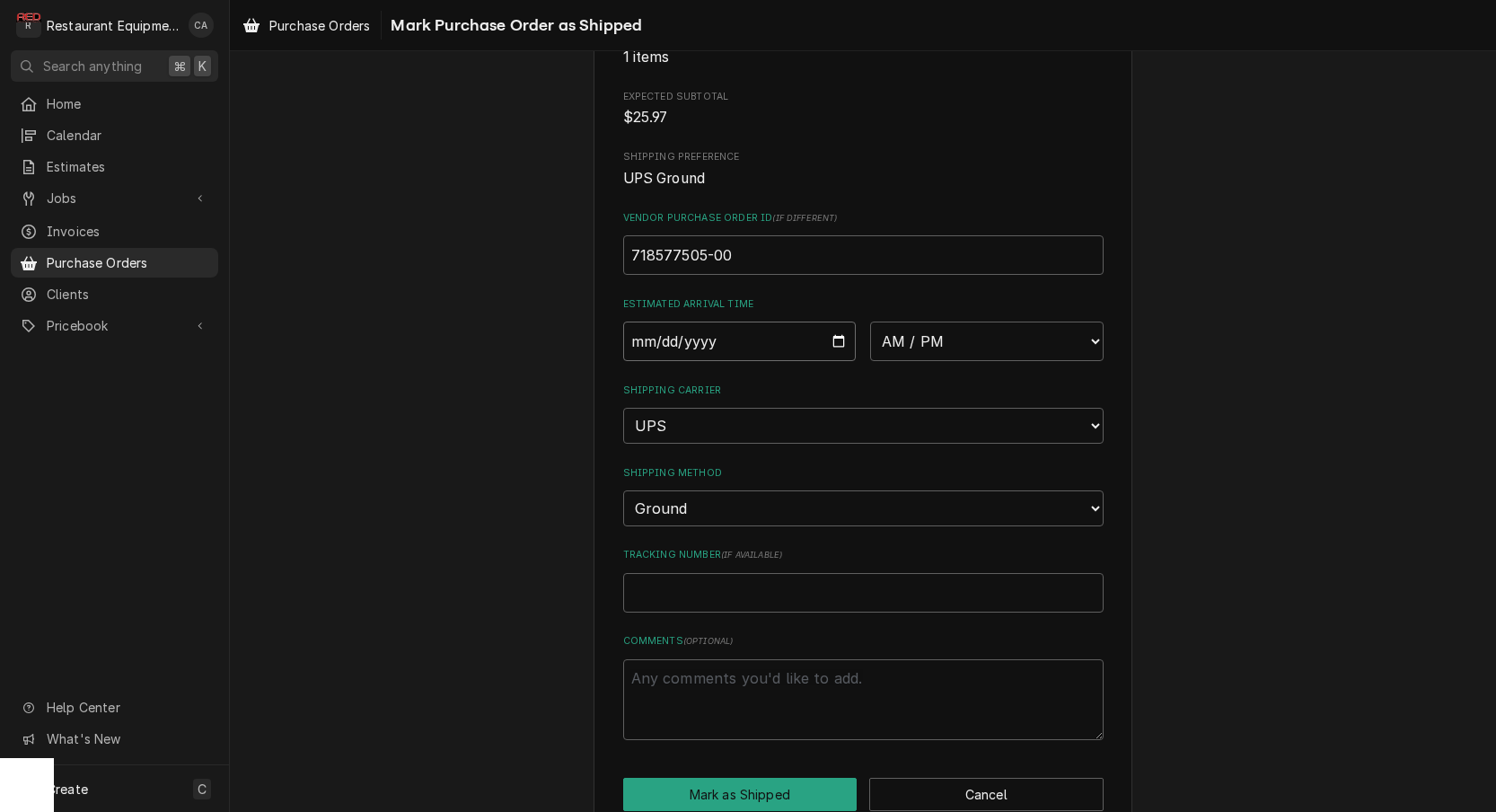
type textarea "x"
select select "14:00:00"
click at [647, 573] on input "Tracking Number ( if available )" at bounding box center [864, 592] width 480 height 40
click at [667, 573] on input "Tracking Number ( if available )" at bounding box center [864, 592] width 480 height 40
paste input "1ZV53D990307568628"
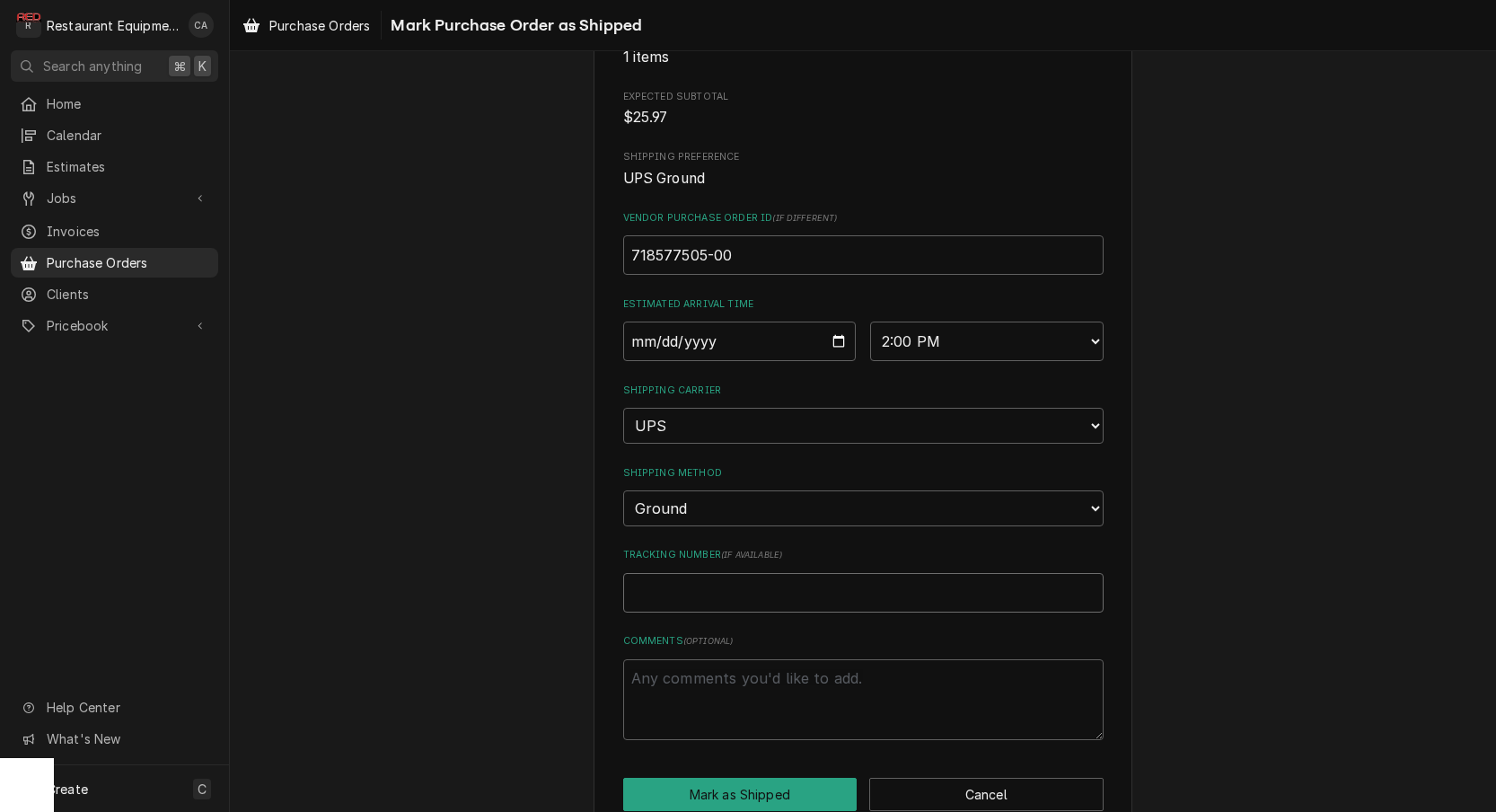
type textarea "x"
type input "1ZV53D990307568628"
click at [725, 778] on button "Mark as Shipped" at bounding box center [741, 794] width 235 height 33
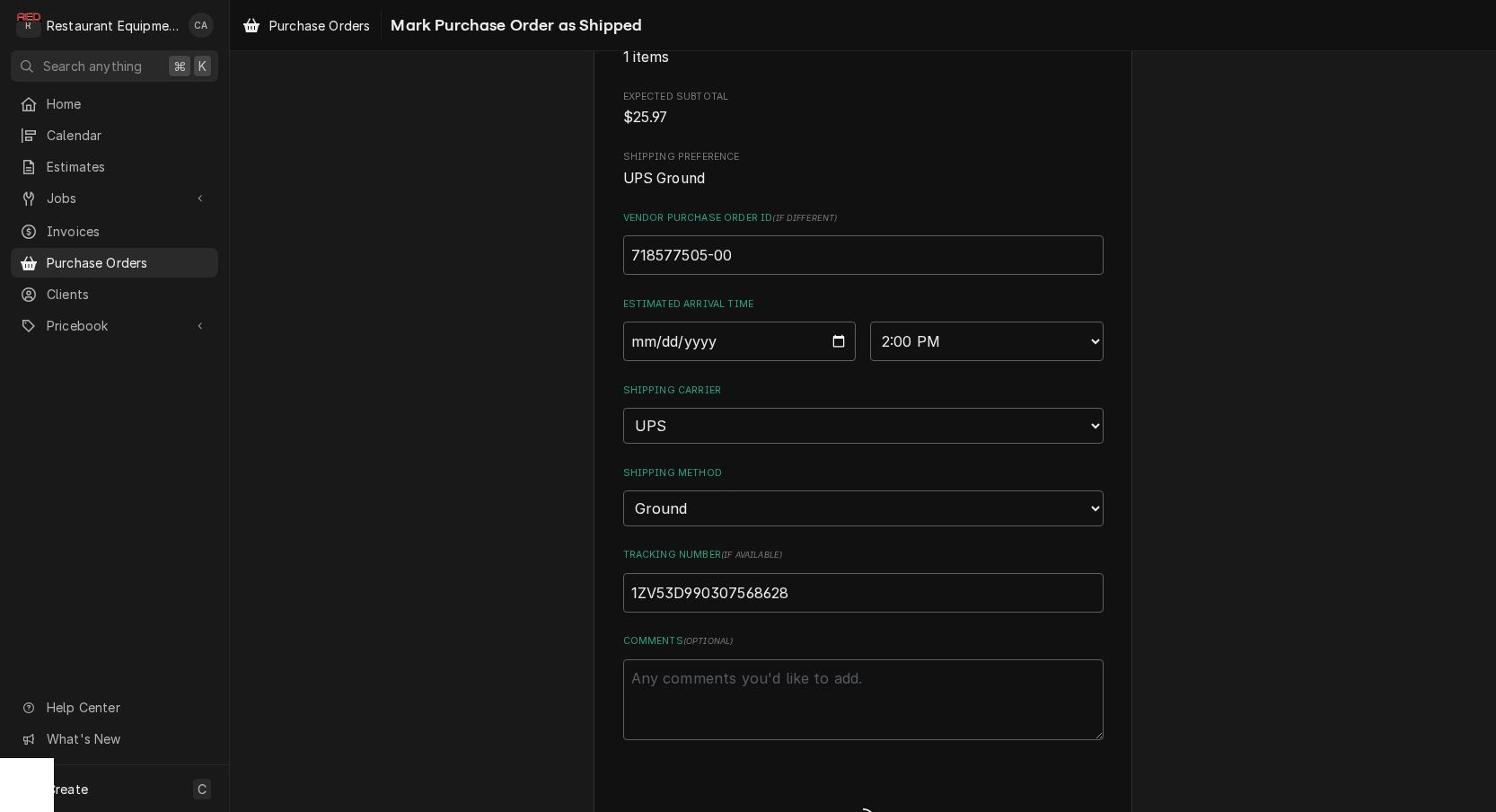
type textarea "x"
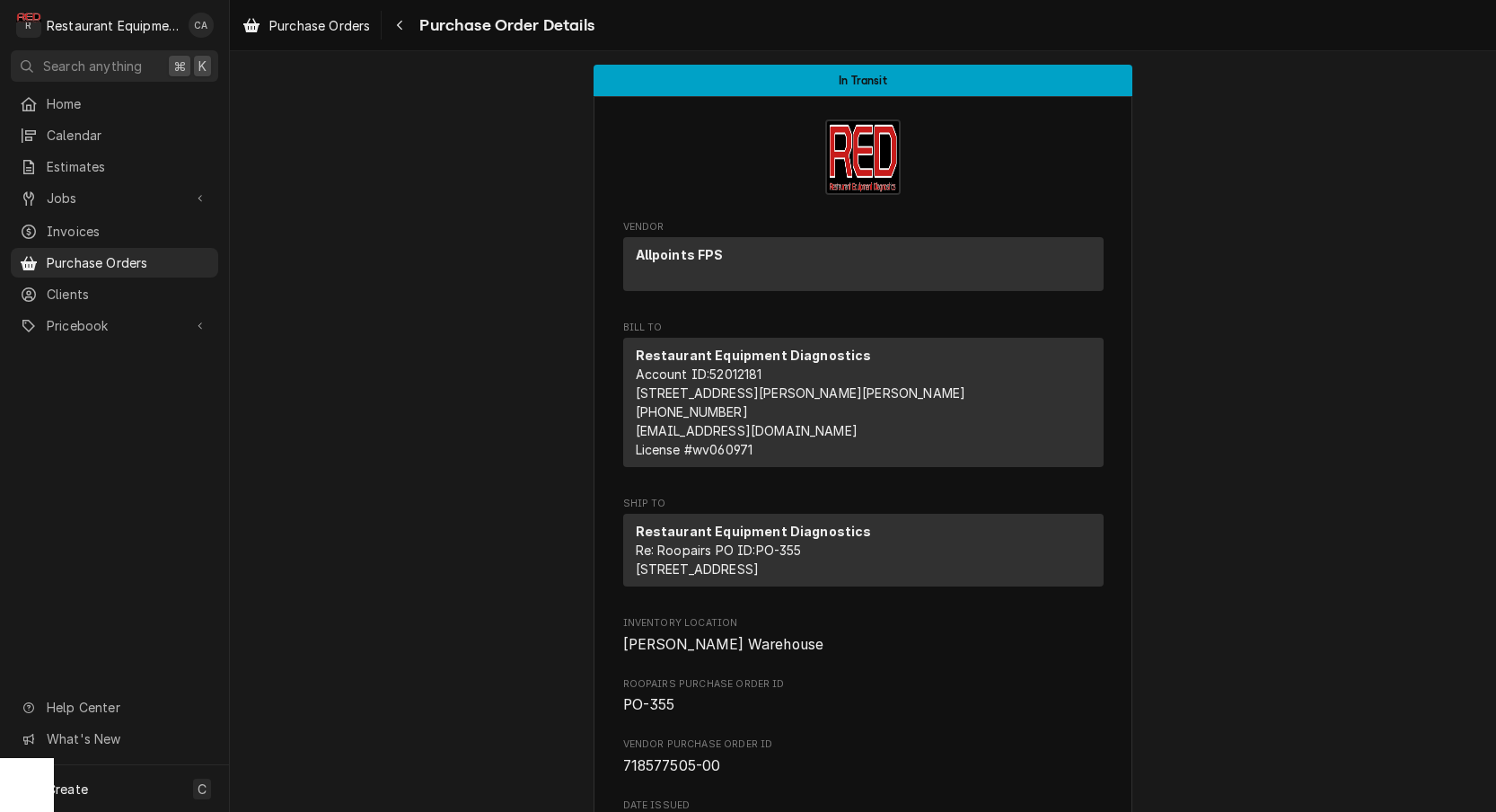
drag, startPoint x: 424, startPoint y: 584, endPoint x: 550, endPoint y: 581, distance: 126.0
click at [352, 17] on span "Purchase Orders" at bounding box center [320, 25] width 101 height 18
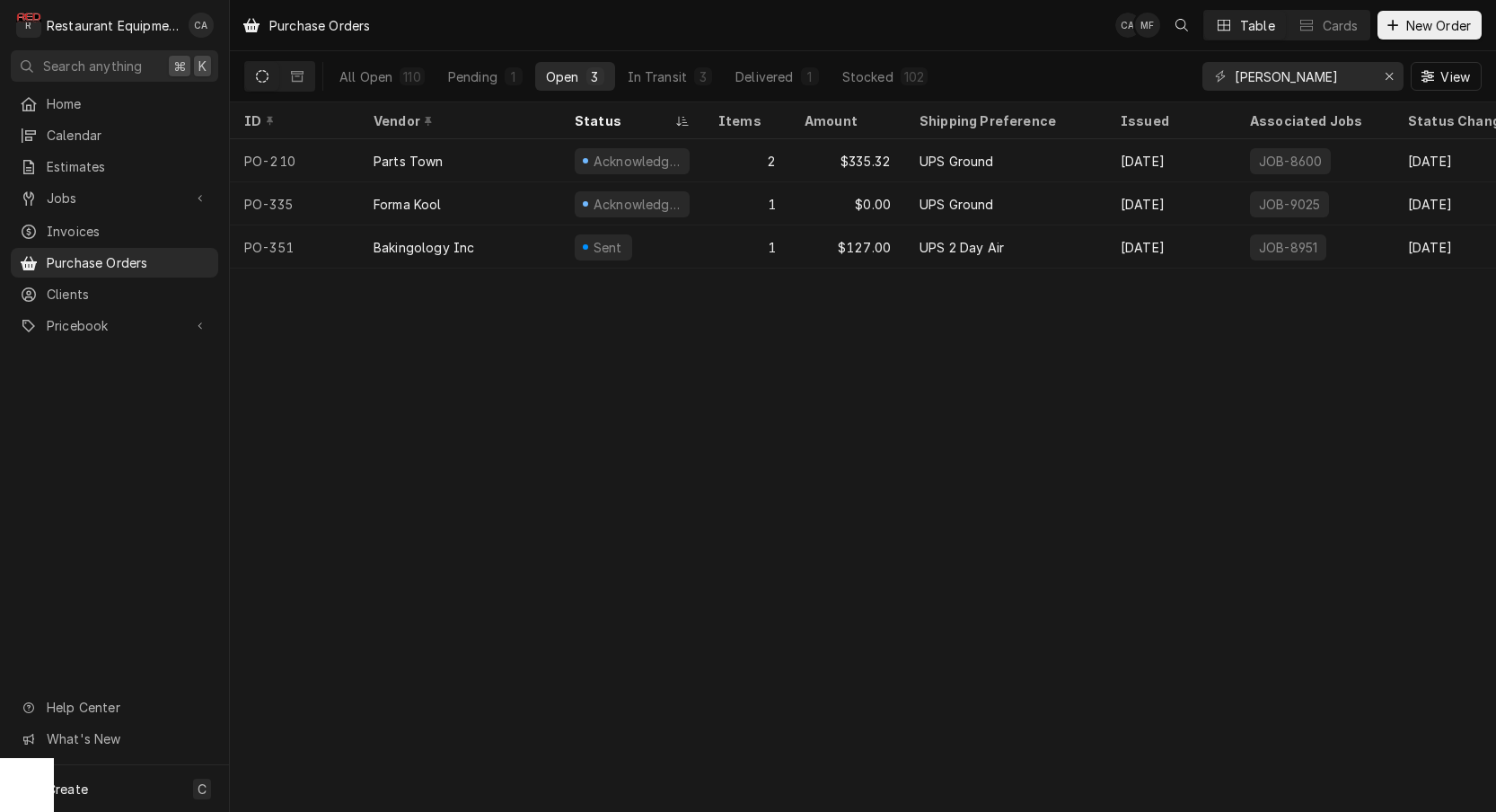
click at [606, 353] on div "Purchase Orders CA MF Table Cards New Order All Open 110 Pending 1 Open 3 In Tr…" at bounding box center [863, 406] width 1266 height 812
click at [469, 18] on div "Purchase Orders CA MF Table Cards New Order" at bounding box center [863, 25] width 1266 height 50
click at [1388, 80] on icon "Erase input" at bounding box center [1390, 77] width 10 height 13
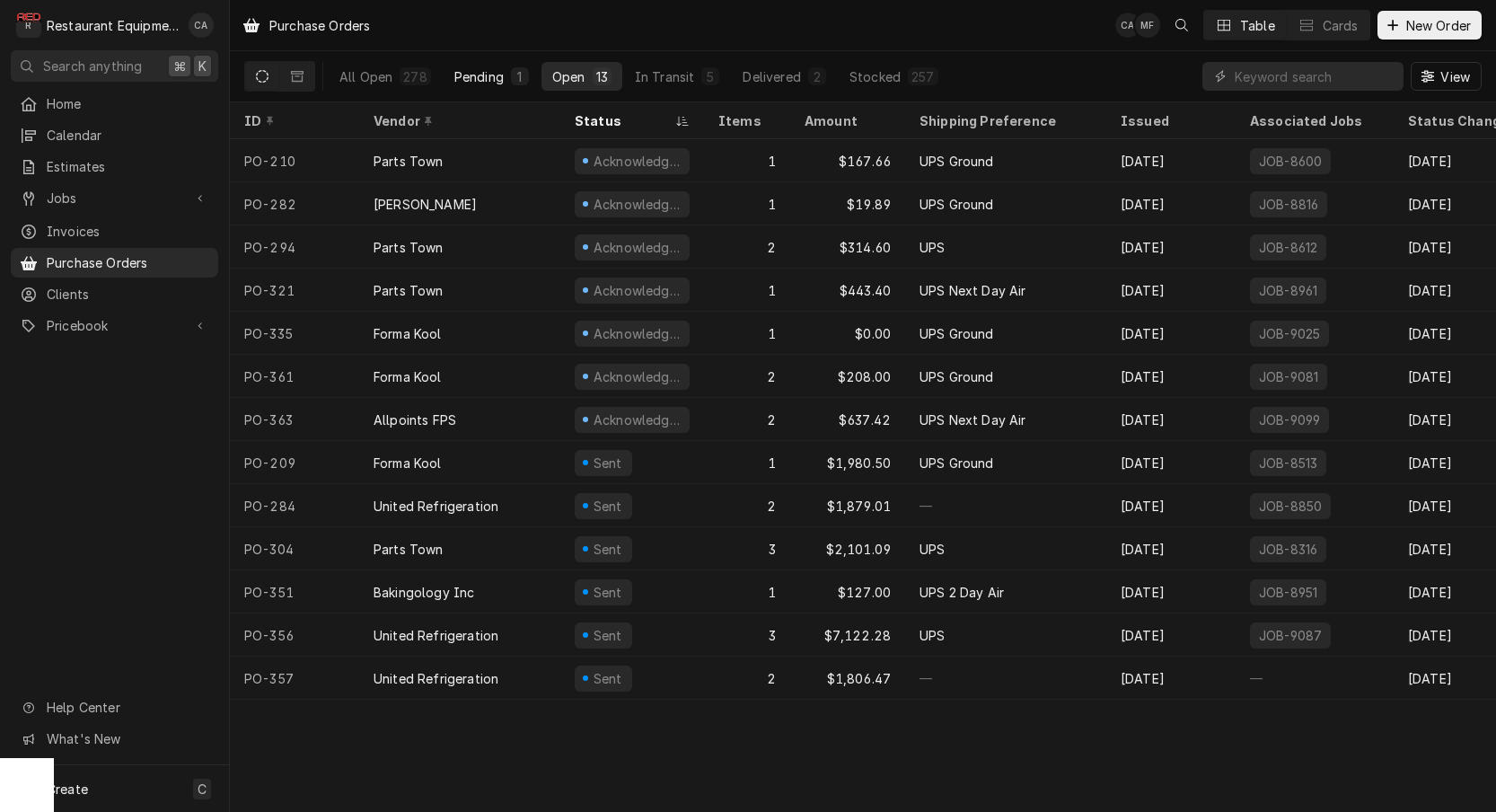
click at [496, 77] on div "Pending" at bounding box center [479, 77] width 49 height 18
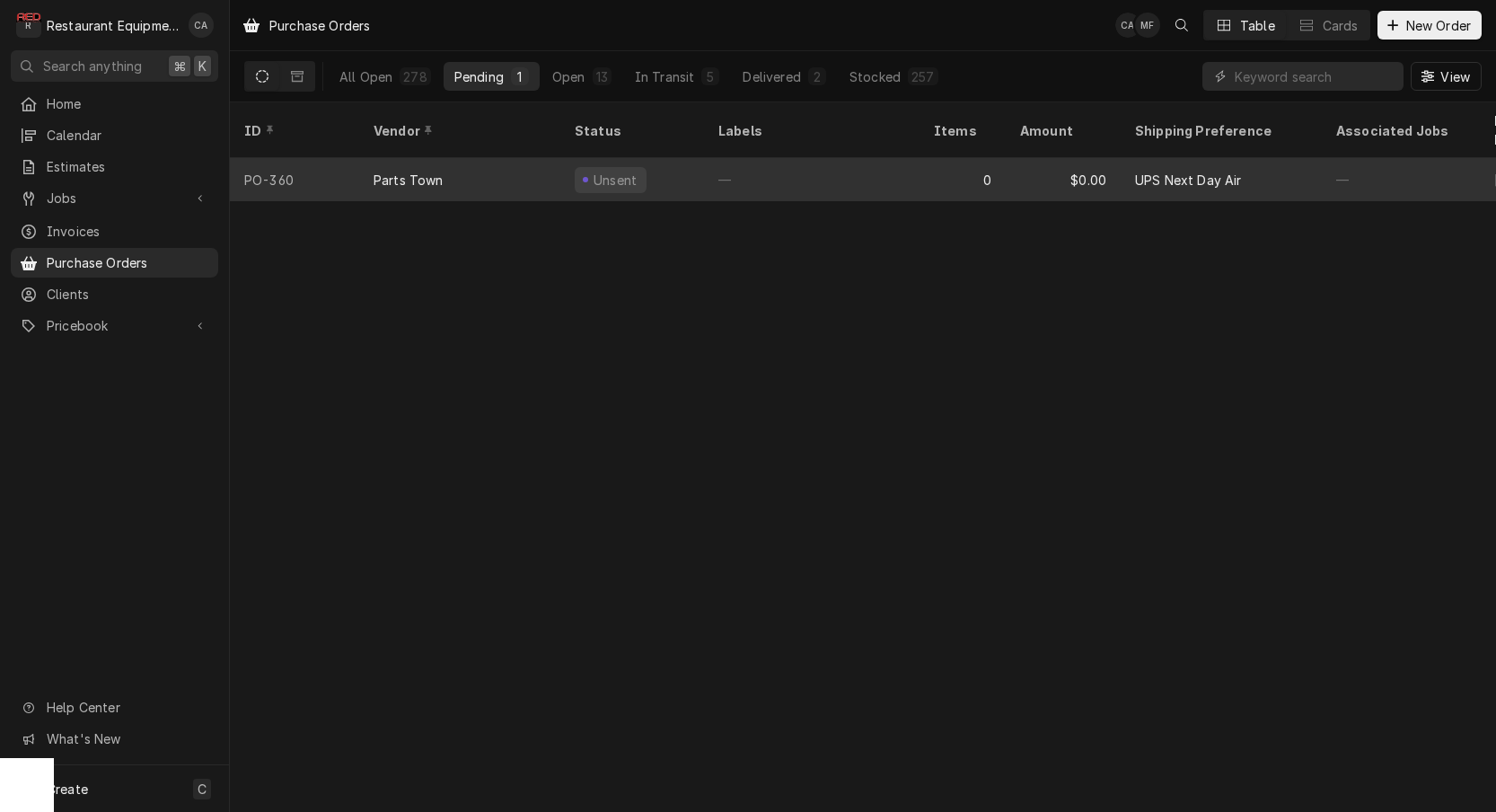
click at [520, 173] on div "Parts Town" at bounding box center [460, 179] width 201 height 43
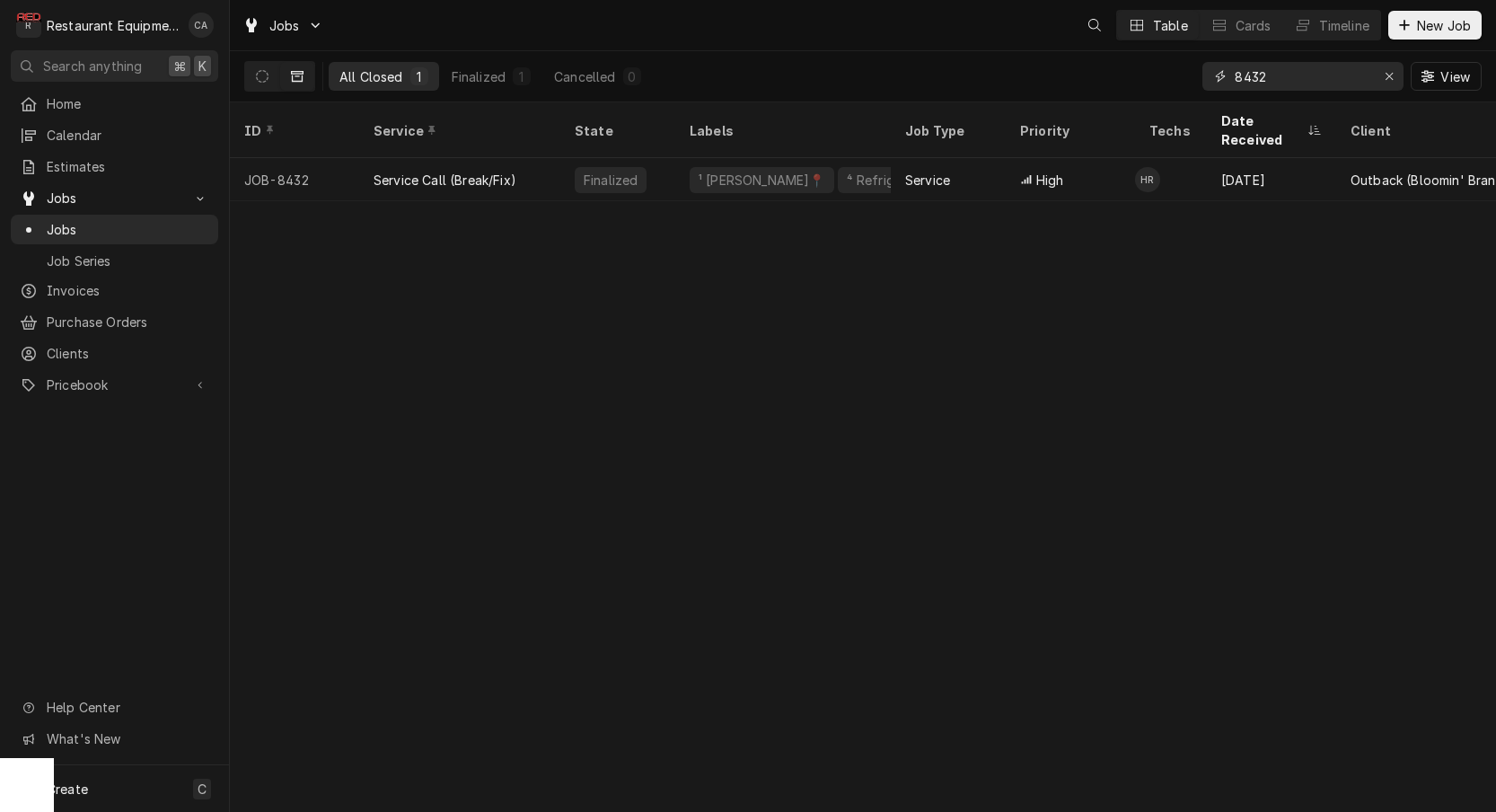
click at [1324, 80] on input "8432" at bounding box center [1302, 76] width 135 height 29
drag, startPoint x: 1290, startPoint y: 76, endPoint x: 1136, endPoint y: 76, distance: 154.0
click at [1137, 76] on div "All Closed 1 Finalized 1 Cancelled 0 9020 View" at bounding box center [862, 76] width 1237 height 50
type input "8704"
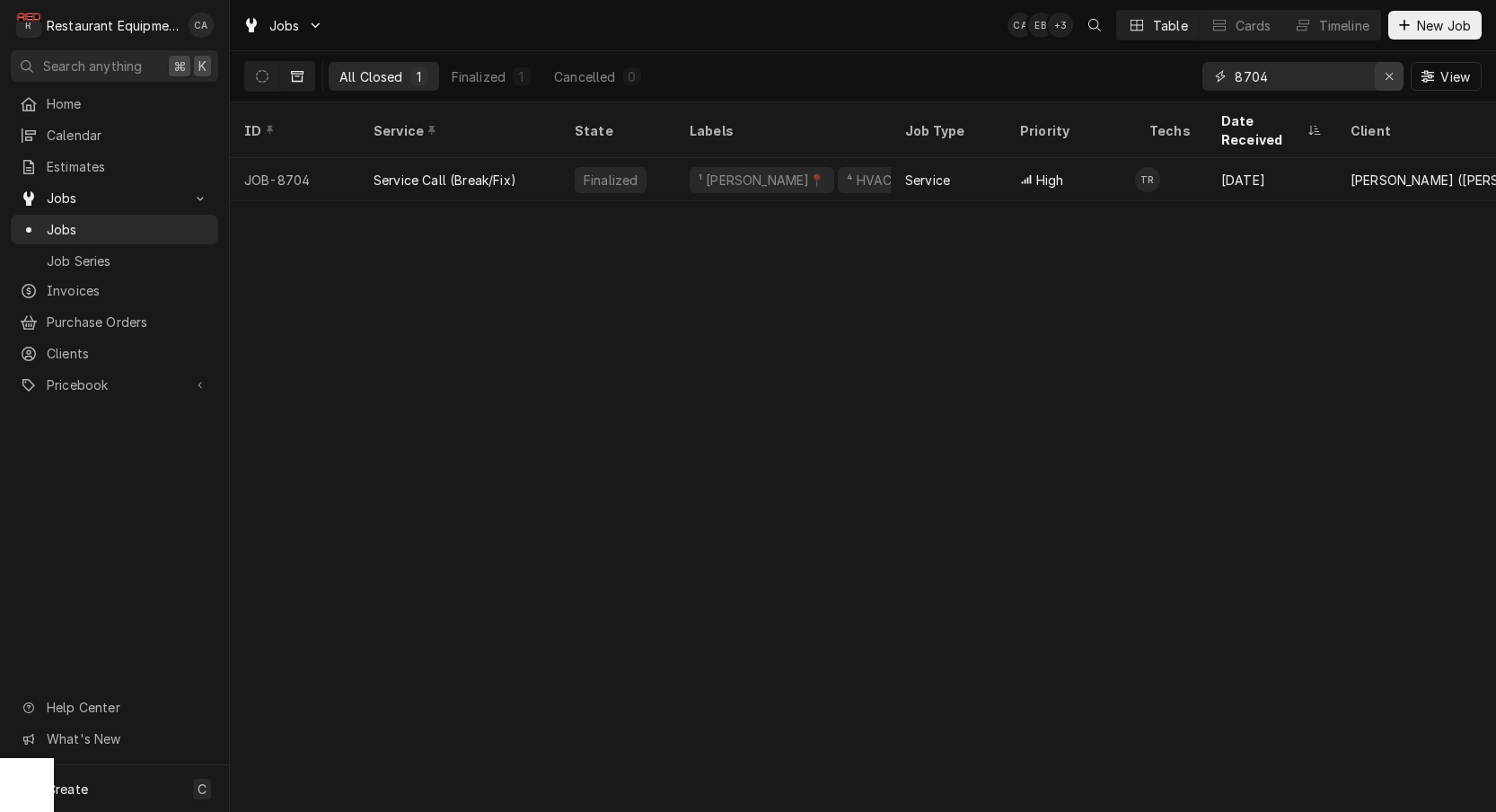
click at [1393, 80] on icon "Erase input" at bounding box center [1390, 77] width 10 height 13
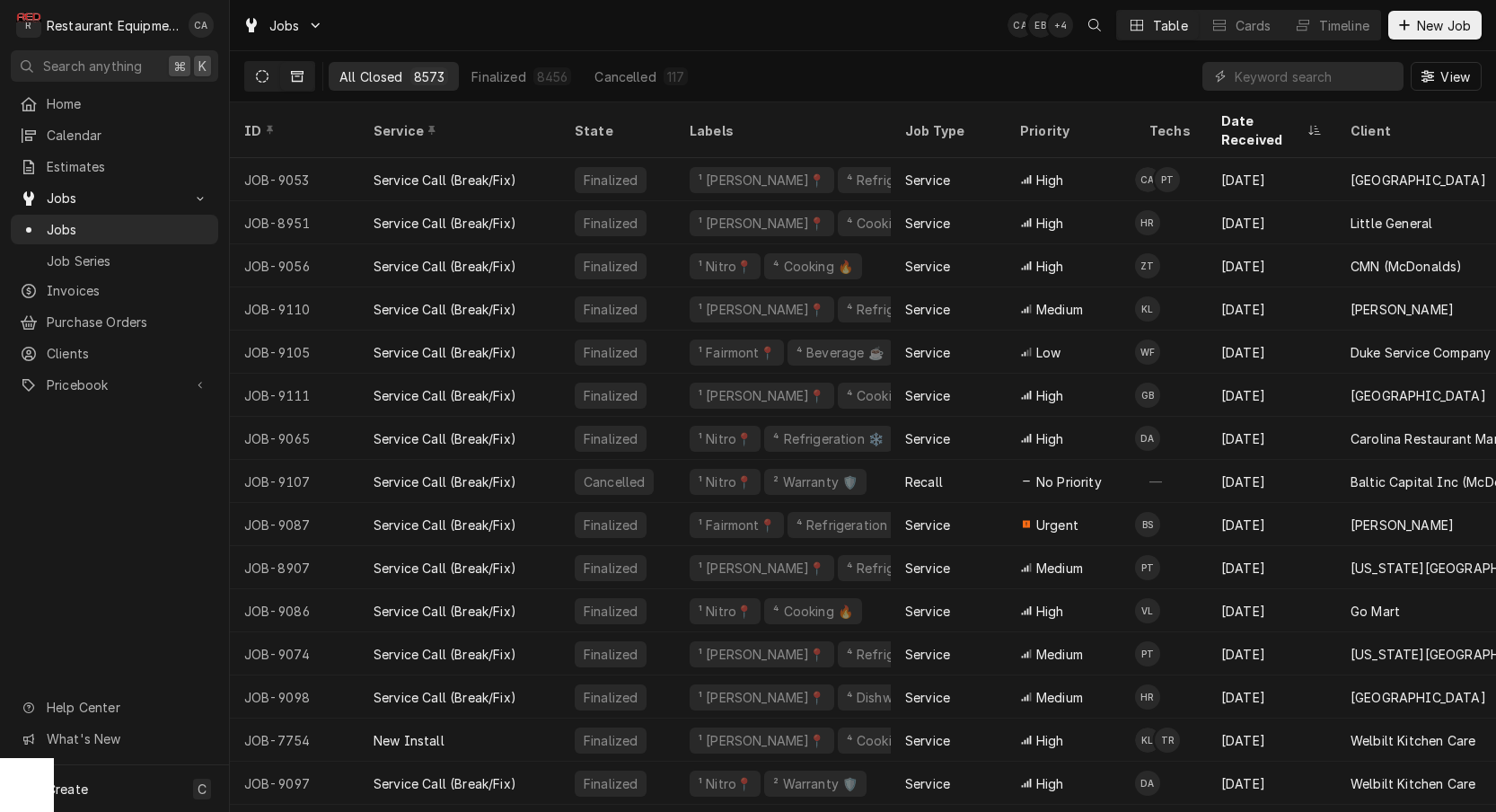
click at [261, 82] on button "Dynamic Content Wrapper" at bounding box center [261, 76] width 34 height 29
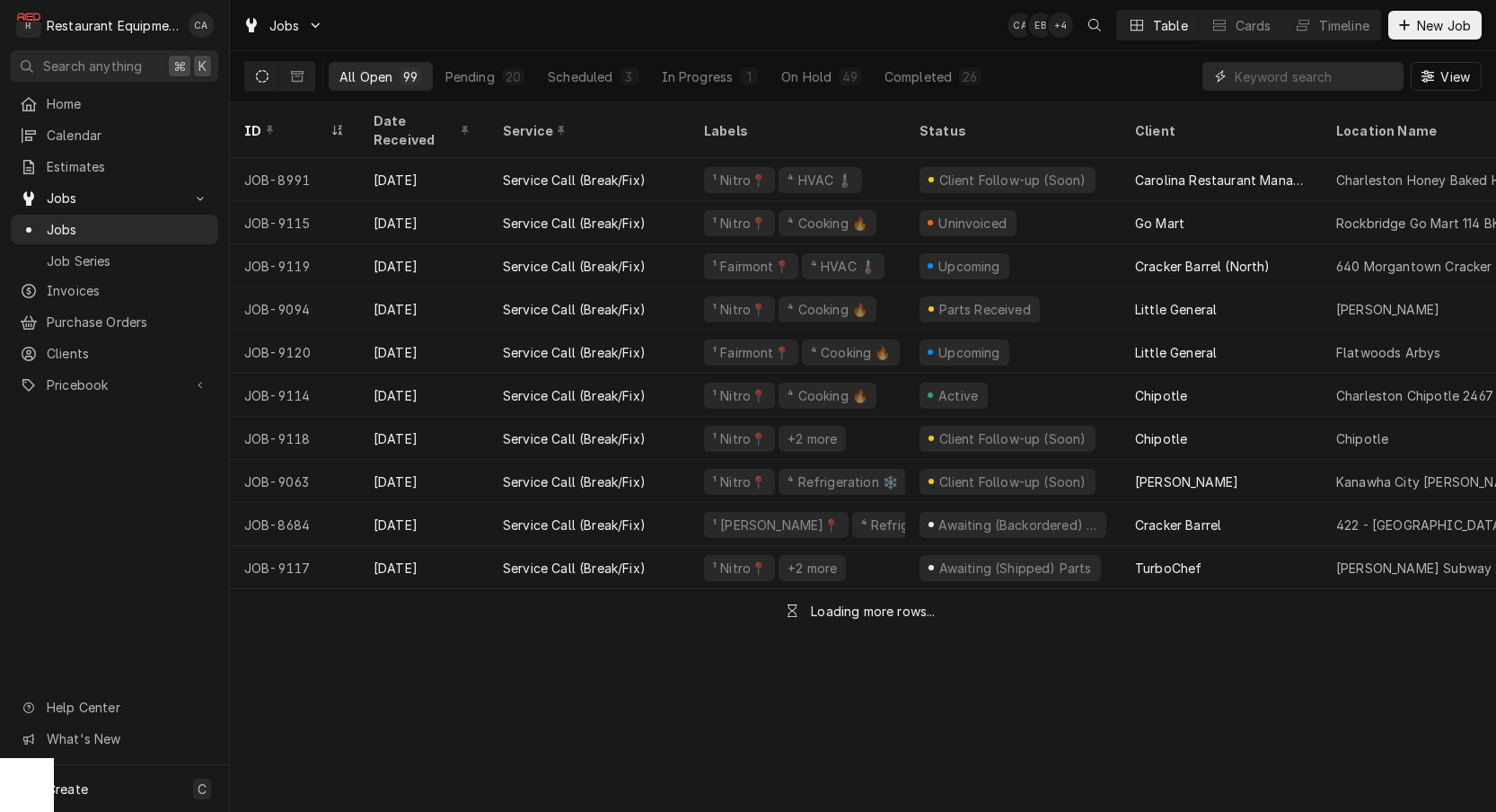
click at [1299, 75] on input "Dynamic Content Wrapper" at bounding box center [1314, 76] width 160 height 29
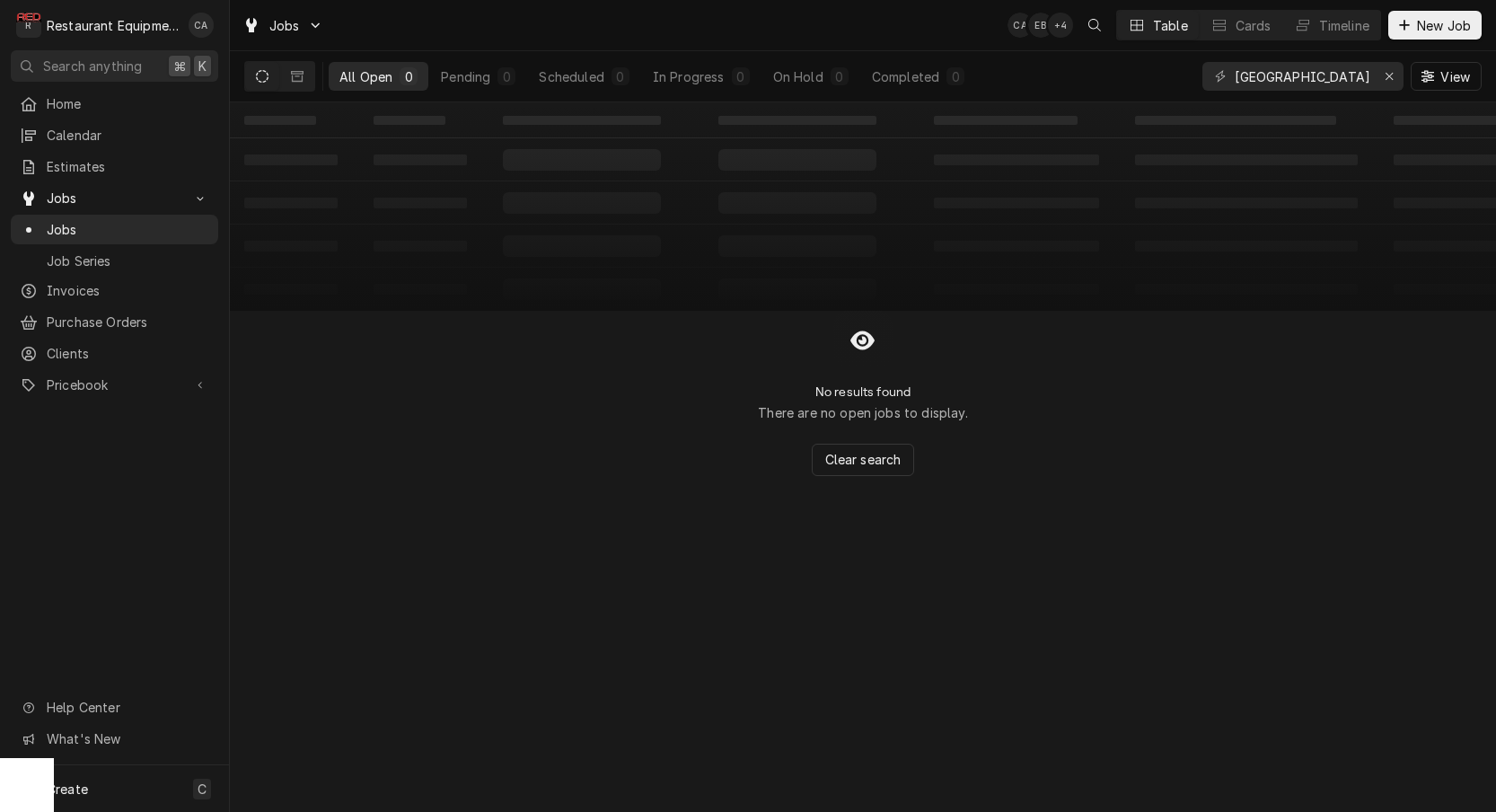
click at [423, 583] on div "‌ ‌ ‌ ‌ ‌ ‌ ‌ ‌ ‌ ‌ ‌ ‌ ‌ ‌ ‌ ‌ ‌ ‌ ‌ ‌ ‌ ‌ ‌ ‌ ‌ ‌ ‌ ‌ ‌ ‌ ‌ ‌ ‌ ‌ ‌ ‌ ‌ ‌ ‌ ‌…" at bounding box center [863, 457] width 1266 height 709
drag, startPoint x: 1311, startPoint y: 74, endPoint x: 1177, endPoint y: 72, distance: 134.0
click at [1177, 72] on div "All Open 0 Pending 0 Scheduled 0 In Progress 0 On Hold 0 Completed 0 bristol Vi…" at bounding box center [862, 76] width 1237 height 50
type input "wendy"
click at [543, 33] on div "Jobs CA EB + 4 Table Cards Timeline New Job" at bounding box center [863, 25] width 1266 height 50
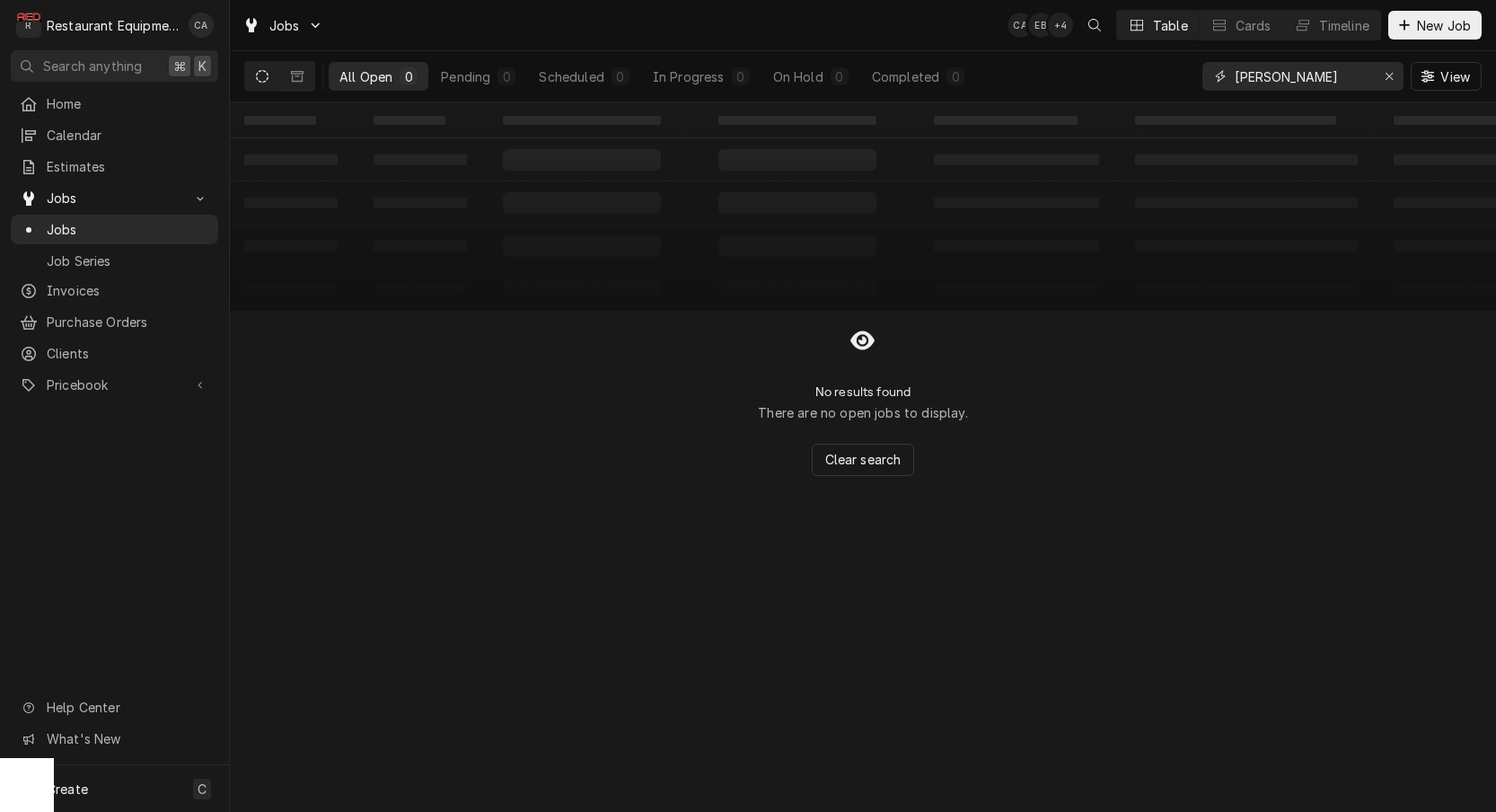
drag, startPoint x: 1307, startPoint y: 79, endPoint x: 1216, endPoint y: 73, distance: 91.2
click at [1216, 73] on div "wendy" at bounding box center [1303, 76] width 201 height 29
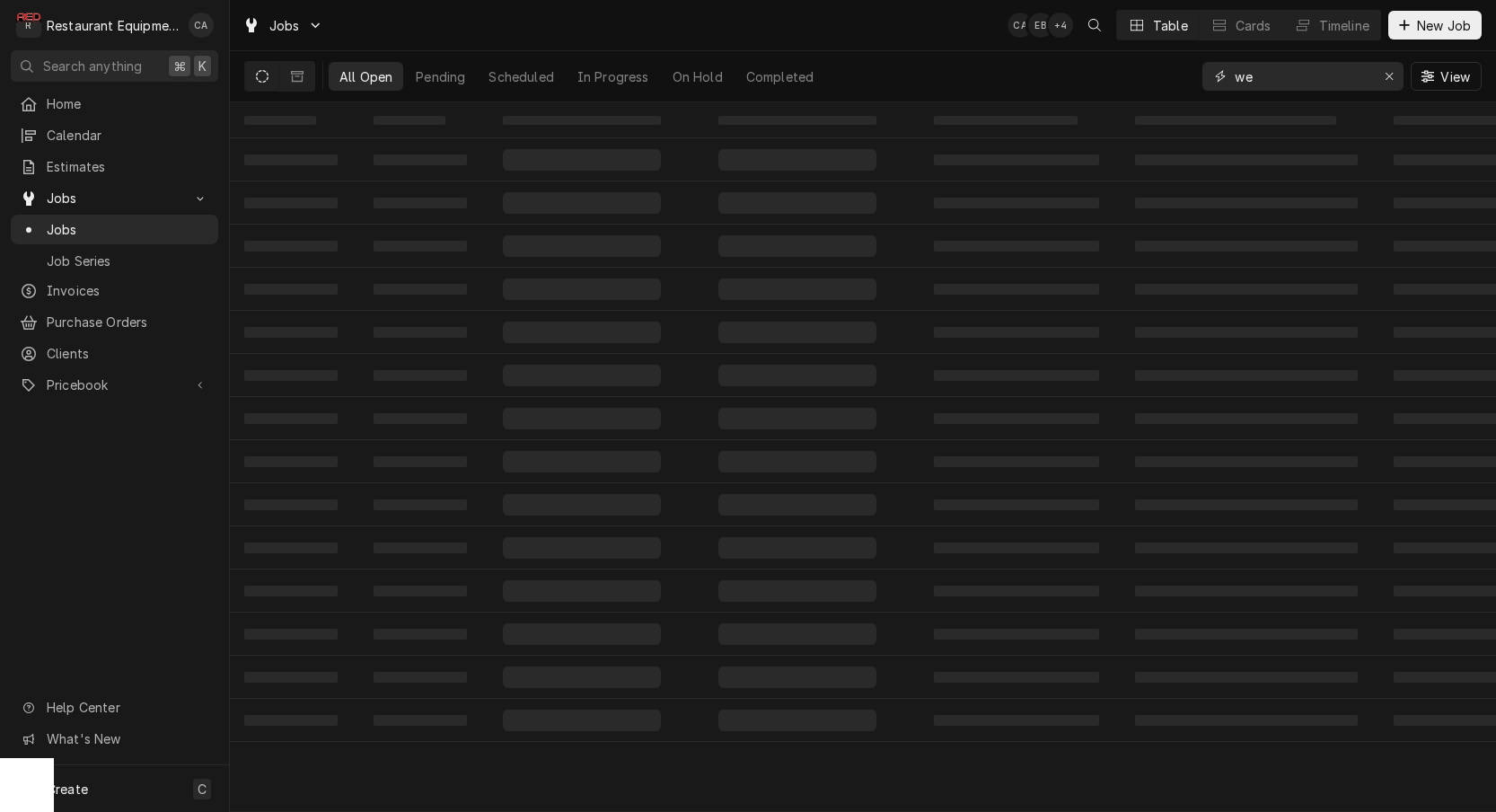
type input "w"
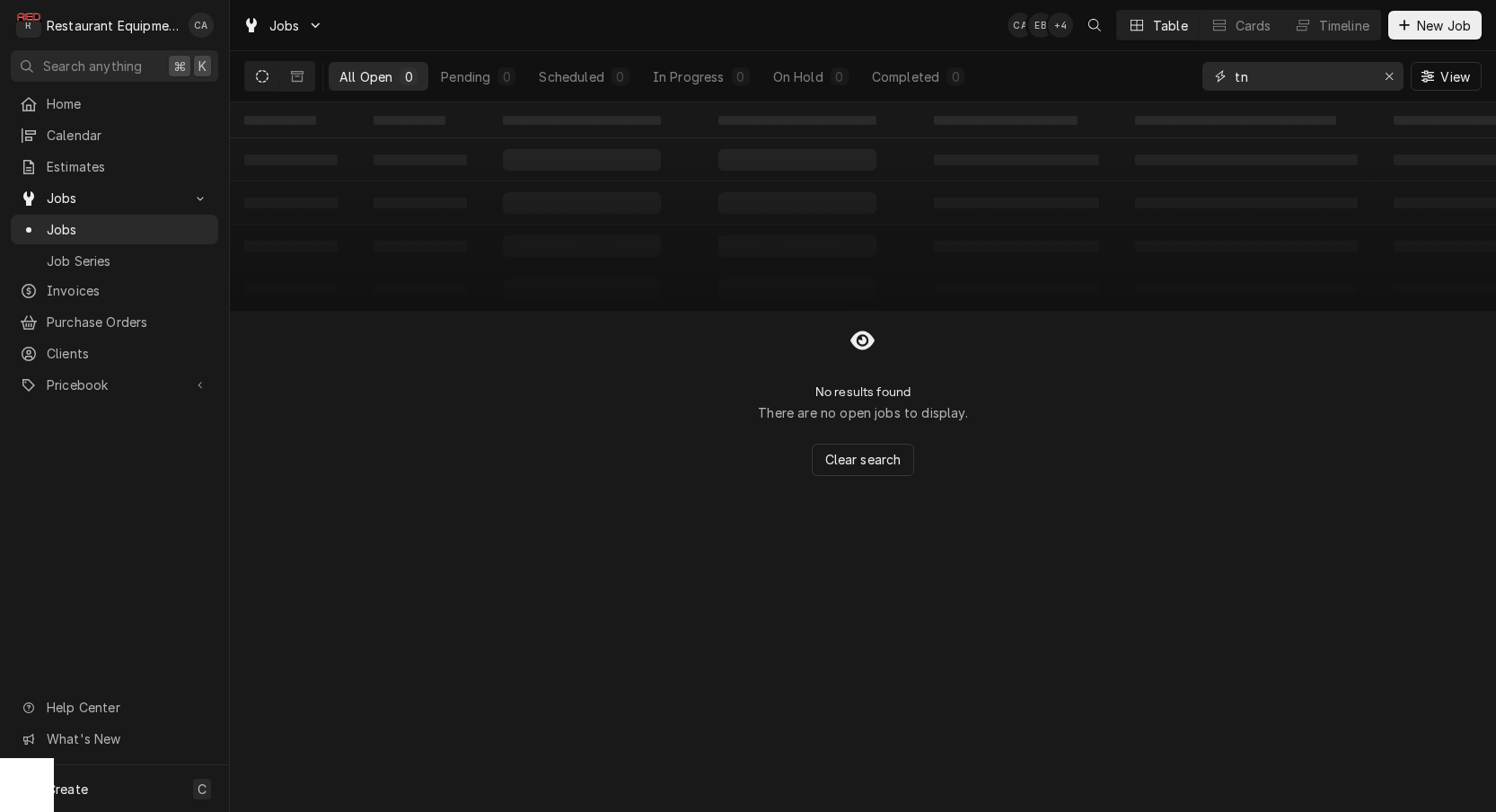
type input "t"
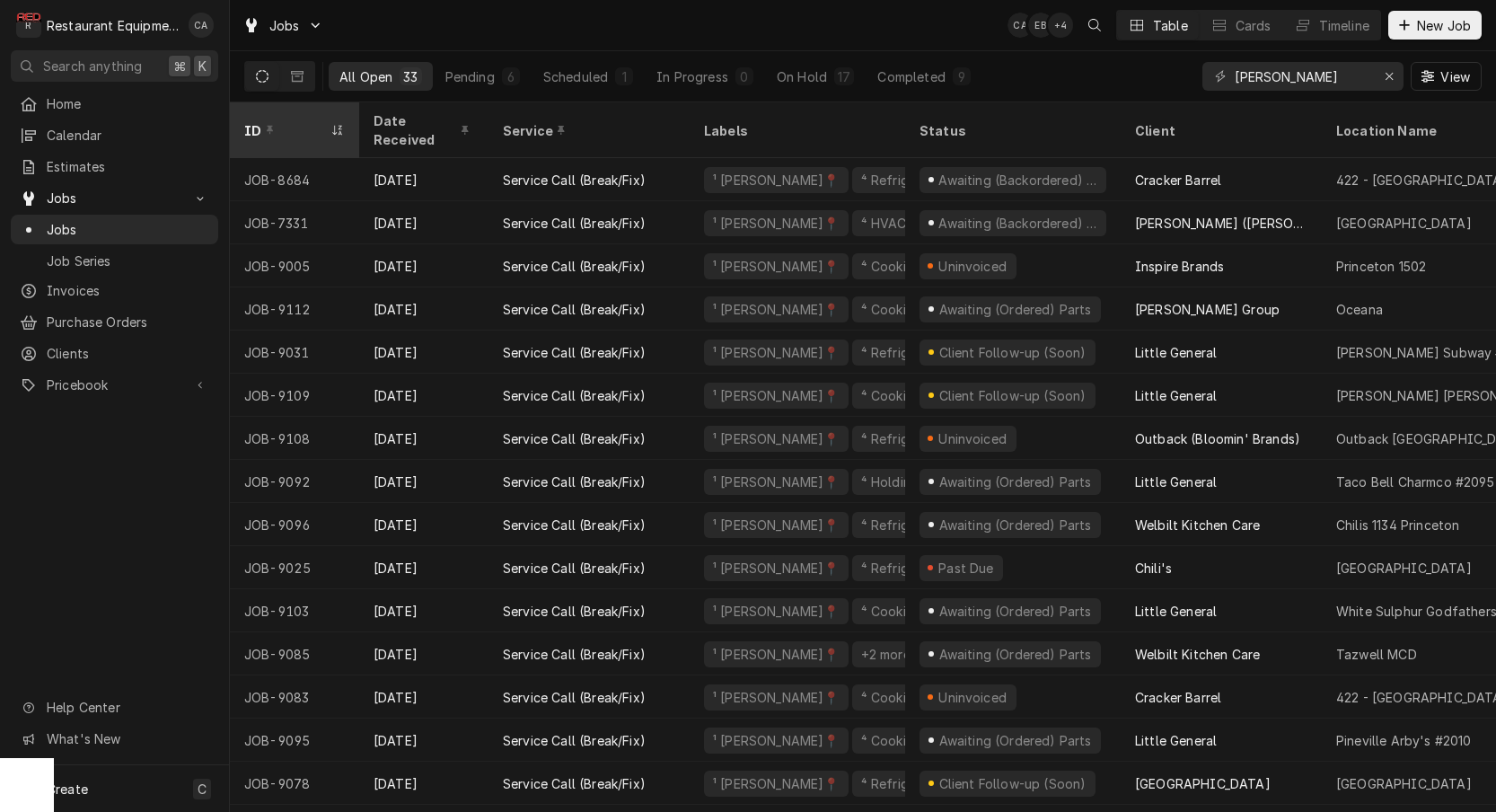
click at [310, 121] on div "ID" at bounding box center [285, 130] width 82 height 18
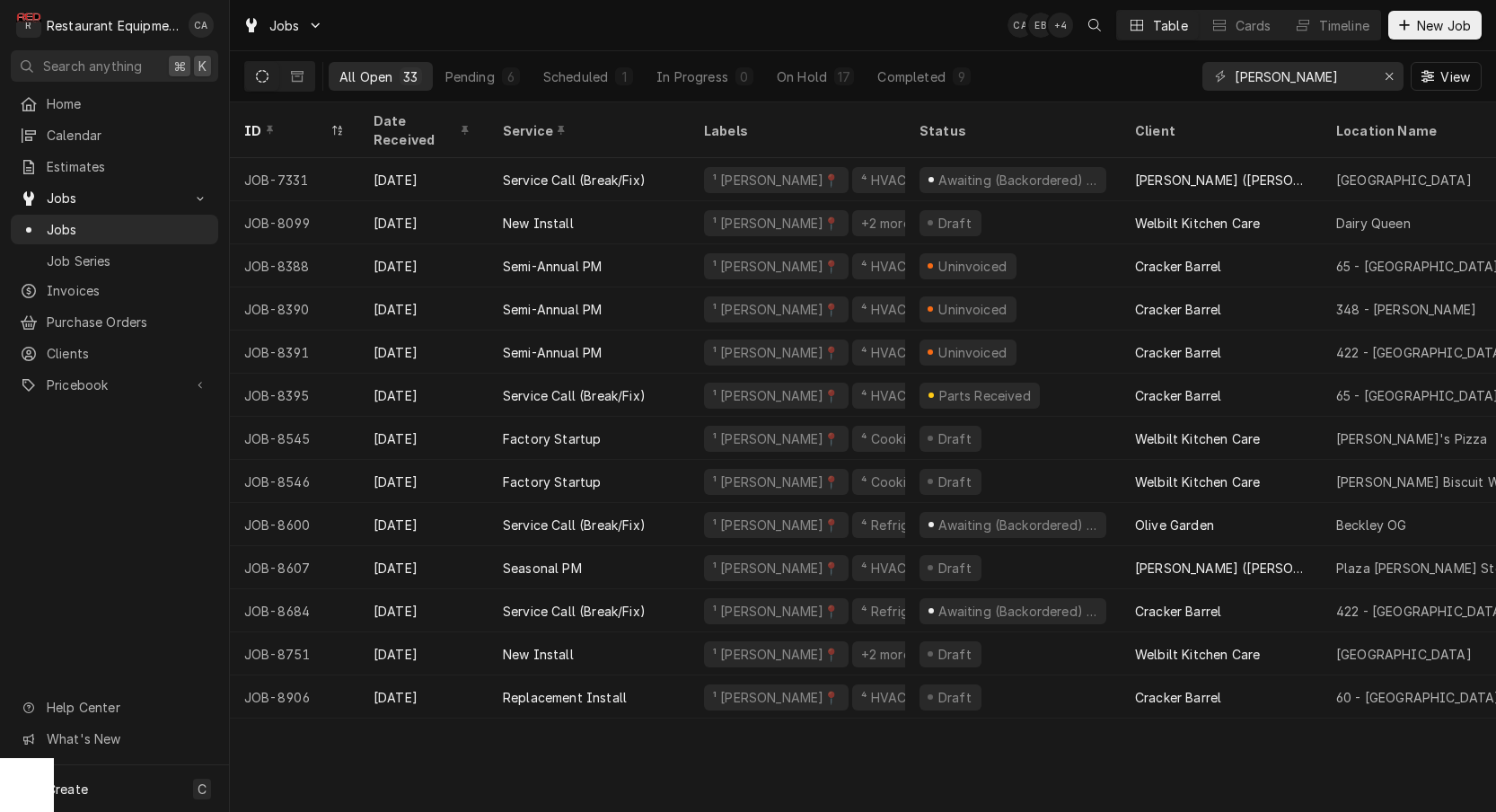
click at [306, 121] on div "ID" at bounding box center [285, 130] width 82 height 18
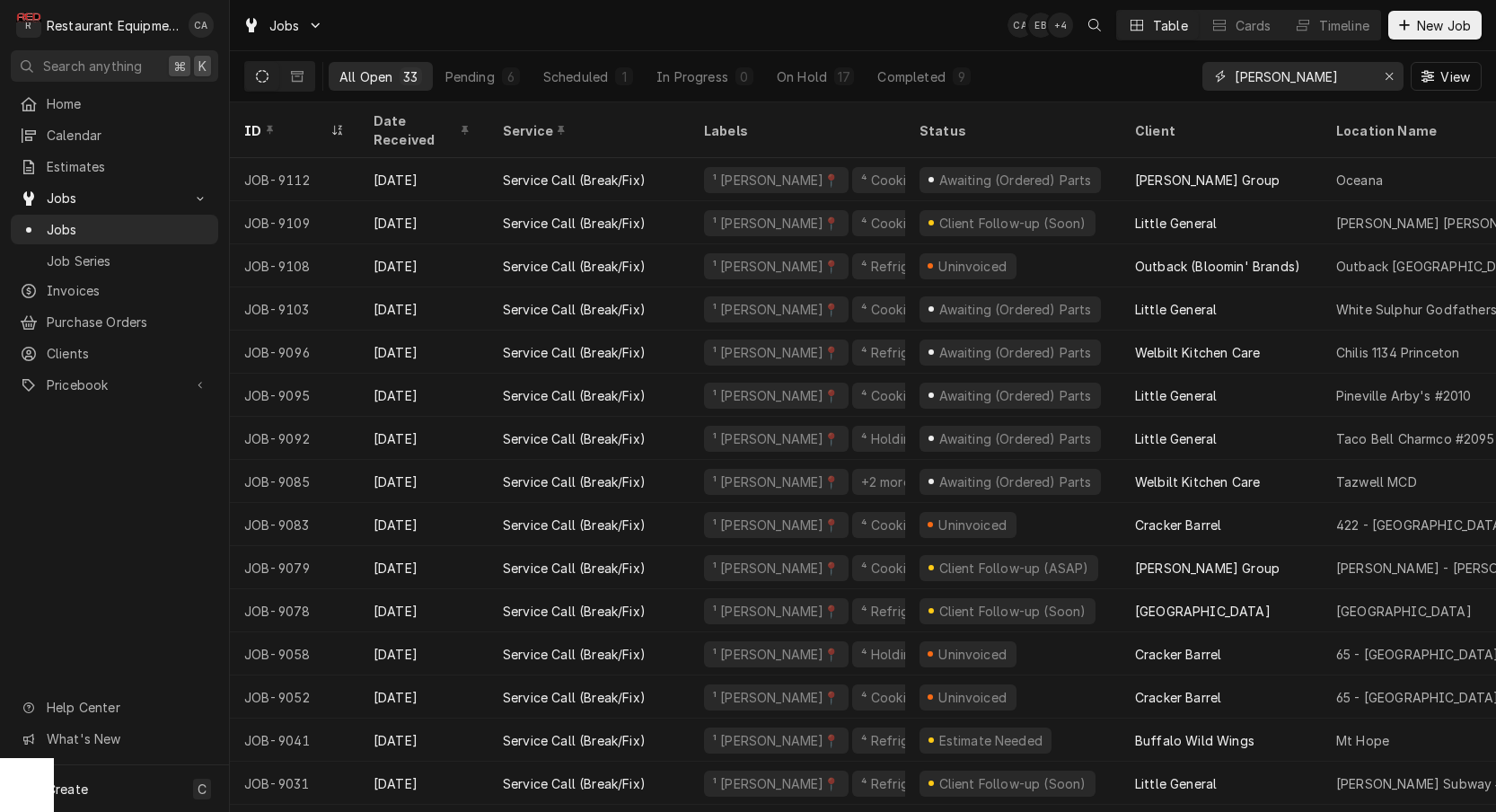
drag, startPoint x: 1306, startPoint y: 73, endPoint x: 1145, endPoint y: 61, distance: 161.4
click at [1145, 61] on div "All Open 33 Pending 6 Scheduled 1 In Progress 0 On Hold 17 Completed 9 beckley …" at bounding box center [862, 76] width 1237 height 50
type input "9084"
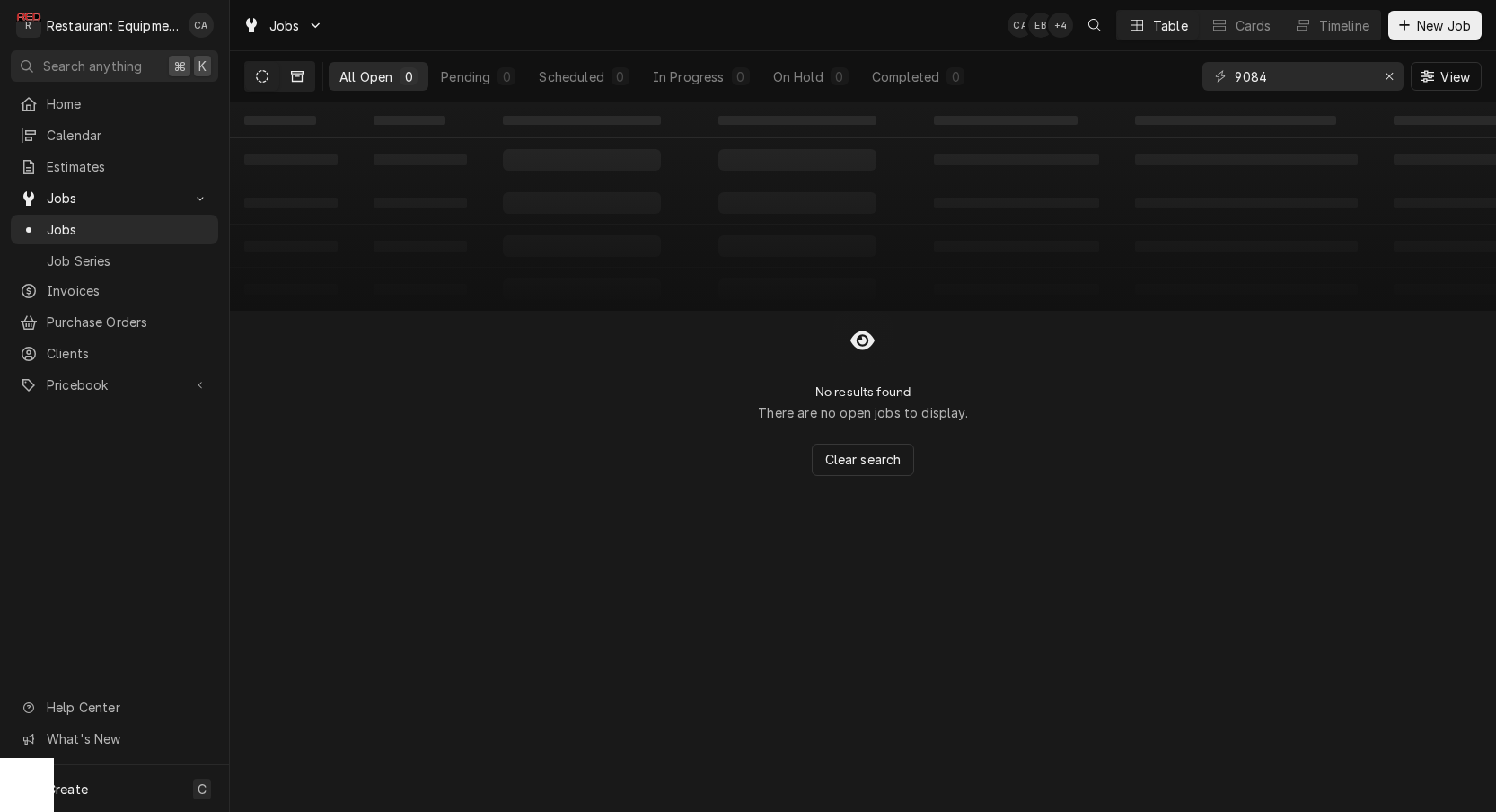
click at [302, 86] on button "Dynamic Content Wrapper" at bounding box center [297, 76] width 34 height 29
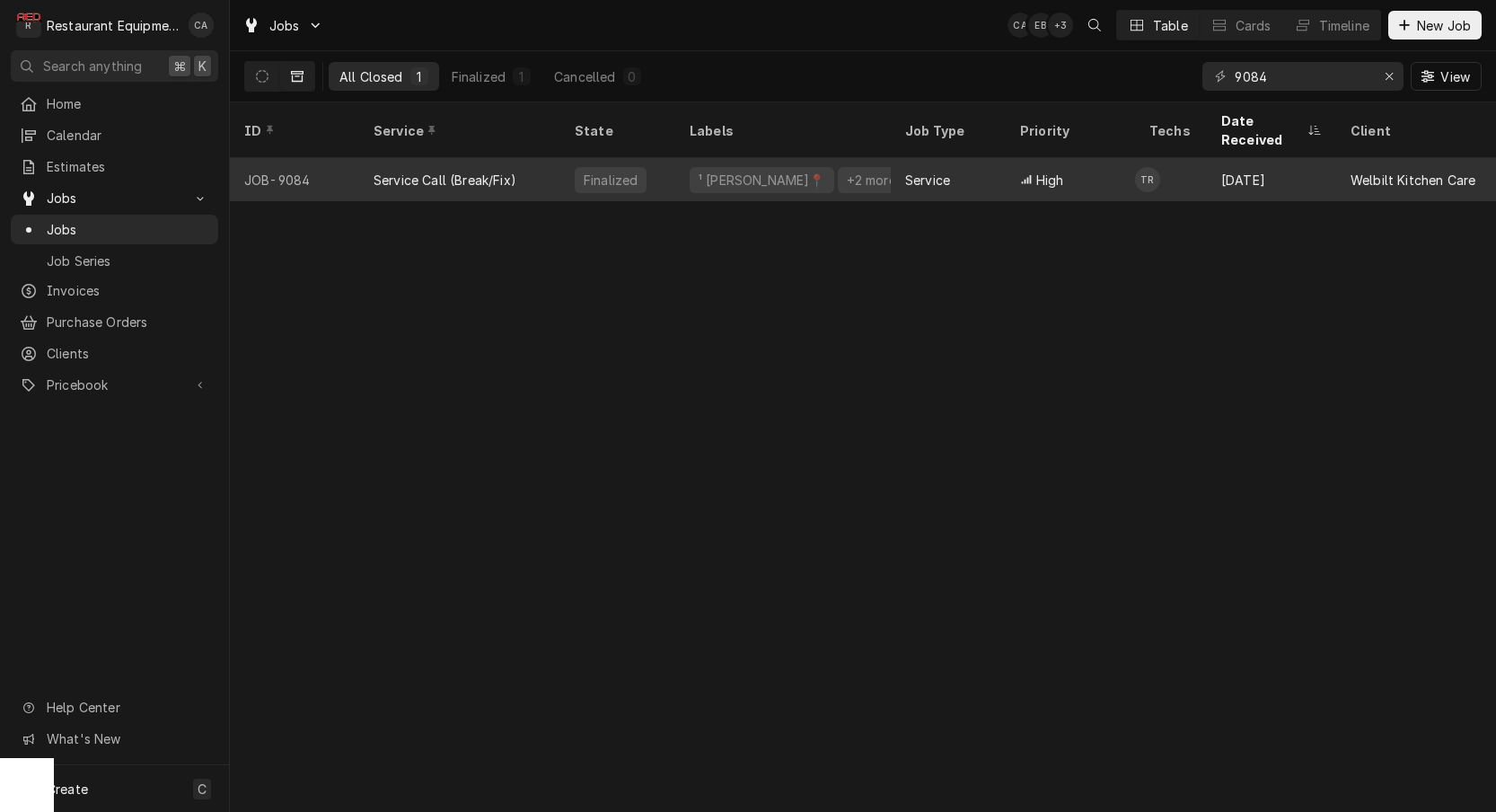
click at [601, 171] on div "Finalized" at bounding box center [611, 180] width 57 height 18
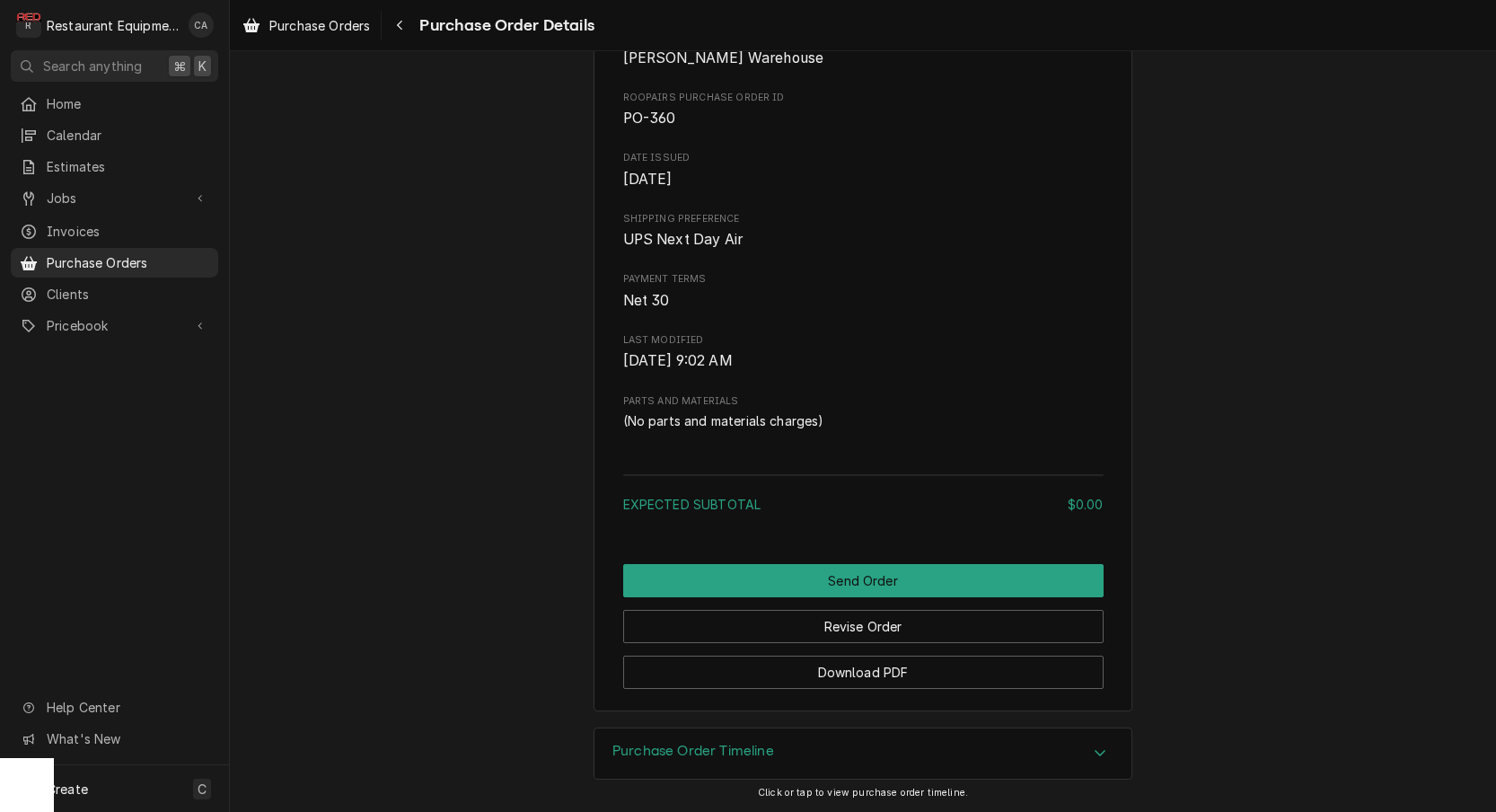
drag, startPoint x: 699, startPoint y: 756, endPoint x: 580, endPoint y: 669, distance: 147.4
click at [696, 754] on h3 "Purchase Order Timeline" at bounding box center [693, 751] width 162 height 17
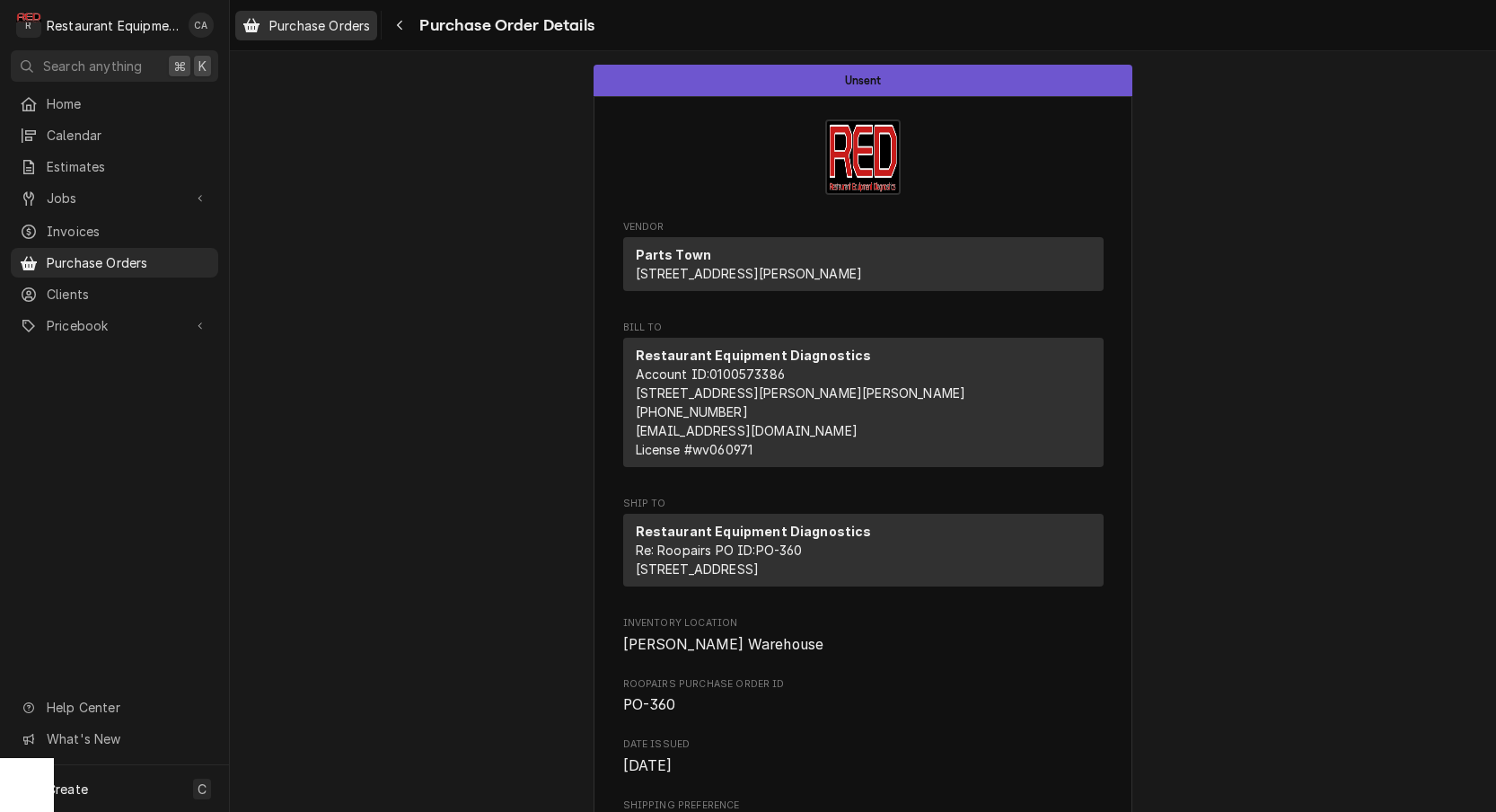
click at [334, 37] on link "Purchase Orders" at bounding box center [307, 26] width 142 height 30
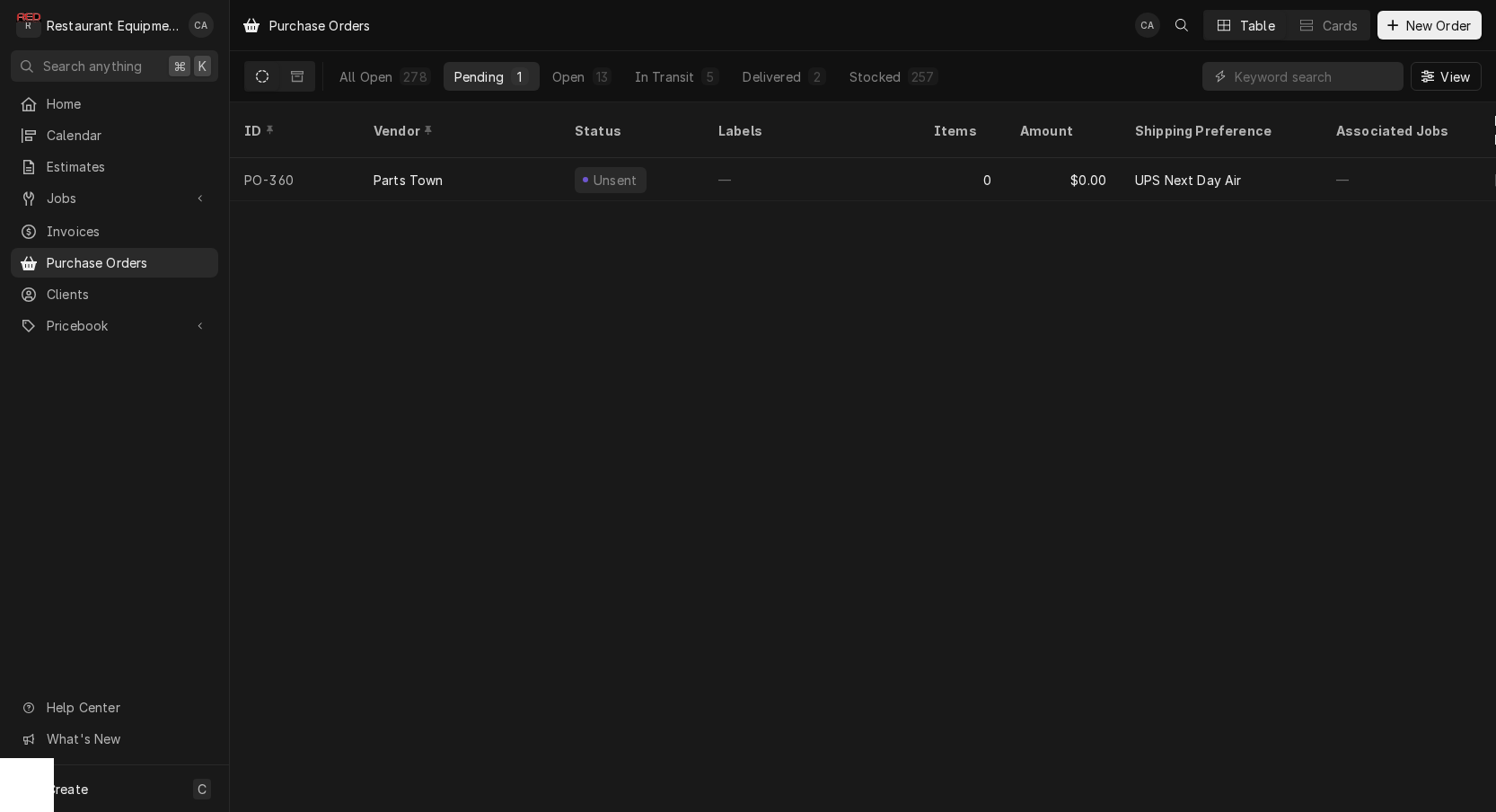
drag, startPoint x: 845, startPoint y: 393, endPoint x: 831, endPoint y: 397, distance: 14.6
click at [845, 393] on div "Purchase Orders CA Table Cards New Order All Open 278 Pending 1 Open 13 In Tran…" at bounding box center [863, 406] width 1266 height 812
click at [579, 85] on button "Open 13" at bounding box center [581, 76] width 80 height 29
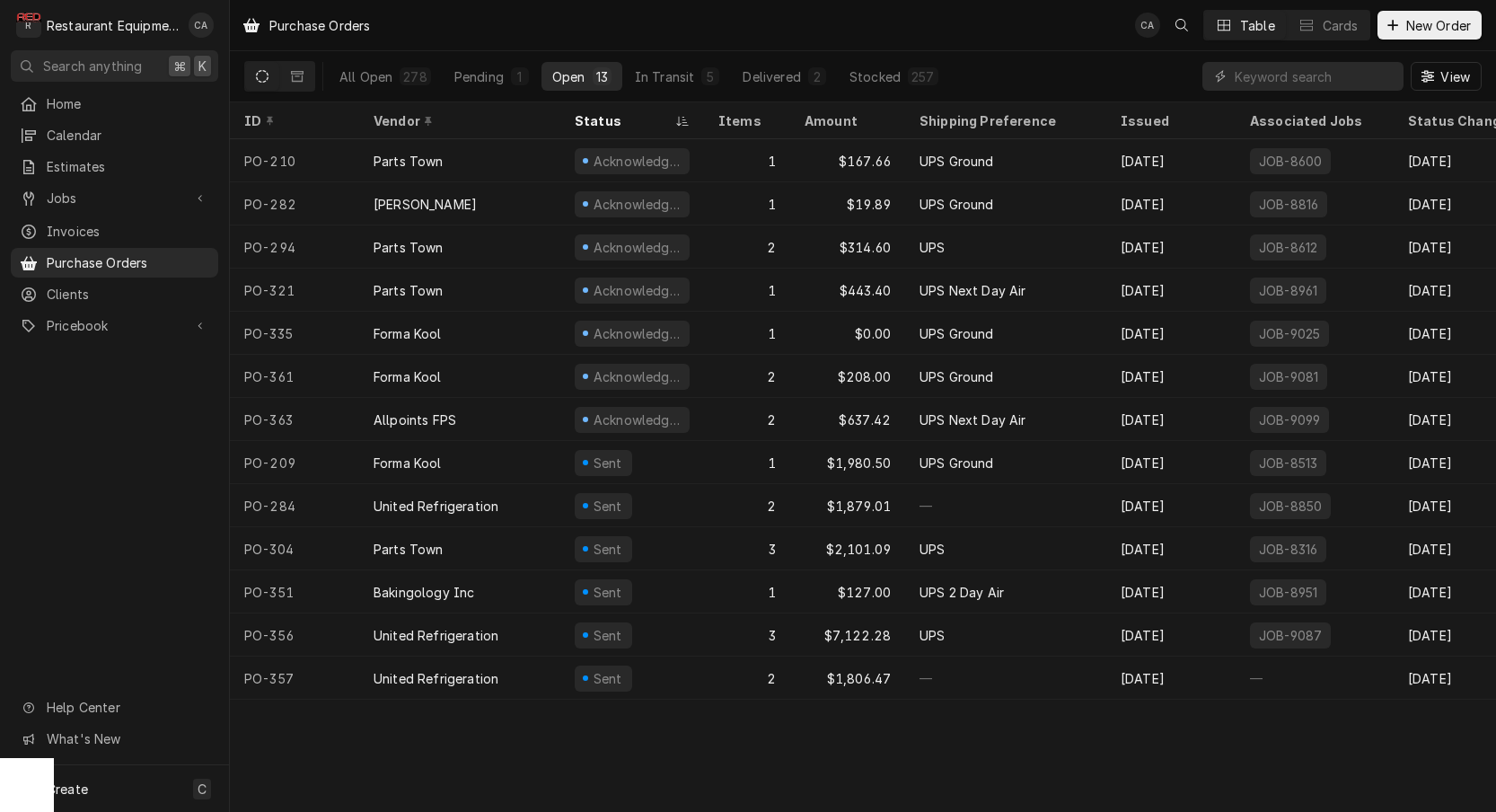
drag, startPoint x: 541, startPoint y: 14, endPoint x: 536, endPoint y: 5, distance: 10.3
click at [540, 11] on div "Purchase Orders CA Table Cards New Order" at bounding box center [863, 25] width 1266 height 50
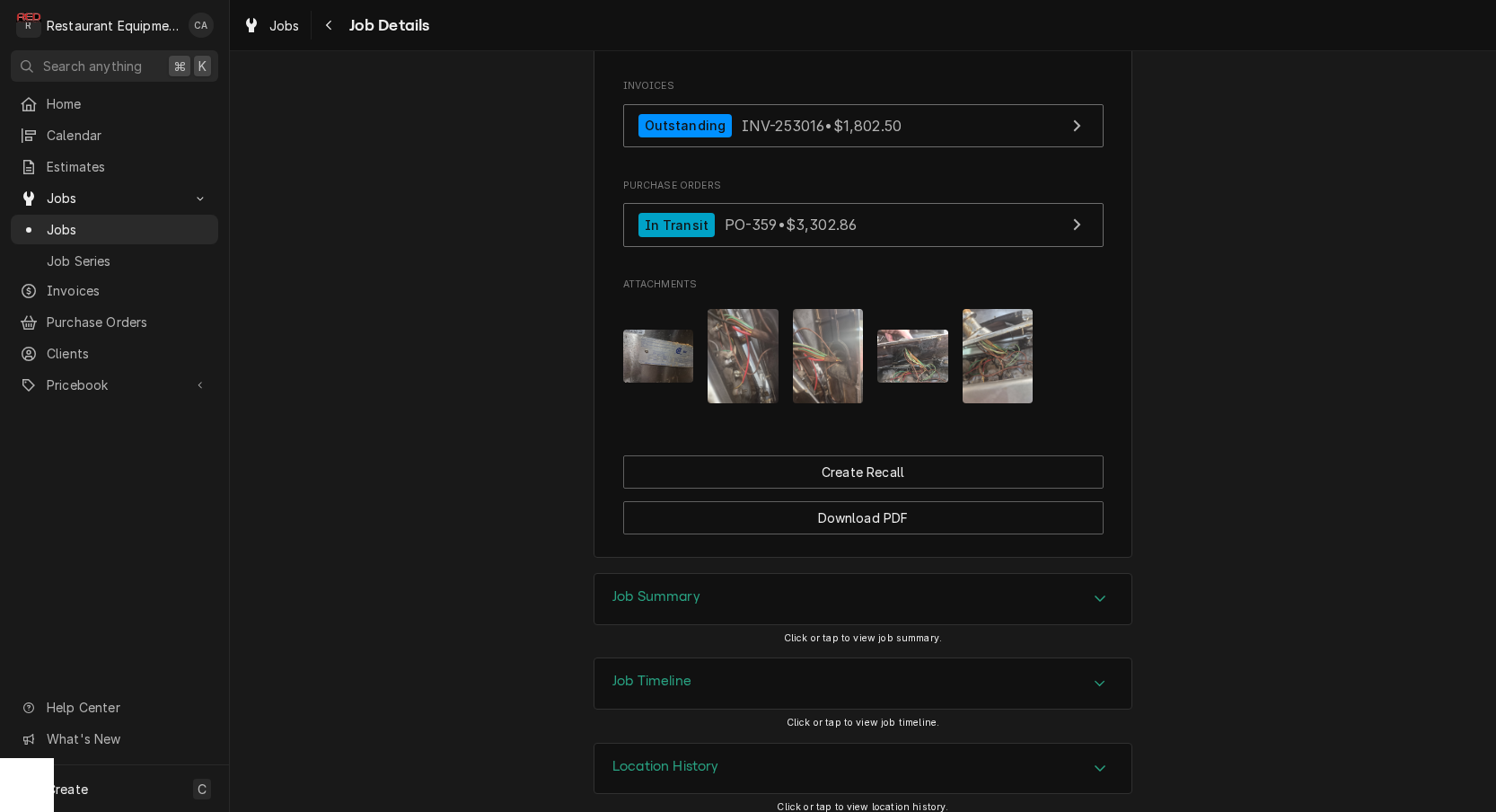
drag, startPoint x: 657, startPoint y: 584, endPoint x: 517, endPoint y: 496, distance: 165.4
click at [649, 588] on h3 "Job Summary" at bounding box center [656, 597] width 88 height 17
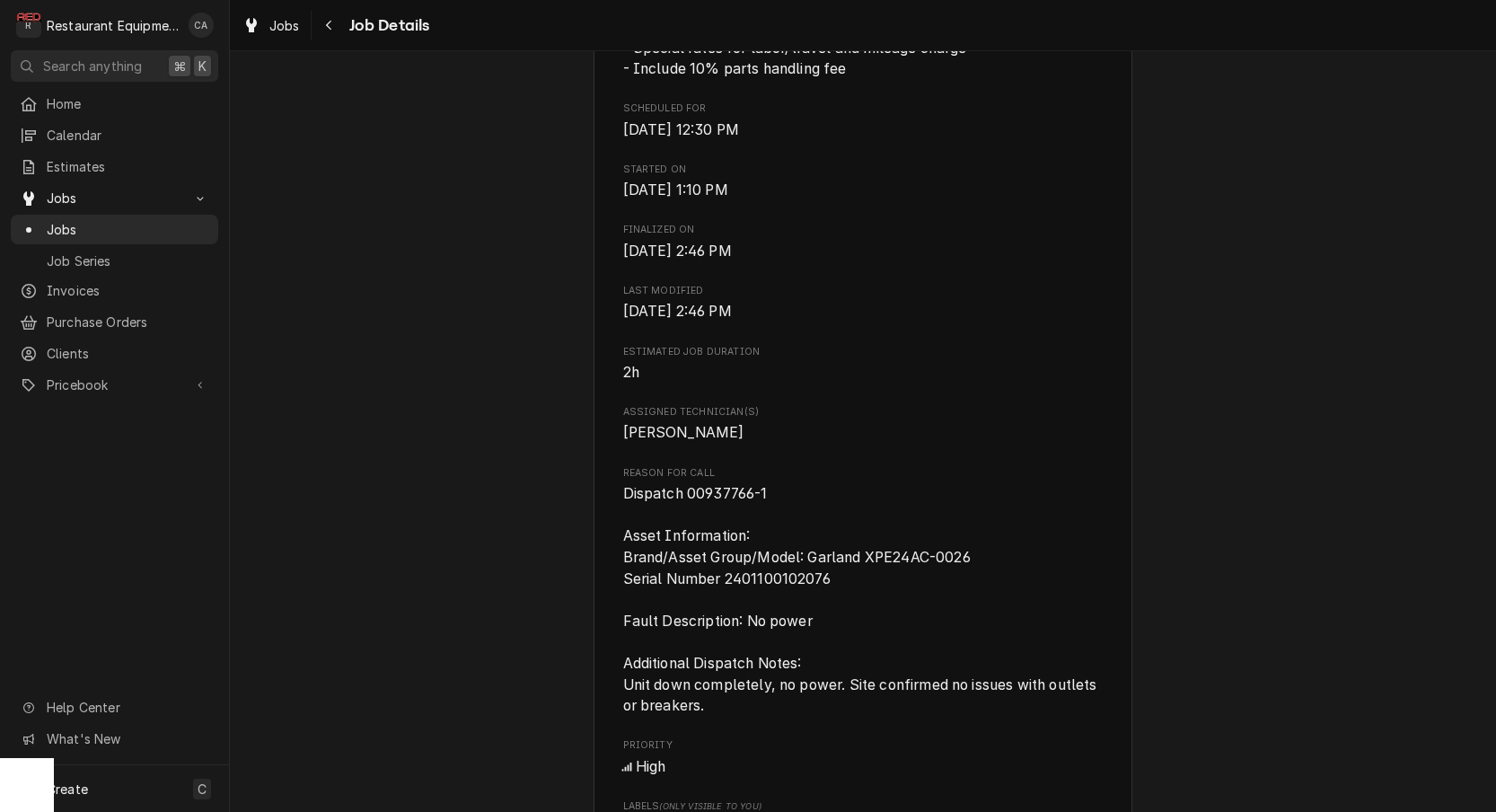
scroll to position [245, 0]
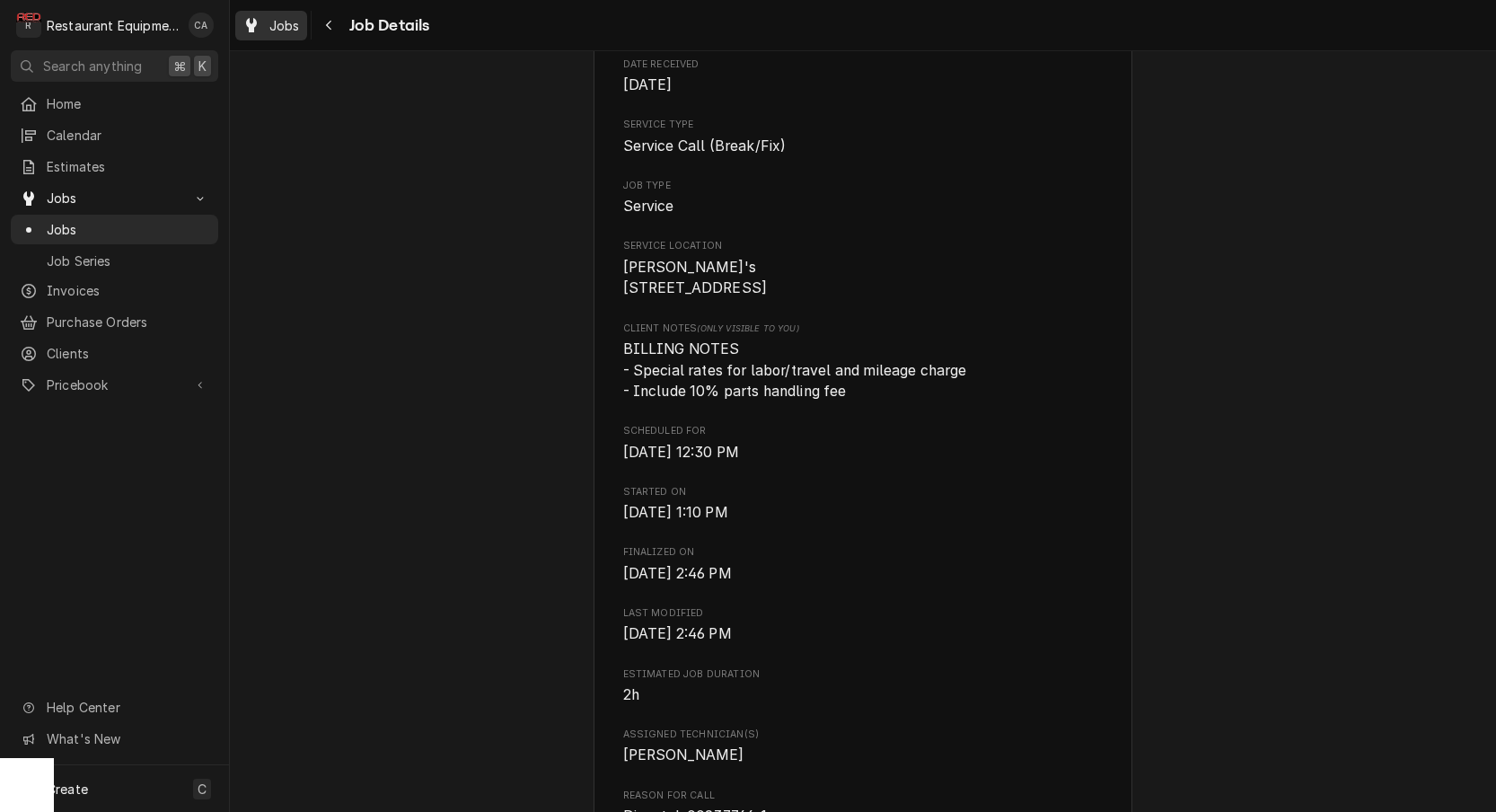
click at [286, 32] on span "Jobs" at bounding box center [285, 25] width 30 height 18
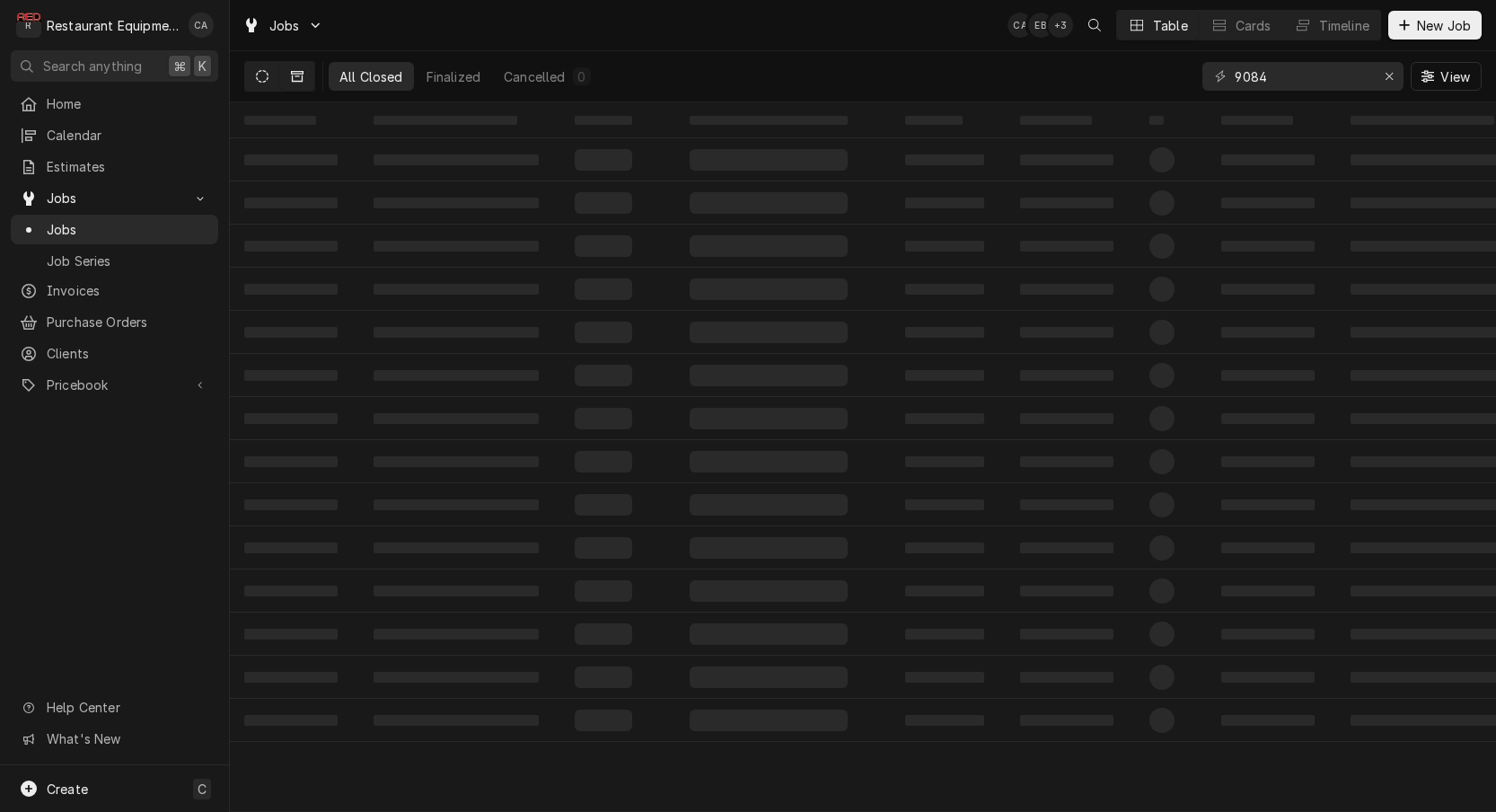
click at [273, 80] on button "Dynamic Content Wrapper" at bounding box center [261, 76] width 34 height 29
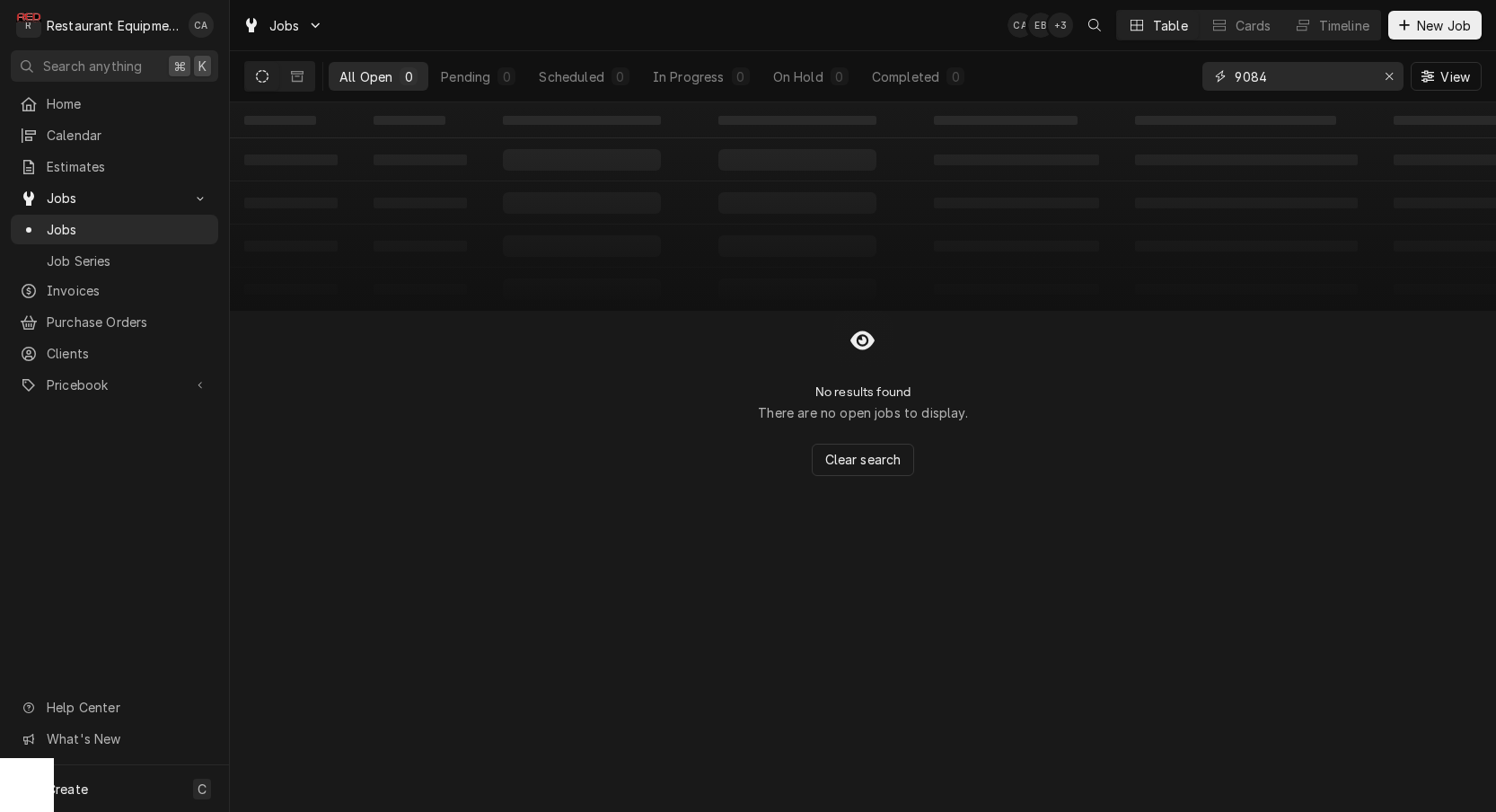
drag, startPoint x: 1283, startPoint y: 80, endPoint x: 1188, endPoint y: 74, distance: 95.2
click at [1188, 74] on div "All Open 0 Pending 0 Scheduled 0 In Progress 0 On Hold 0 Completed 0 9084 View" at bounding box center [862, 76] width 1237 height 50
drag, startPoint x: 1286, startPoint y: 76, endPoint x: 1212, endPoint y: 75, distance: 74.0
click at [1212, 75] on div "wendy" at bounding box center [1303, 76] width 201 height 29
type input "bristol"
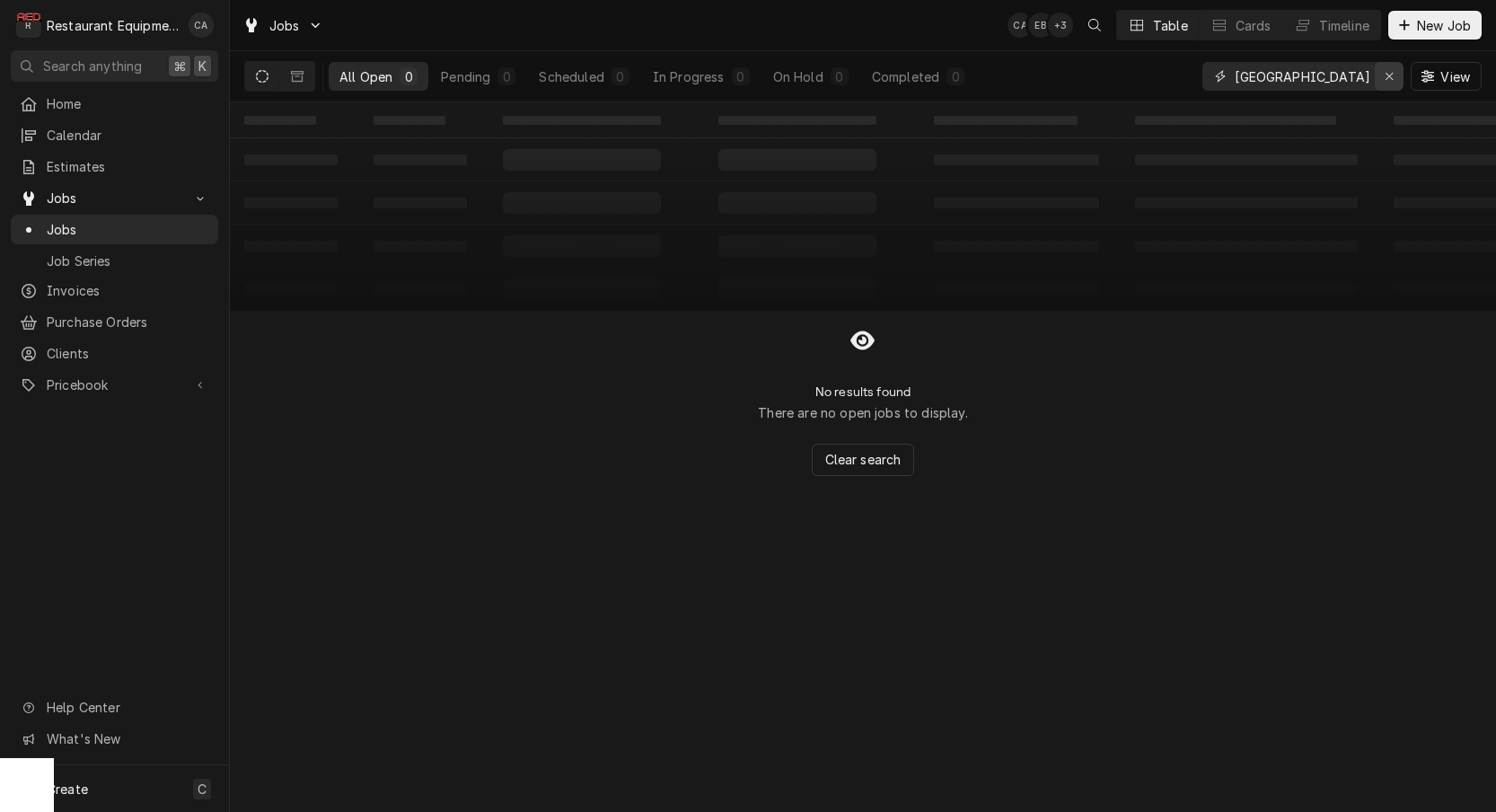
click at [1388, 79] on icon "Erase input" at bounding box center [1390, 77] width 10 height 13
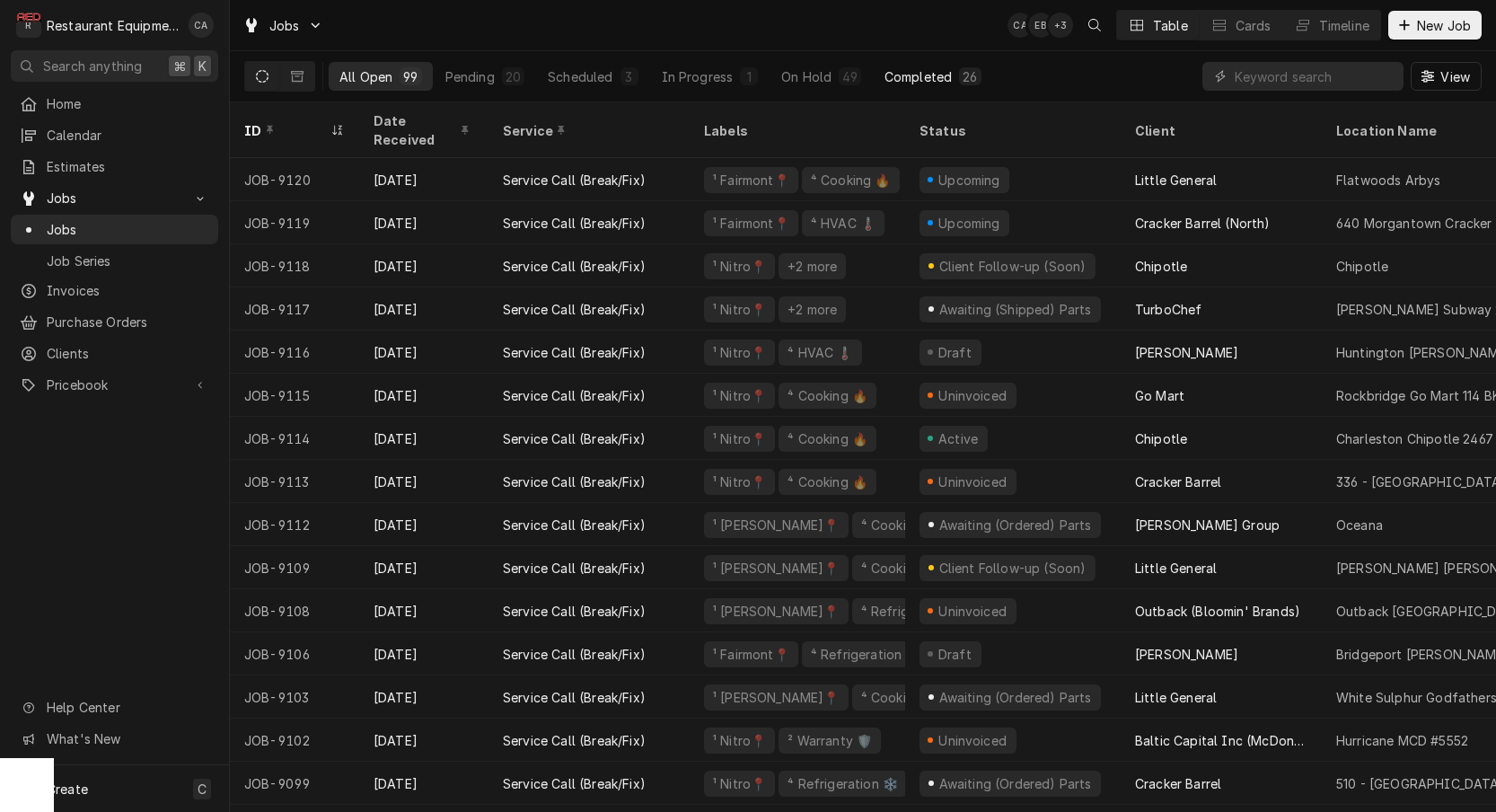
click at [942, 78] on div "Completed" at bounding box center [918, 77] width 67 height 18
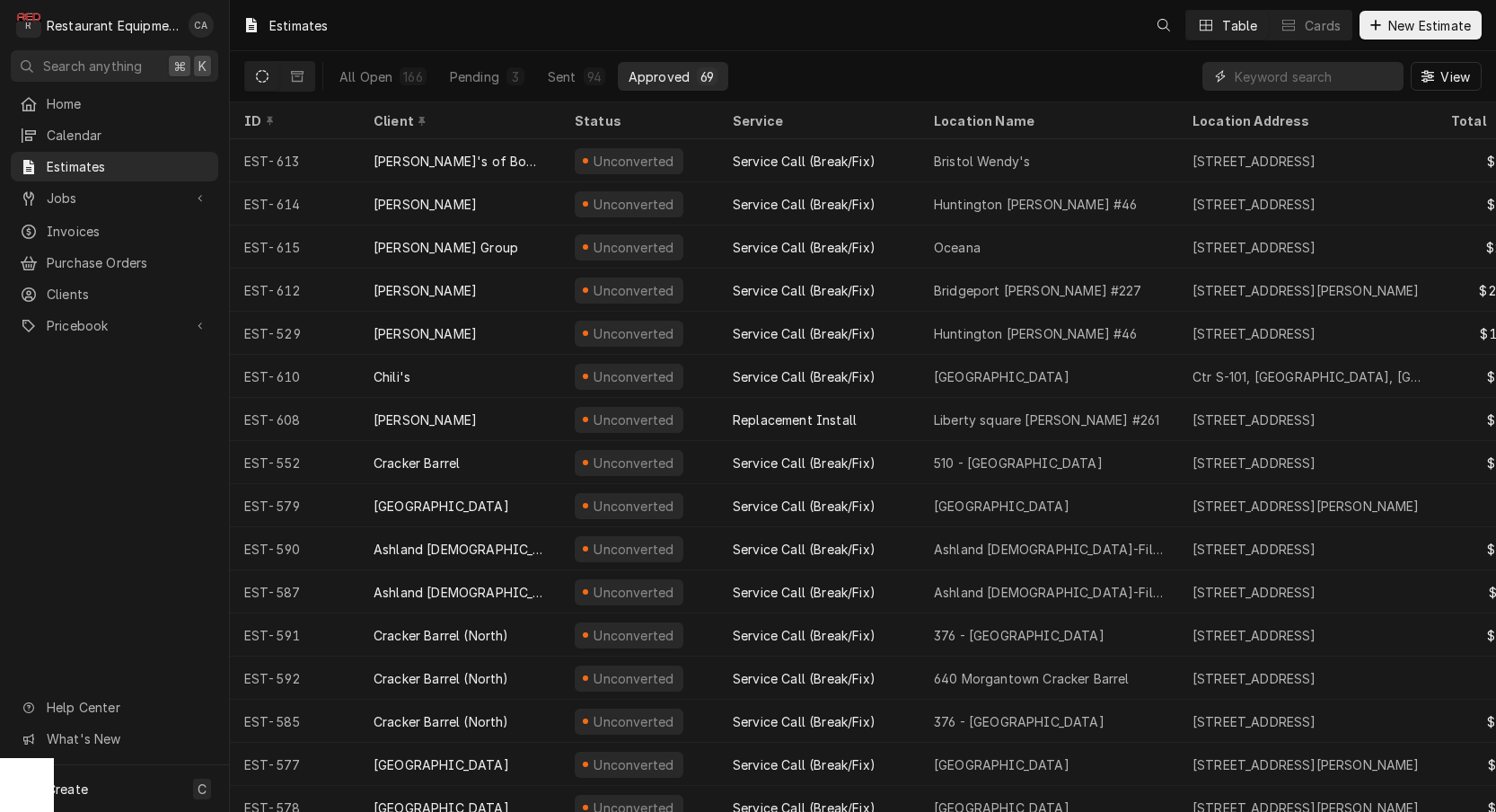
click at [1344, 73] on input "Dynamic Content Wrapper" at bounding box center [1314, 76] width 160 height 29
type input "[GEOGRAPHIC_DATA]"
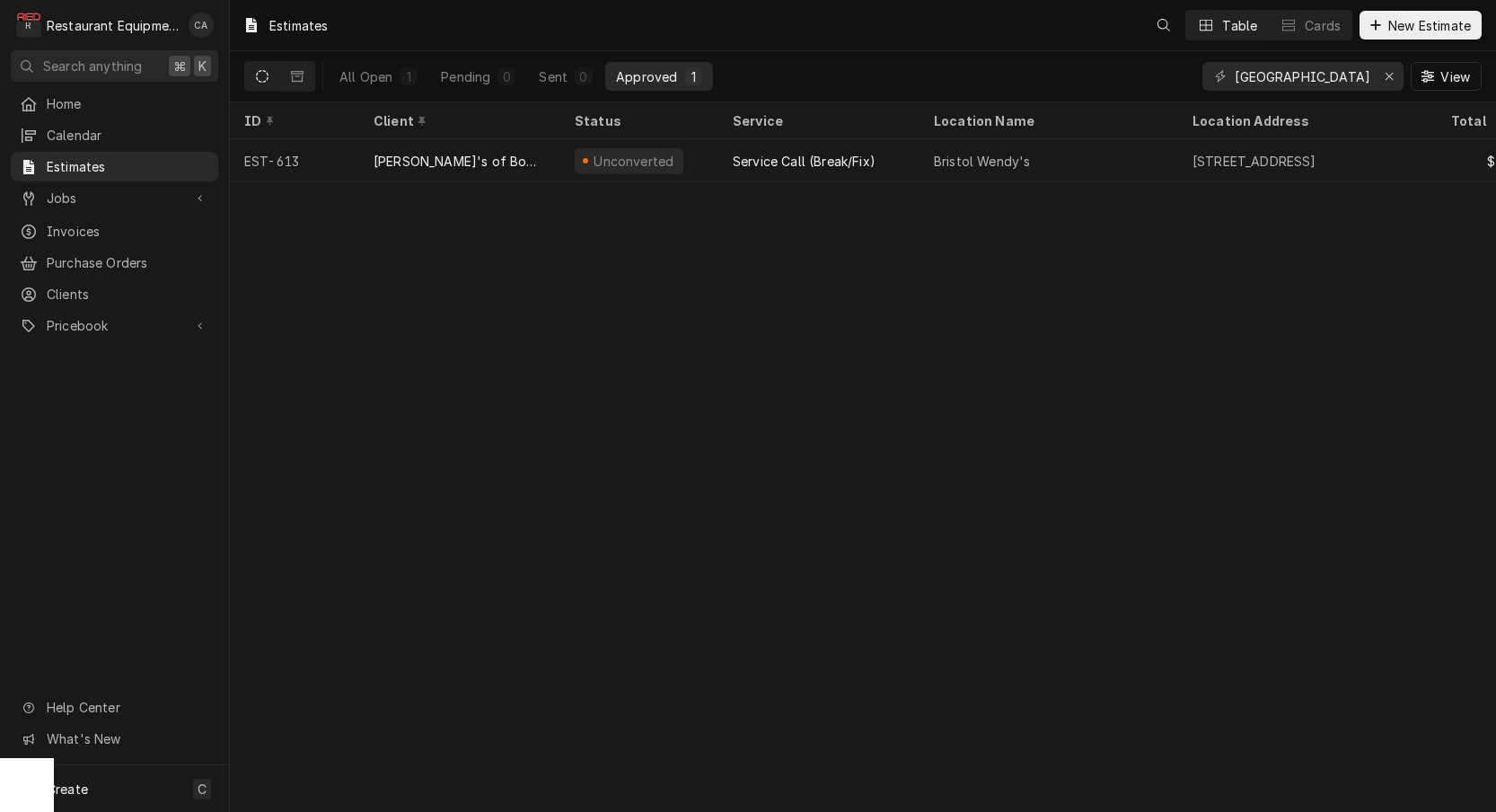
click at [798, 239] on div "Estimates Table Cards New Estimate All Open 1 Pending 0 Sent 0 Approved 1 brist…" at bounding box center [863, 406] width 1266 height 812
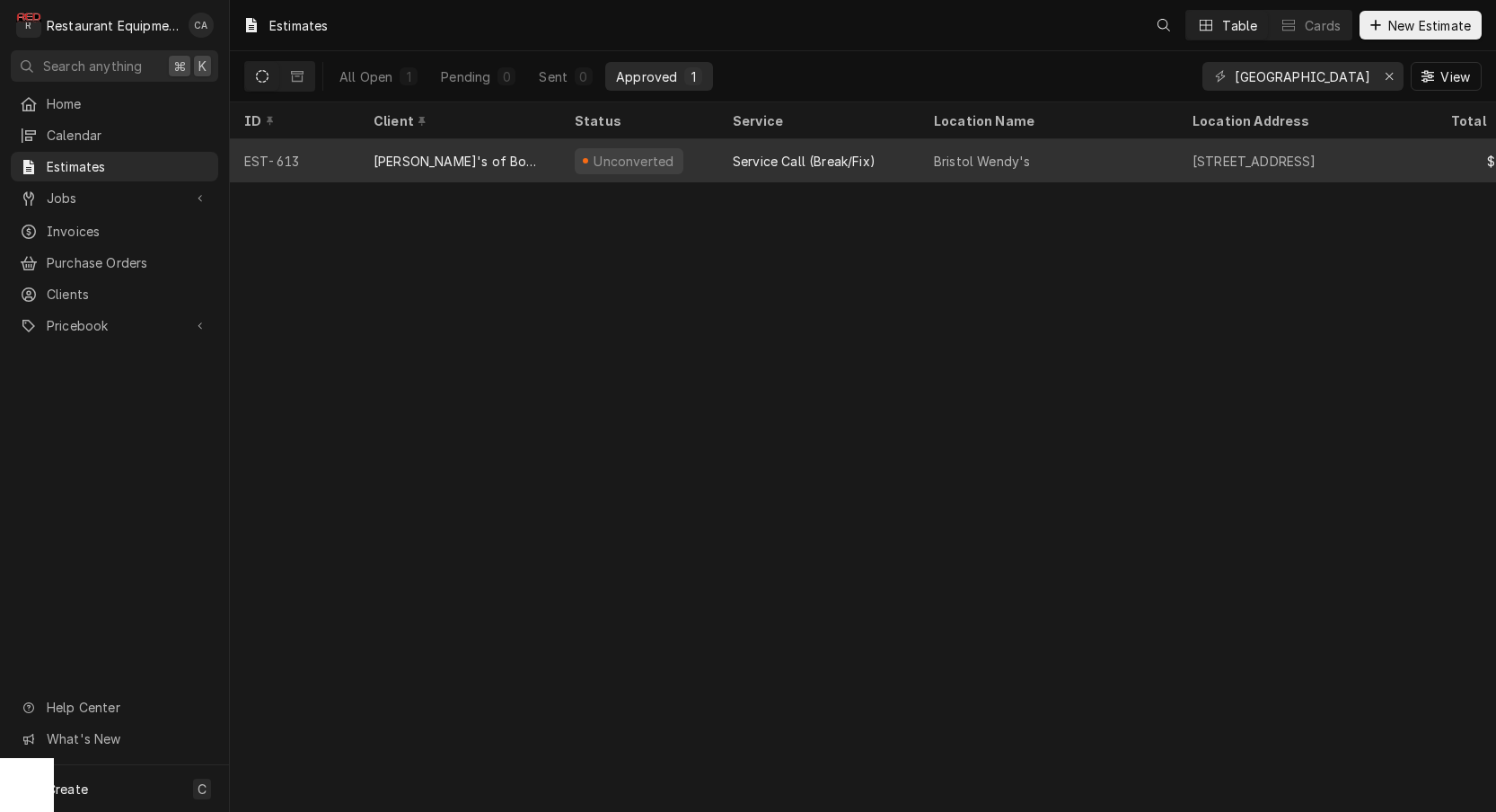
click at [845, 159] on div "Service Call (Break/Fix)" at bounding box center [804, 161] width 143 height 18
